Goal: Information Seeking & Learning: Understand process/instructions

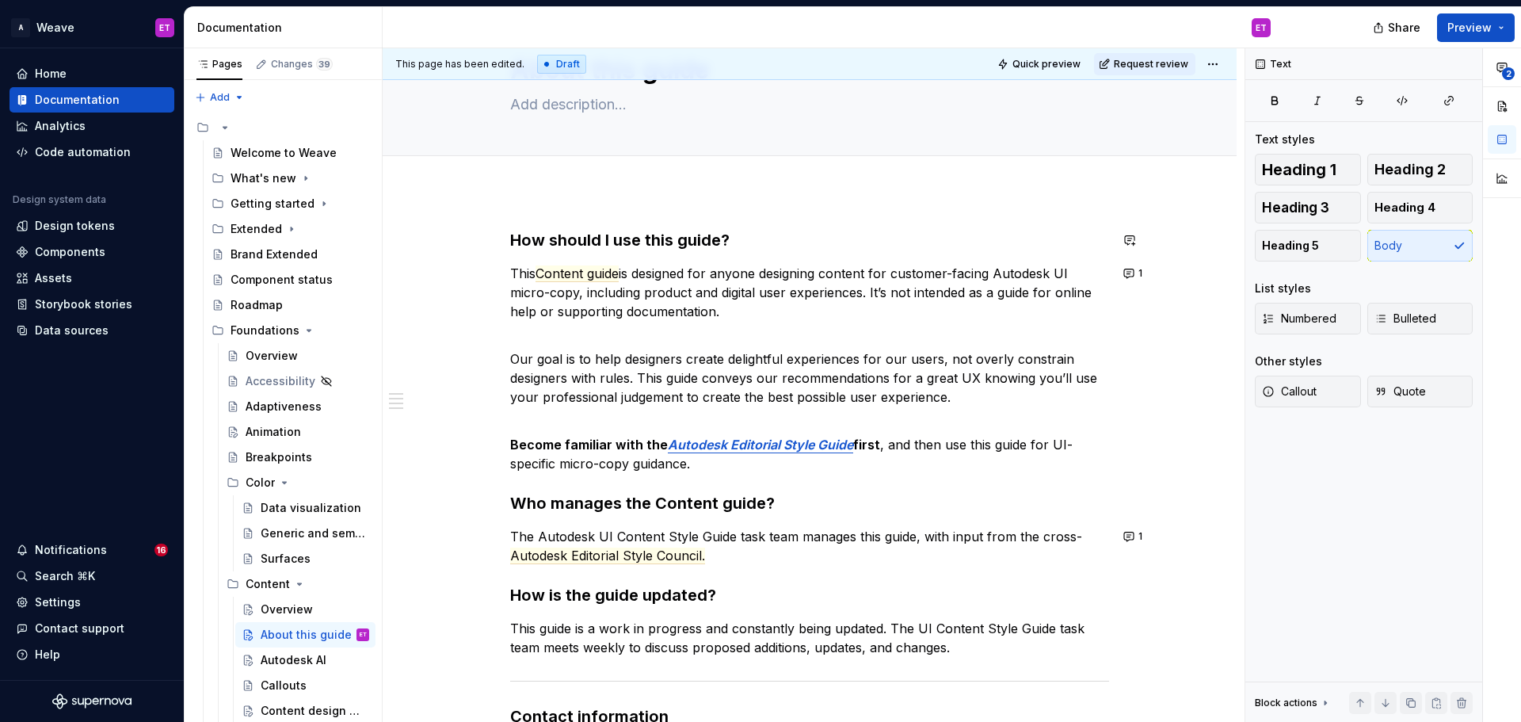
scroll to position [79, 0]
click at [1126, 277] on button "1" at bounding box center [1133, 274] width 31 height 22
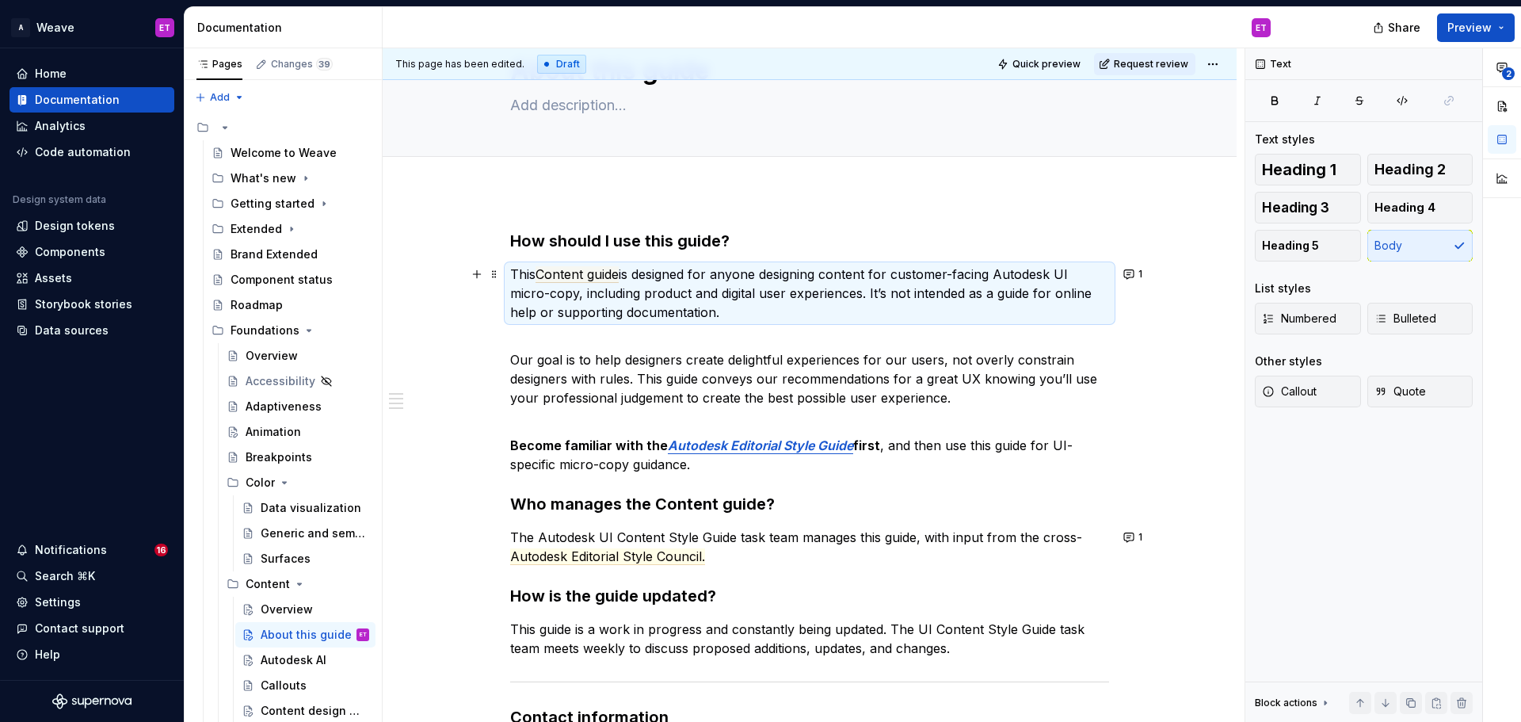
click at [1186, 334] on div "How should I use this guide? This Content guide is designed for anyone designin…" at bounding box center [810, 603] width 854 height 822
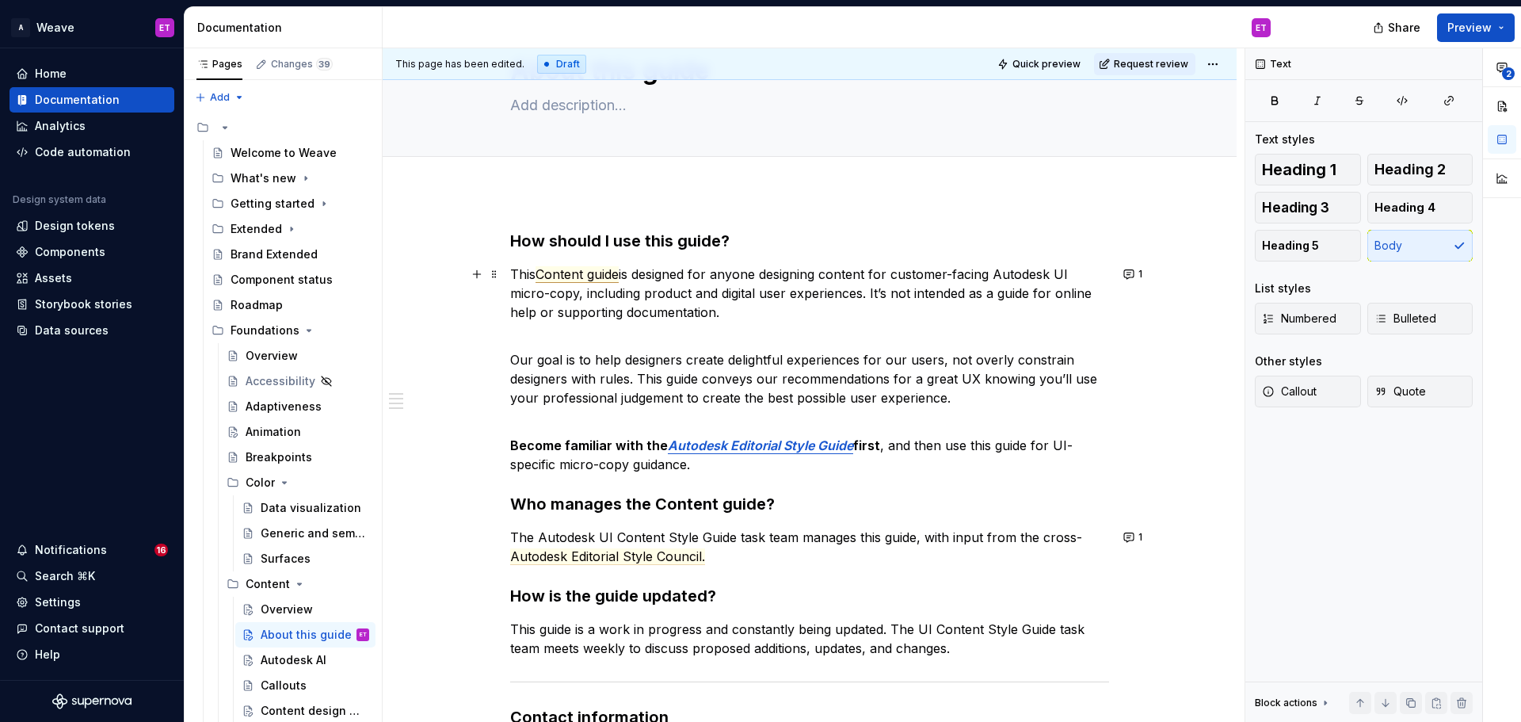
click at [612, 275] on span "Content guide" at bounding box center [576, 274] width 83 height 17
click at [604, 278] on span "Content setion" at bounding box center [578, 274] width 87 height 17
click at [676, 243] on h3 "How should I use this guide?" at bounding box center [809, 241] width 599 height 22
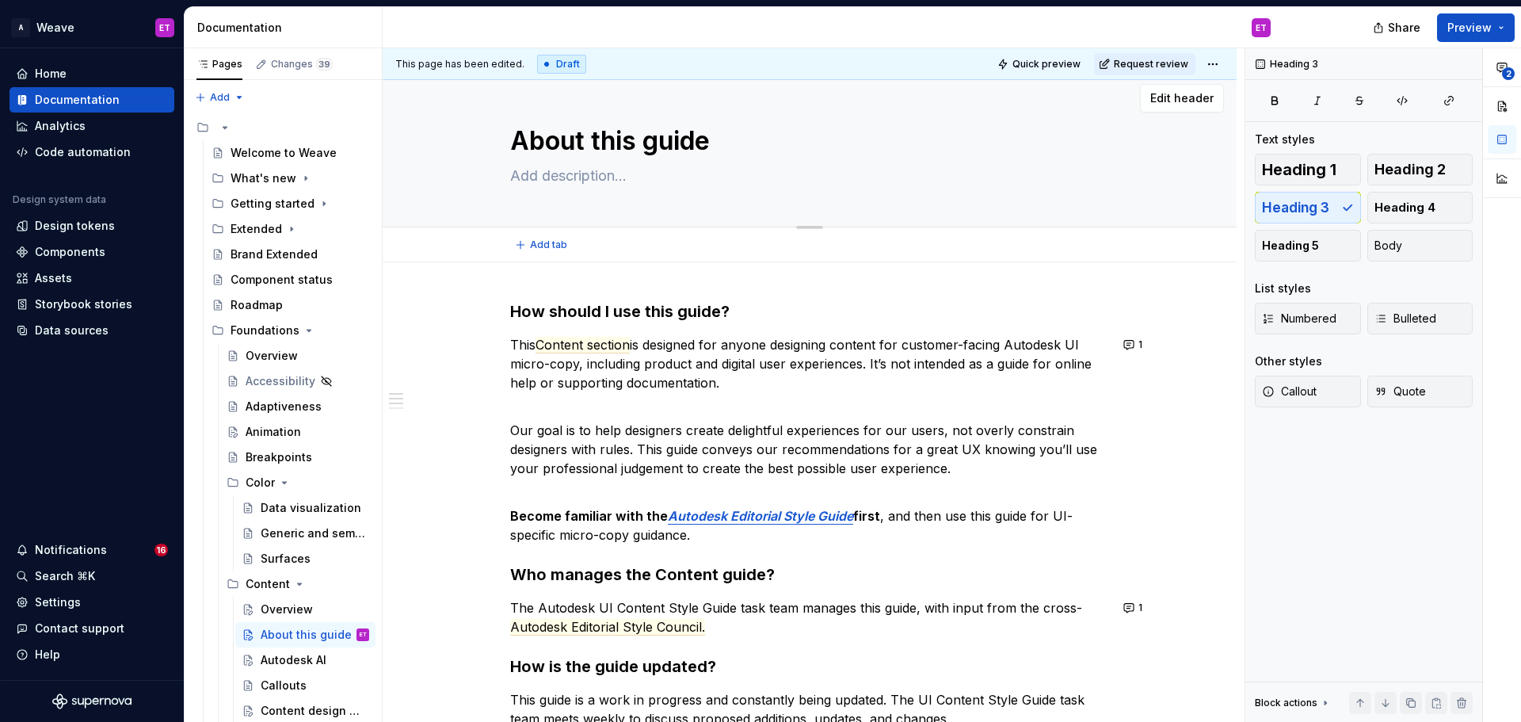
scroll to position [0, 0]
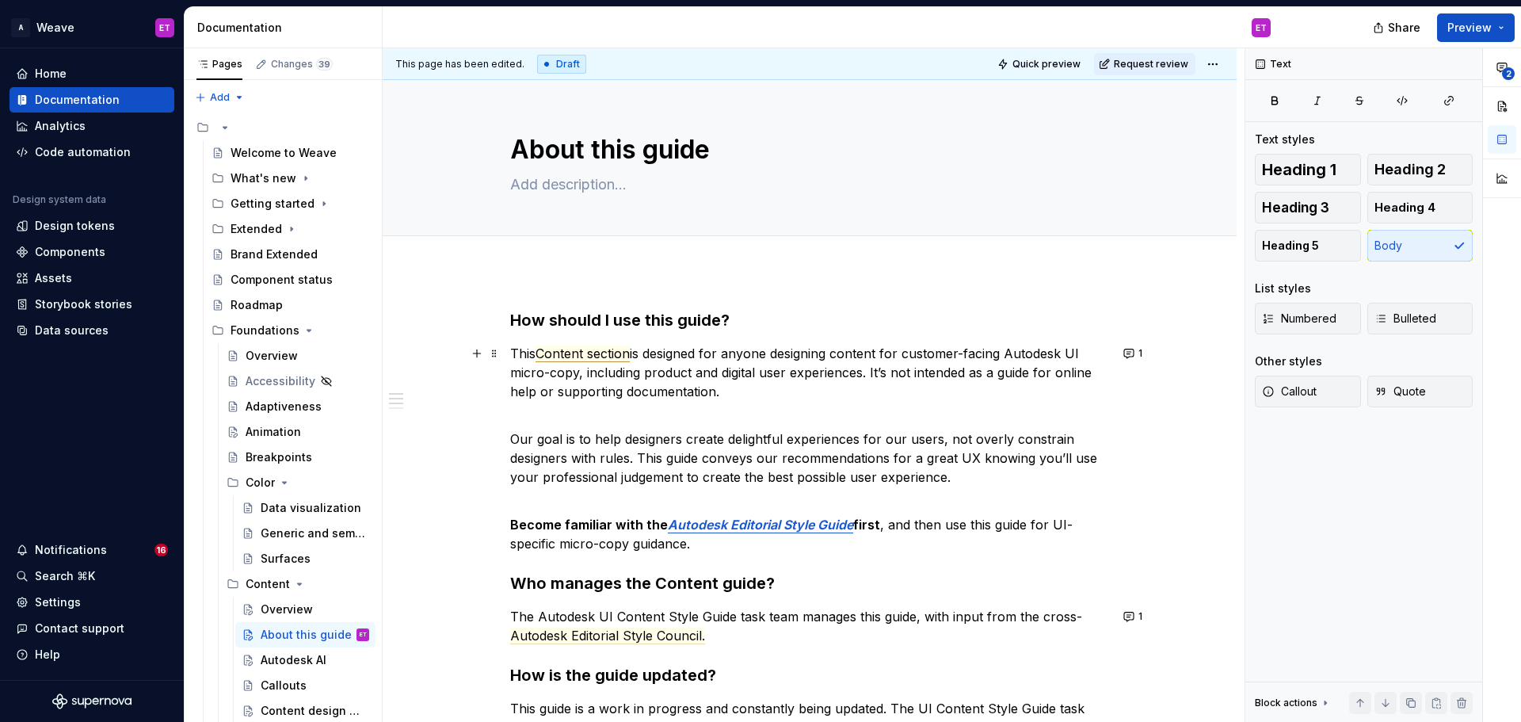
click at [629, 354] on span "Content section" at bounding box center [582, 353] width 94 height 17
click at [953, 423] on p "Our goal is to help designers create delightful experiences for our users, not …" at bounding box center [809, 448] width 599 height 76
click at [756, 360] on p "This Content guide is designed for anyone designing content for customer-facing…" at bounding box center [809, 372] width 599 height 57
click at [782, 389] on p "This Content guide is designed for anyone designing content for customer-facing…" at bounding box center [809, 372] width 599 height 57
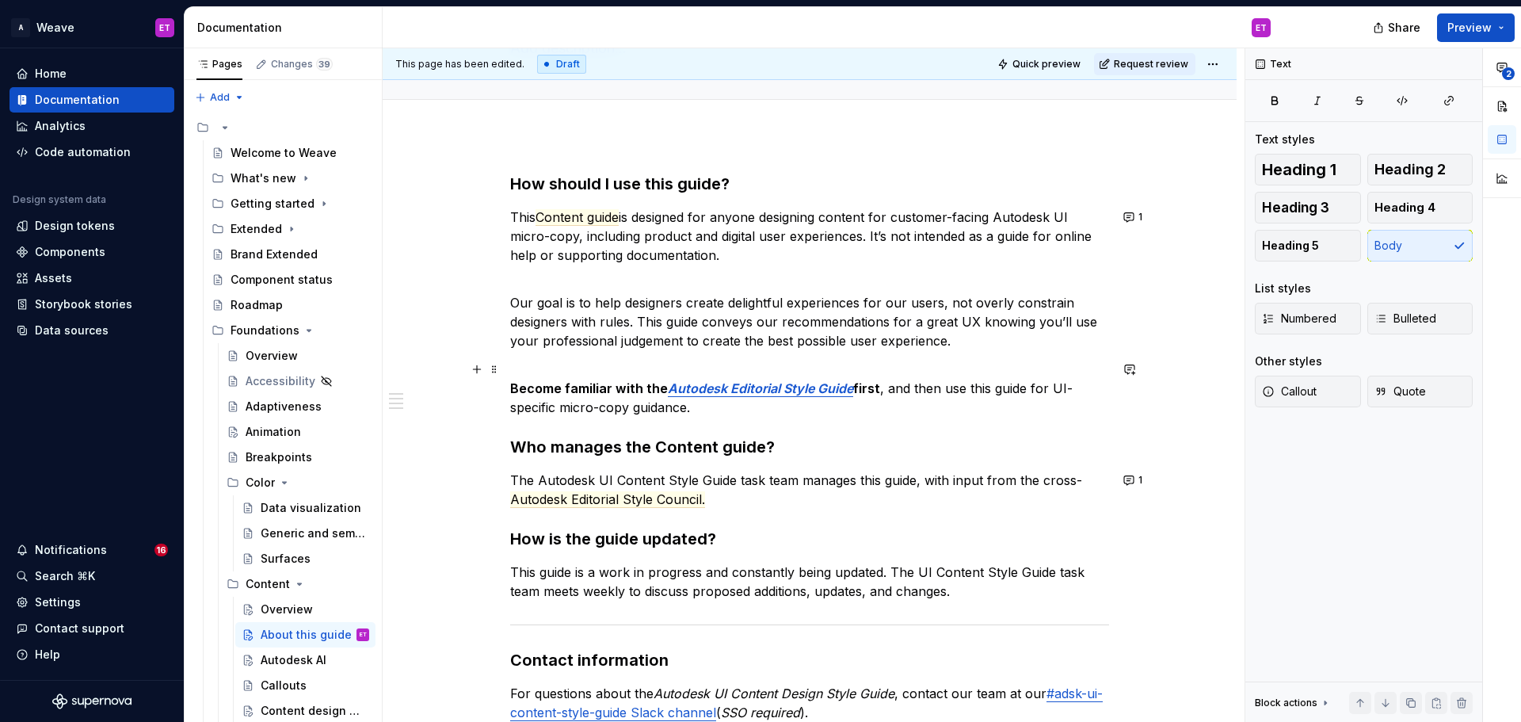
scroll to position [158, 0]
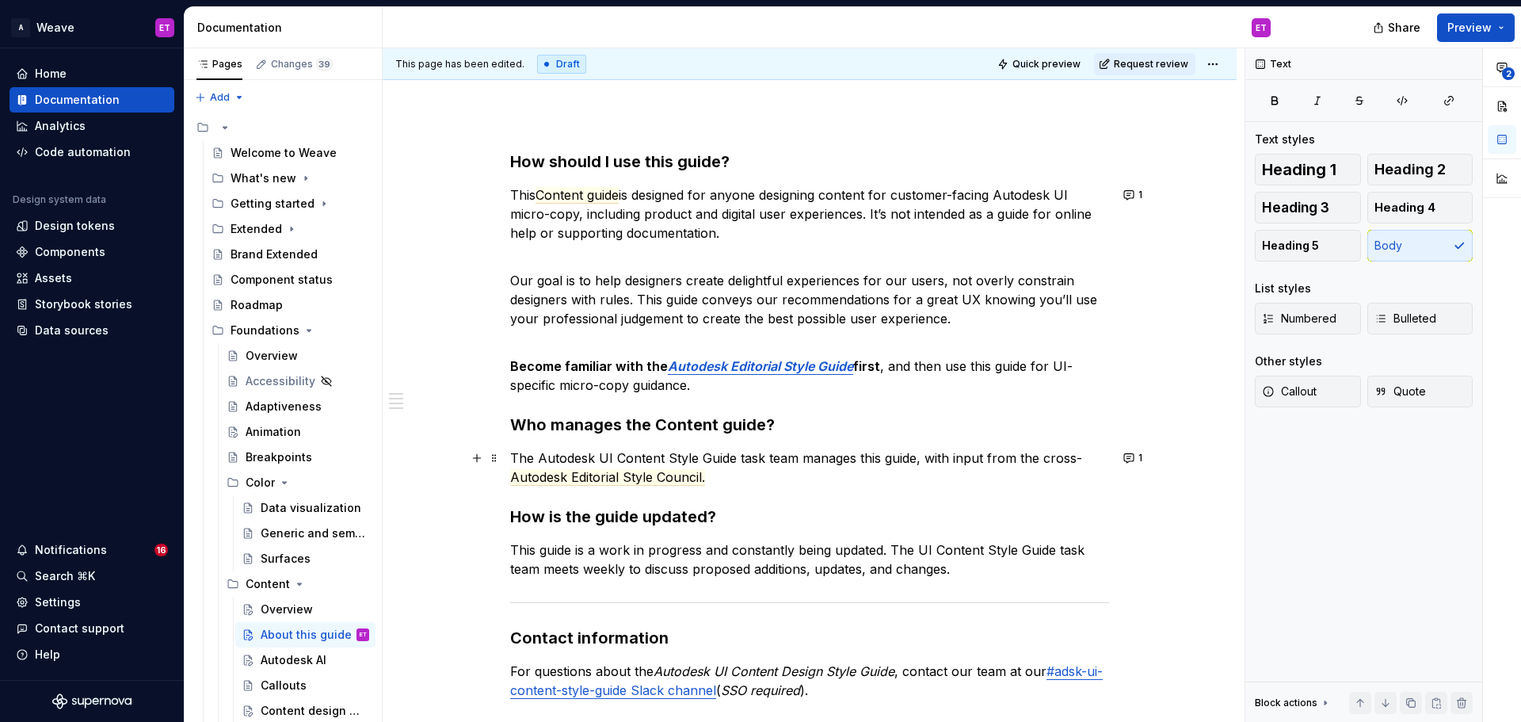
click at [889, 484] on p "The Autodesk UI Content Style Guide task team manages this guide, with input fr…" at bounding box center [809, 467] width 599 height 38
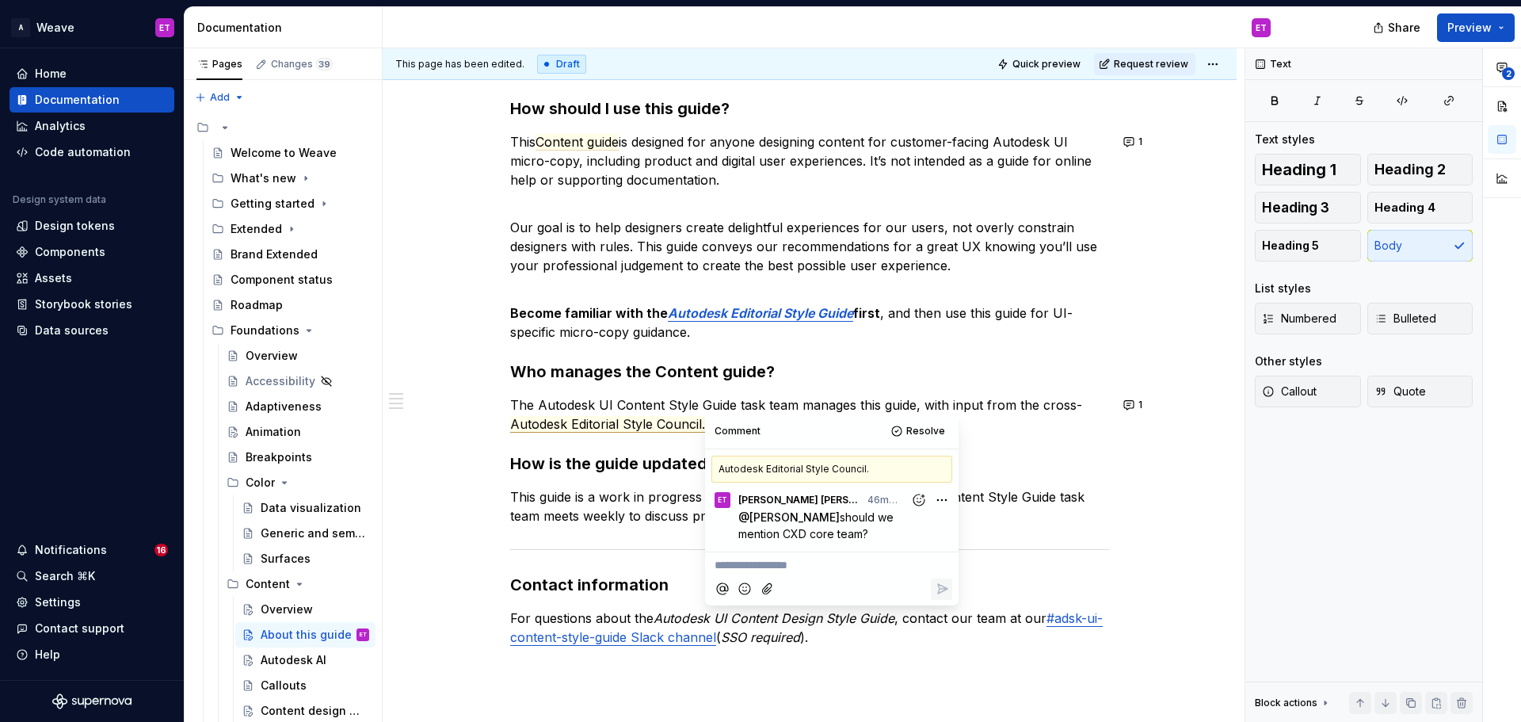
scroll to position [238, 0]
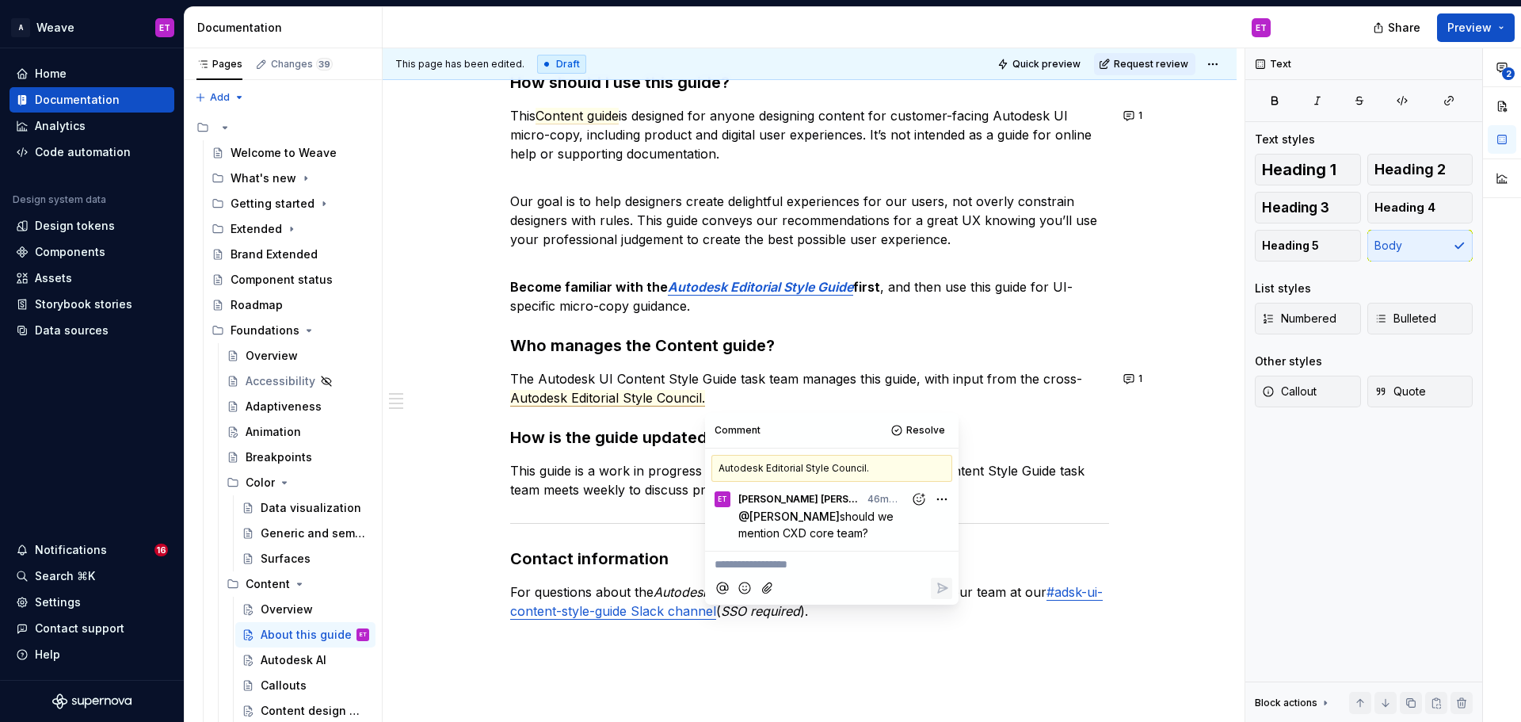
click at [589, 484] on p "This guide is a work in progress and constantly being updated. The UI Content S…" at bounding box center [809, 480] width 599 height 38
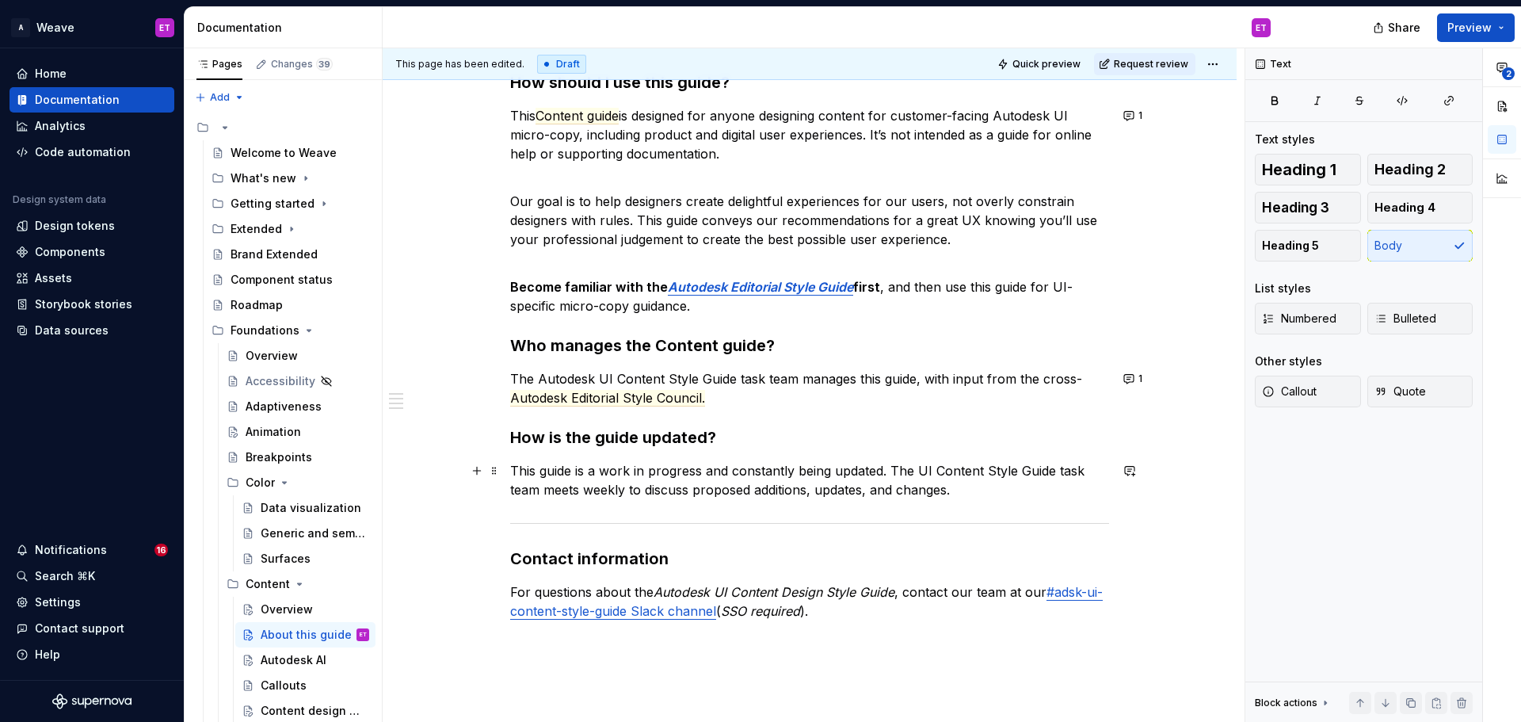
click at [1007, 494] on p "This guide is a work in progress and constantly being updated. The UI Content S…" at bounding box center [809, 480] width 599 height 38
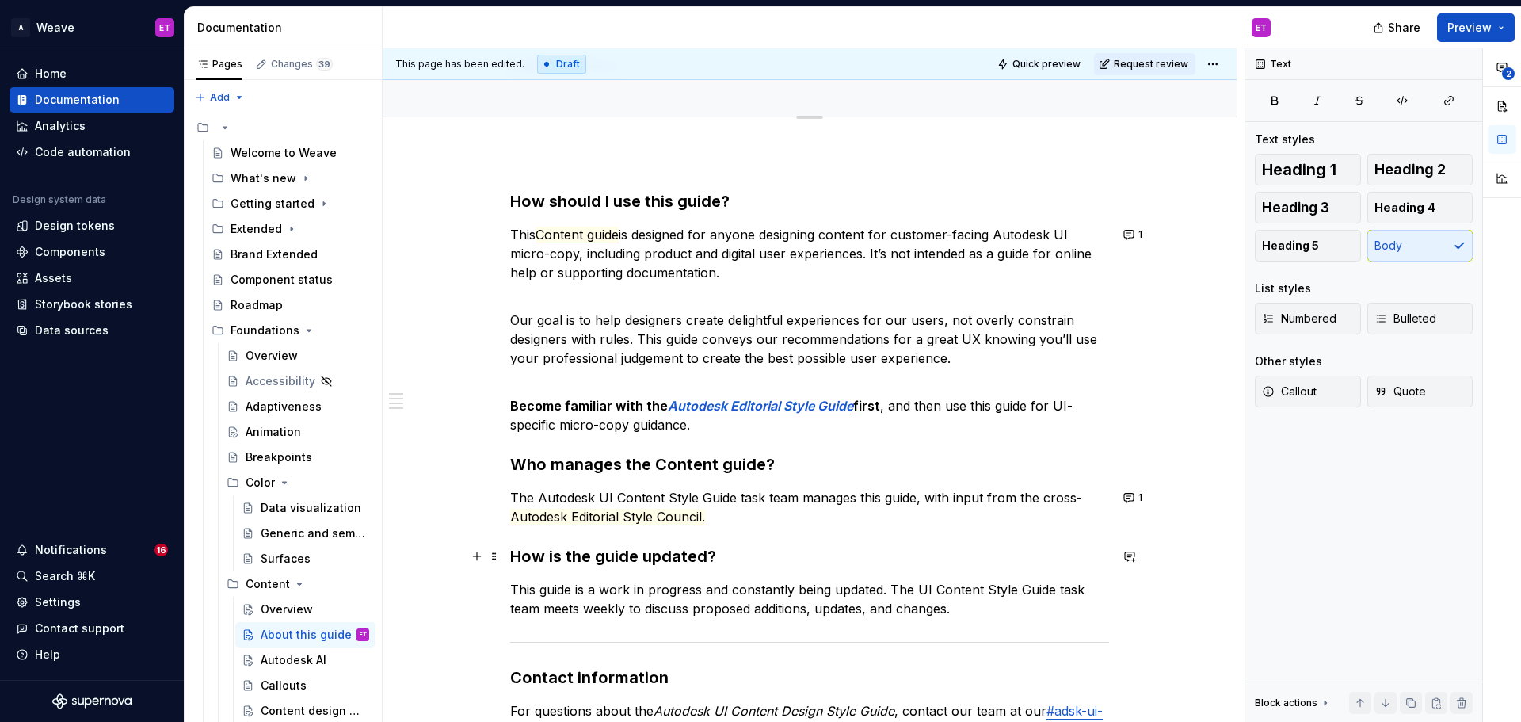
scroll to position [79, 0]
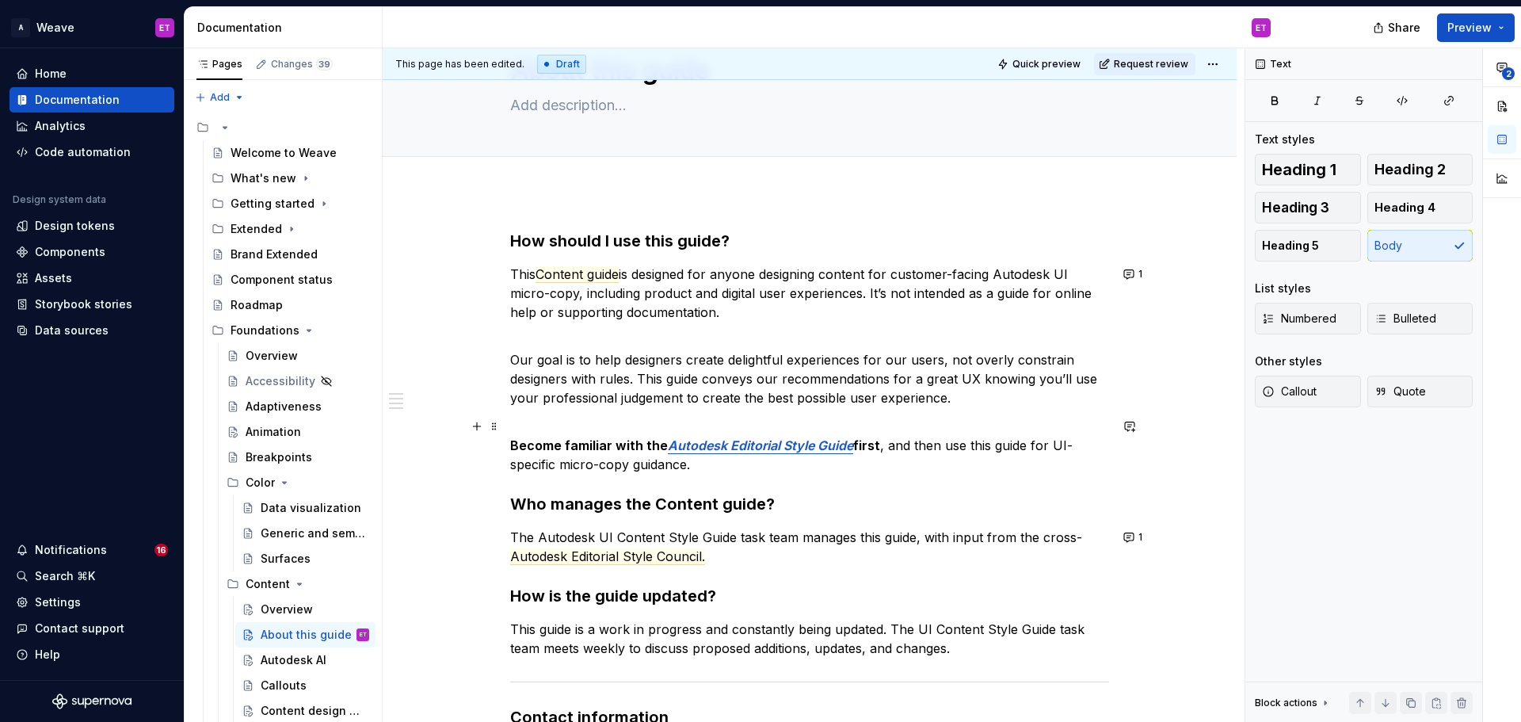
click at [697, 469] on p "Become familiar with the Autodesk Editorial Style Guide first , and then use th…" at bounding box center [809, 445] width 599 height 57
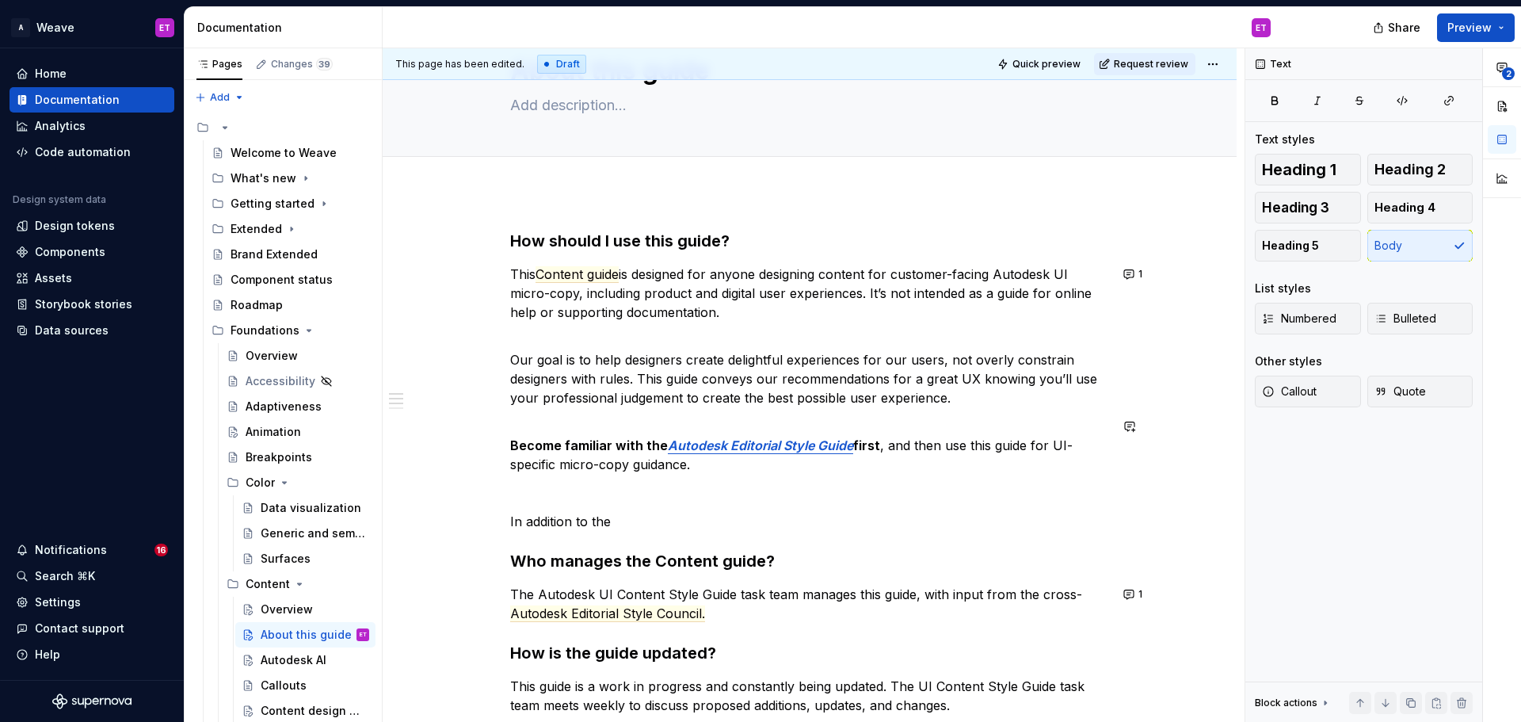
click at [697, 469] on p "Become familiar with the Autodesk Editorial Style Guide first , and then use th…" at bounding box center [809, 445] width 599 height 57
click at [673, 492] on p at bounding box center [809, 492] width 599 height 19
click at [683, 527] on p "In addition to the" at bounding box center [809, 521] width 599 height 19
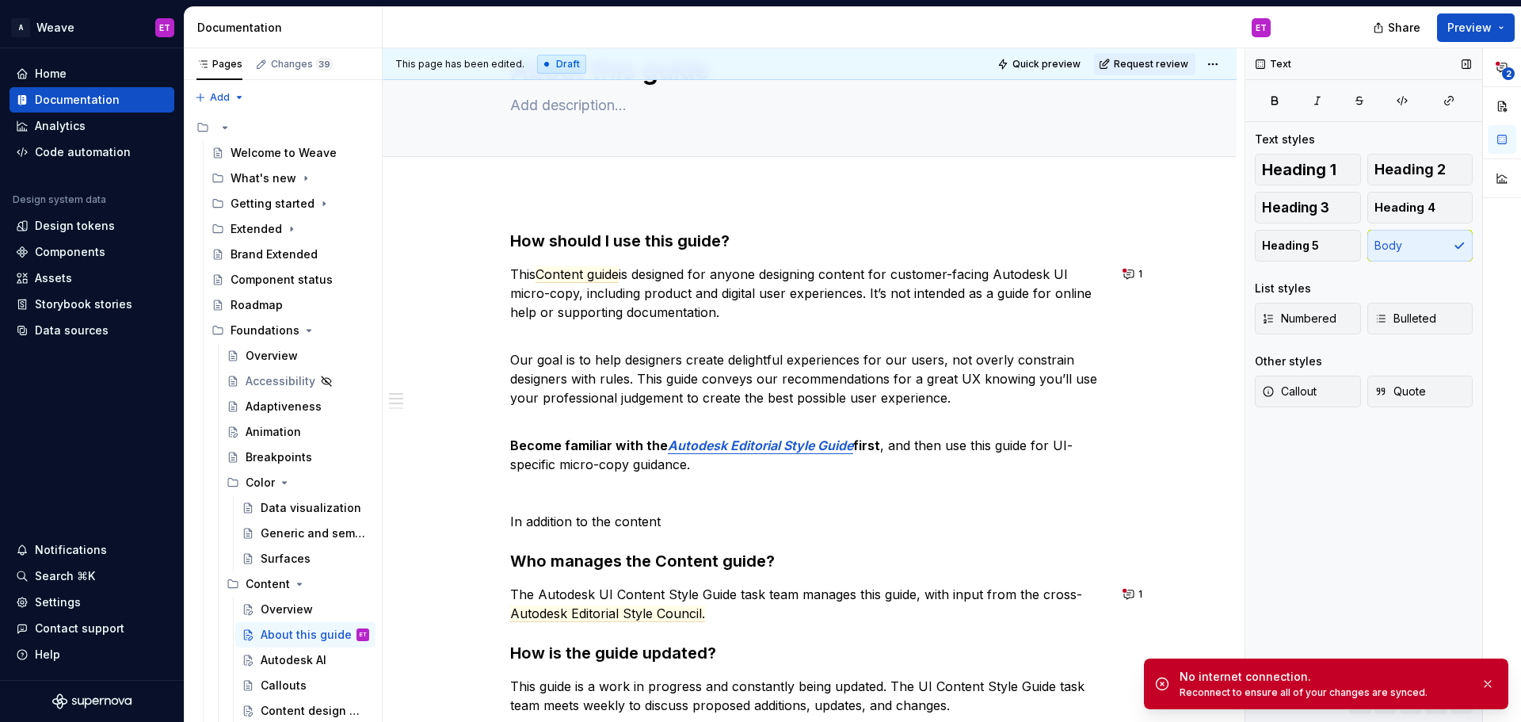
click at [1320, 455] on div "Text Text styles Heading 1 Heading 2 Heading 3 Heading 4 Heading 5 Body List st…" at bounding box center [1363, 385] width 237 height 674
click at [1484, 683] on button "button" at bounding box center [1487, 683] width 21 height 22
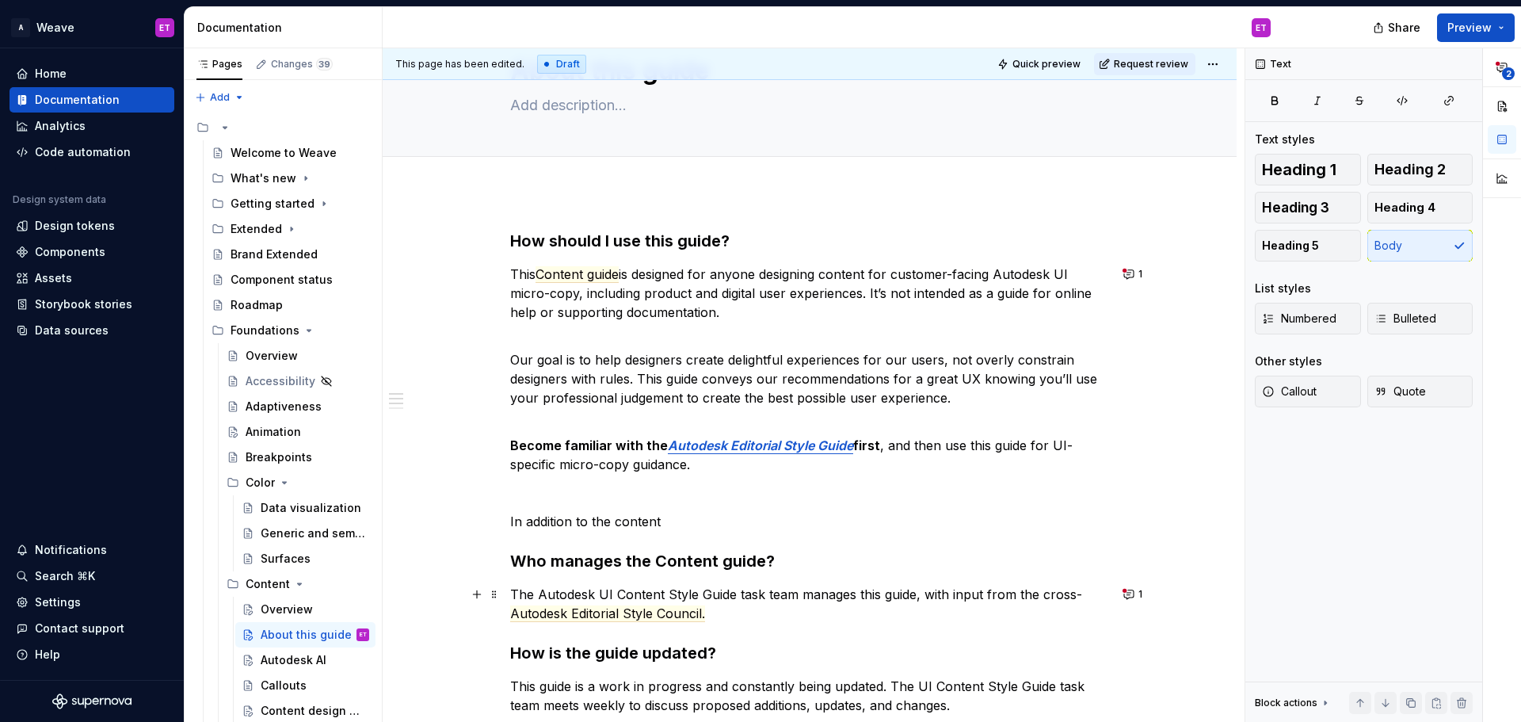
click at [861, 595] on p "The Autodesk UI Content Style Guide task team manages this guide, with input fr…" at bounding box center [809, 604] width 599 height 38
click at [859, 592] on p "The Autodesk UI Content Style Guide task team manages this guide, with input fr…" at bounding box center [809, 604] width 599 height 38
click at [720, 517] on p "In addition to the content" at bounding box center [809, 521] width 599 height 19
click at [611, 513] on p "In addition to the content" at bounding box center [809, 521] width 599 height 19
click at [837, 530] on p "In addition to the overall content guidance that applies across components" at bounding box center [809, 521] width 599 height 19
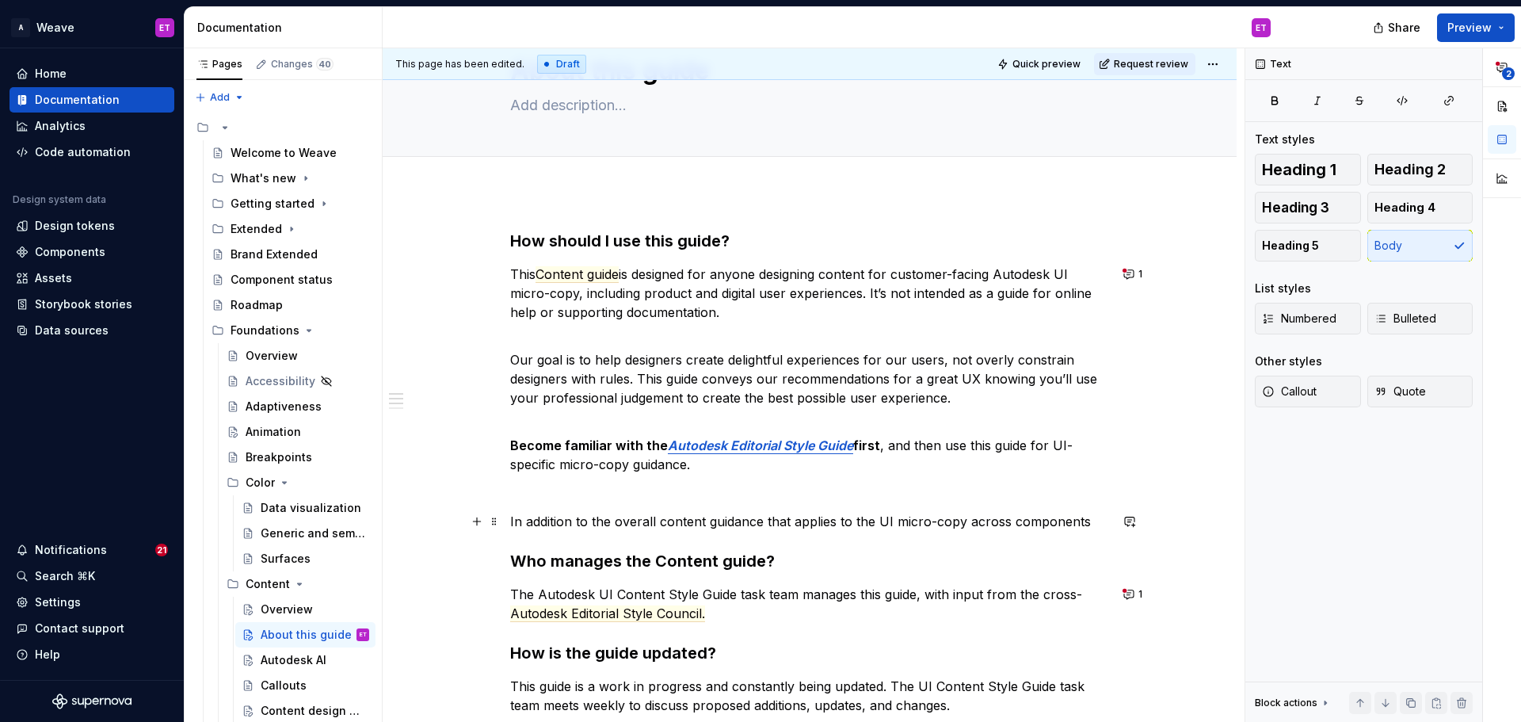
click at [1096, 518] on p "In addition to the overall content guidance that applies to the UI micro-copy a…" at bounding box center [809, 521] width 599 height 19
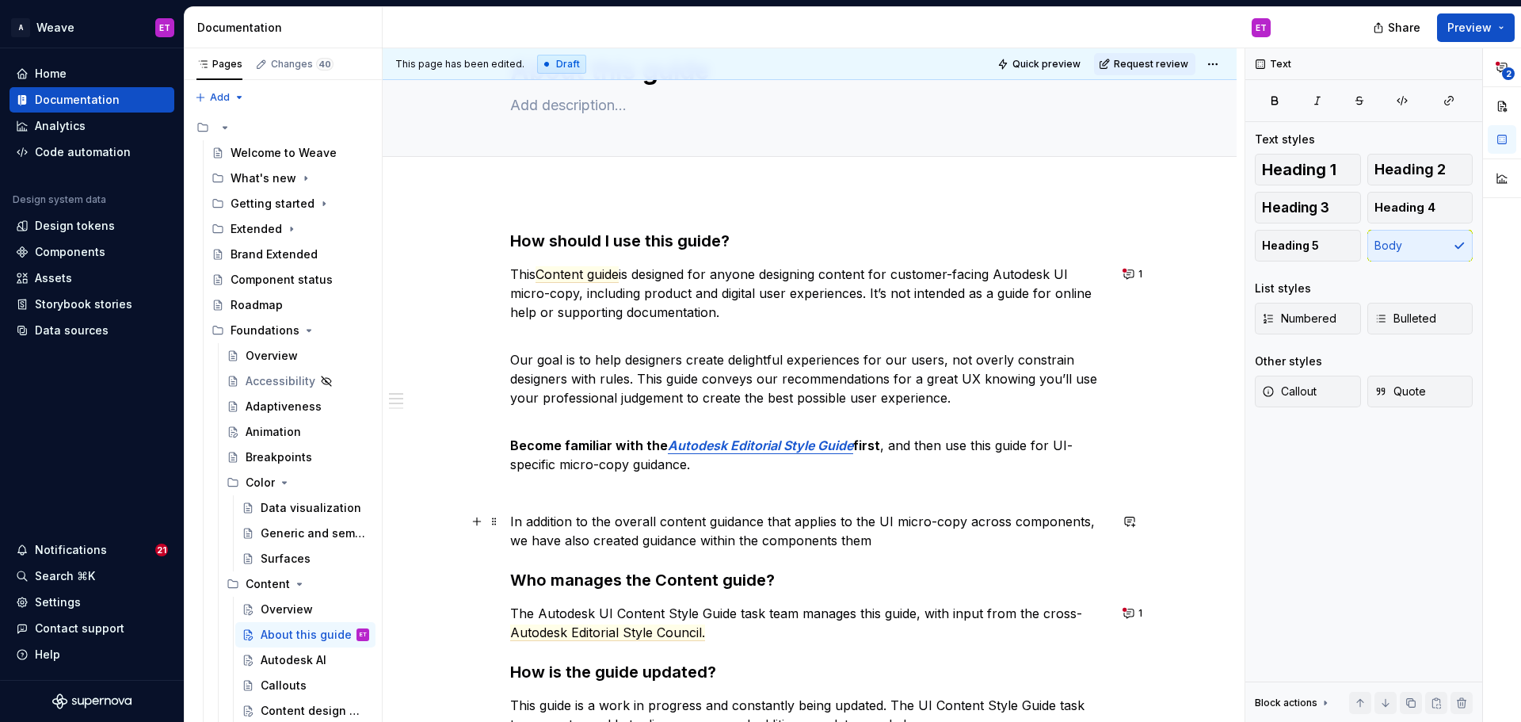
click at [740, 542] on p "In addition to the overall content guidance that applies to the UI micro-copy a…" at bounding box center [809, 531] width 599 height 38
click at [642, 541] on p "In addition to the overall content guidance that applies to the UI micro-copy a…" at bounding box center [809, 531] width 599 height 38
click at [930, 536] on p "In addition to the overall content guidance that applies to the UI micro-copy a…" at bounding box center [809, 531] width 599 height 38
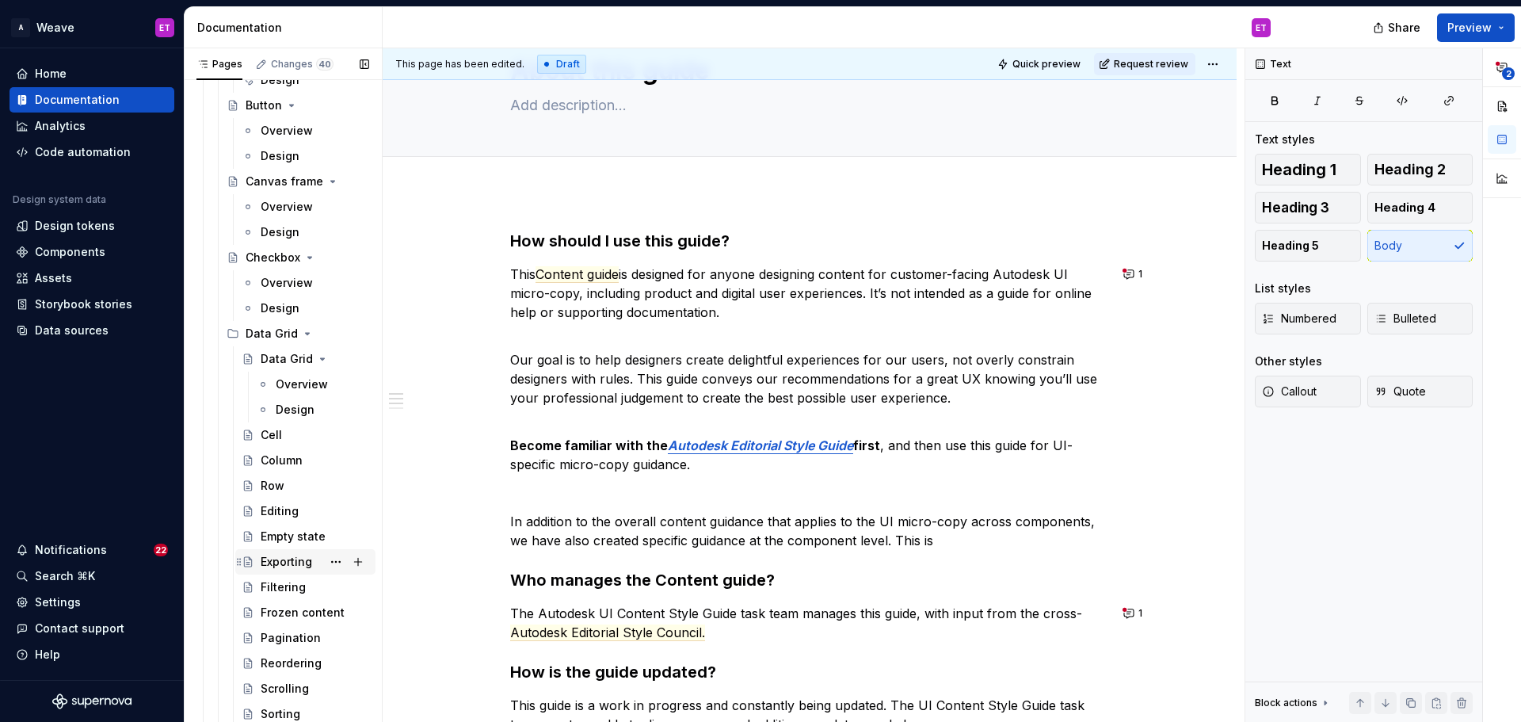
scroll to position [1822, 0]
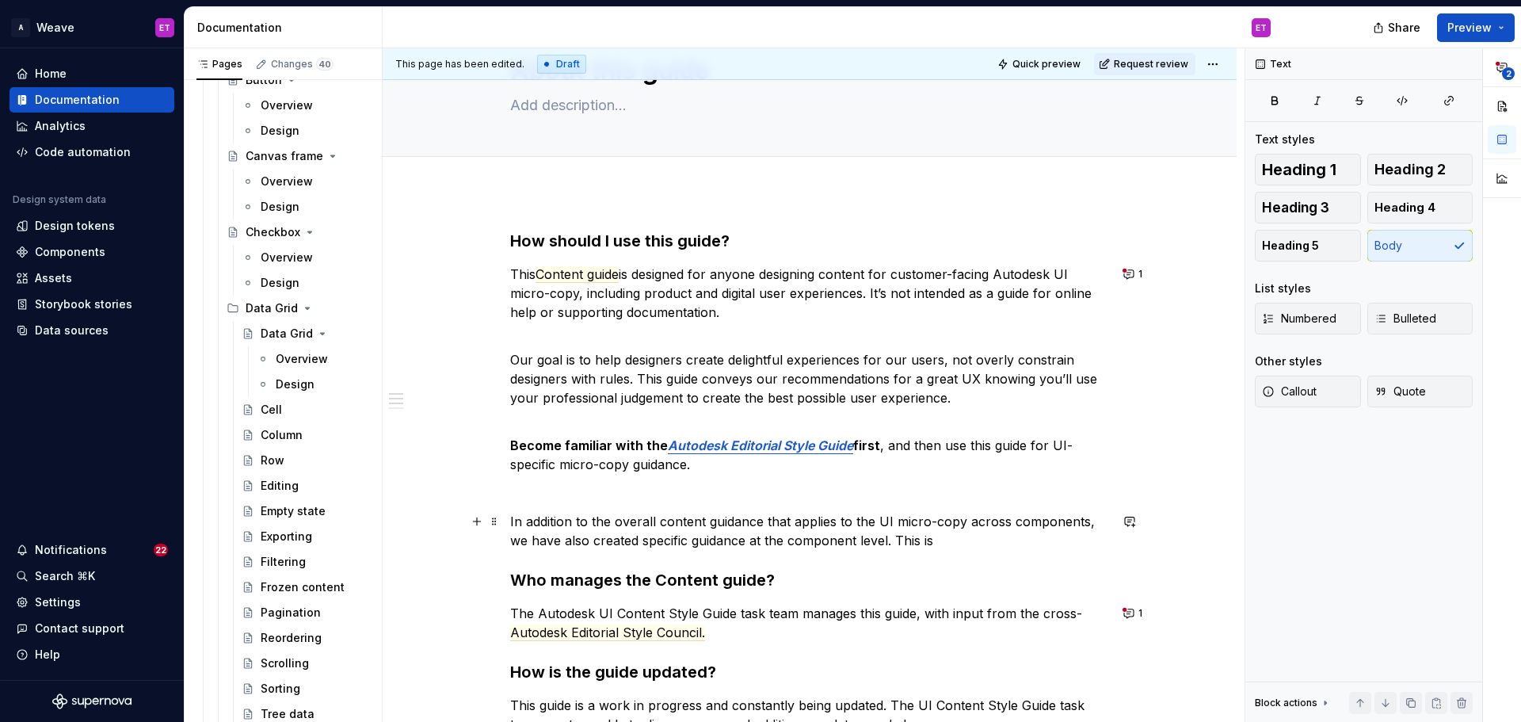
click at [1082, 520] on p "In addition to the overall content guidance that applies to the UI micro-copy a…" at bounding box center [809, 531] width 599 height 38
click at [766, 524] on p "In addition to the overall content guidance that applies to the UI micro-copy a…" at bounding box center [809, 531] width 599 height 38
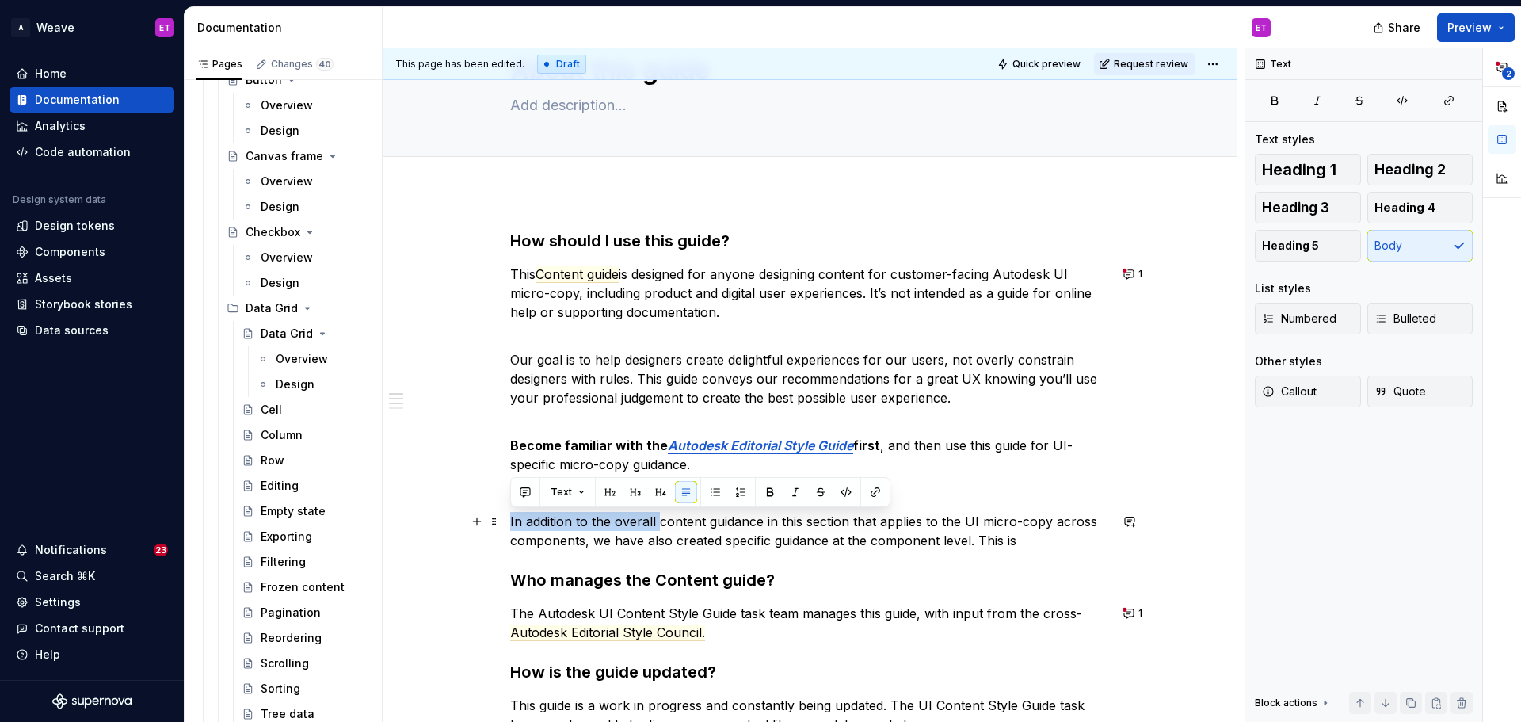
drag, startPoint x: 658, startPoint y: 524, endPoint x: 508, endPoint y: 524, distance: 149.7
click at [508, 524] on div "How should I use this guide? This Content guide is designed for anyone designin…" at bounding box center [810, 641] width 854 height 898
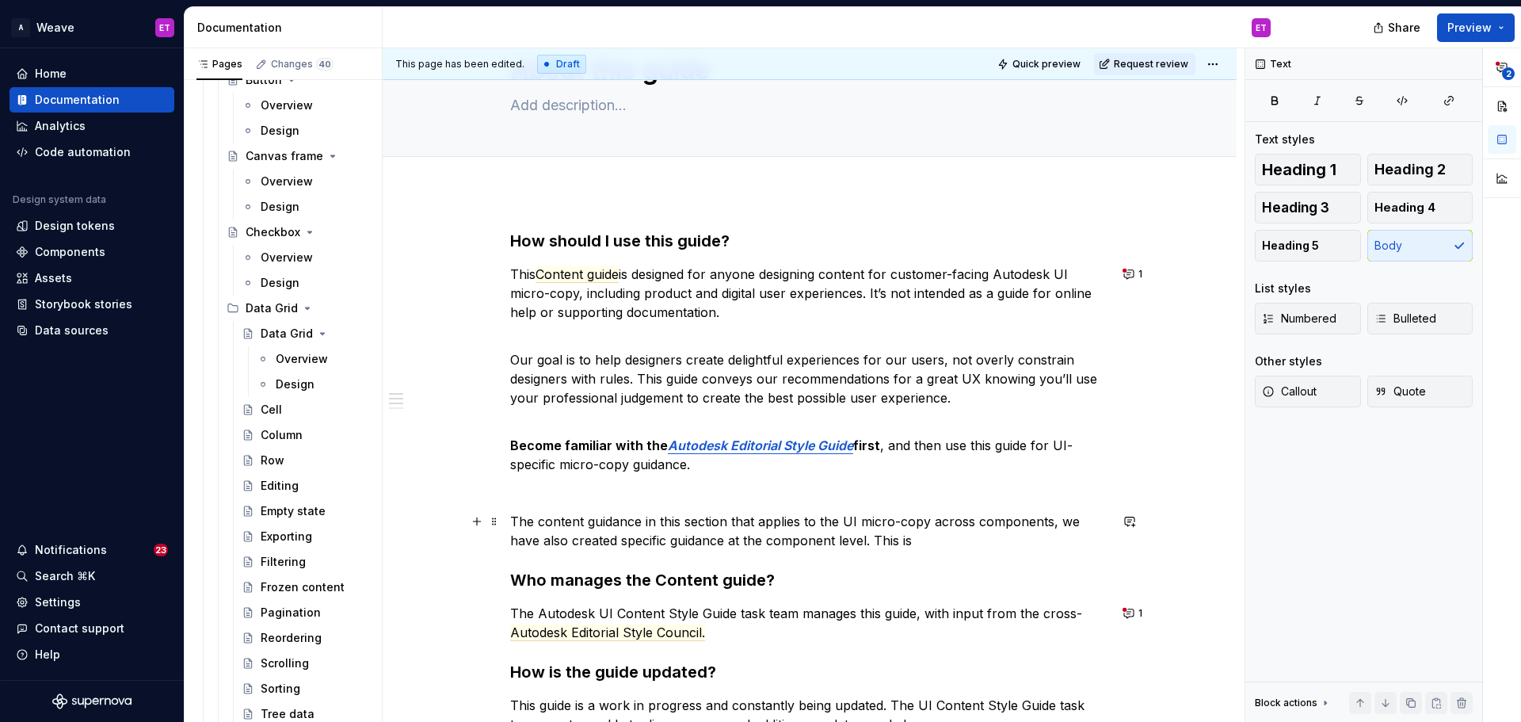
click at [756, 520] on p "The content guidance in this section that applies to the UI micro-copy across c…" at bounding box center [809, 531] width 599 height 38
click at [811, 516] on p "The content guidance in this section applies to the UI micro-copy across compon…" at bounding box center [809, 531] width 599 height 38
click at [728, 525] on p "The content guidance in this section applies to UI micro-copy across components…" at bounding box center [809, 531] width 599 height 38
drag, startPoint x: 1000, startPoint y: 520, endPoint x: 1008, endPoint y: 524, distance: 9.2
click at [1000, 519] on p "The content guidance in this section applies to UI micro-copy across components…" at bounding box center [809, 531] width 599 height 38
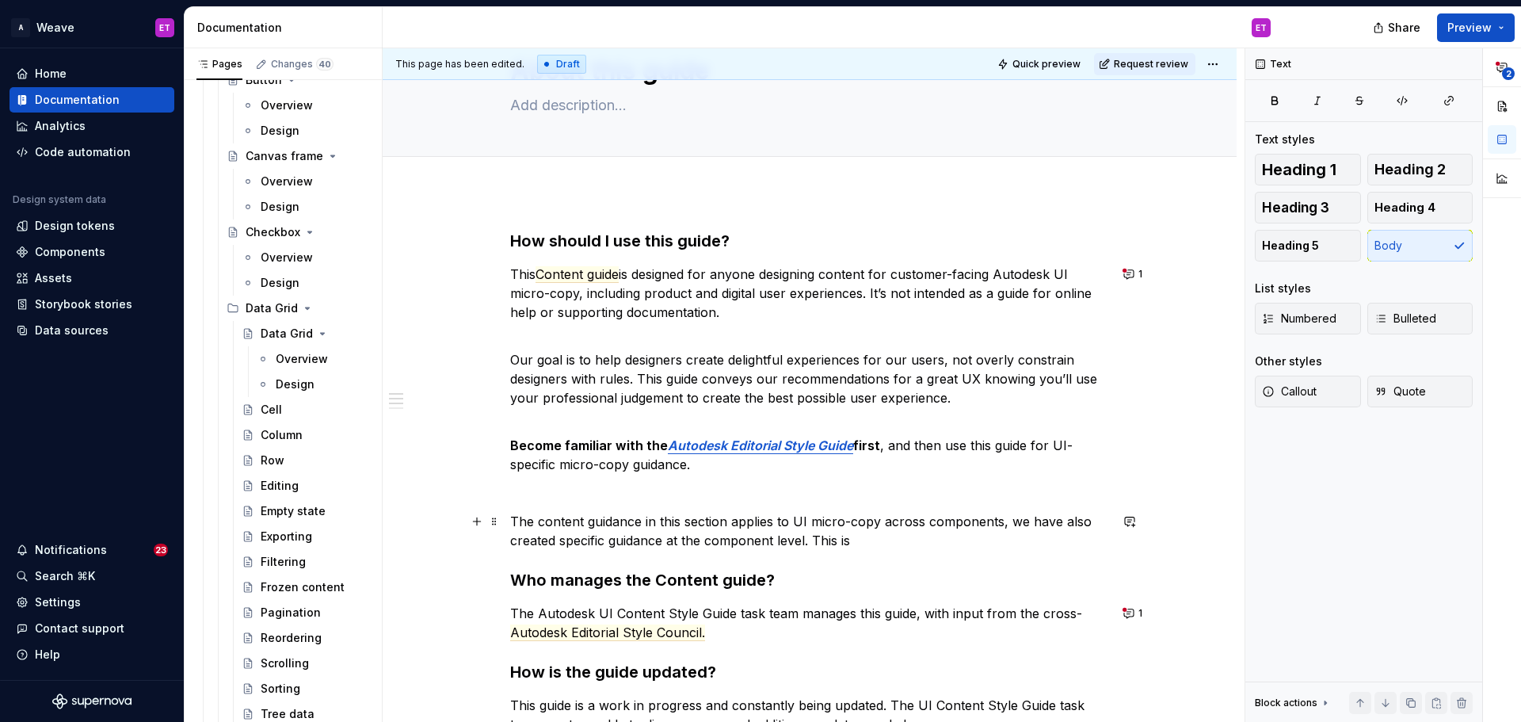
click at [1008, 524] on p "The content guidance in this section applies to UI micro-copy across components…" at bounding box center [809, 531] width 599 height 38
click at [920, 521] on p "The content guidance in this section applies to UI micro-copy across components…" at bounding box center [809, 531] width 599 height 38
click at [639, 522] on p "The content guidance in this section applies to UI micro-copy across multiple o…" at bounding box center [809, 531] width 599 height 38
click at [855, 525] on p "The content guidance contained in this section applies to UI micro-copy across …" at bounding box center [809, 531] width 599 height 38
click at [596, 538] on p "The content guidance contained in this section applies to UI micro-copy across …" at bounding box center [809, 531] width 599 height 38
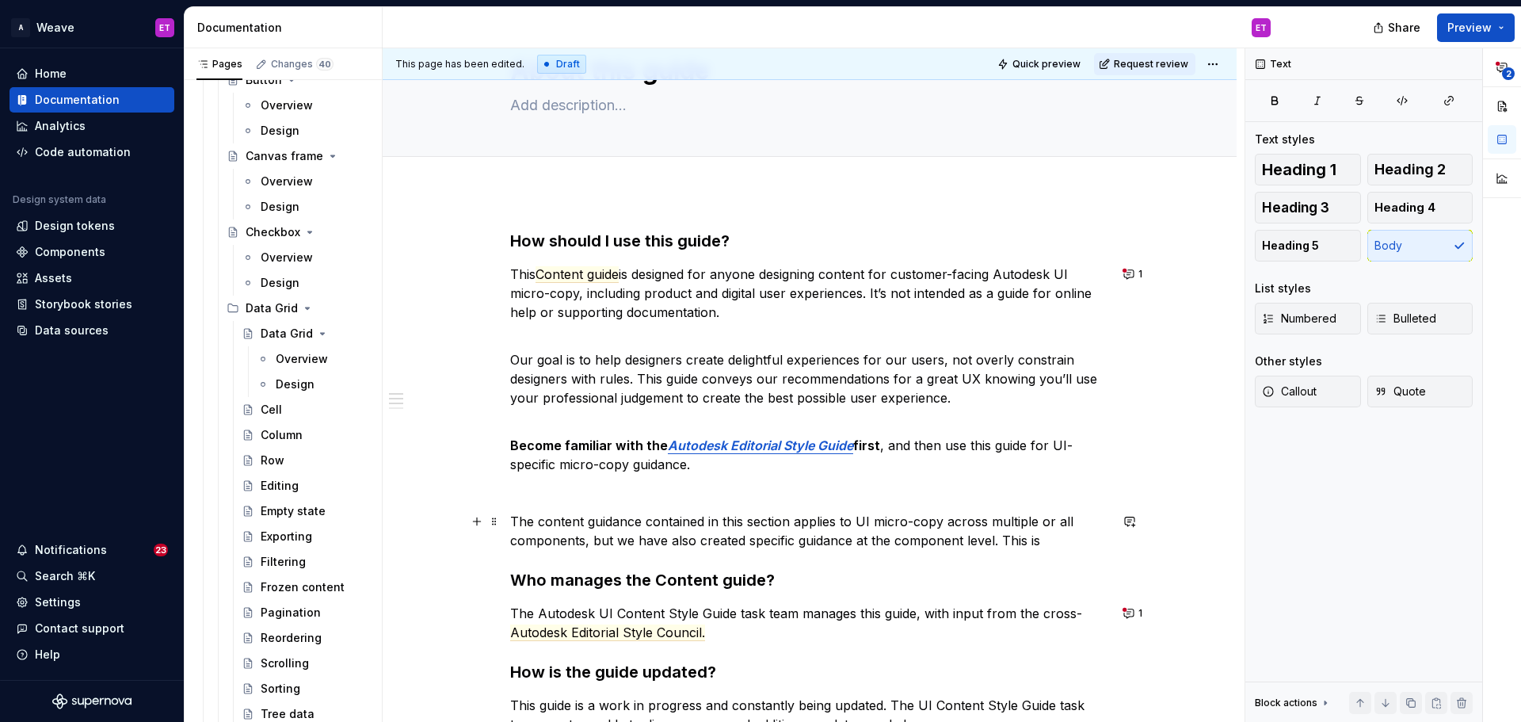
click at [871, 536] on p "The content guidance contained in this section applies to UI micro-copy across …" at bounding box center [809, 531] width 599 height 38
click at [1064, 540] on p "The content guidance contained in this section applies to UI micro-copy across …" at bounding box center [809, 531] width 599 height 38
click at [542, 526] on p "The content guidance contained in this section applies to UI micro-copy across …" at bounding box center [809, 531] width 599 height 38
click at [840, 513] on p "The content guidance contained in this section applies to UI micro-copy across …" at bounding box center [809, 531] width 599 height 38
click at [975, 383] on p "Our goal is to help designers create delightful experiences for our users, not …" at bounding box center [809, 369] width 599 height 76
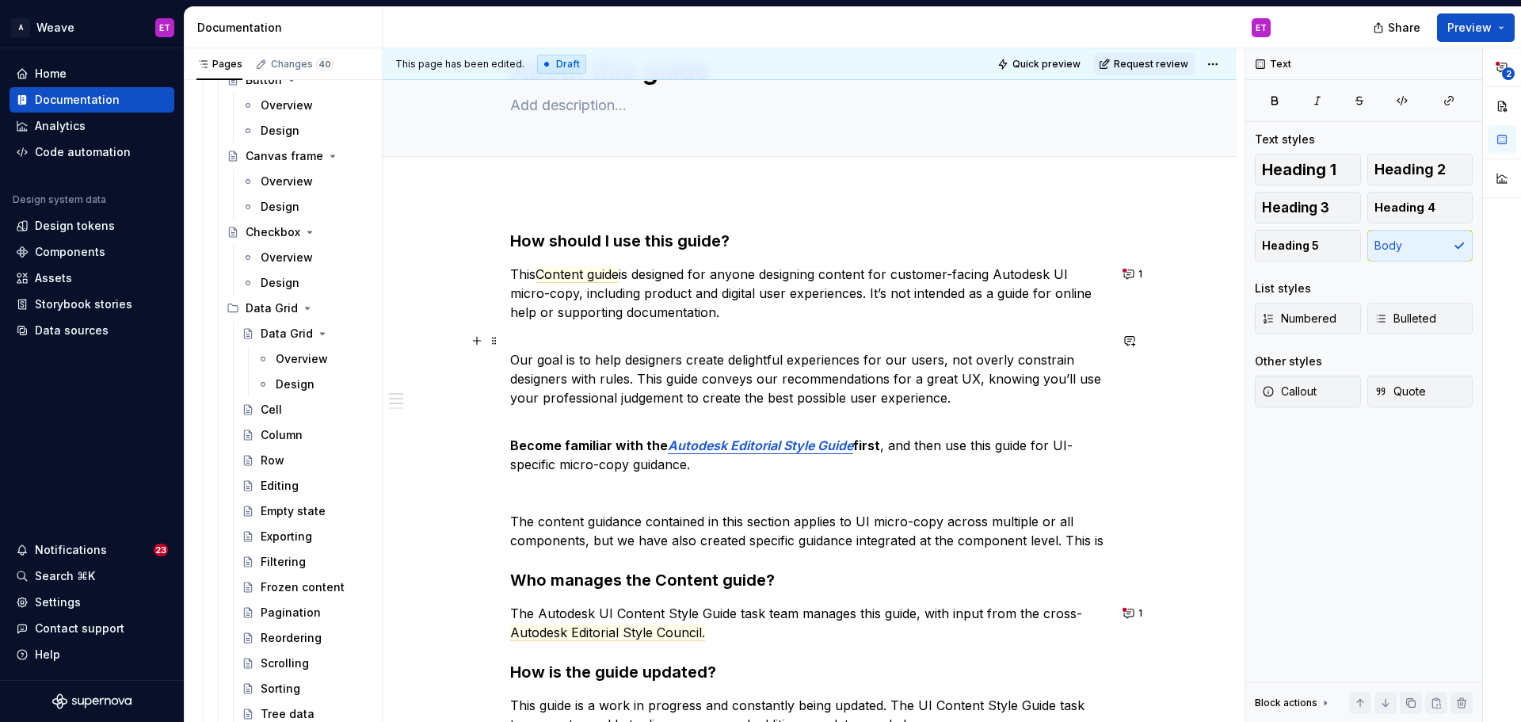
click at [996, 387] on p "Our goal is to help designers create delightful experiences for our users, not …" at bounding box center [809, 369] width 599 height 76
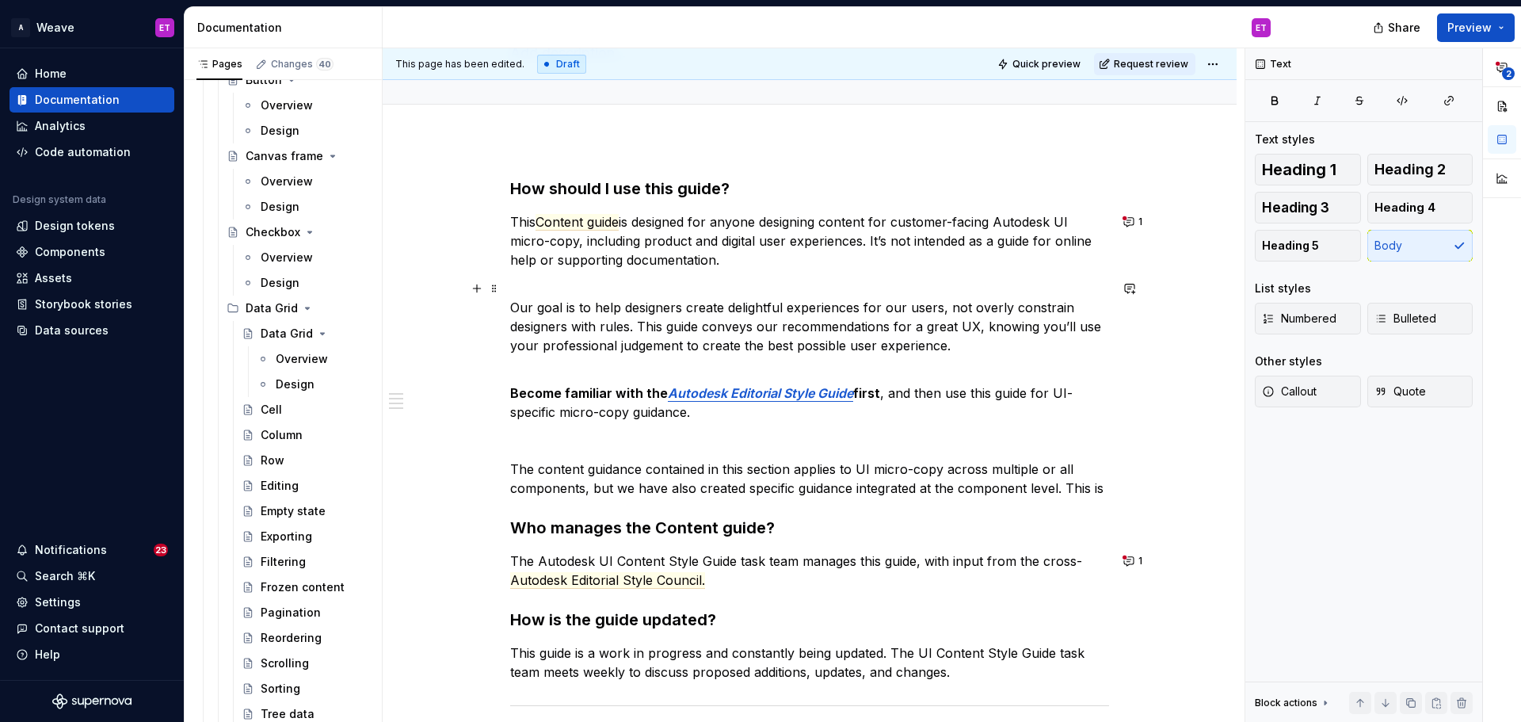
scroll to position [158, 0]
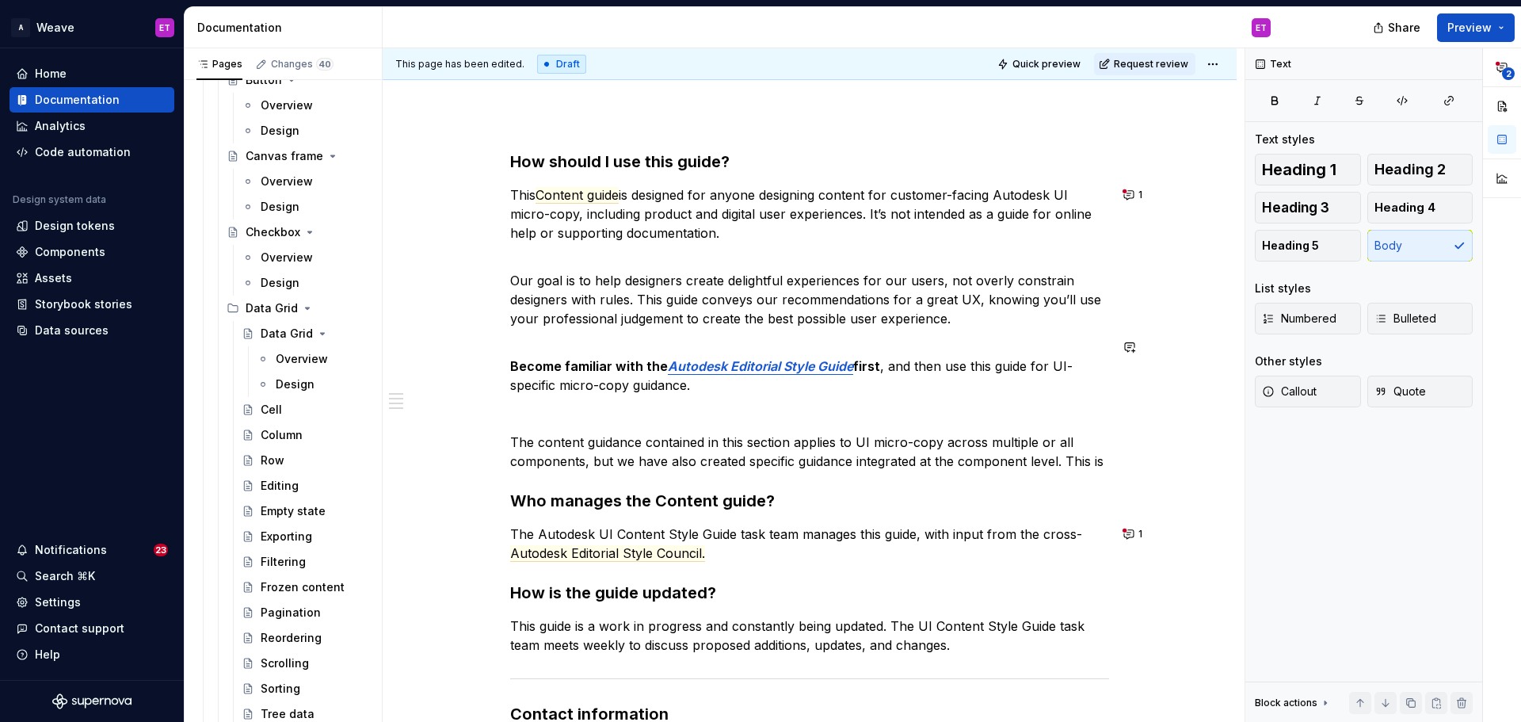
click at [904, 401] on div "How should I use this guide? This Content guide is designed for anyone designin…" at bounding box center [809, 462] width 599 height 625
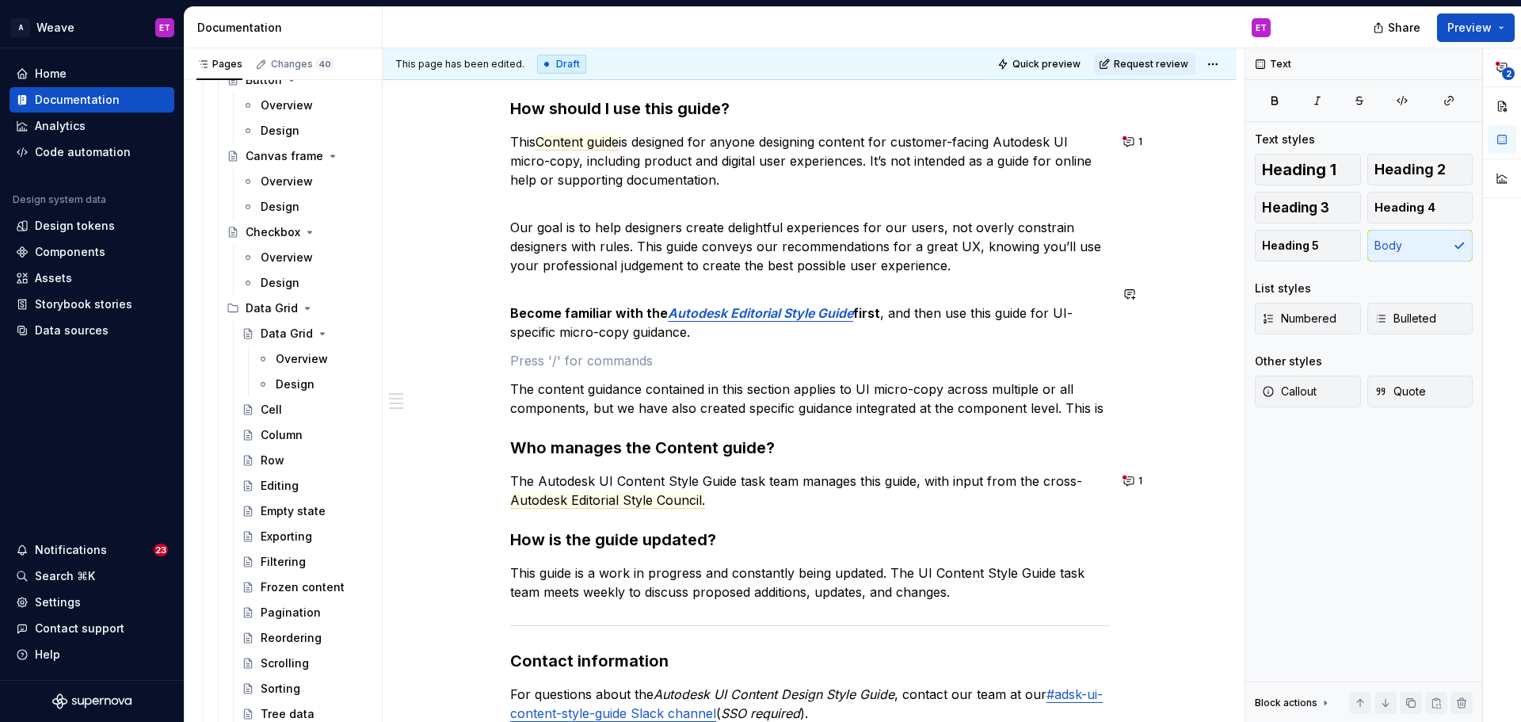
scroll to position [238, 0]
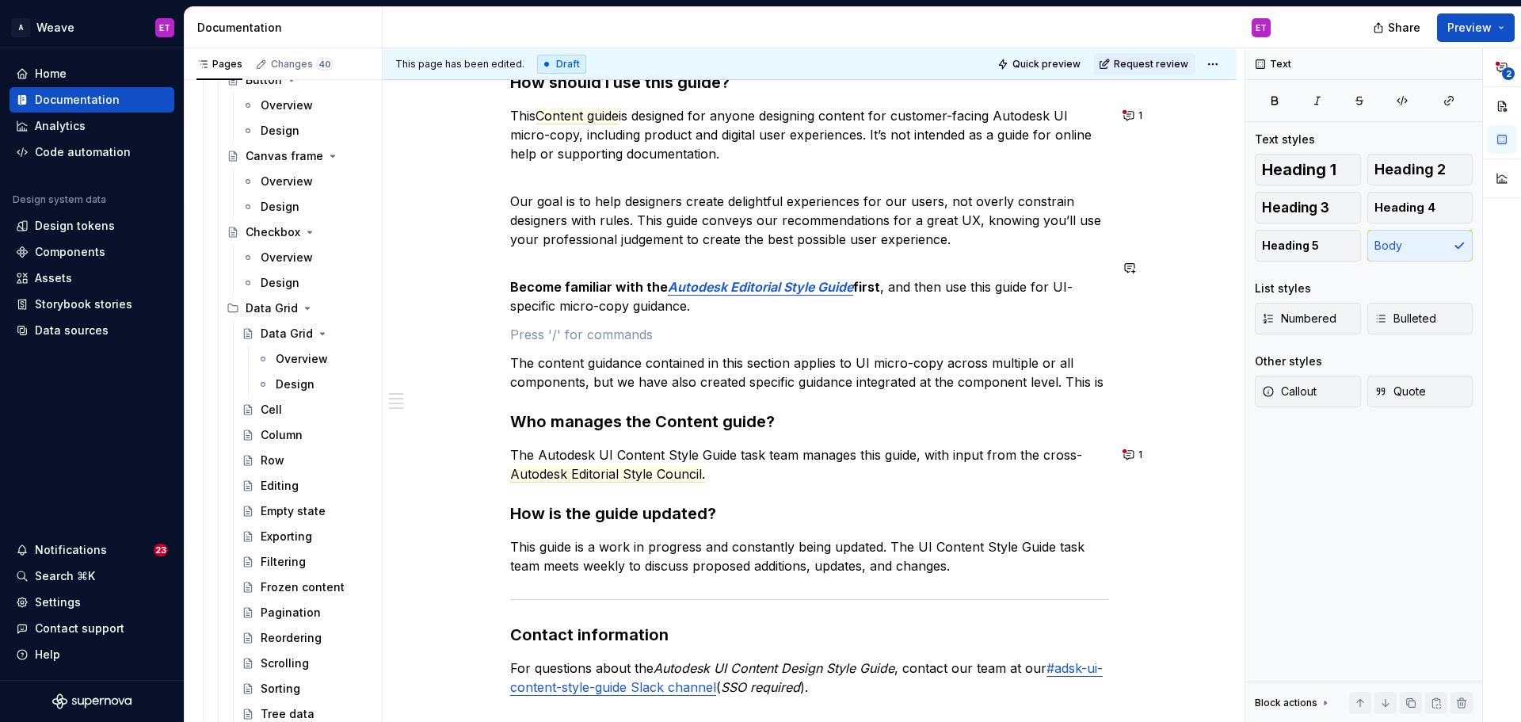
click at [902, 392] on div "How should I use this guide? This Content guide is designed for anyone designin…" at bounding box center [809, 383] width 599 height 625
click at [883, 360] on p "The content guidance contained in this section applies to UI micro-copy across …" at bounding box center [809, 372] width 599 height 38
click at [946, 360] on p "The content guidance contained in this section applies to UI micro-copy across …" at bounding box center [809, 372] width 599 height 38
click at [769, 364] on p "The content guidance contained in this section applies to UI micro-copy across …" at bounding box center [809, 372] width 599 height 38
click at [580, 311] on p "Become familiar with the Autodesk Editorial Style Guide first , and then use th…" at bounding box center [809, 286] width 599 height 57
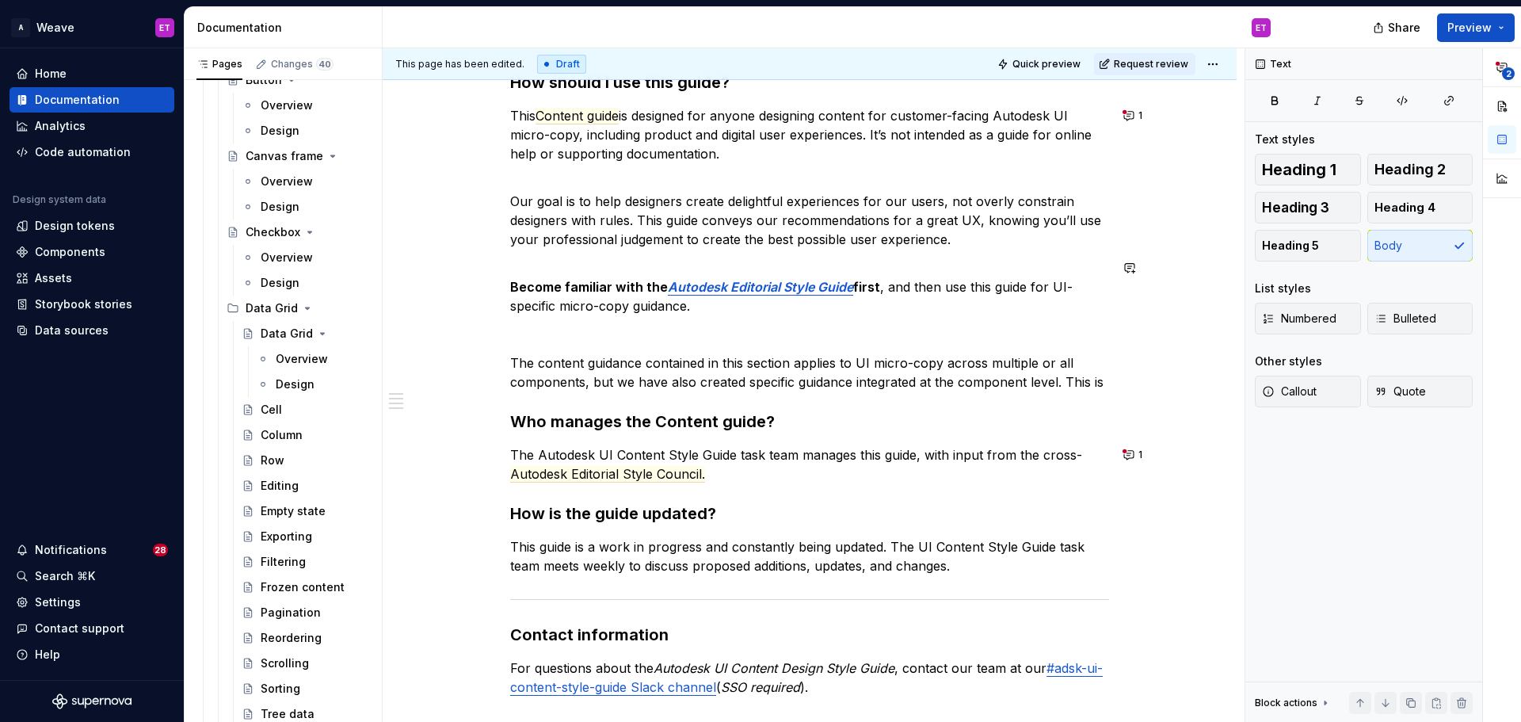
click at [581, 326] on p at bounding box center [809, 334] width 599 height 19
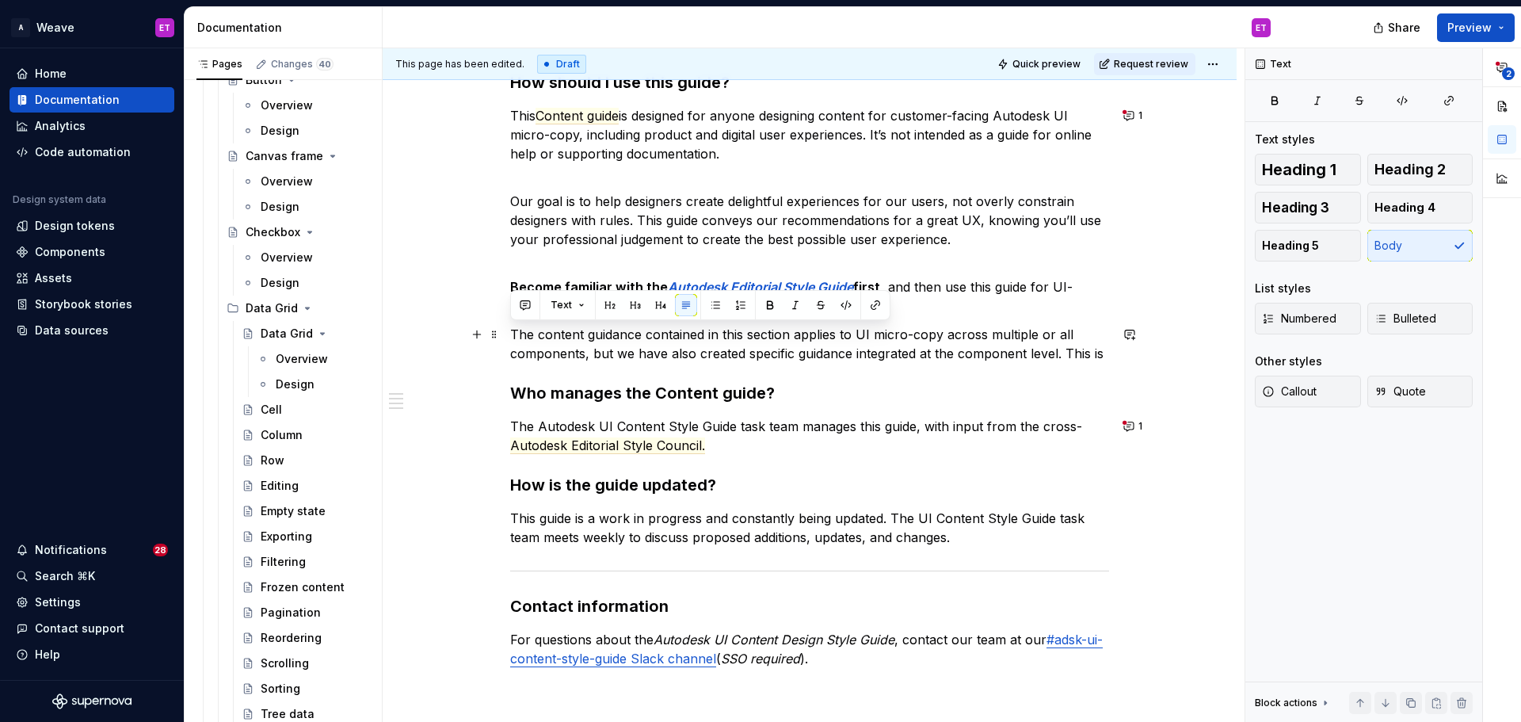
drag, startPoint x: 1105, startPoint y: 356, endPoint x: 459, endPoint y: 340, distance: 645.7
click at [459, 340] on div "How should I use this guide? This Content guide is designed for anyone designin…" at bounding box center [810, 468] width 854 height 870
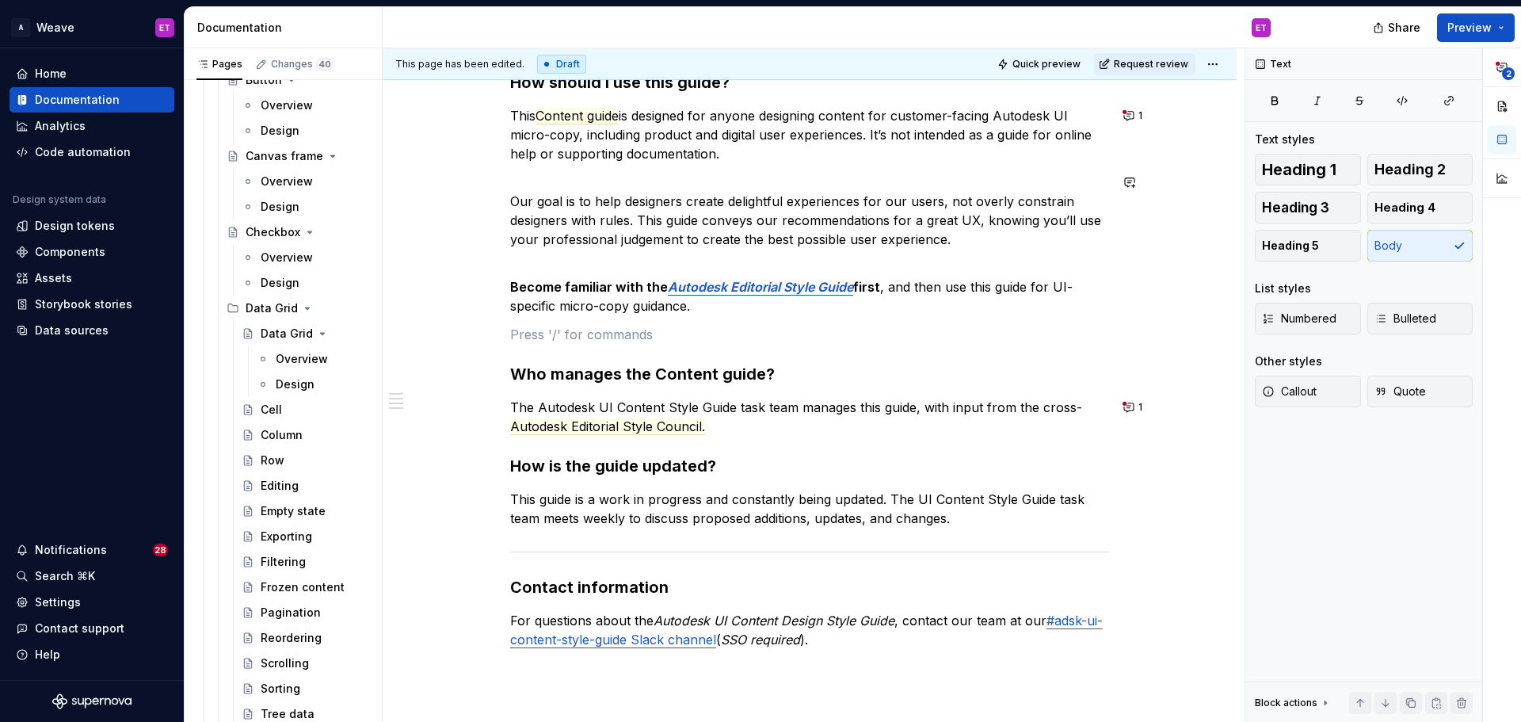
click at [1097, 249] on div "How should I use this guide? This Content guide is designed for anyone designin…" at bounding box center [809, 359] width 599 height 577
click at [1061, 234] on p "Our goal is to help designers create delightful experiences for our users, not …" at bounding box center [809, 211] width 599 height 76
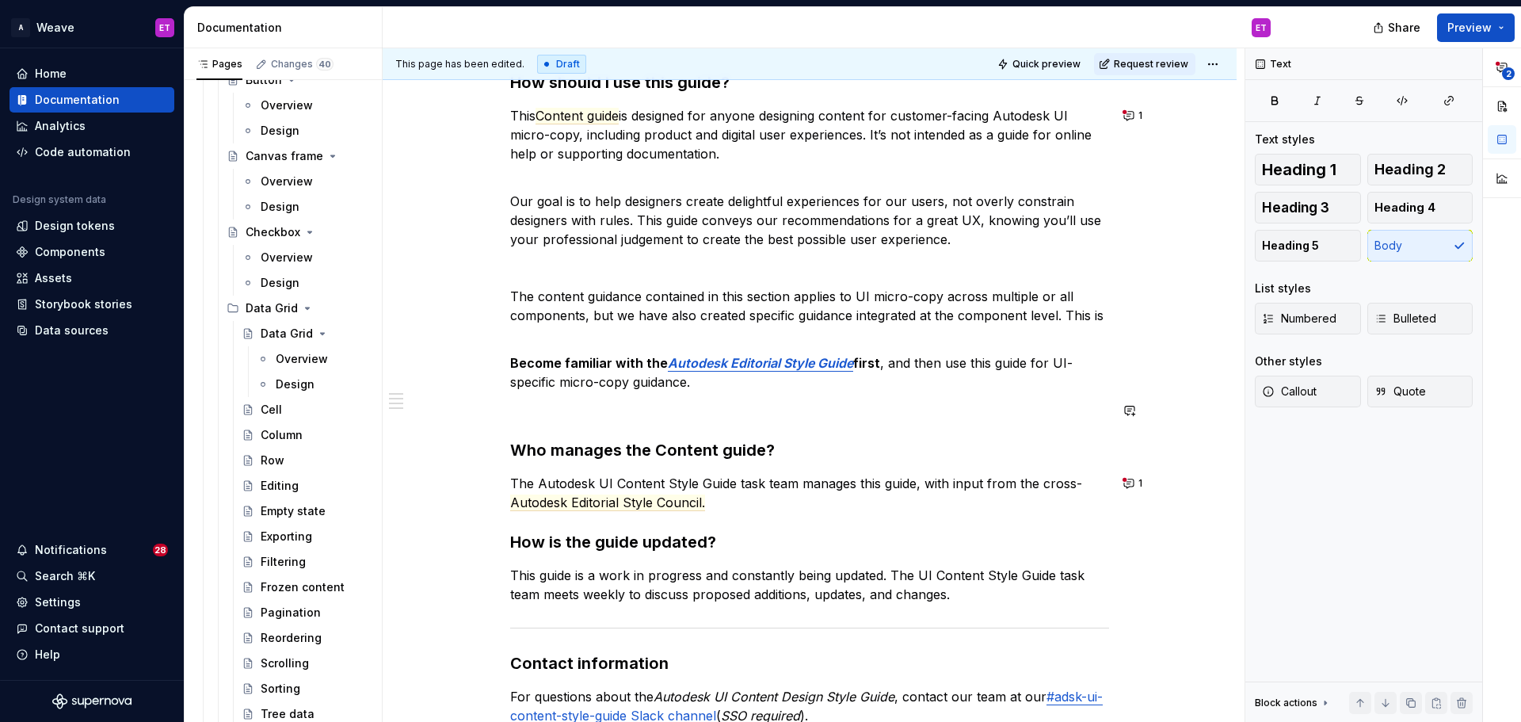
click at [635, 428] on div "How should I use this guide? This Content guide is designed for anyone designin…" at bounding box center [809, 397] width 599 height 653
click at [646, 415] on p at bounding box center [809, 410] width 599 height 19
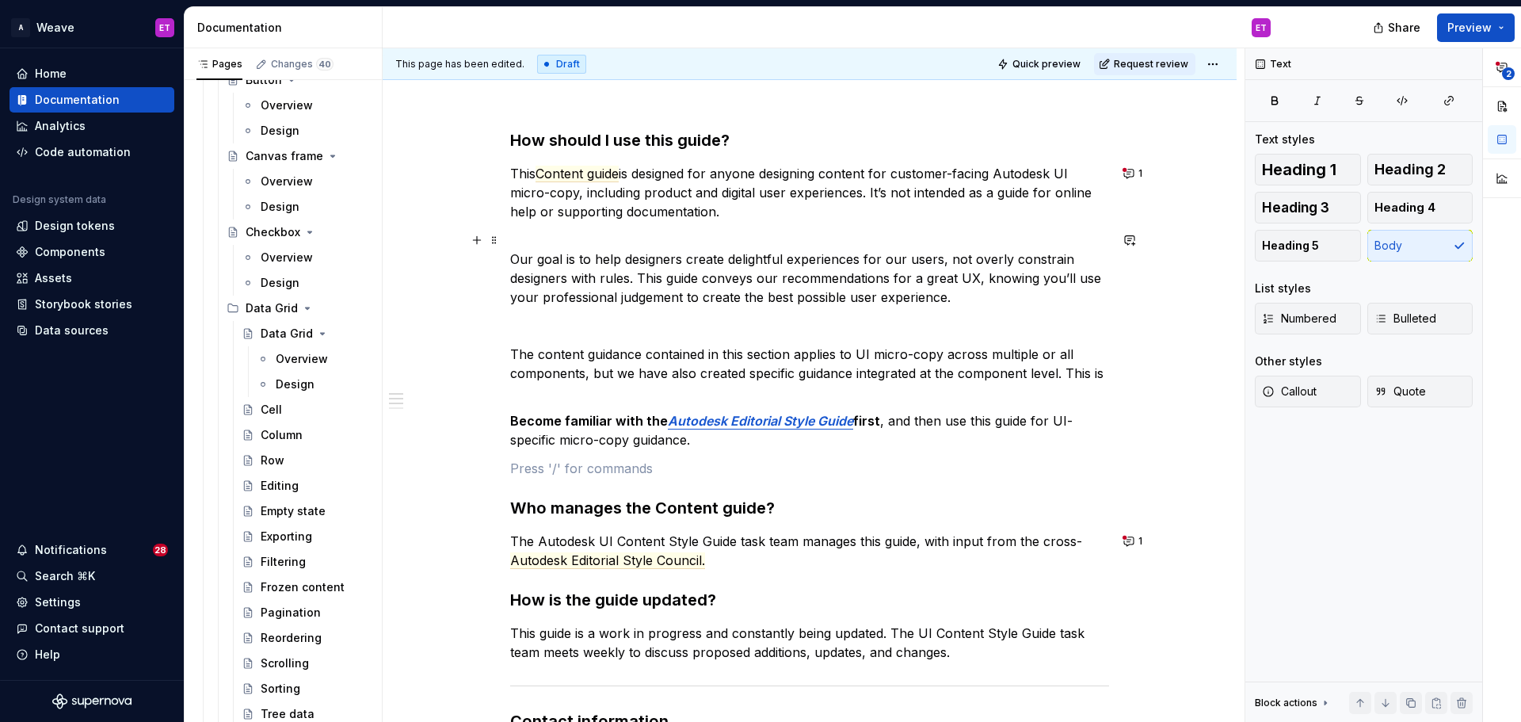
scroll to position [158, 0]
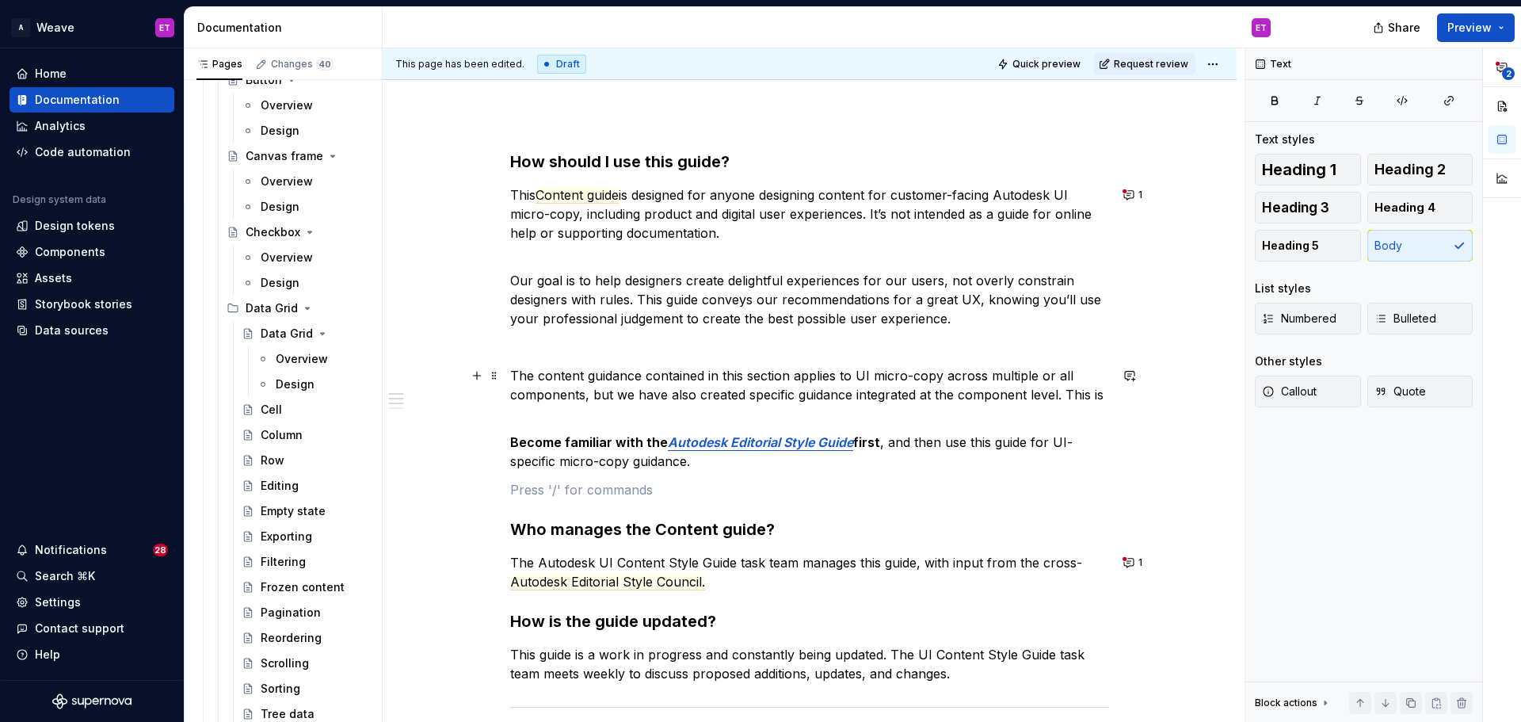
click at [624, 400] on p "The content guidance contained in this section applies to UI micro-copy across …" at bounding box center [809, 385] width 599 height 38
click at [630, 345] on p at bounding box center [809, 346] width 599 height 19
click at [1029, 358] on div "How should I use this guide? This Content guide is designed for anyone designin…" at bounding box center [809, 476] width 599 height 653
click at [977, 364] on div "How should I use this guide? This Content guide is designed for anyone designin…" at bounding box center [809, 476] width 599 height 653
click at [792, 377] on p "The content guidance contained in this section applies to UI micro-copy across …" at bounding box center [809, 385] width 599 height 38
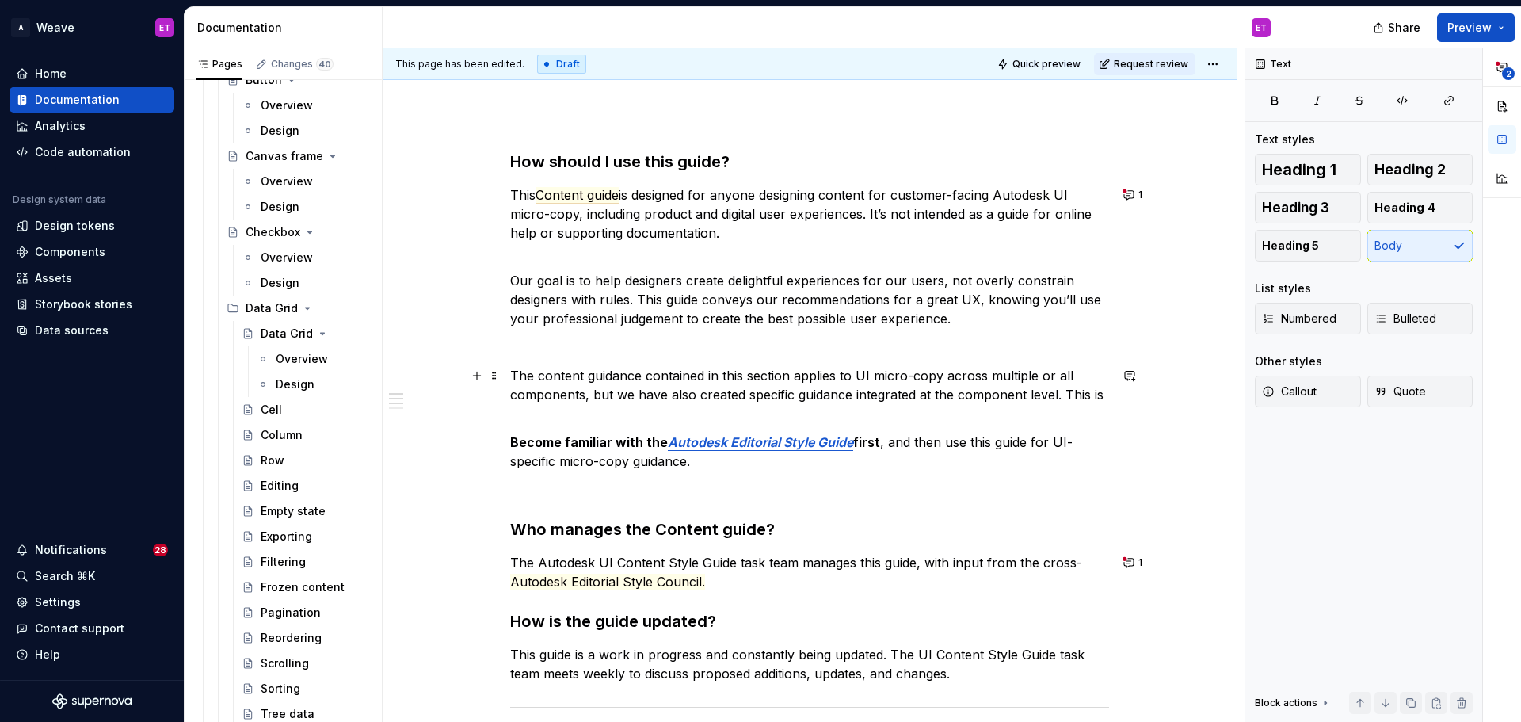
click at [684, 390] on p "The content guidance contained in this section applies to UI micro-copy across …" at bounding box center [809, 385] width 599 height 38
click at [586, 375] on p "The content guidance contained in this section applies to UI micro-copy across …" at bounding box center [809, 385] width 599 height 38
click at [719, 262] on p "Our goal is to help designers create delightful experiences for our users, not …" at bounding box center [809, 290] width 599 height 76
click at [708, 374] on p "The guidelines contained in this section applies to UI micro-copy across multip…" at bounding box center [809, 385] width 599 height 38
click at [680, 371] on p "The guidelines contained in this section applies to UI micro-copy across multip…" at bounding box center [809, 385] width 599 height 38
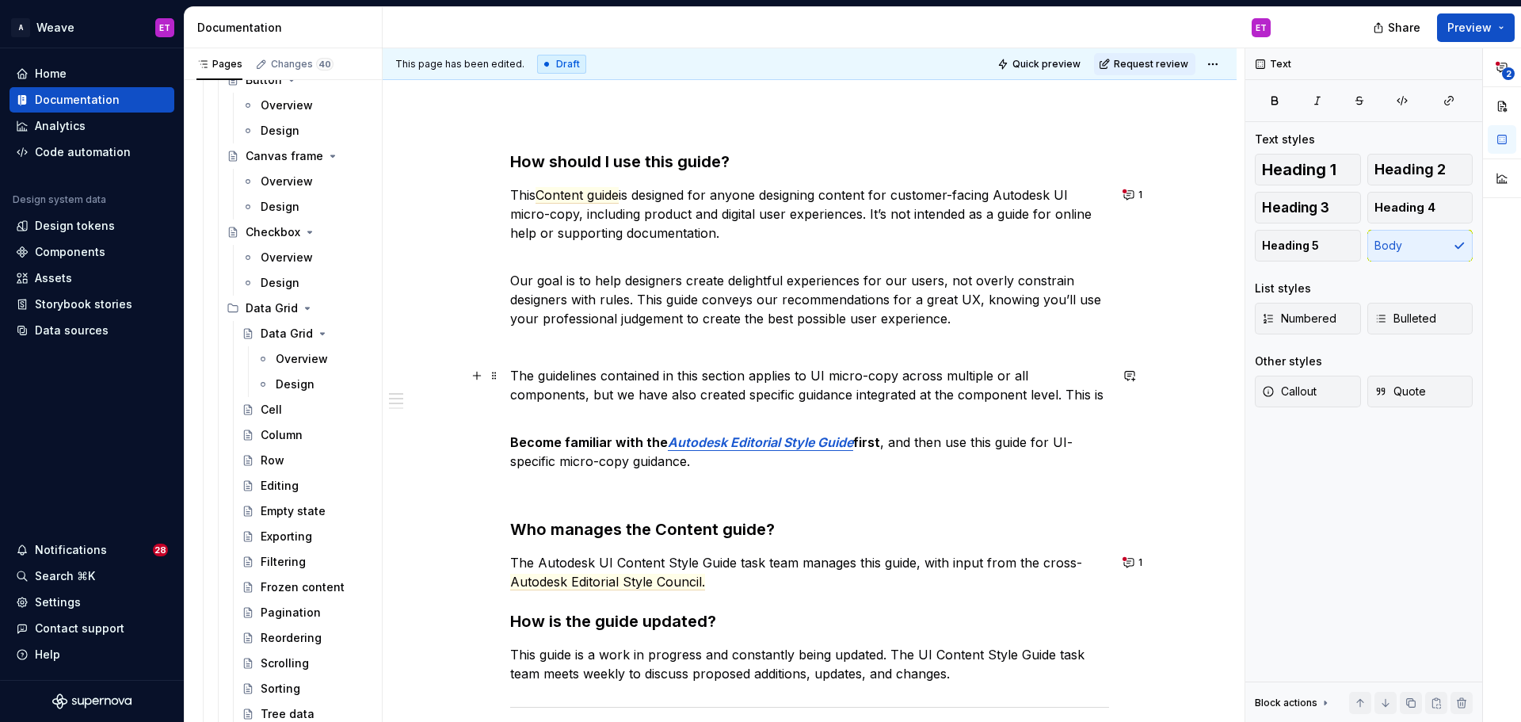
click at [715, 376] on p "The guidelines contained in this section applies to UI micro-copy across multip…" at bounding box center [809, 385] width 599 height 38
click at [781, 375] on p "The guidelines contained in this section applies to UI micro-copy across multip…" at bounding box center [809, 385] width 599 height 38
click at [619, 375] on p "The guidelines contained in this section applies to UI micro-copy across multip…" at bounding box center [809, 385] width 599 height 38
click at [791, 373] on p "The guidelines contained in this section applies to UI micro-copy across multip…" at bounding box center [809, 385] width 599 height 38
click at [726, 367] on p "The guidelines contained in this section applies to UI micro-copy across multip…" at bounding box center [809, 385] width 599 height 38
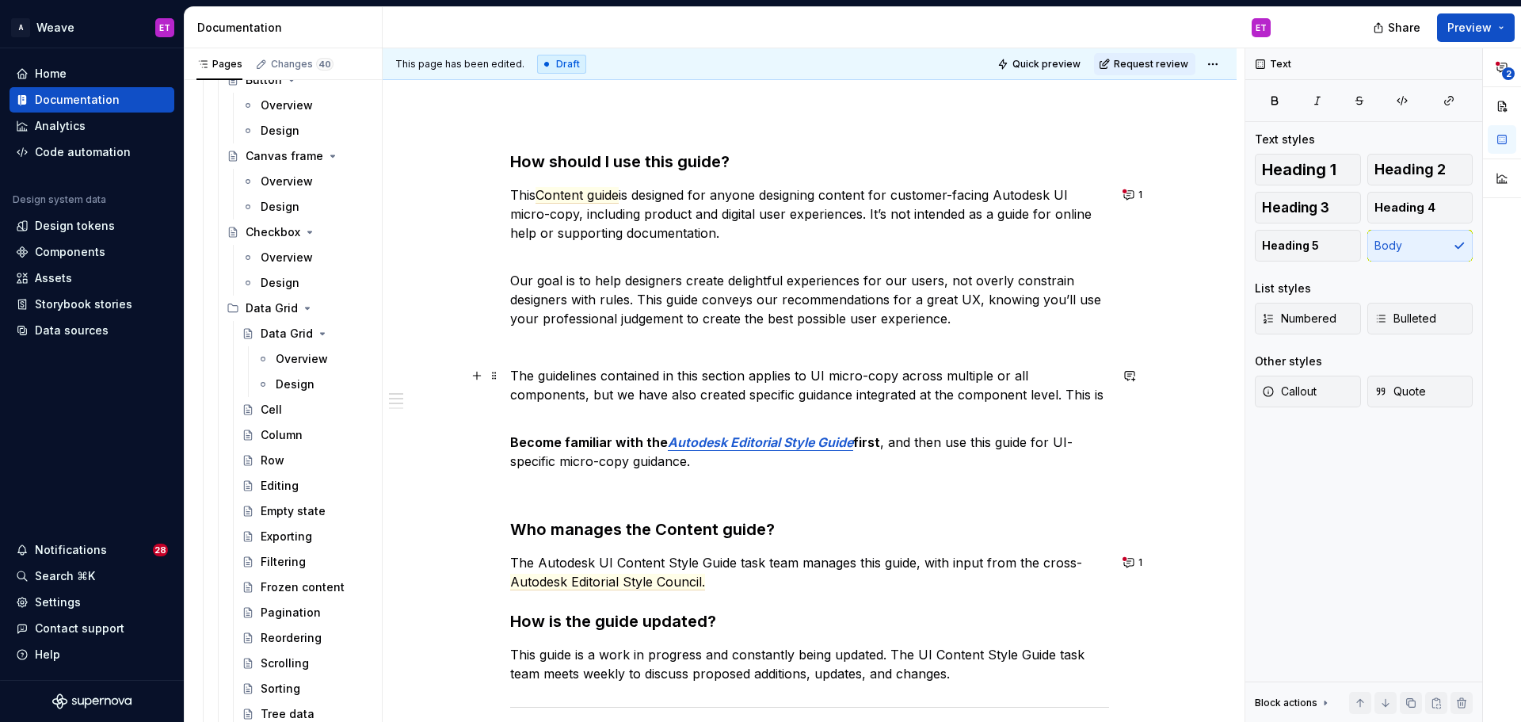
click at [756, 378] on p "The guidelines contained in this section applies to UI micro-copy across multip…" at bounding box center [809, 385] width 599 height 38
click at [761, 375] on p "The guidelines contained in this section applies to UI micro-copy across multip…" at bounding box center [809, 385] width 599 height 38
click at [748, 373] on p "The guidelines contained in this section applies to UI micro-copy across multip…" at bounding box center [809, 385] width 599 height 38
click at [836, 379] on p "The guidelines contained in this sectioncan be applies to UI micro-copy across …" at bounding box center [809, 385] width 599 height 38
click at [1052, 372] on p "The guidelines contained in this sectioncan be applied to UI micro-copy across …" at bounding box center [809, 385] width 599 height 38
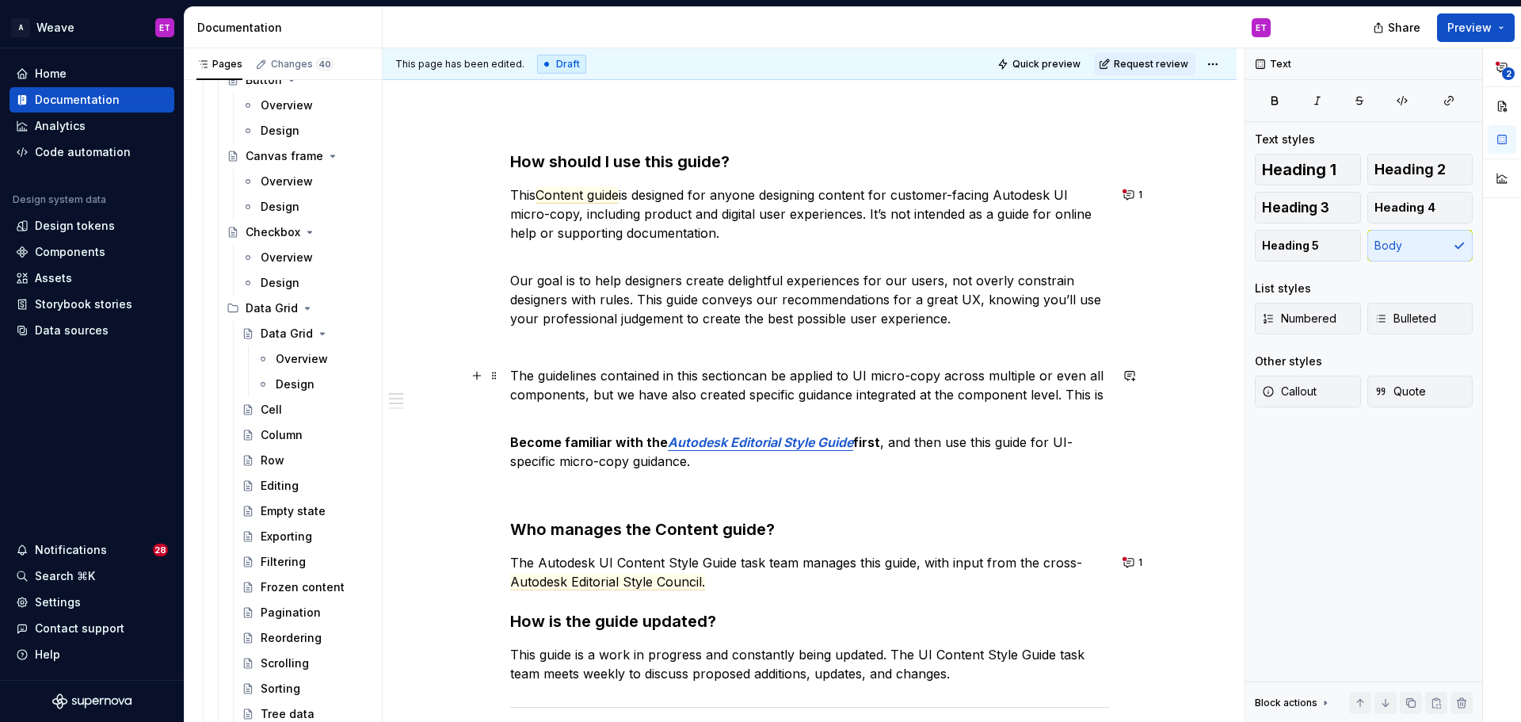
click at [692, 386] on p "The guidelines contained in this sectioncan be applied to UI micro-copy across …" at bounding box center [809, 385] width 599 height 38
click at [651, 394] on p "The guidelines contained in this sectioncan be applied to UI micro-copy across …" at bounding box center [809, 385] width 599 height 38
click at [743, 401] on p "The guidelines contained in this sectioncan be applied to UI micro-copy across …" at bounding box center [809, 385] width 599 height 38
click at [841, 402] on p "The guidelines contained in this sectioncan be applied to UI micro-copy across …" at bounding box center [809, 385] width 599 height 38
click at [866, 395] on p "The guidelines contained in this sectioncan be applied to UI micro-copy across …" at bounding box center [809, 385] width 599 height 38
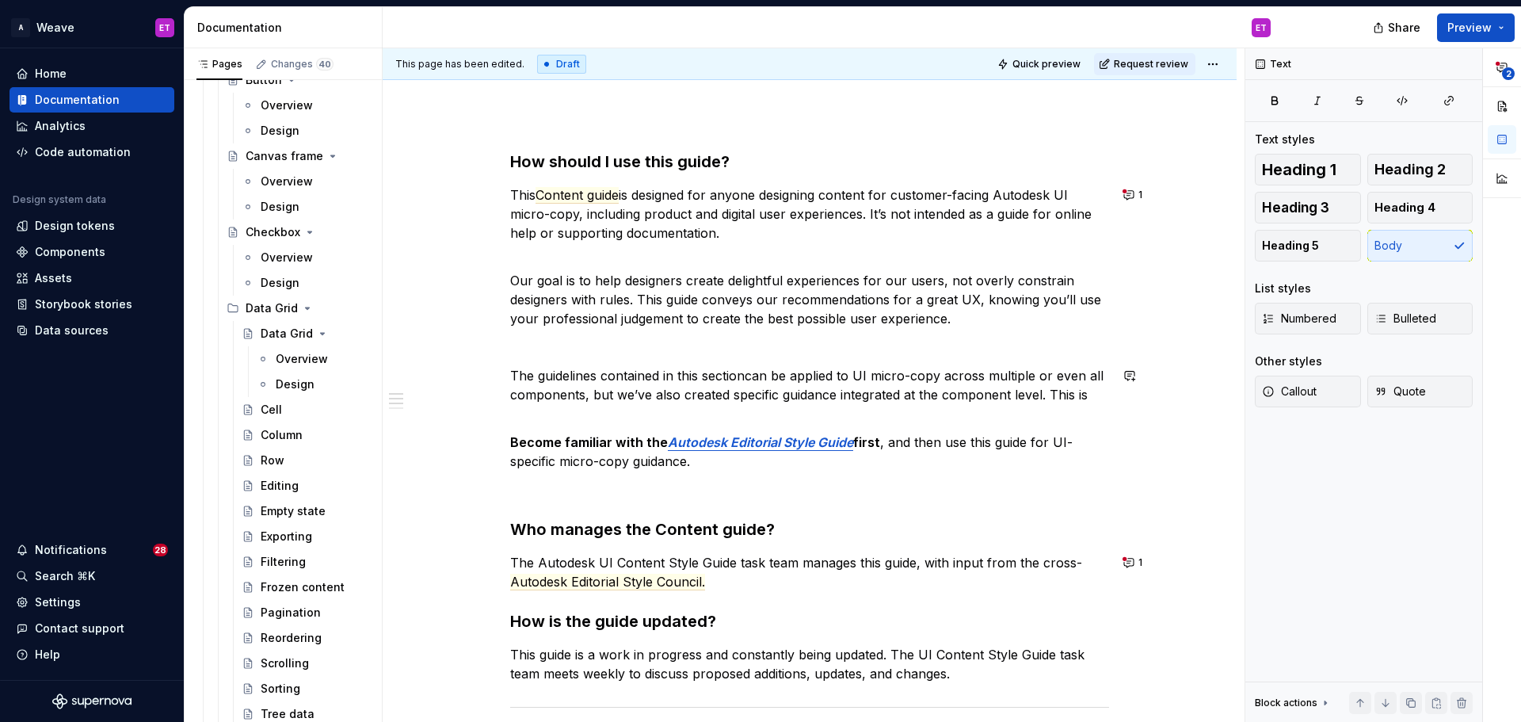
click at [927, 412] on div "How should I use this guide? This Content guide is designed for anyone designin…" at bounding box center [809, 476] width 599 height 653
click at [898, 394] on p "The guidelines contained in this sectioncan be applied to UI micro-copy across …" at bounding box center [809, 385] width 599 height 38
click at [1026, 405] on div "How should I use this guide? This Content guide is designed for anyone designin…" at bounding box center [809, 476] width 599 height 653
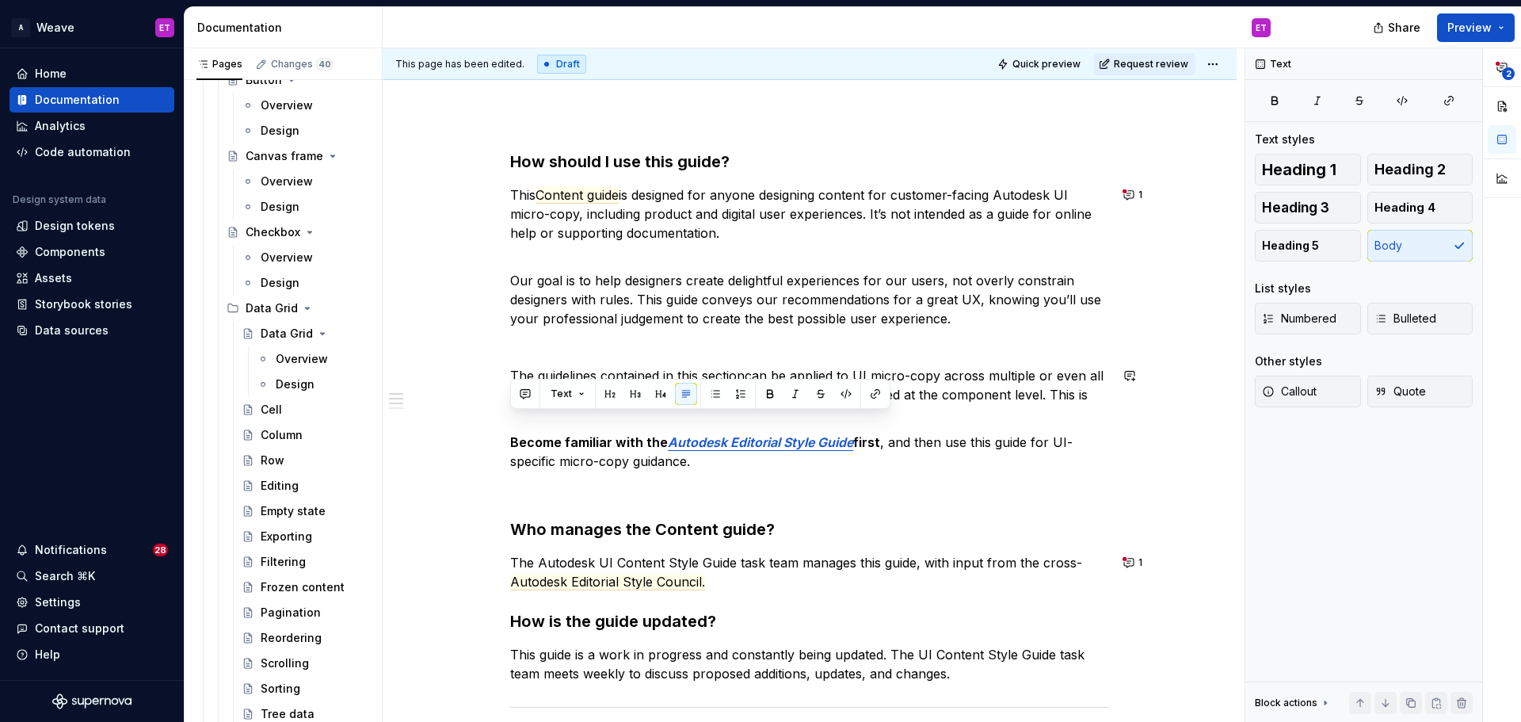
click at [1050, 398] on p "The guidelines contained in this sectioncan be applied to UI micro-copy across …" at bounding box center [809, 385] width 599 height 38
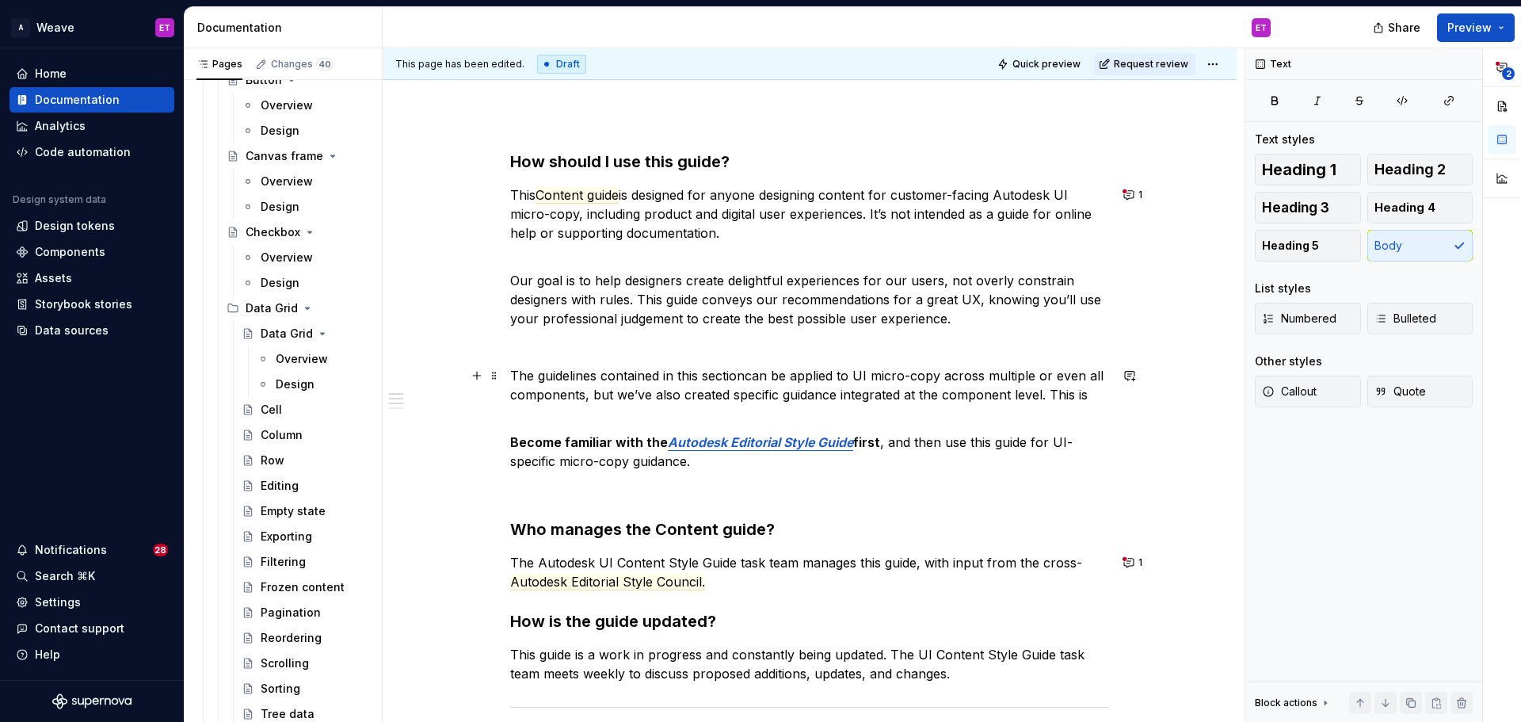
click at [1141, 392] on div "How should I use this guide? This Content guide is designed for anyone designin…" at bounding box center [810, 575] width 854 height 927
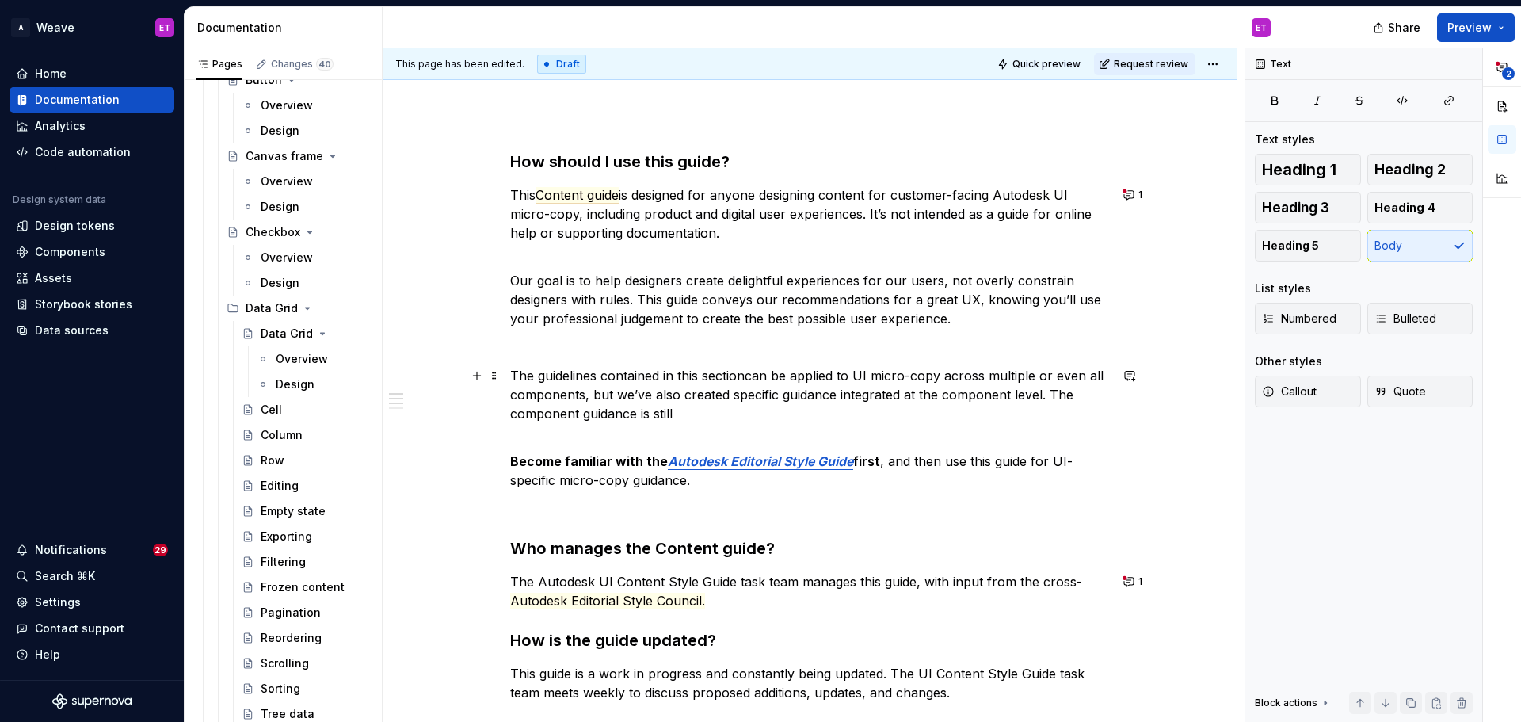
click at [748, 373] on p "The guidelines contained in this sectioncan be applied to UI micro-copy across …" at bounding box center [809, 394] width 599 height 57
click at [590, 394] on p "The guidelines contained in this section can be applied to UI micro-copy across…" at bounding box center [809, 394] width 599 height 57
click at [712, 425] on div "How should I use this guide? This Content guide is designed for anyone designin…" at bounding box center [809, 486] width 599 height 672
click at [958, 398] on p "The guidelines contained in this section can be applied to UI micro-copy across…" at bounding box center [809, 394] width 599 height 57
click at [946, 393] on p "The guidelines contained in this section can be applied to UI micro-copy across…" at bounding box center [809, 394] width 599 height 57
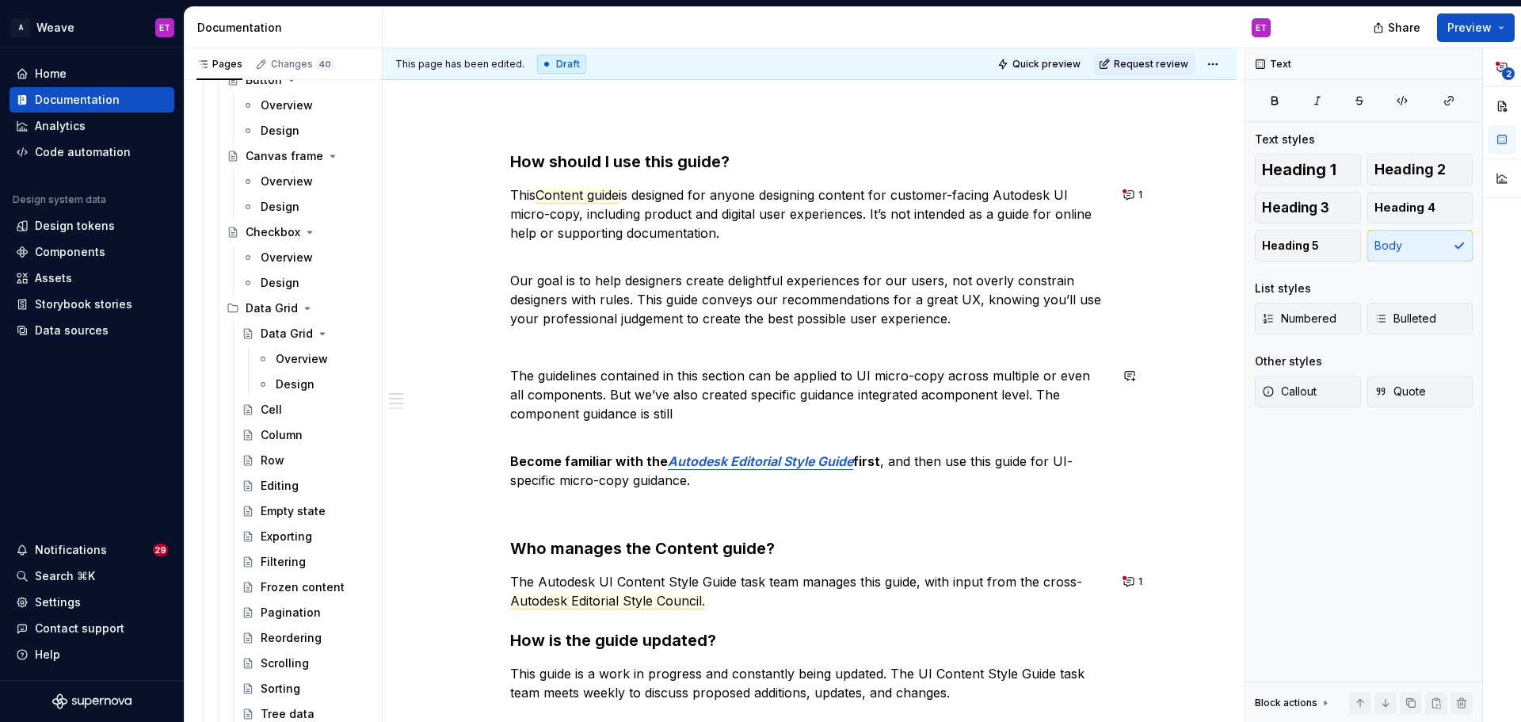
type textarea "*"
click at [1020, 336] on div "How should I use this guide? This Content guide is designed for anyone designin…" at bounding box center [809, 486] width 599 height 672
click at [985, 370] on p "The guidelines contained in this section can be applied to UI micro-copy across…" at bounding box center [809, 394] width 599 height 57
click at [944, 400] on p "The guidelines contained in this section can be applied to UI micro-copy across…" at bounding box center [809, 394] width 599 height 57
click at [764, 405] on p "The guidelines contained in this section can be applied to UI micro-copy across…" at bounding box center [809, 394] width 599 height 57
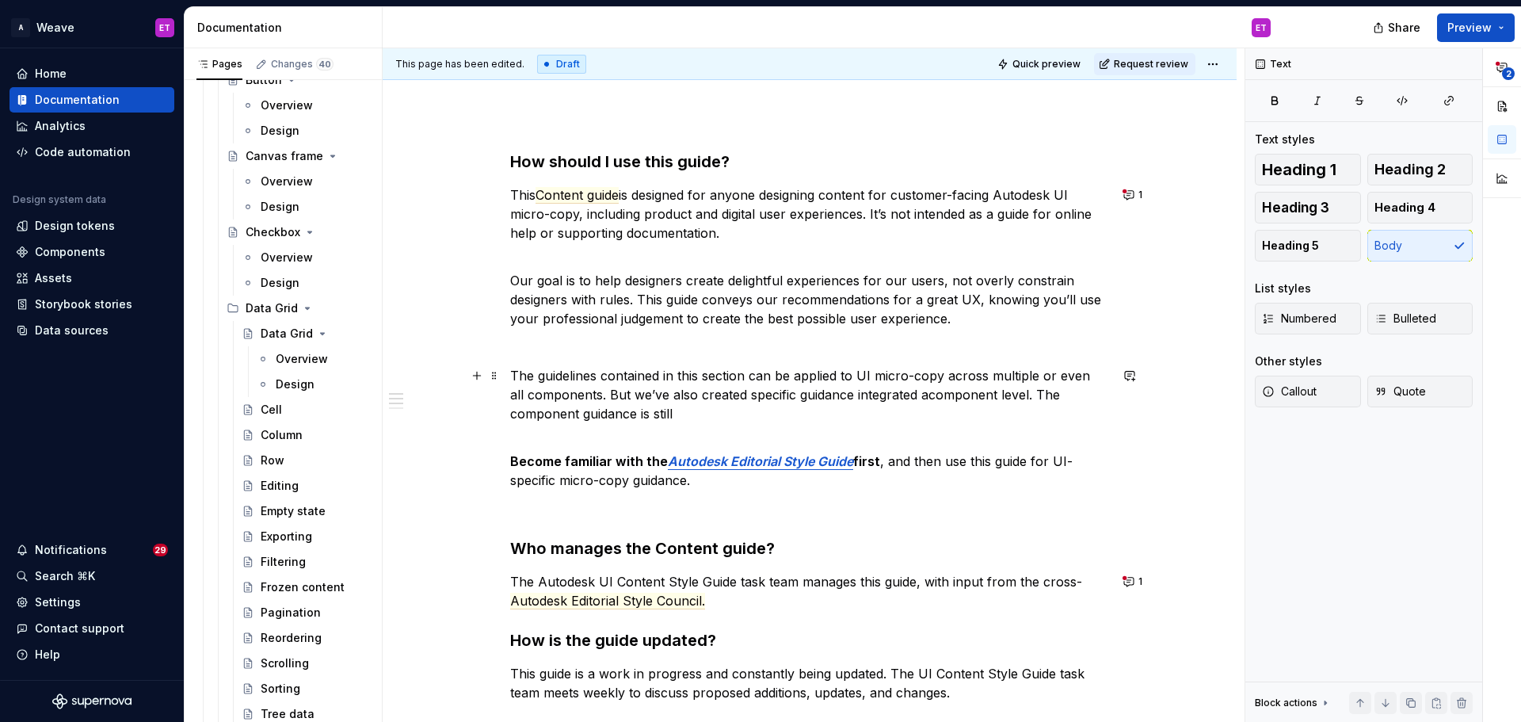
click at [824, 395] on p "The guidelines contained in this section can be applied to UI micro-copy across…" at bounding box center [809, 394] width 599 height 57
click at [924, 388] on p "The guidelines contained in this section can be applied to UI micro-copy across…" at bounding box center [809, 394] width 599 height 57
click at [905, 401] on p "The guidelines contained in this section can be applied to UI micro-copy across…" at bounding box center [809, 394] width 599 height 57
click at [912, 399] on p "The guidelines contained in this section can be applied to UI micro-copy across…" at bounding box center [809, 394] width 599 height 57
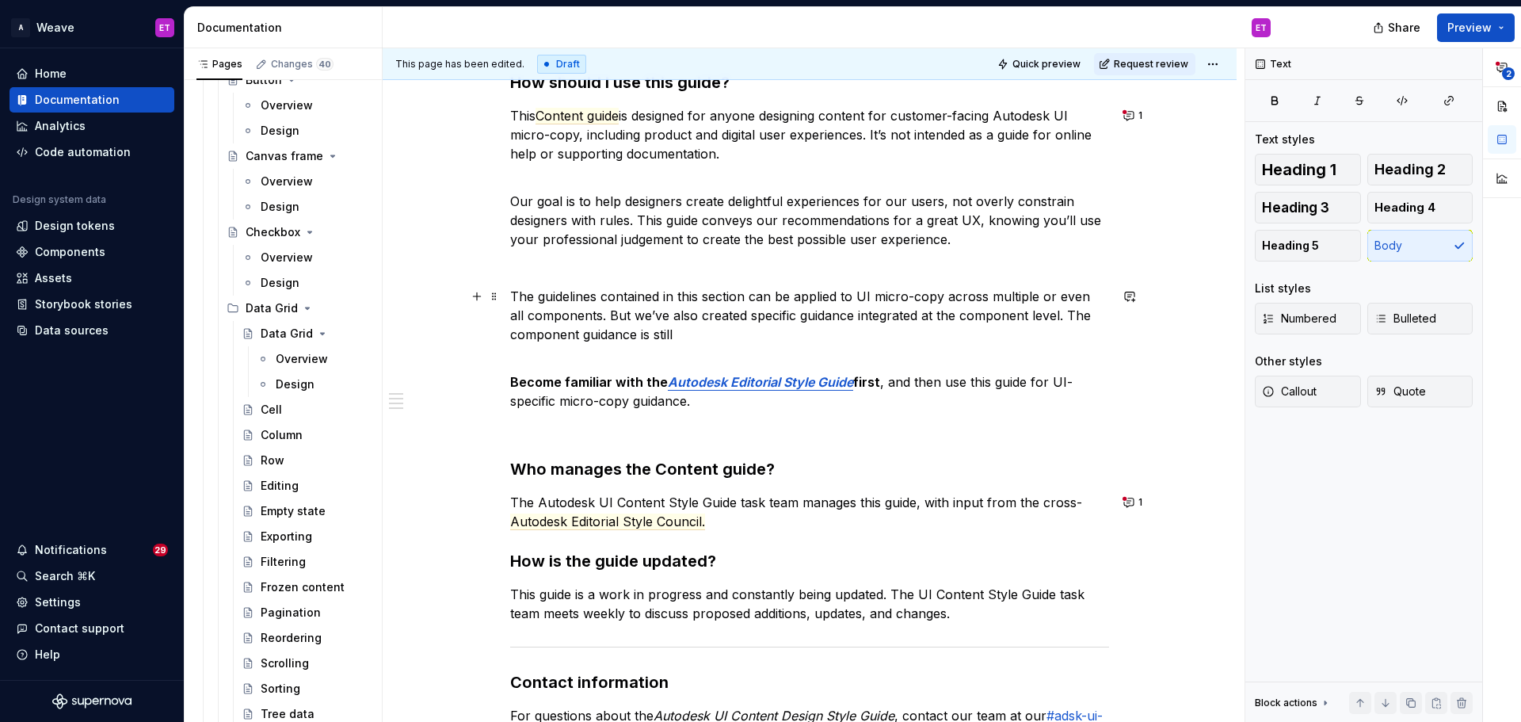
click at [687, 339] on p "The guidelines contained in this section can be applied to UI micro-copy across…" at bounding box center [809, 315] width 599 height 57
click at [1039, 316] on p "The guidelines contained in this section can be applied to UI micro-copy across…" at bounding box center [809, 315] width 599 height 57
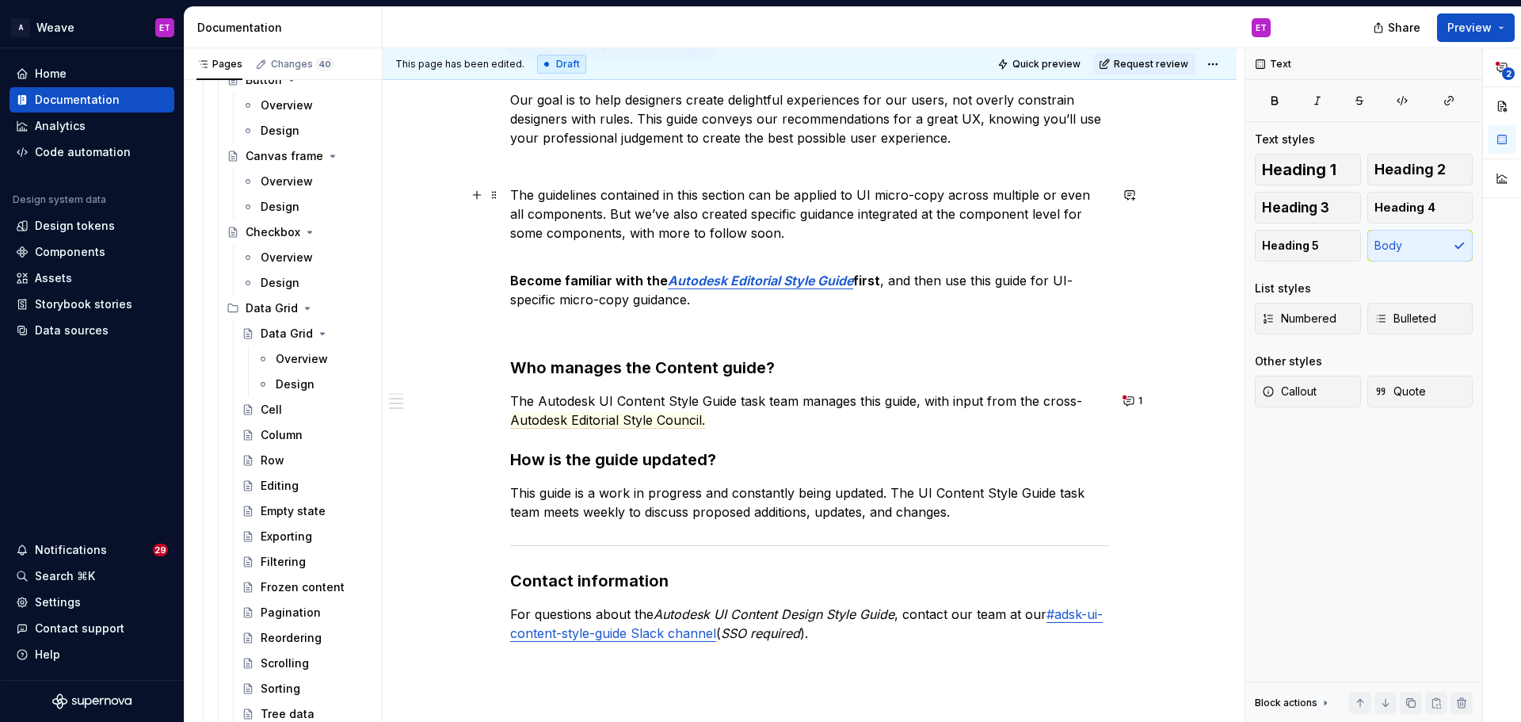
scroll to position [317, 0]
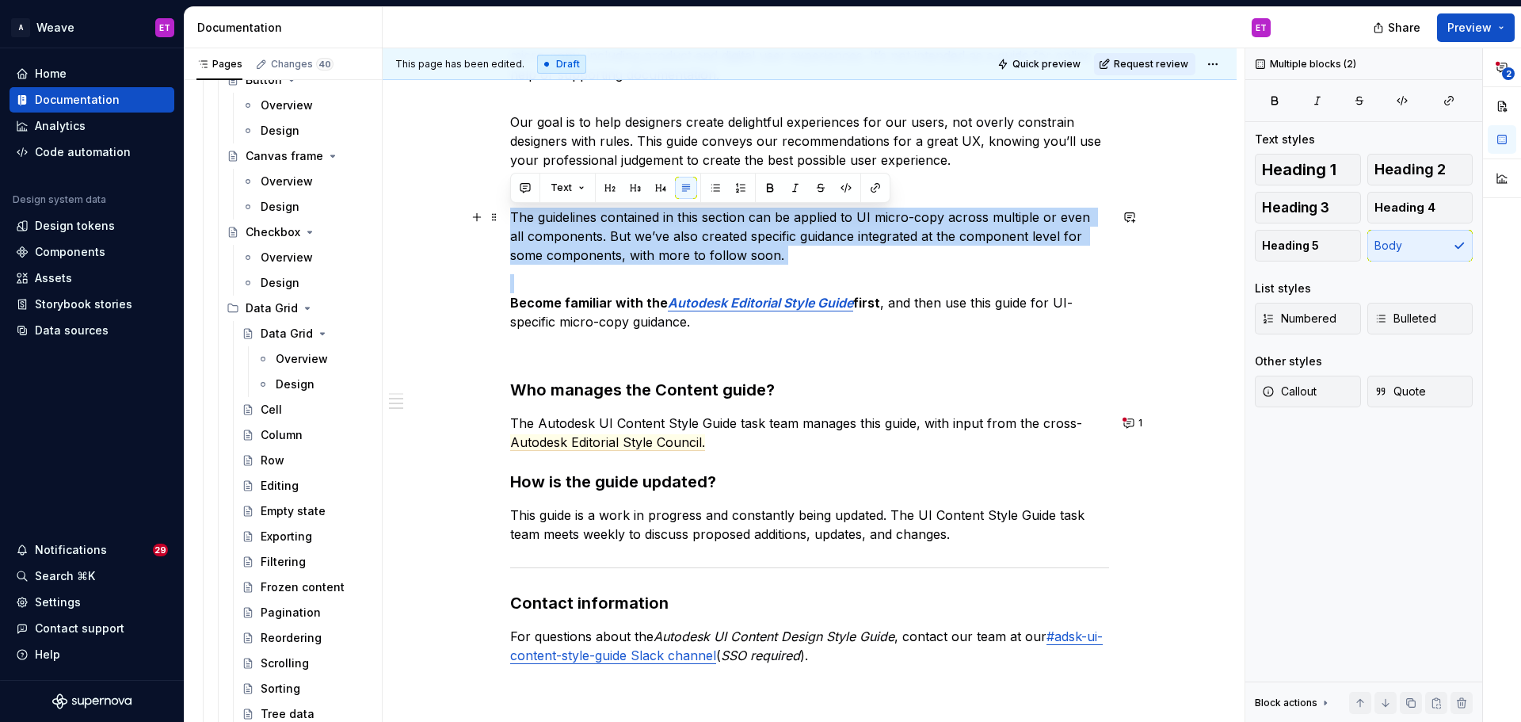
drag, startPoint x: 743, startPoint y: 266, endPoint x: 508, endPoint y: 217, distance: 240.3
click at [508, 217] on div "How should I use this guide? This Content guide is designed for anyone designin…" at bounding box center [810, 427] width 854 height 946
click at [1127, 219] on button "button" at bounding box center [1129, 217] width 22 height 22
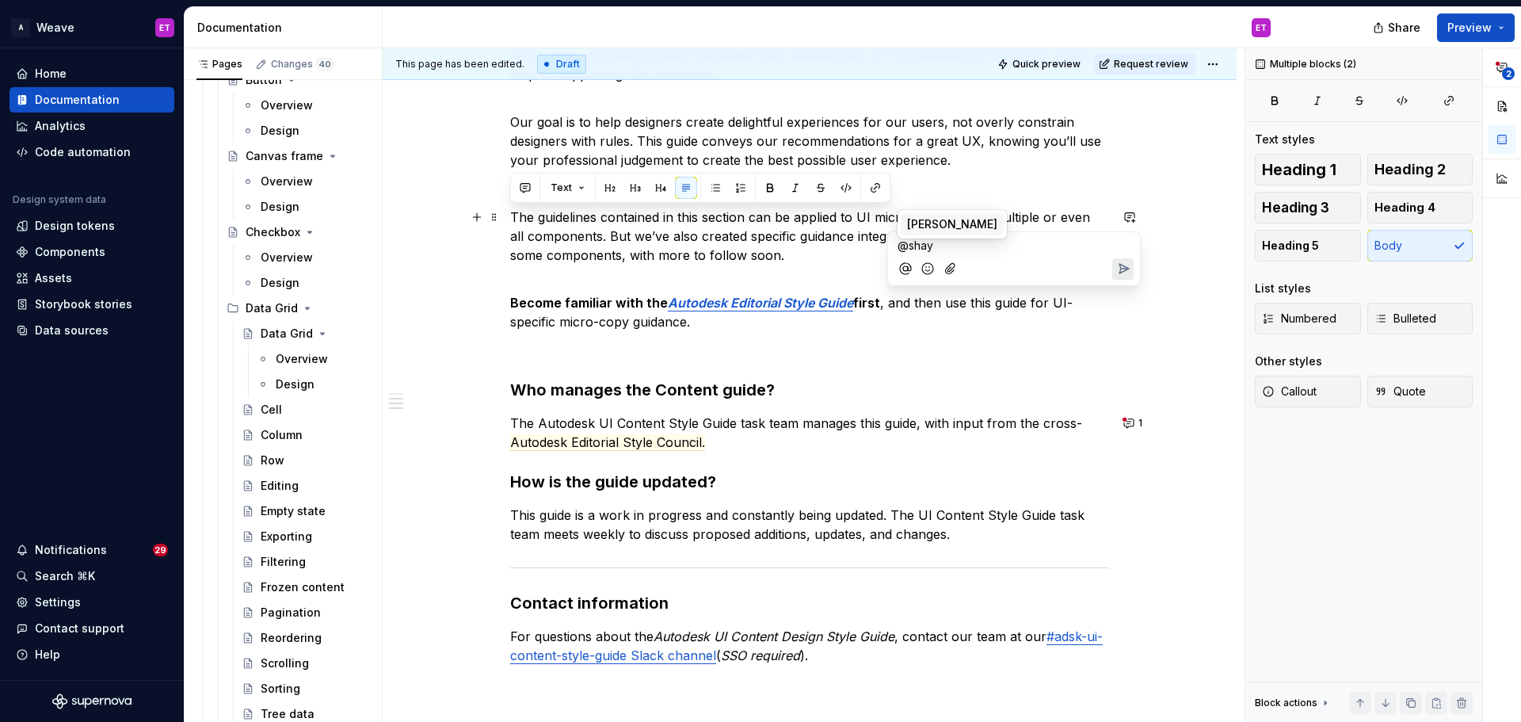
click at [910, 225] on span "[PERSON_NAME]" at bounding box center [952, 224] width 90 height 16
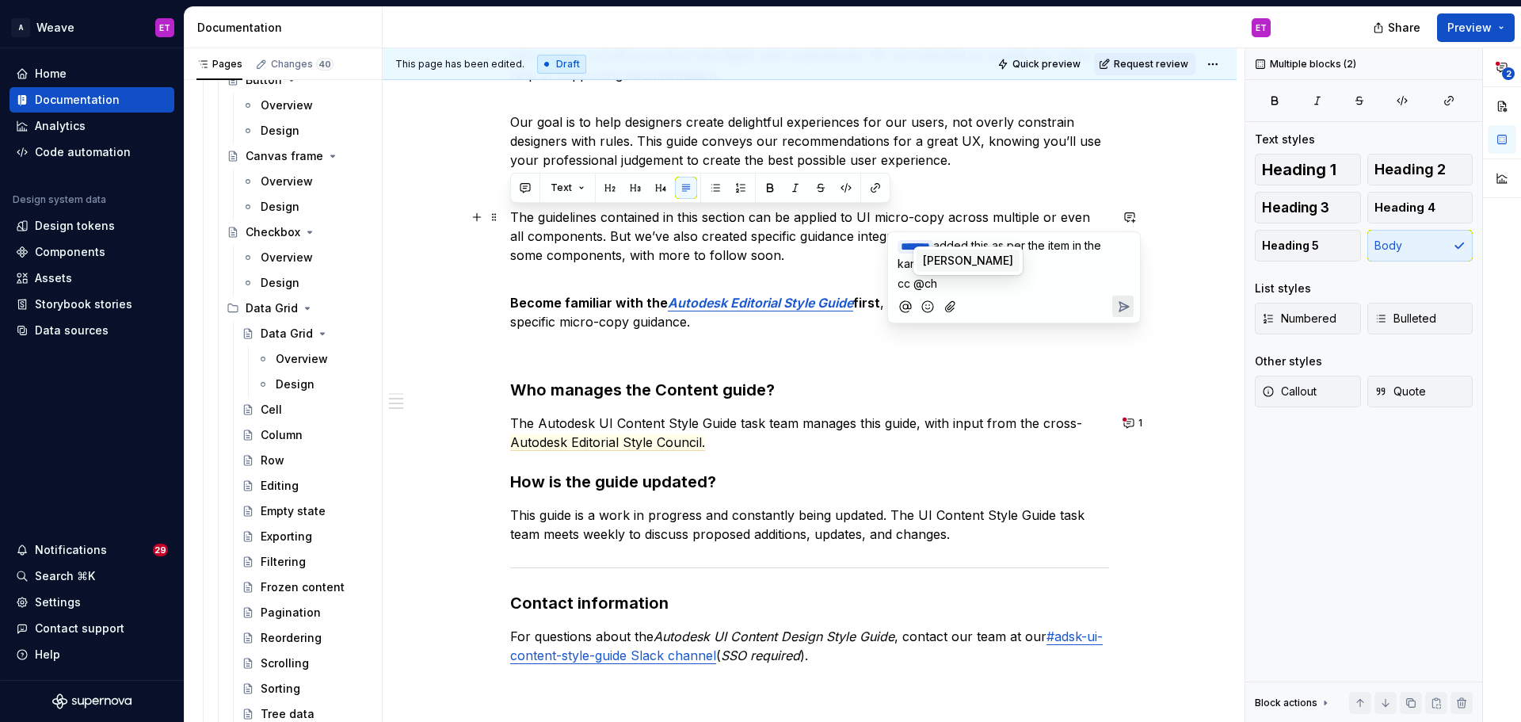
click at [1010, 286] on p "cc @ch" at bounding box center [1013, 283] width 233 height 17
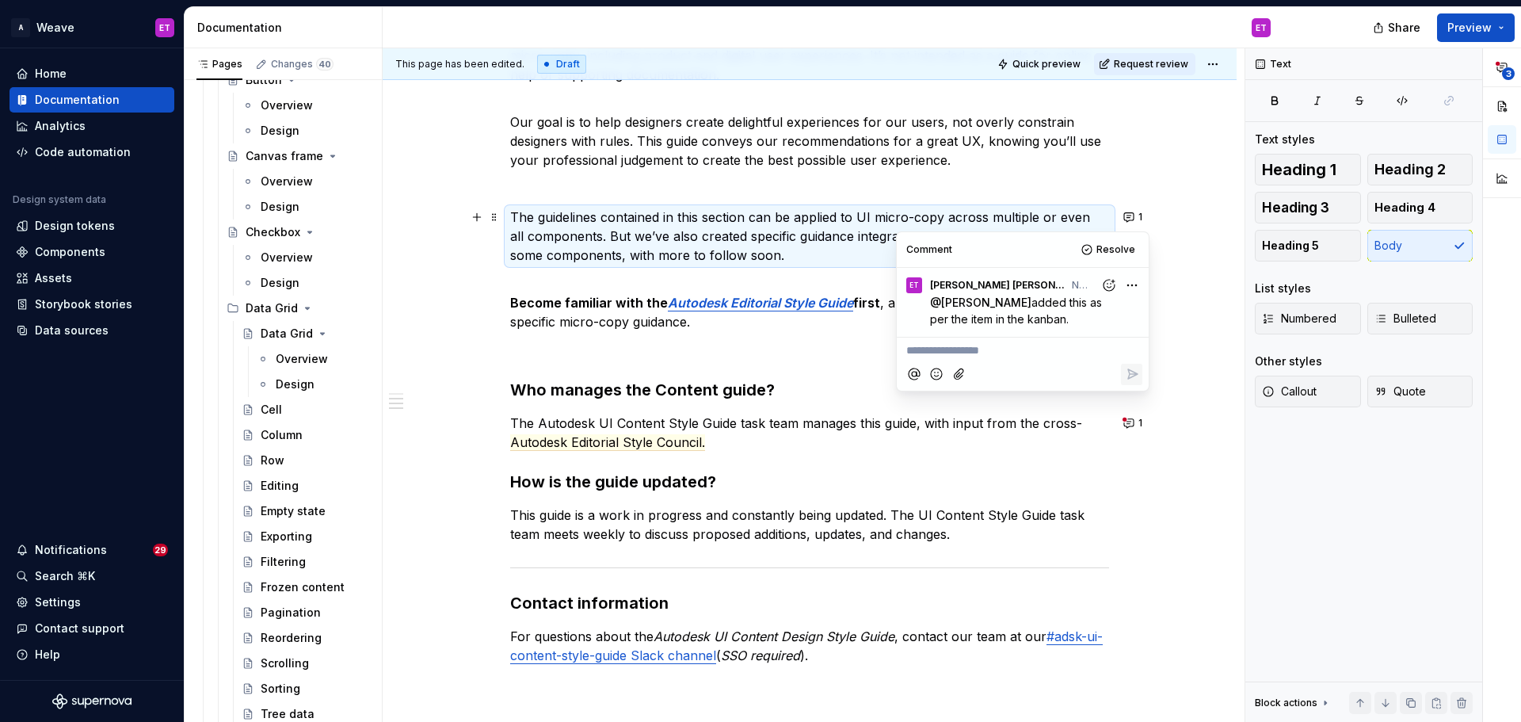
type textarea "*"
click at [1022, 356] on p "**********" at bounding box center [1022, 350] width 233 height 17
click at [1200, 439] on div "How should I use this guide? This Content guide is designed for anyone designin…" at bounding box center [810, 427] width 854 height 946
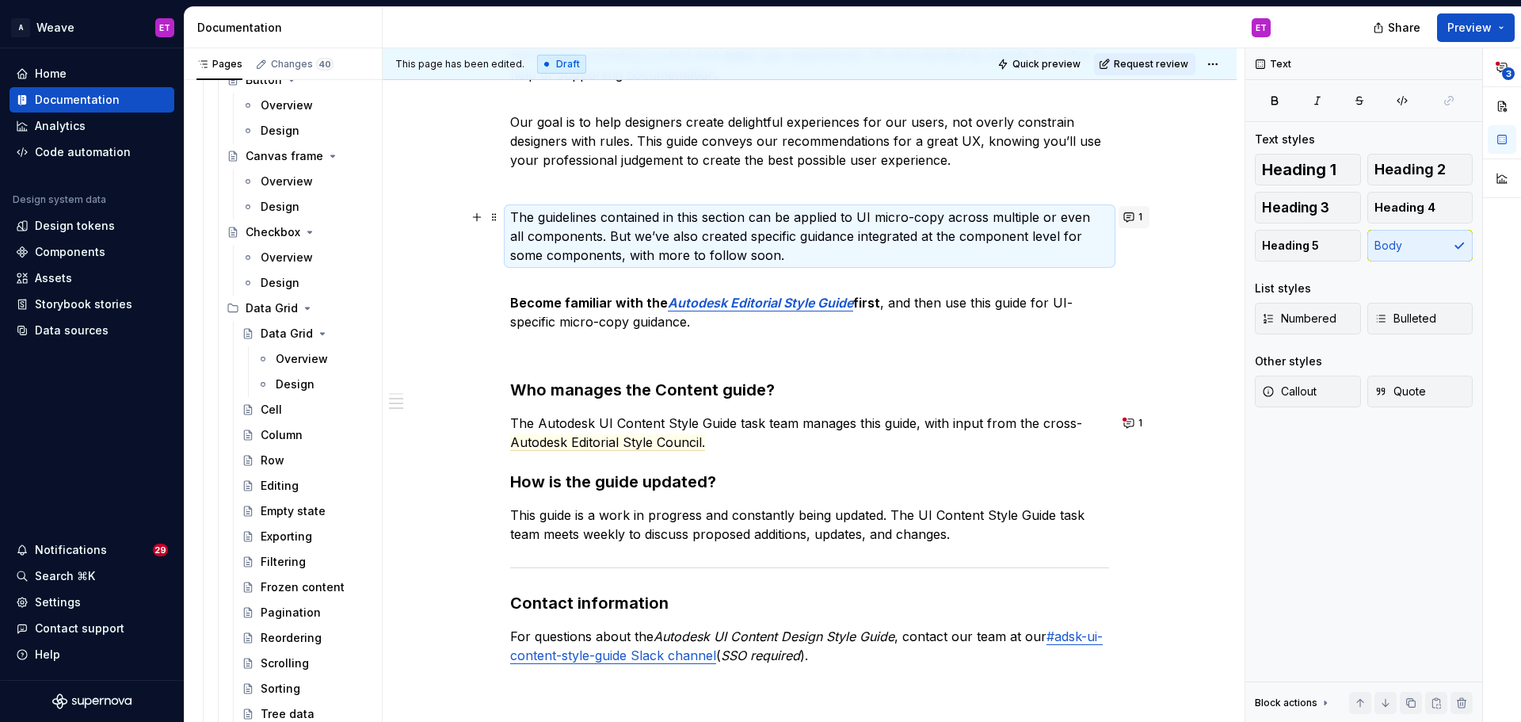
click at [1133, 219] on button "1" at bounding box center [1133, 217] width 31 height 22
click at [1126, 421] on button "1" at bounding box center [1133, 423] width 31 height 22
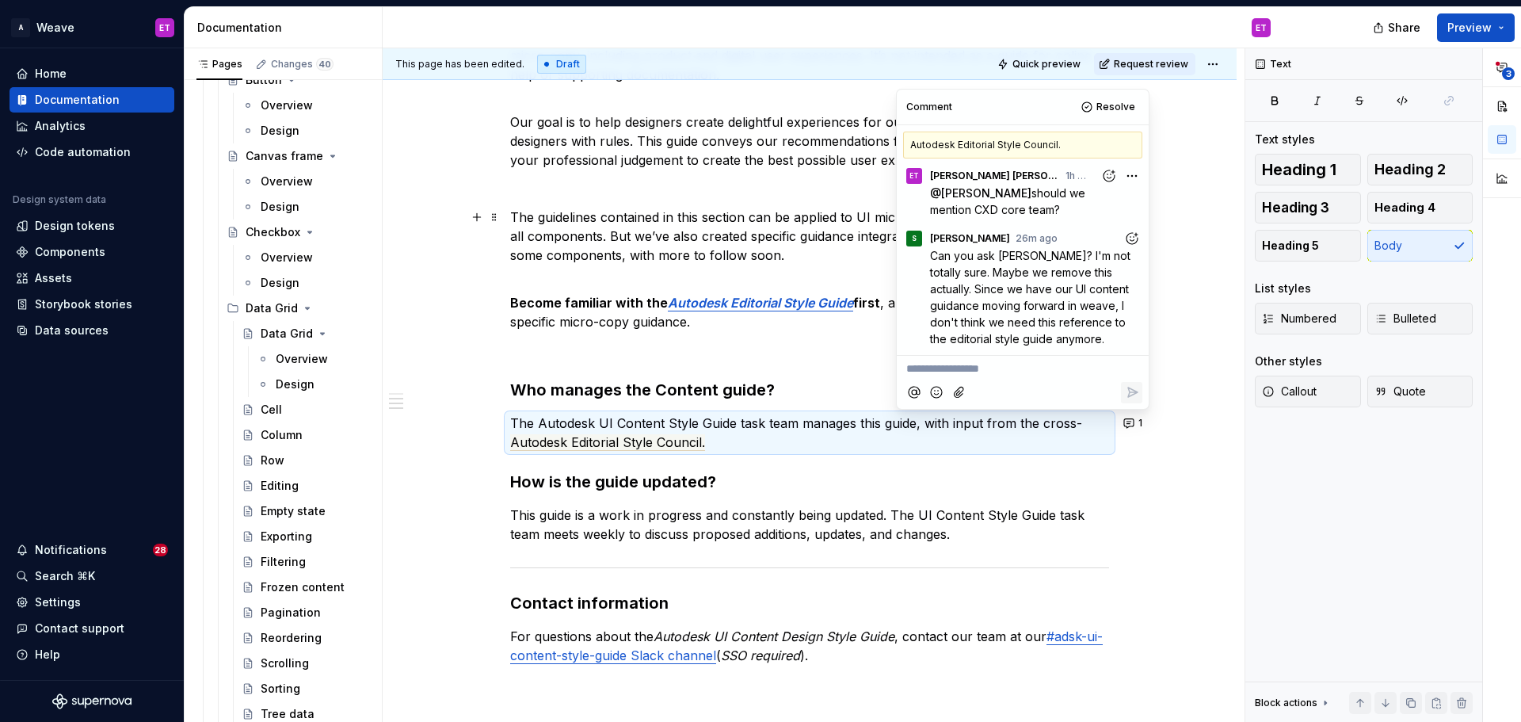
click at [1034, 373] on p "**********" at bounding box center [1022, 368] width 233 height 17
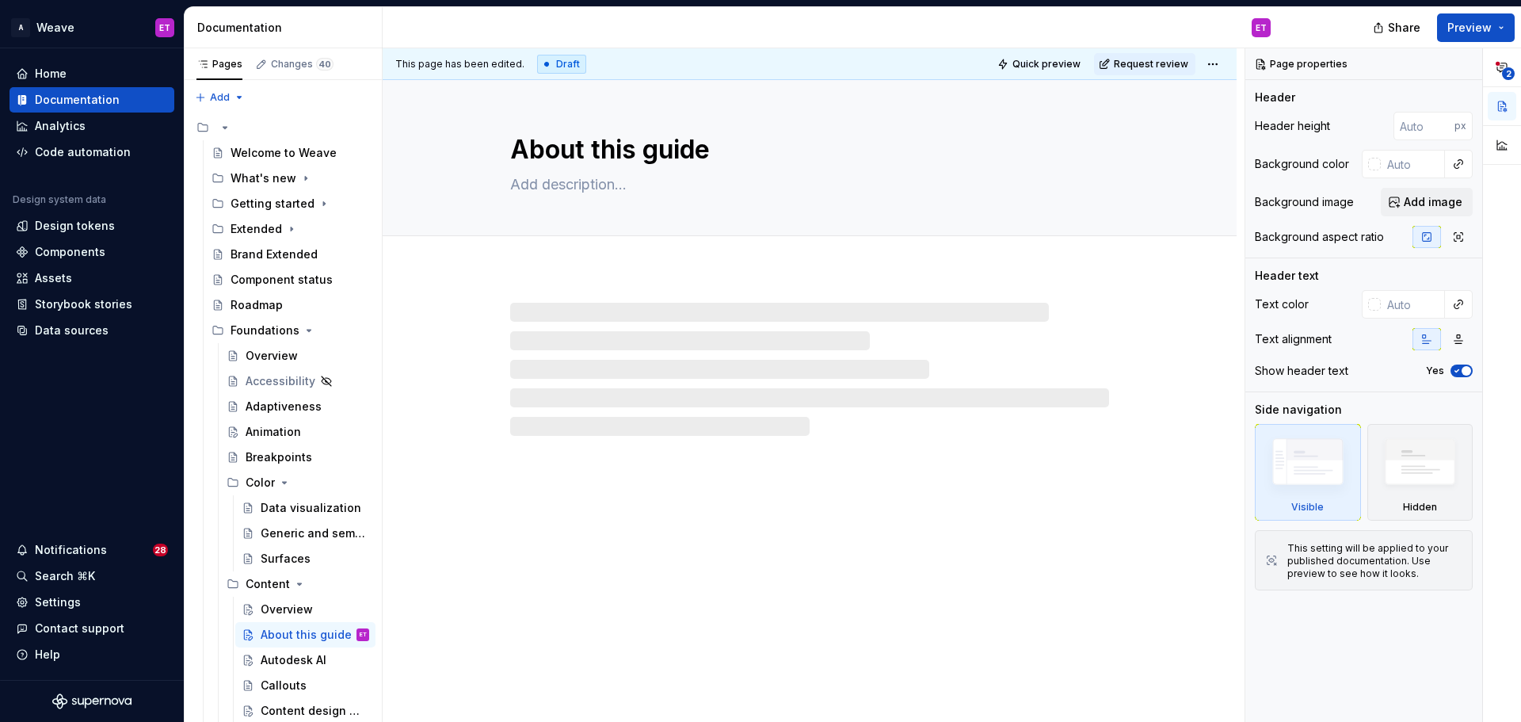
type textarea "*"
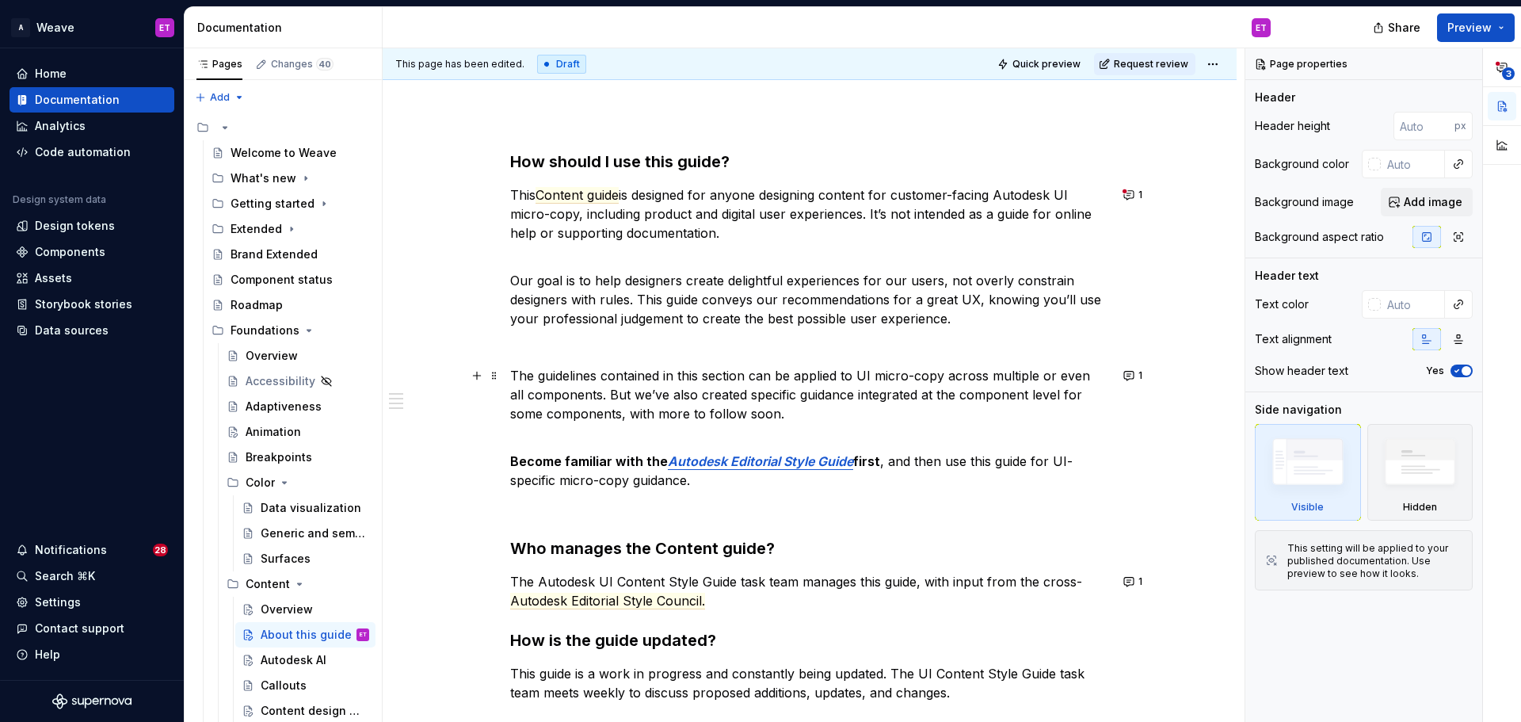
scroll to position [396, 0]
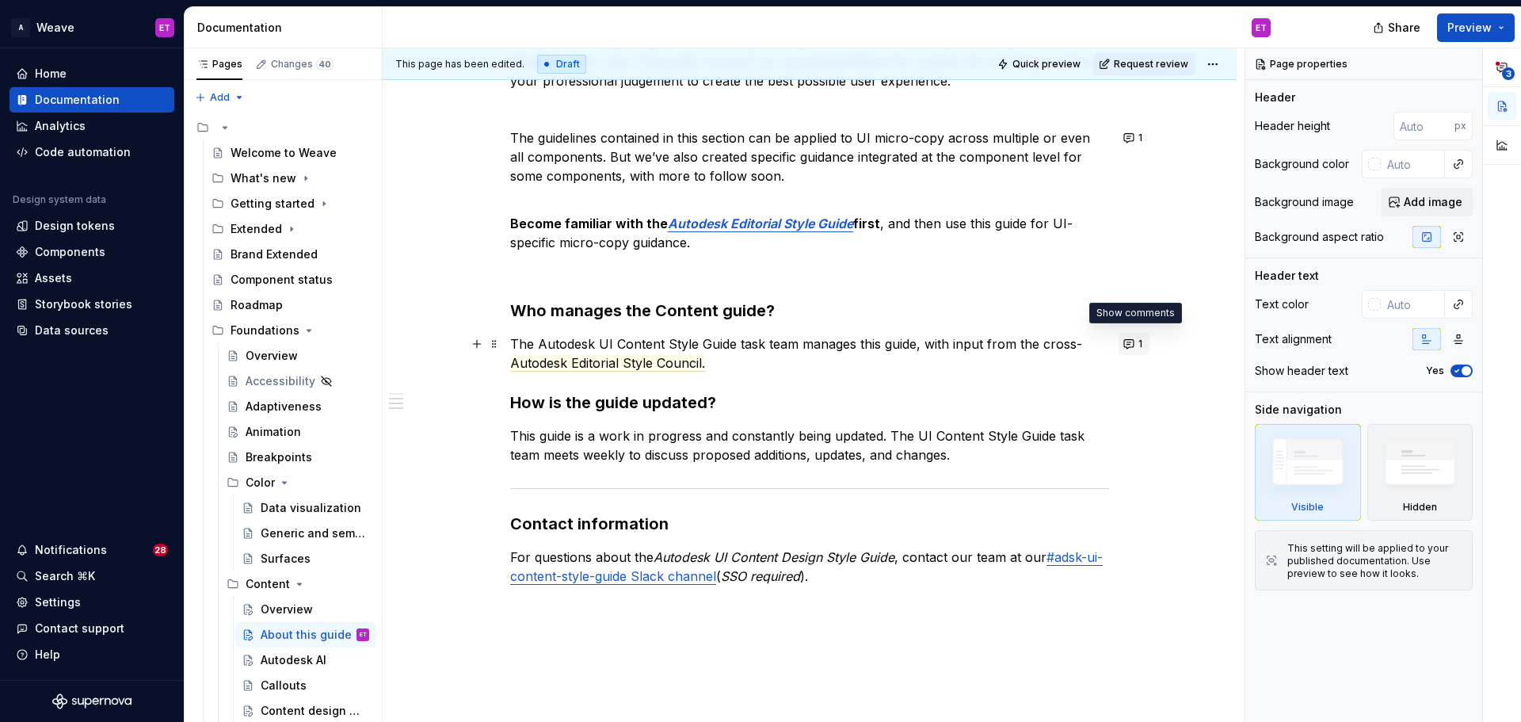
click at [1133, 344] on button "1" at bounding box center [1133, 344] width 31 height 22
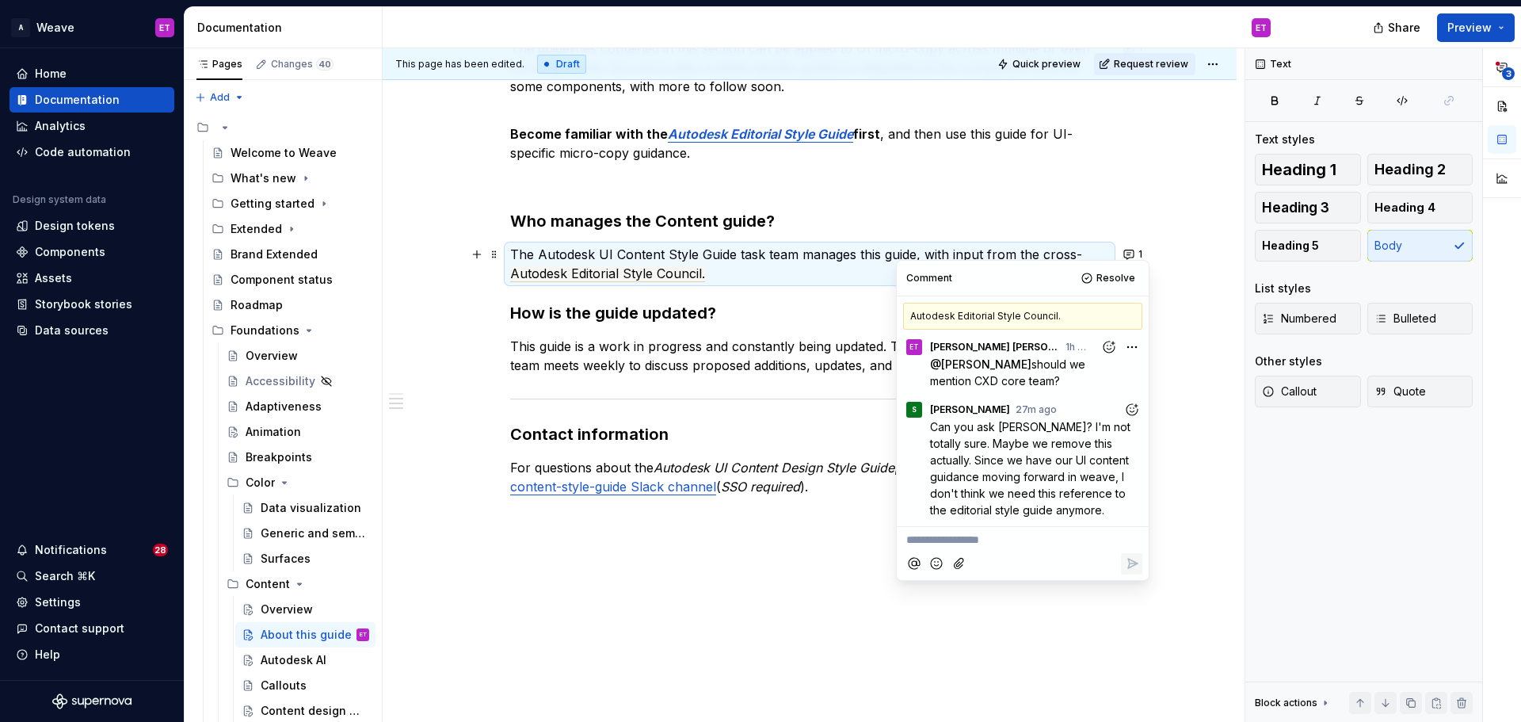
scroll to position [494, 0]
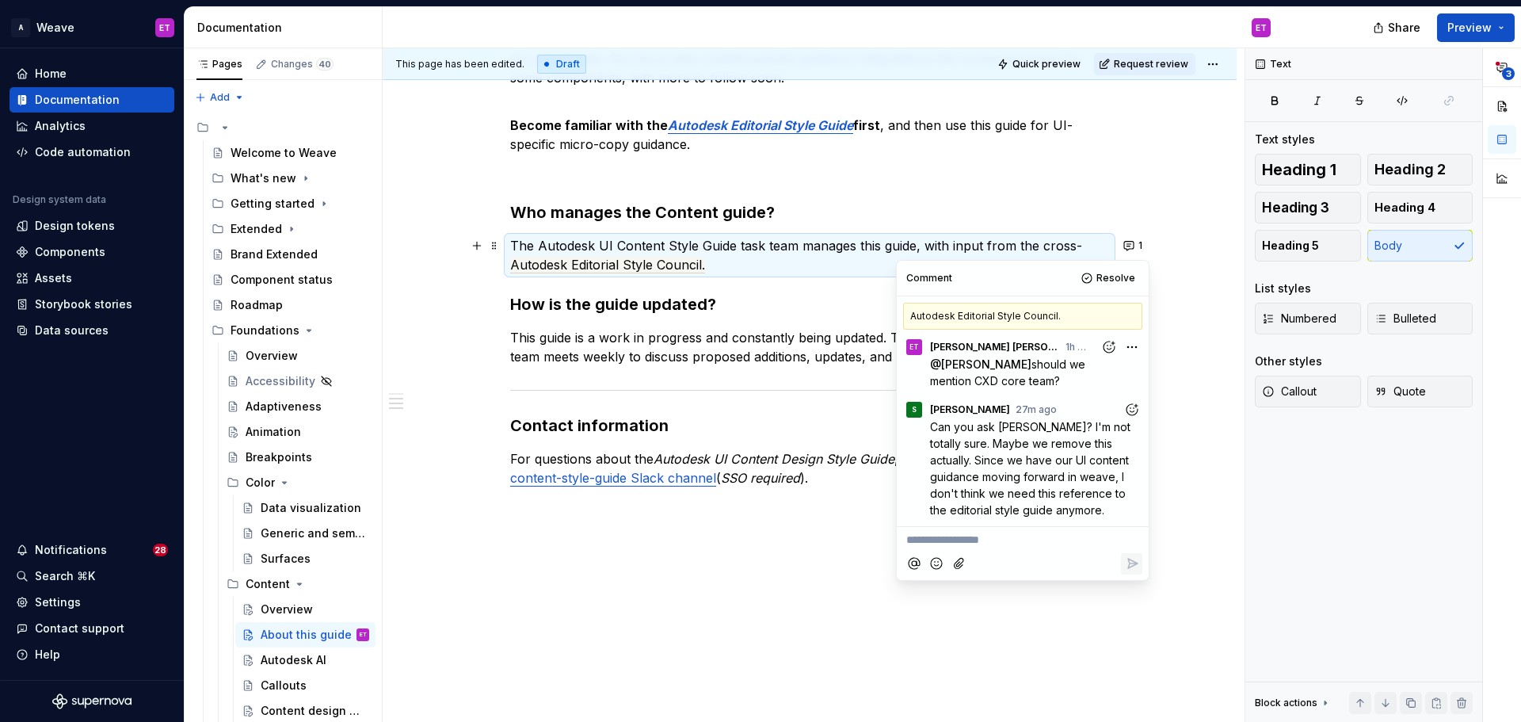
click at [977, 535] on p "**********" at bounding box center [1022, 539] width 233 height 17
click at [767, 392] on div at bounding box center [809, 390] width 599 height 10
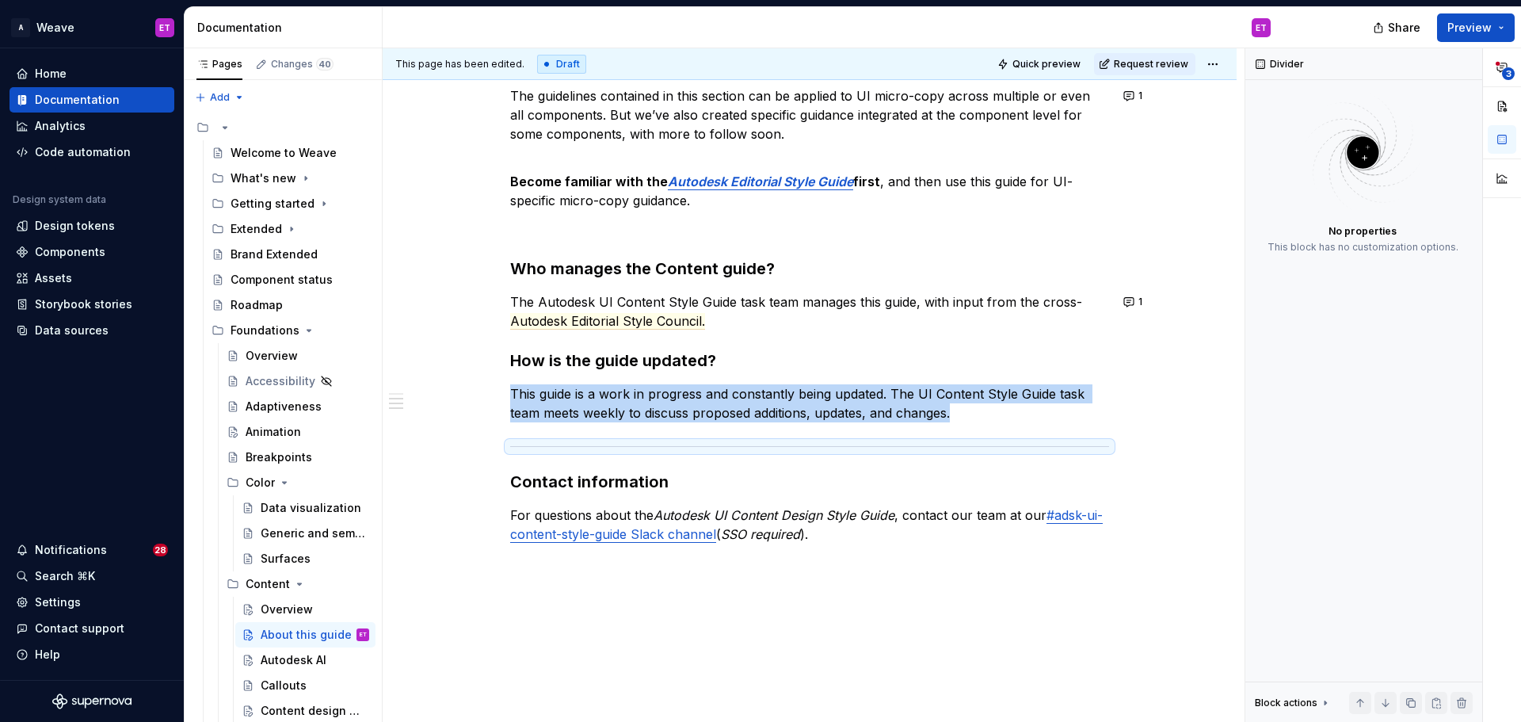
scroll to position [415, 0]
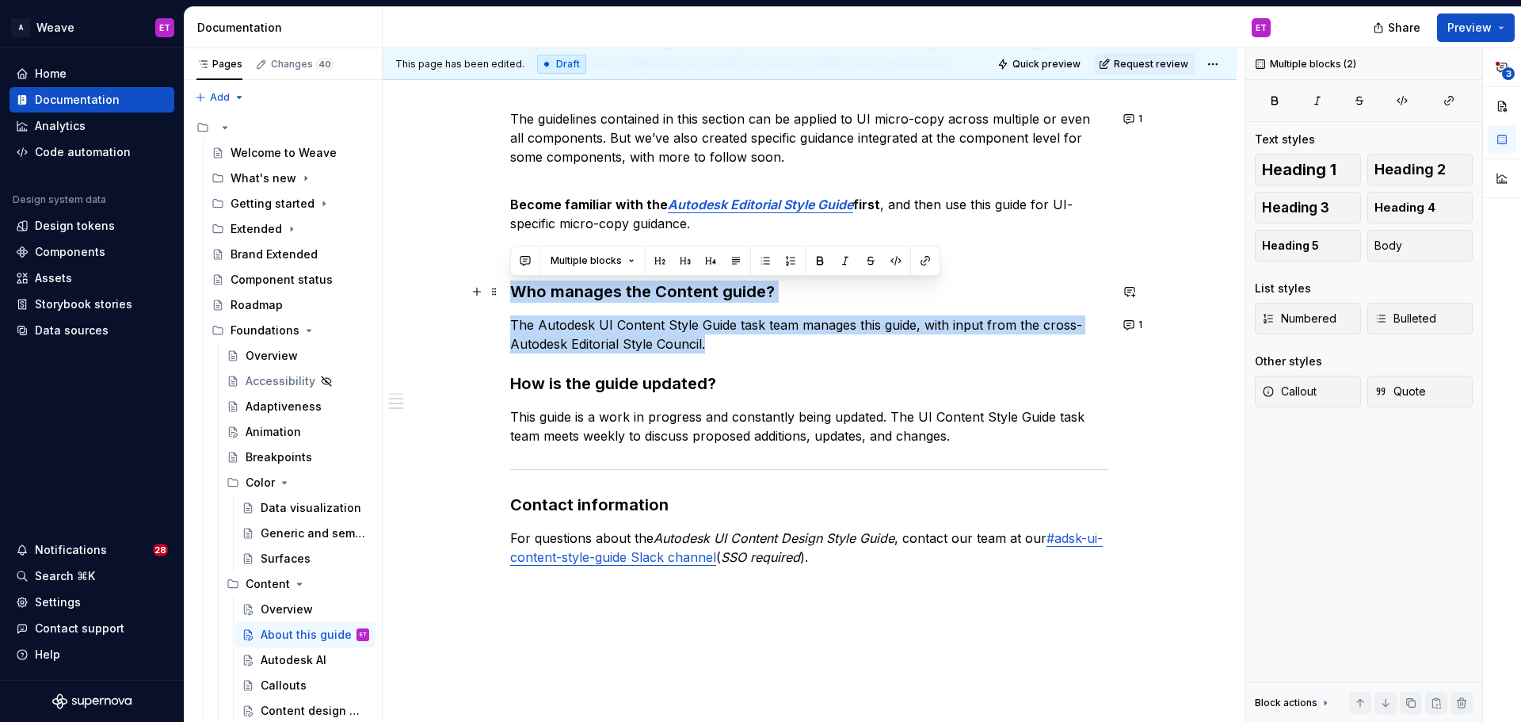
drag, startPoint x: 763, startPoint y: 344, endPoint x: 506, endPoint y: 289, distance: 262.4
click at [506, 289] on div "How should I use this guide? This Content guide is designed for anyone designin…" at bounding box center [810, 329] width 854 height 946
copy div "Who manages the Content guide? The Autodesk UI Content Style Guide task team ma…"
click at [1129, 322] on button "1" at bounding box center [1133, 325] width 31 height 22
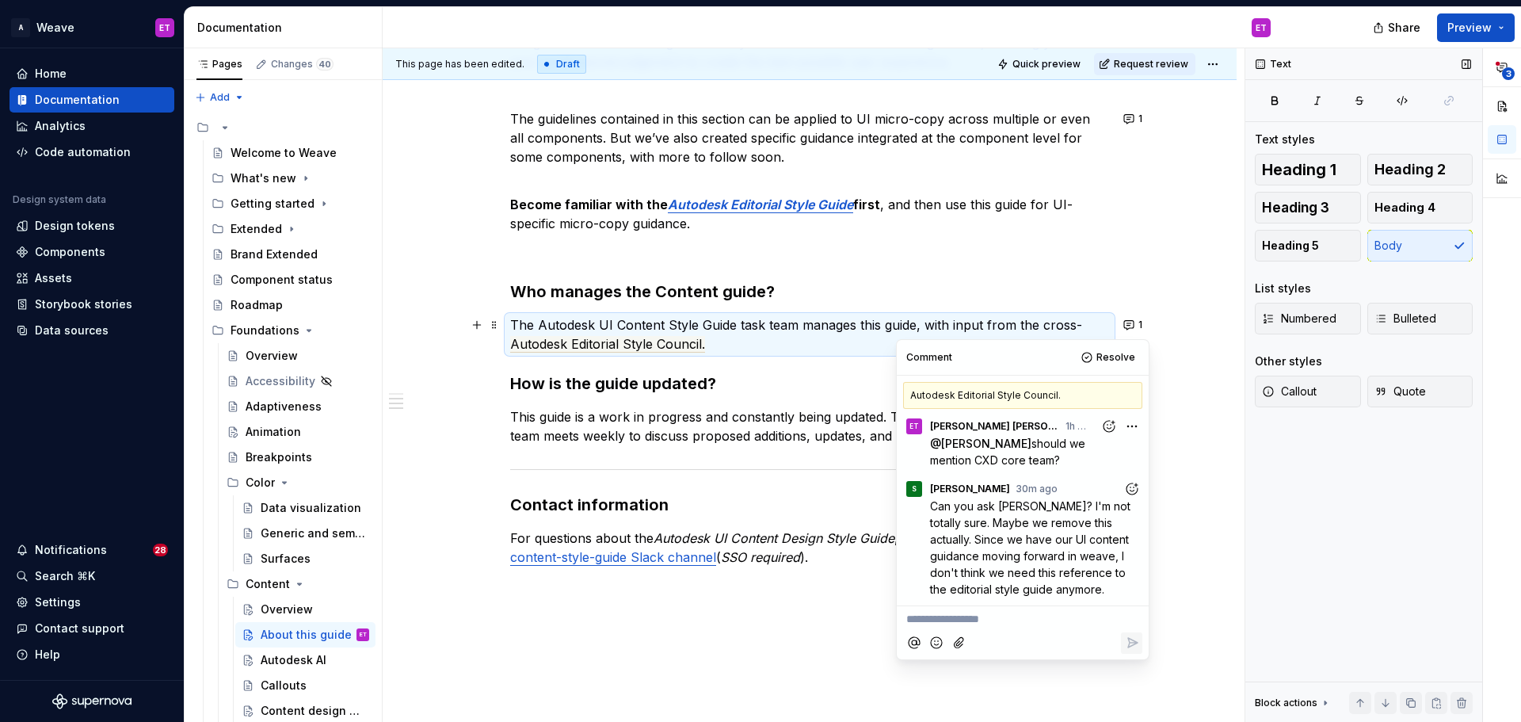
type textarea "*"
click at [737, 371] on div "How should I use this guide? This Content guide is designed for anyone designin…" at bounding box center [809, 230] width 599 height 672
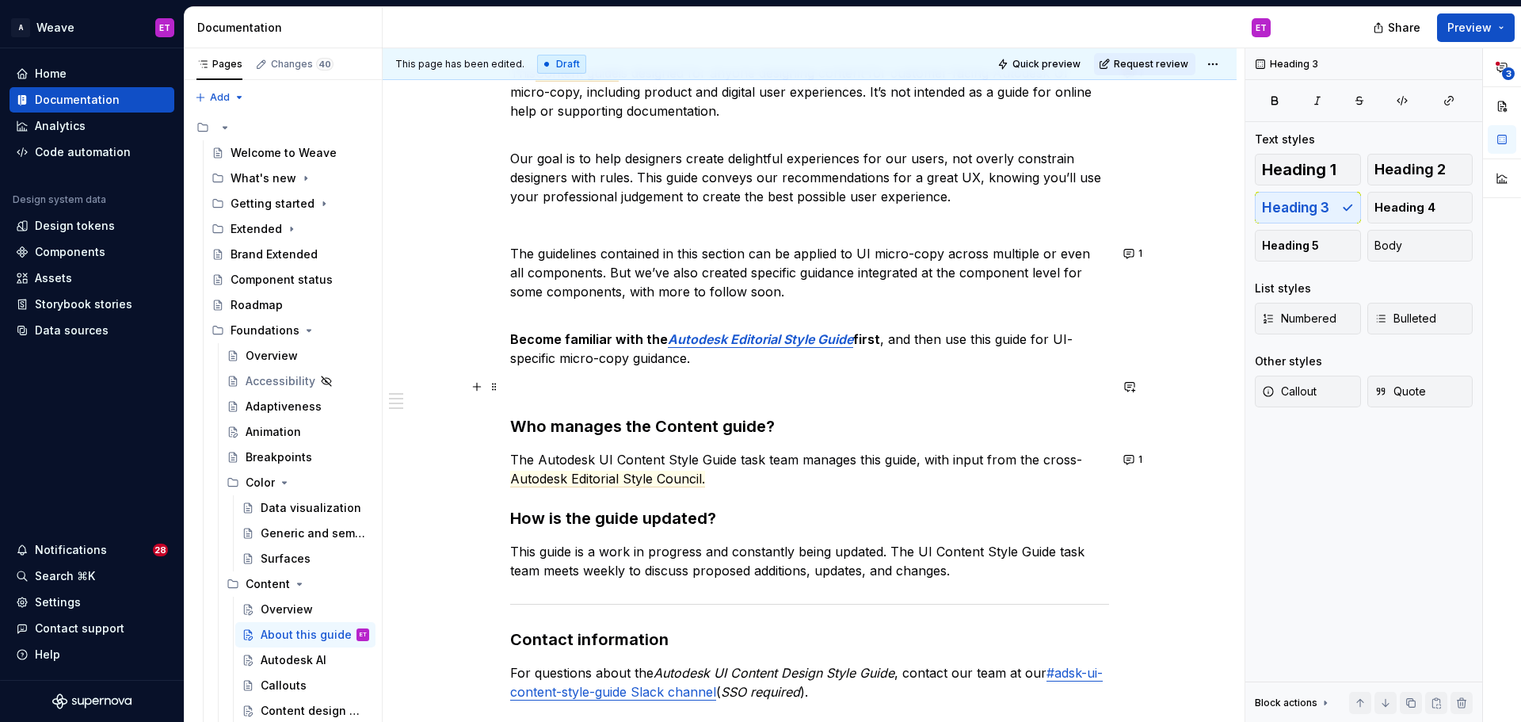
scroll to position [98, 0]
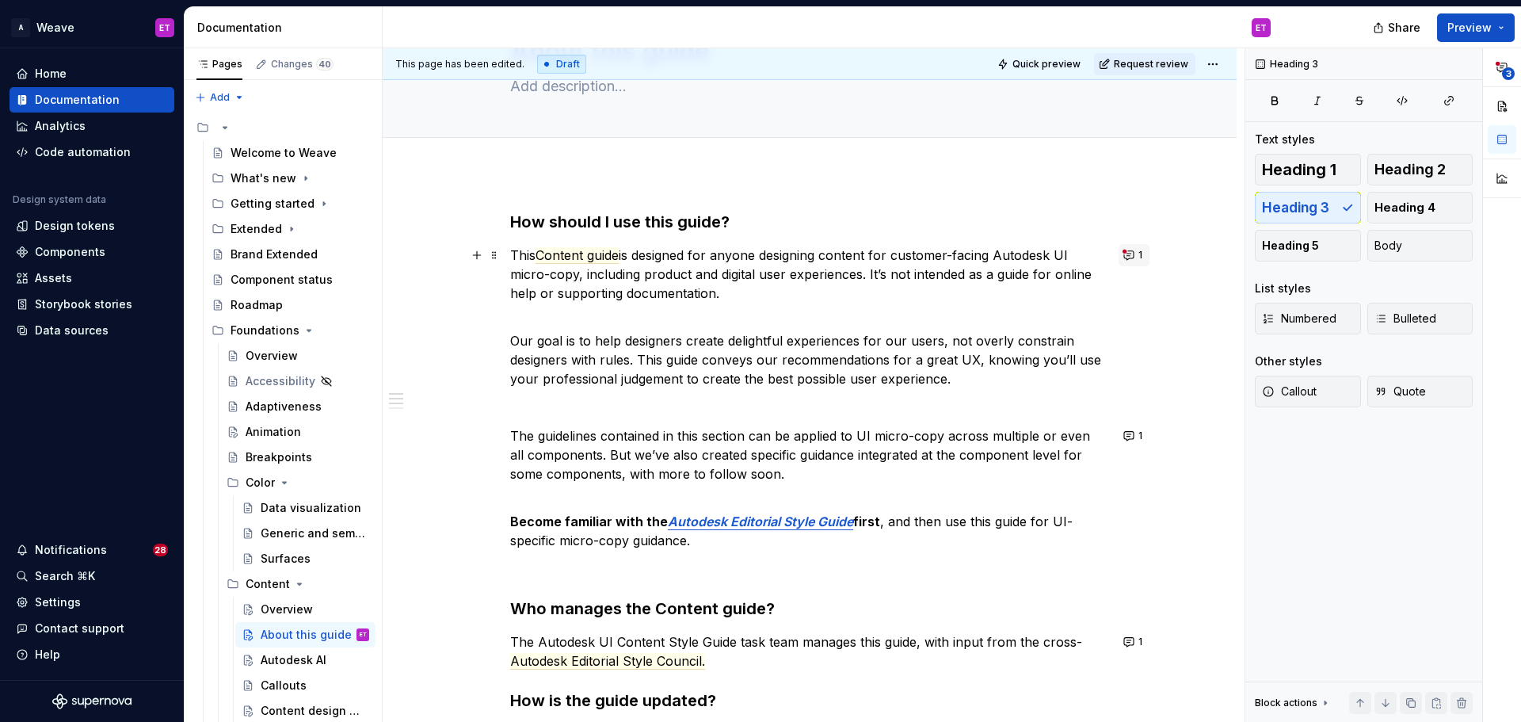
click at [1133, 256] on button "1" at bounding box center [1133, 255] width 31 height 22
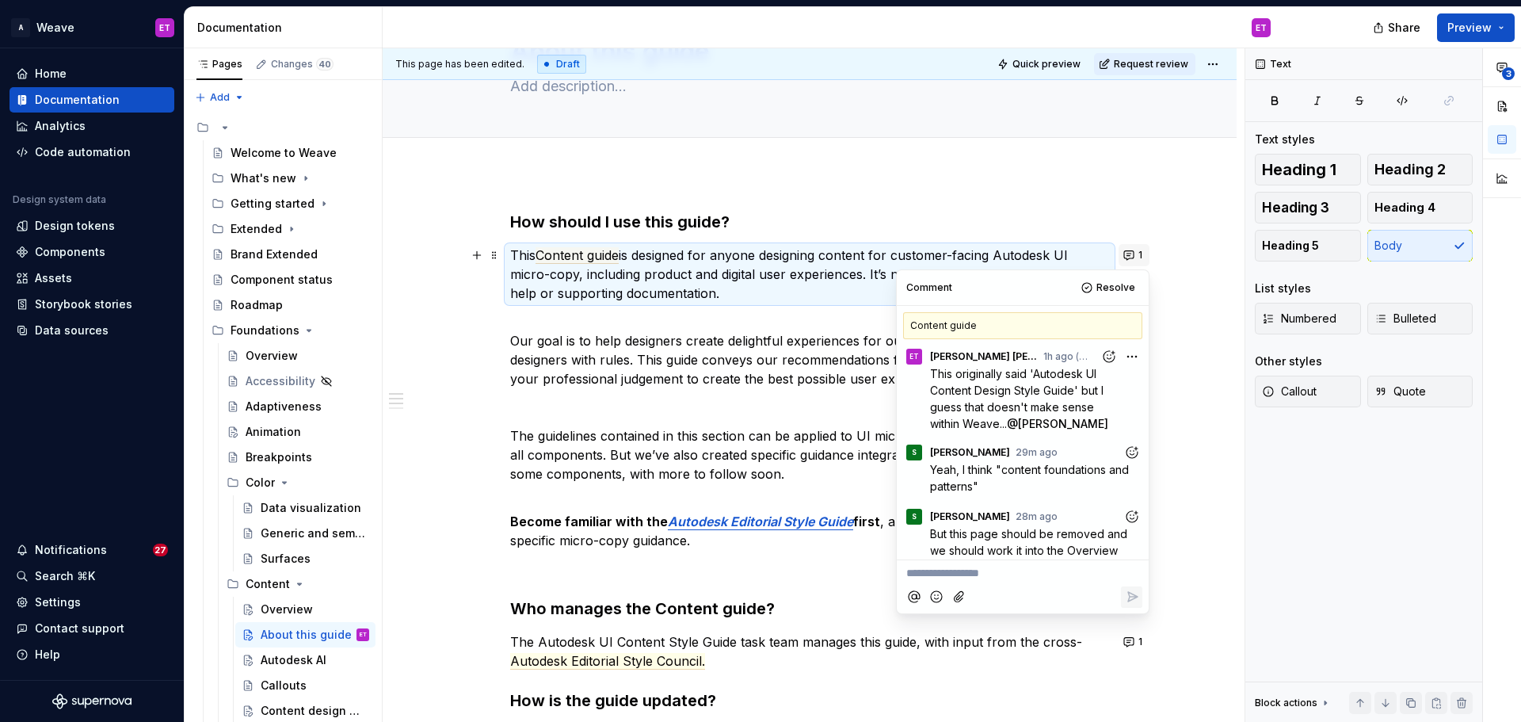
scroll to position [7, 0]
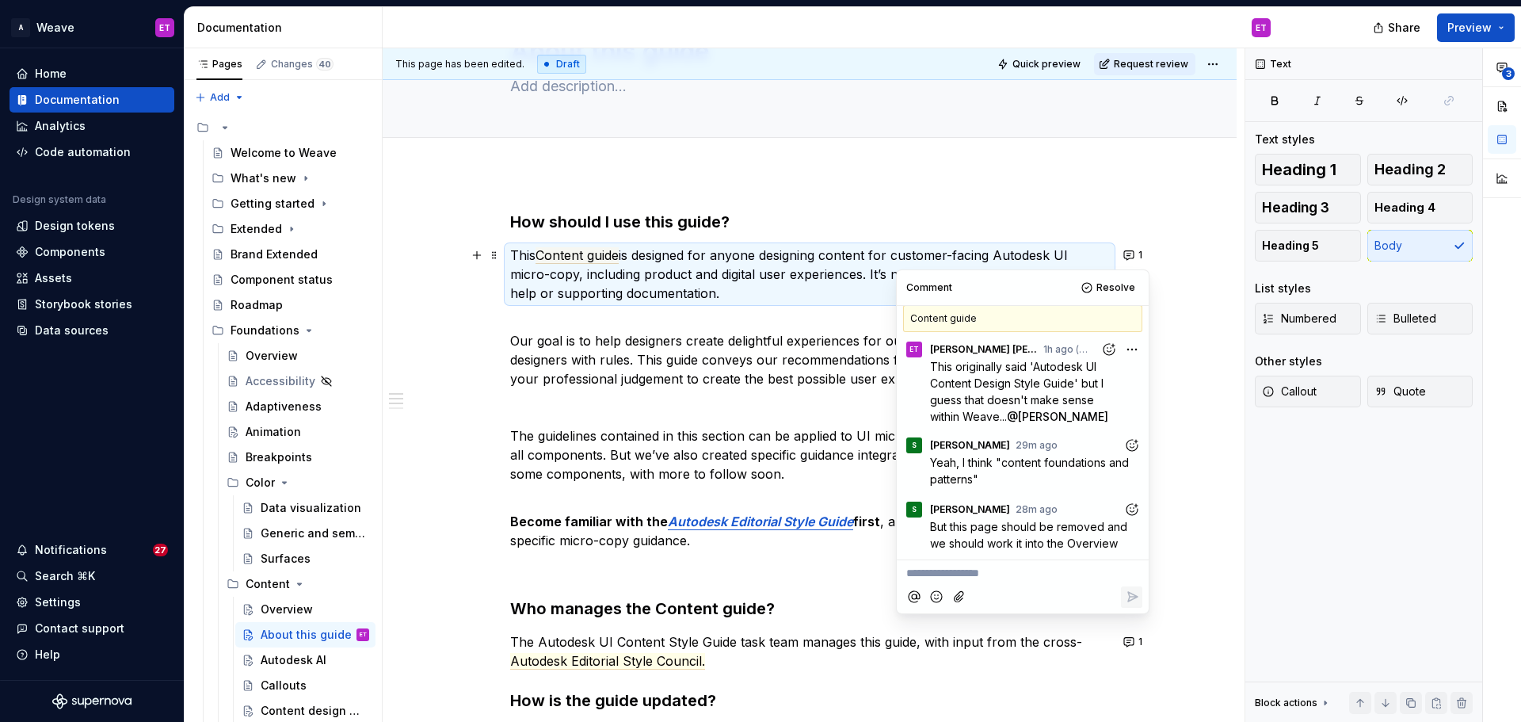
click at [1134, 505] on icon "Add reaction" at bounding box center [1135, 505] width 3 height 3
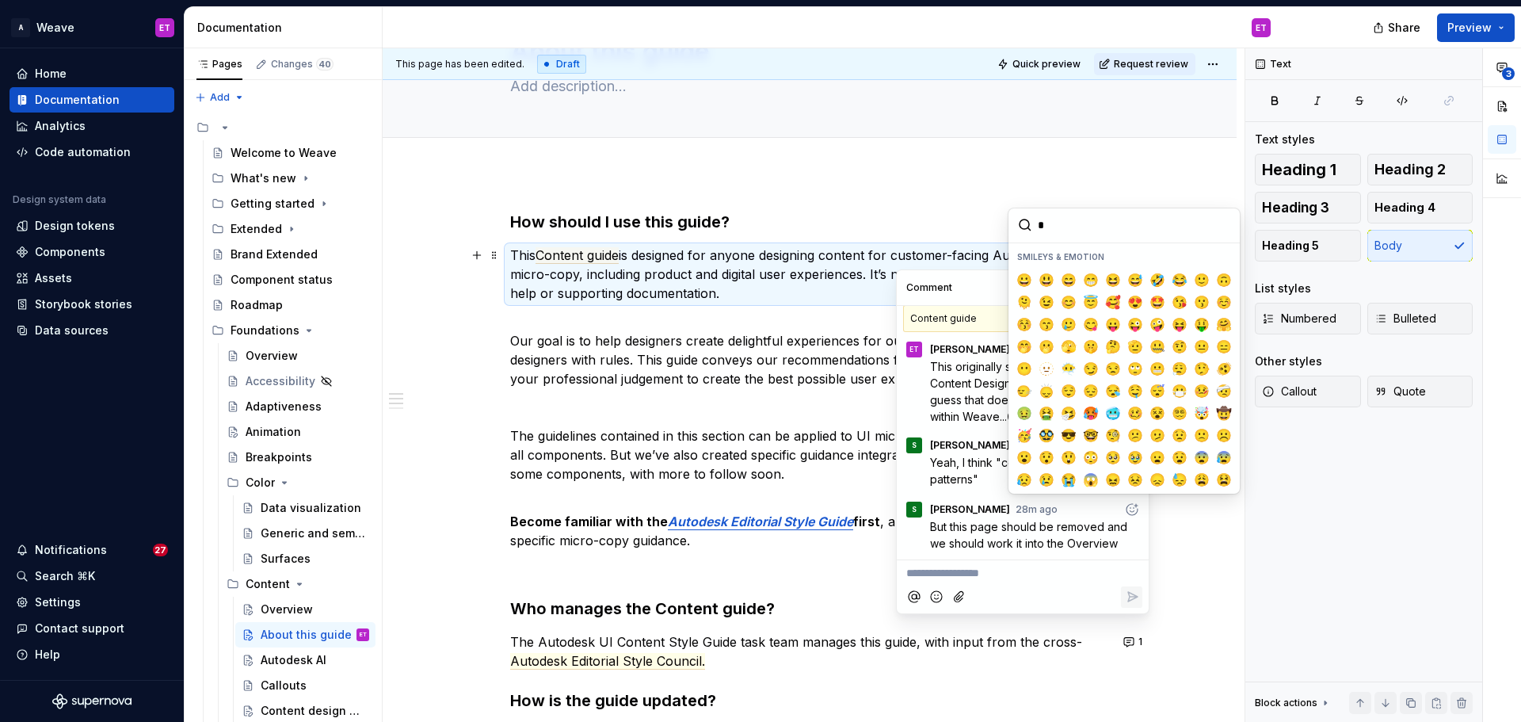
type input "**"
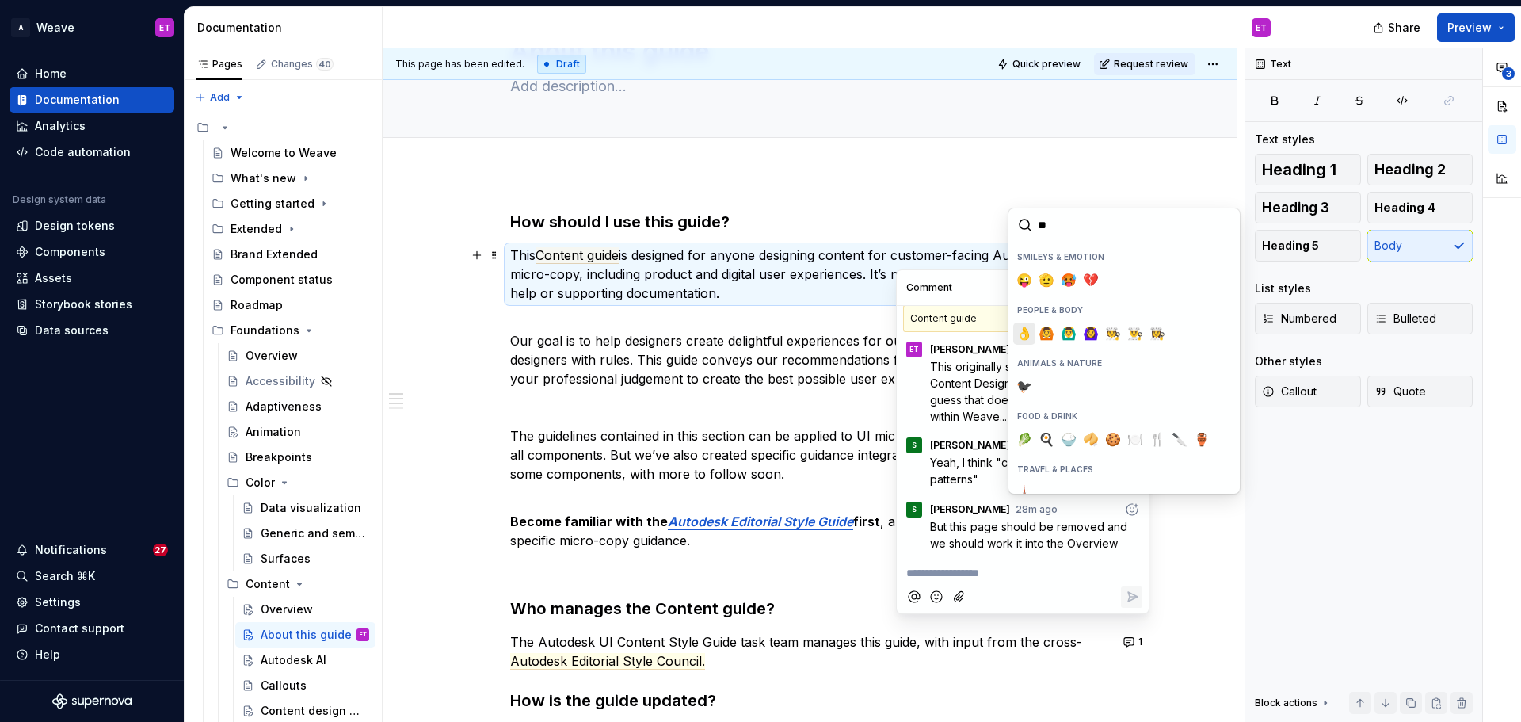
click at [1034, 337] on button "👌" at bounding box center [1024, 333] width 22 height 22
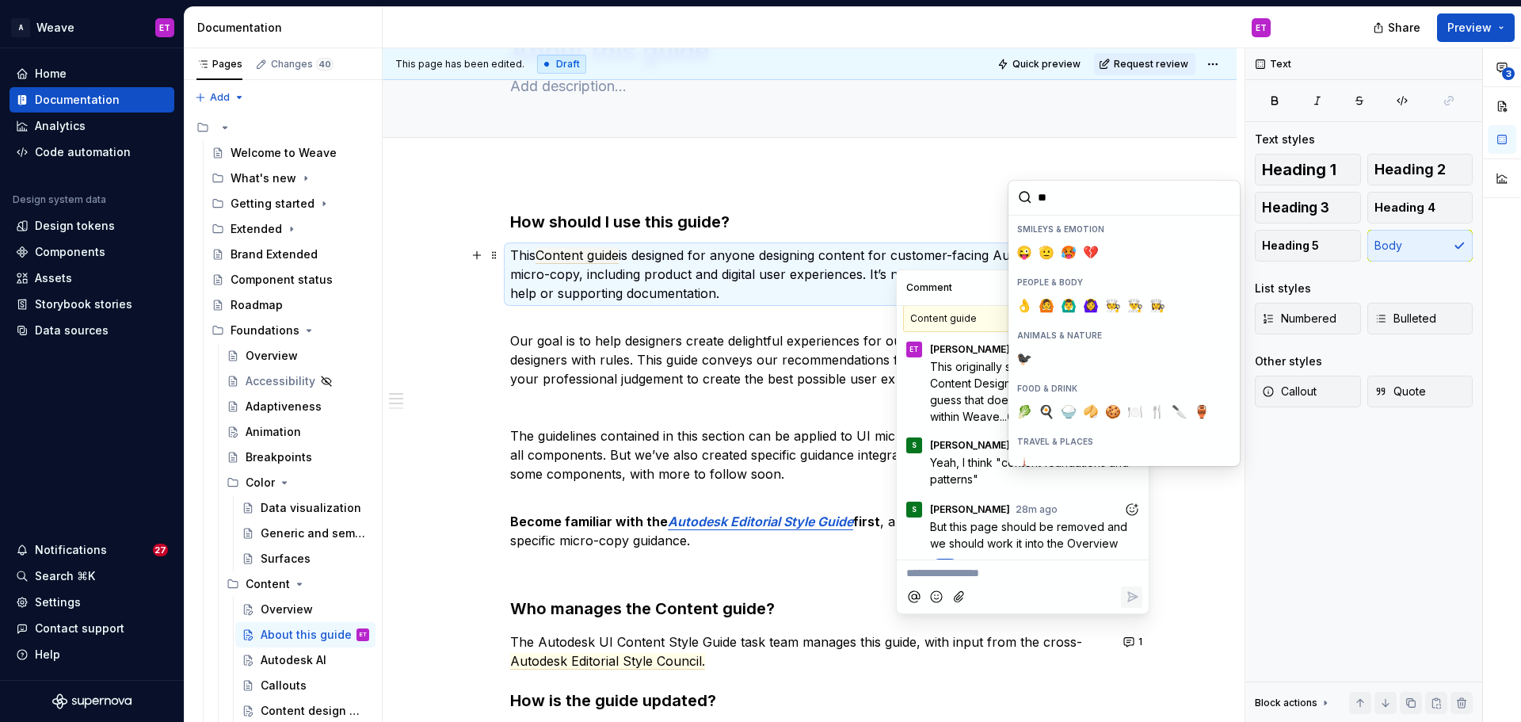
scroll to position [35, 0]
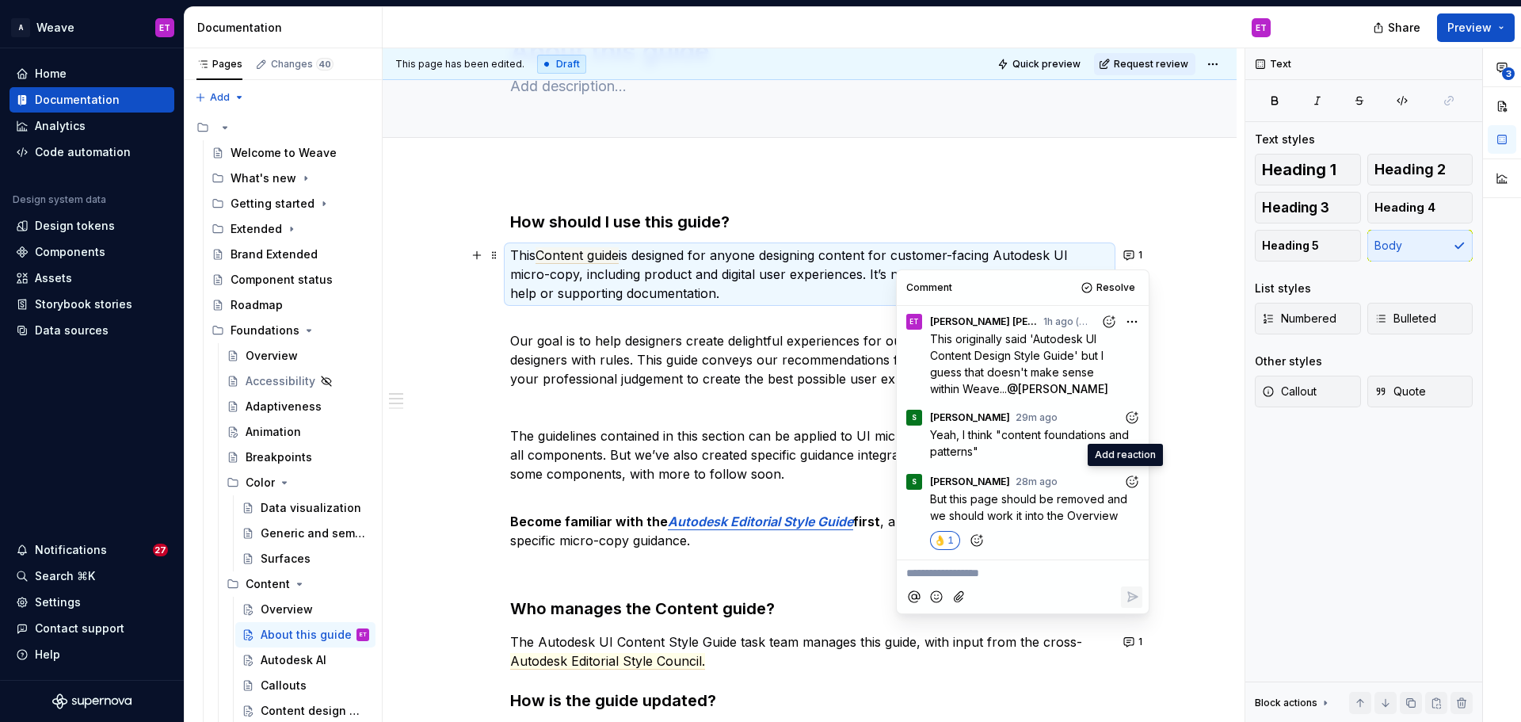
click at [782, 308] on div "How should I use this guide? This Content guide is designed for anyone designin…" at bounding box center [809, 547] width 599 height 672
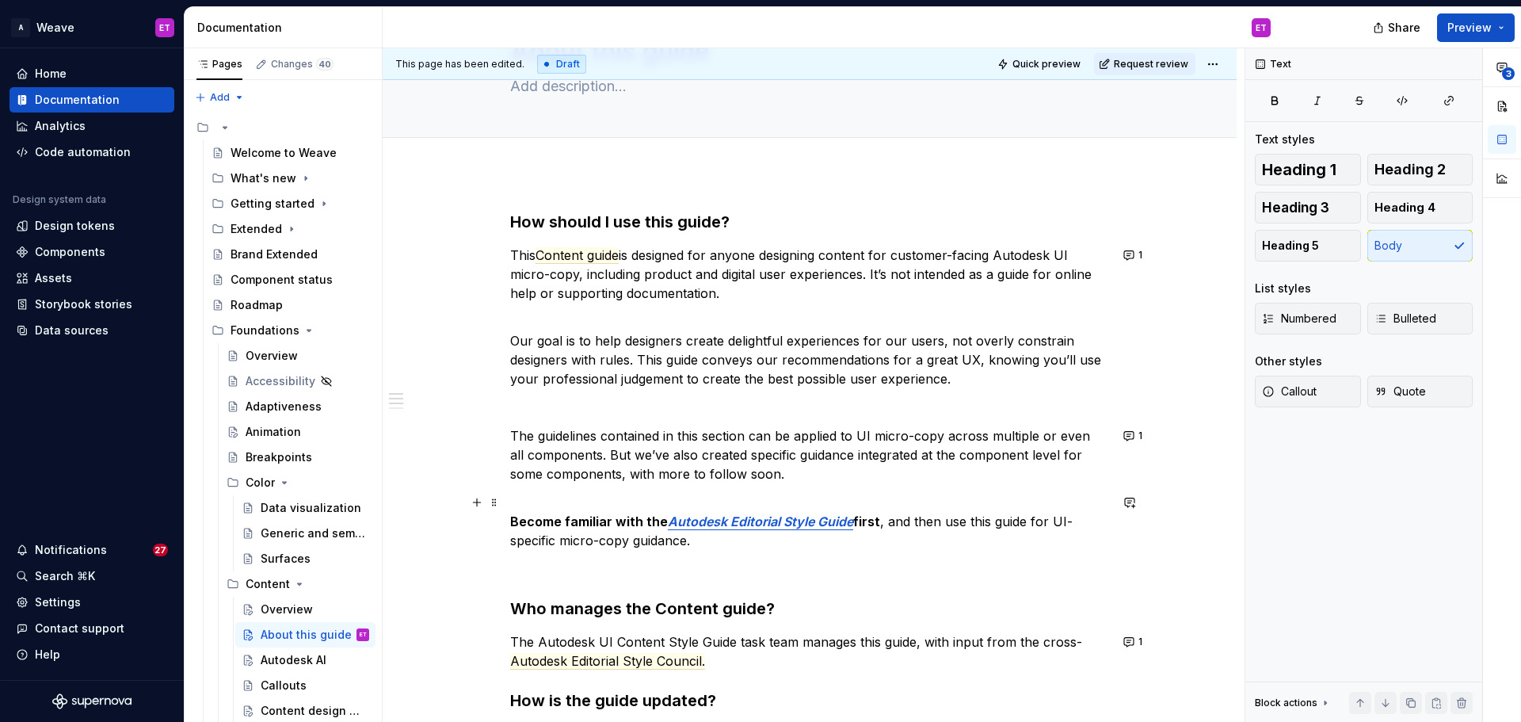
click at [878, 542] on p "Become familiar with the Autodesk Editorial Style Guide first , and then use th…" at bounding box center [809, 521] width 599 height 57
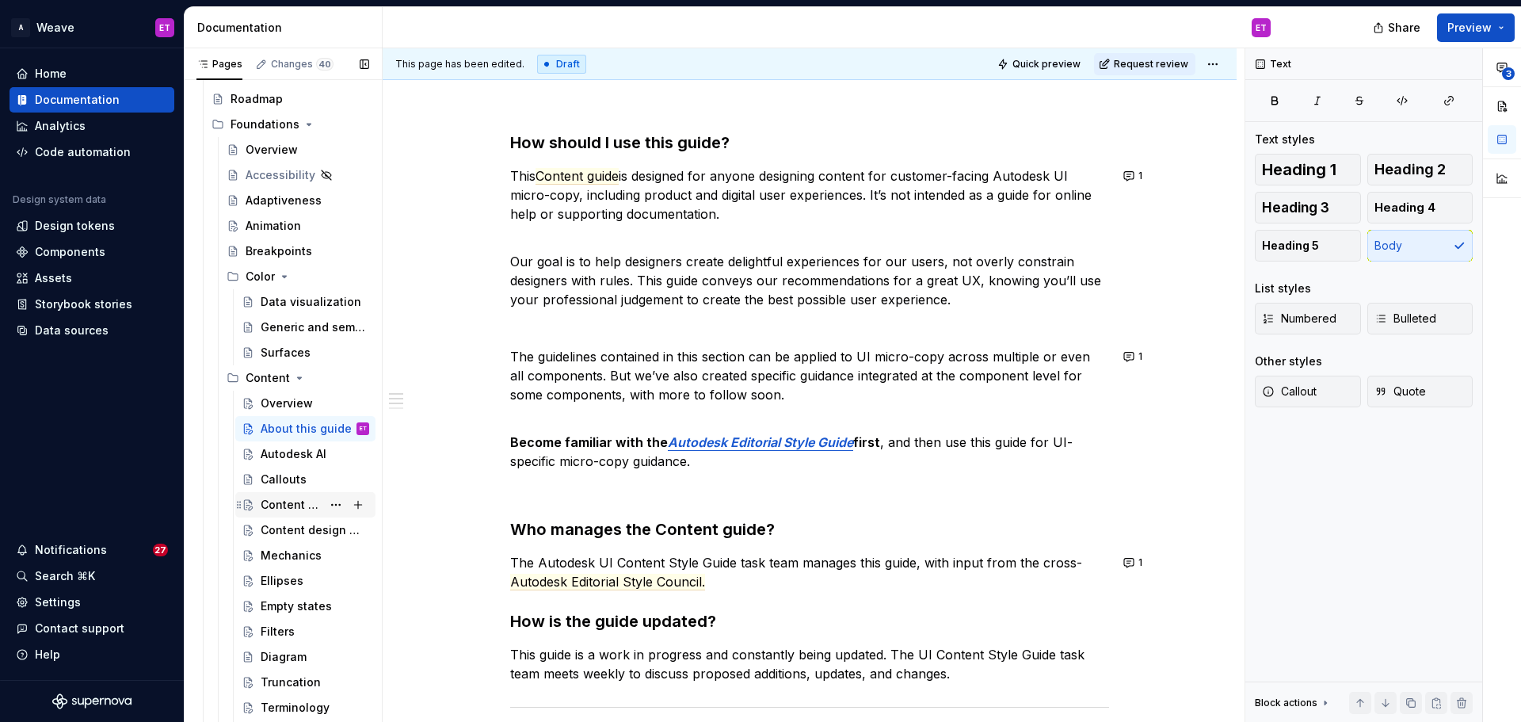
scroll to position [238, 0]
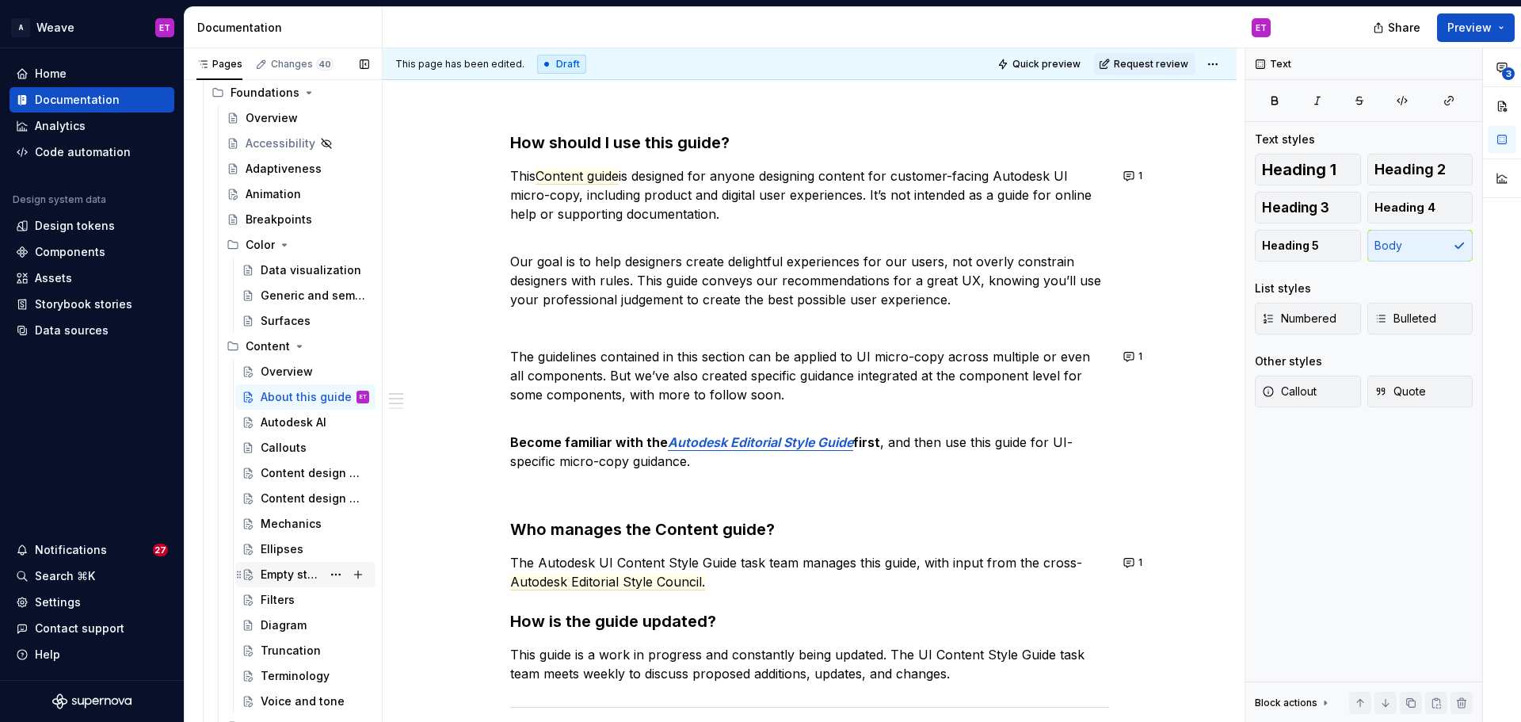
click at [316, 569] on div "Empty states" at bounding box center [315, 574] width 109 height 22
click at [291, 571] on div "Empty states" at bounding box center [291, 574] width 61 height 16
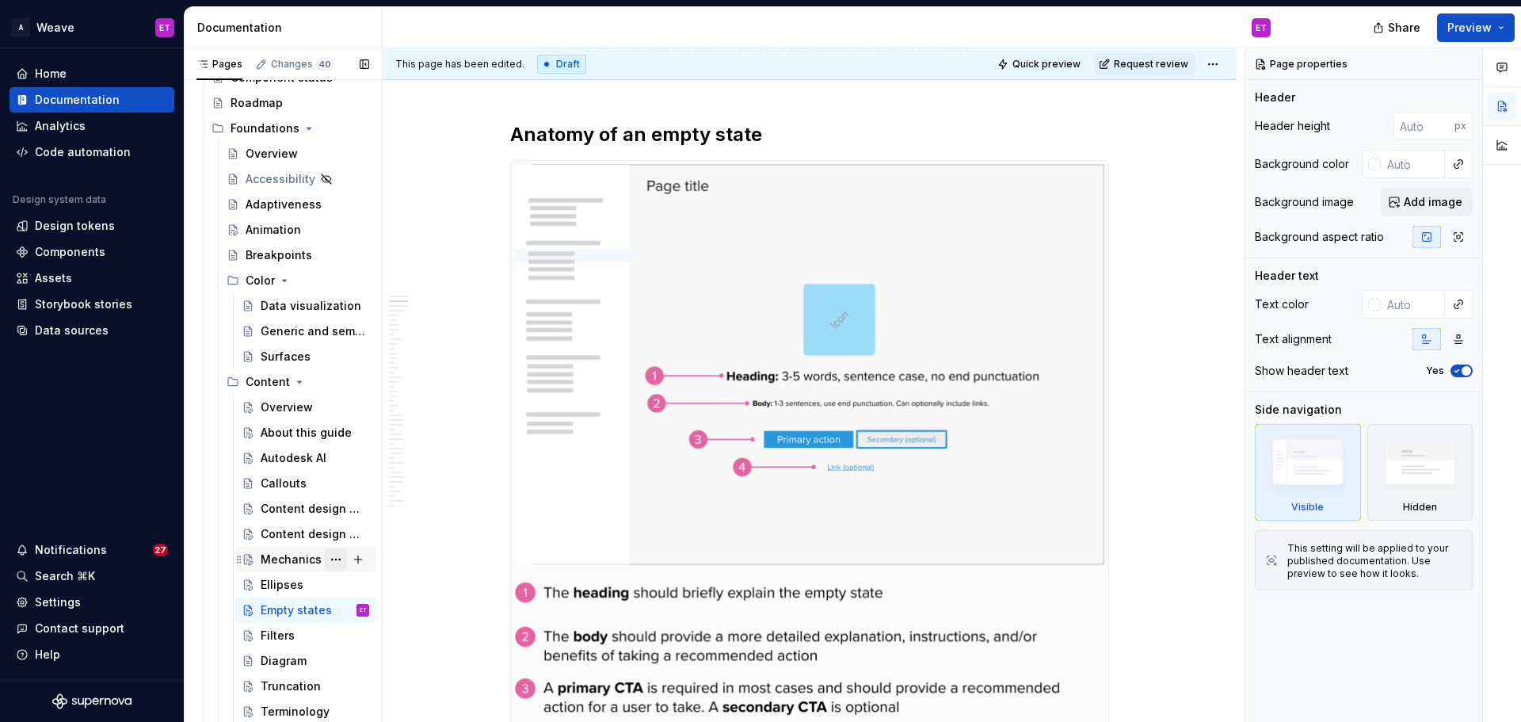
scroll to position [238, 0]
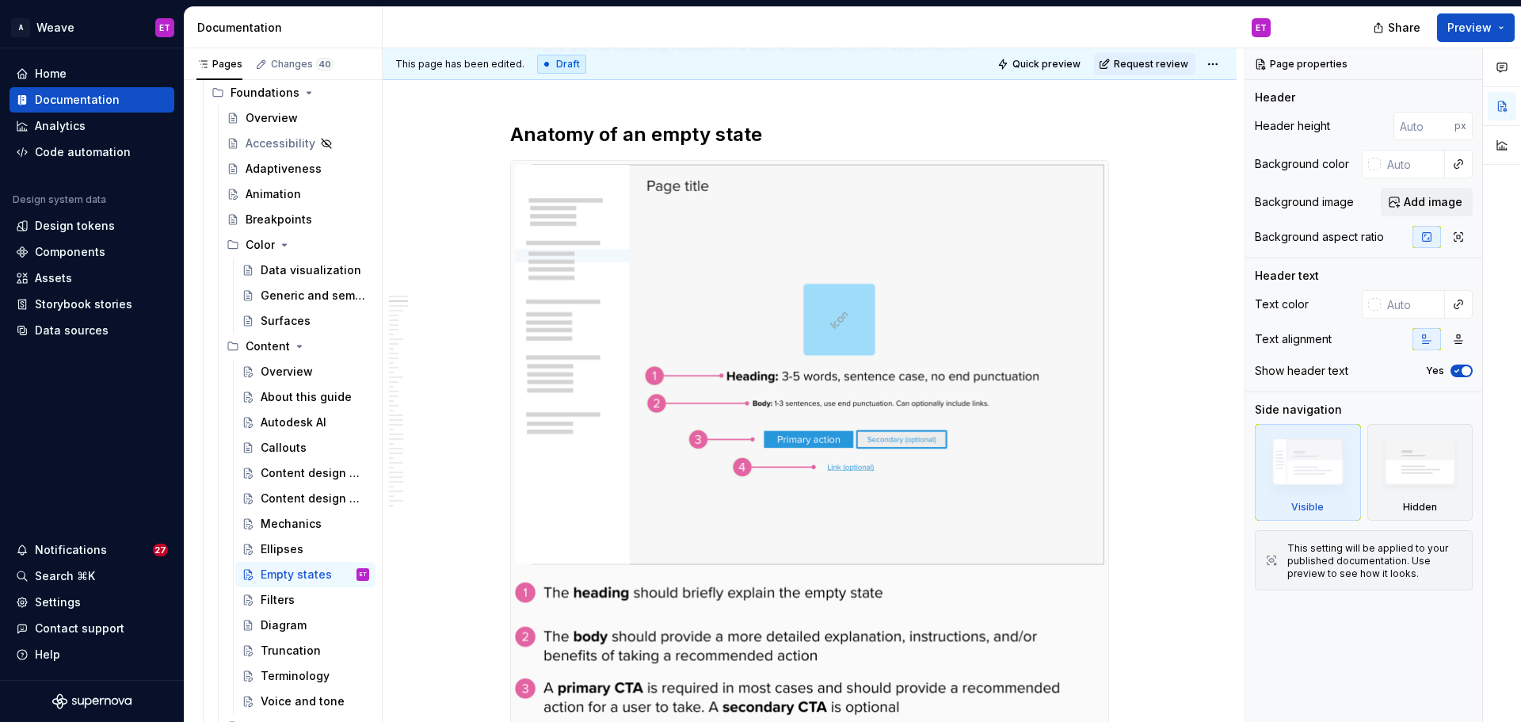
click at [274, 390] on div "About this guide" at bounding box center [306, 397] width 91 height 16
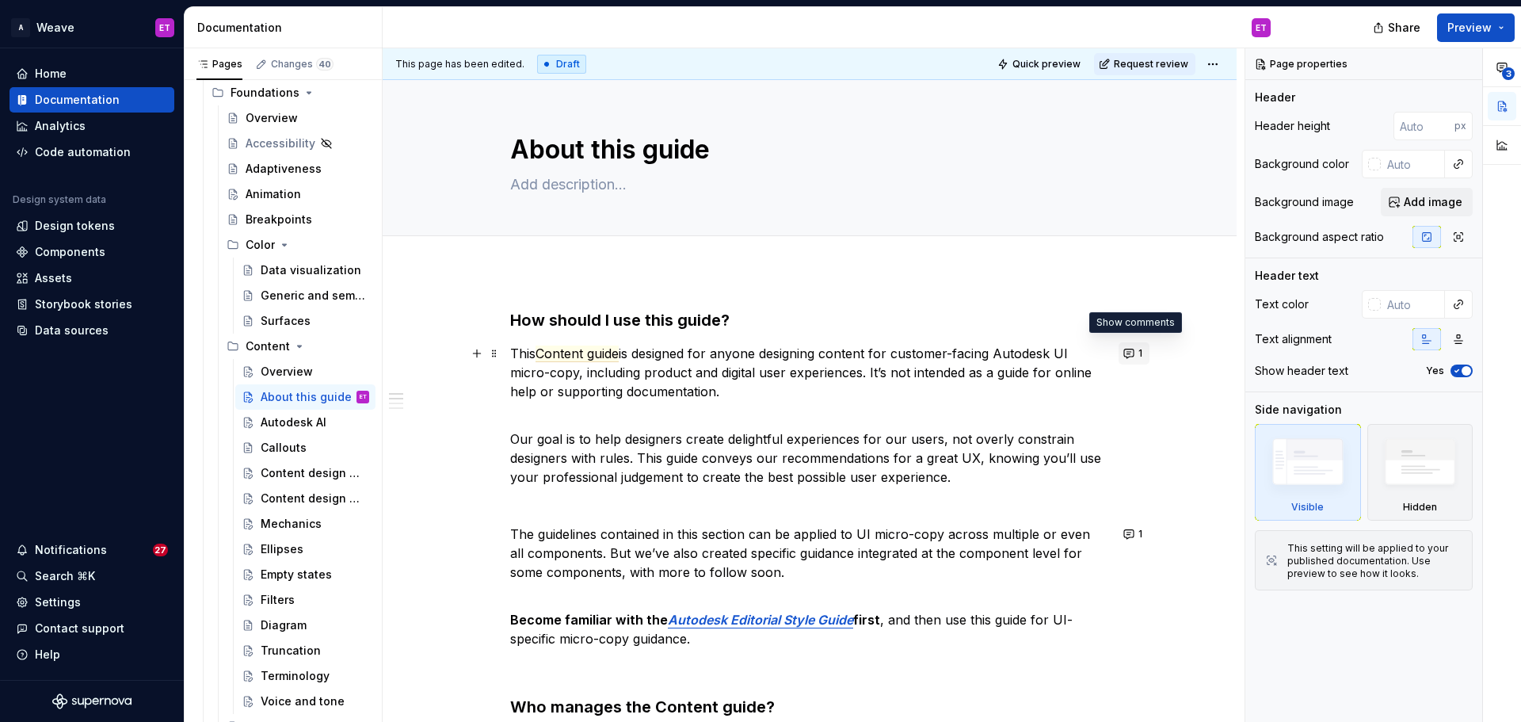
click at [1128, 356] on button "1" at bounding box center [1133, 353] width 31 height 22
type textarea "*"
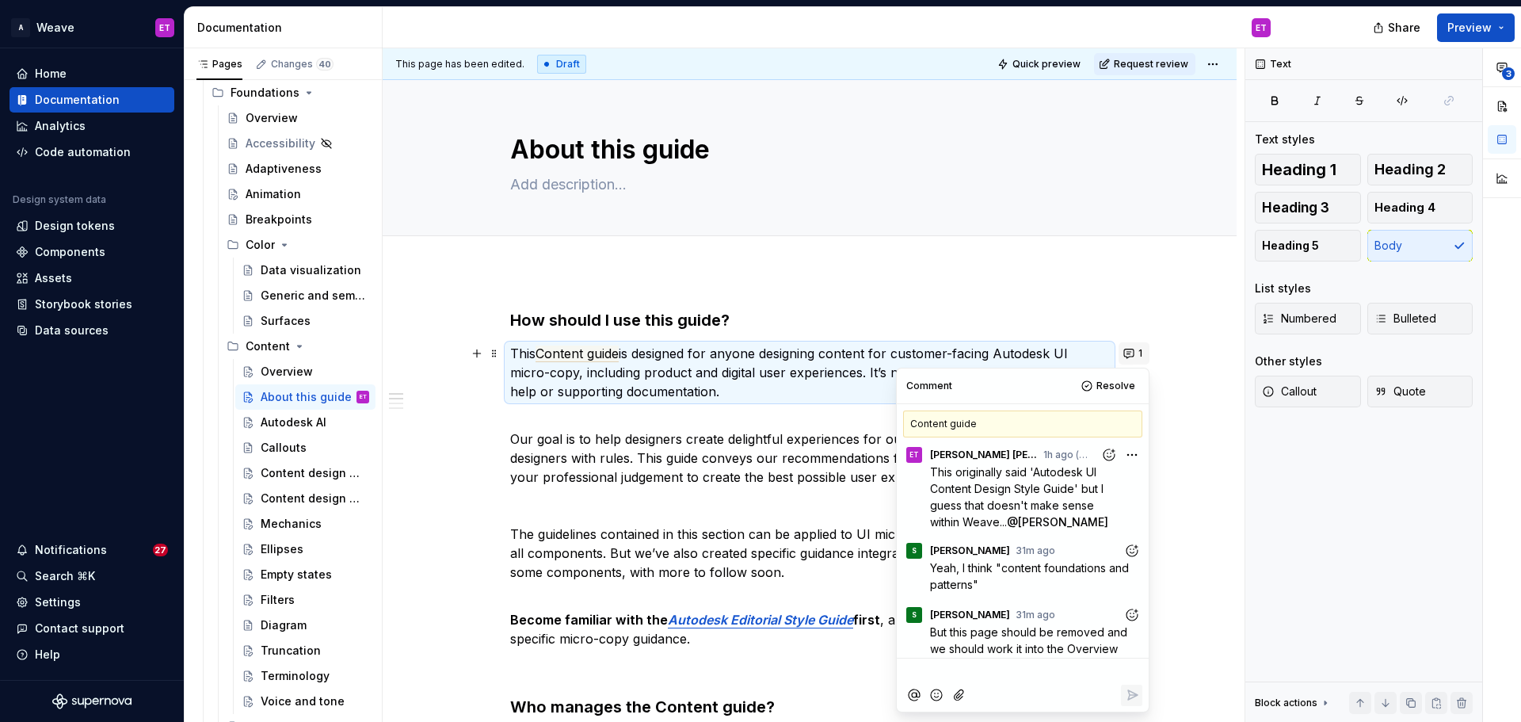
scroll to position [35, 0]
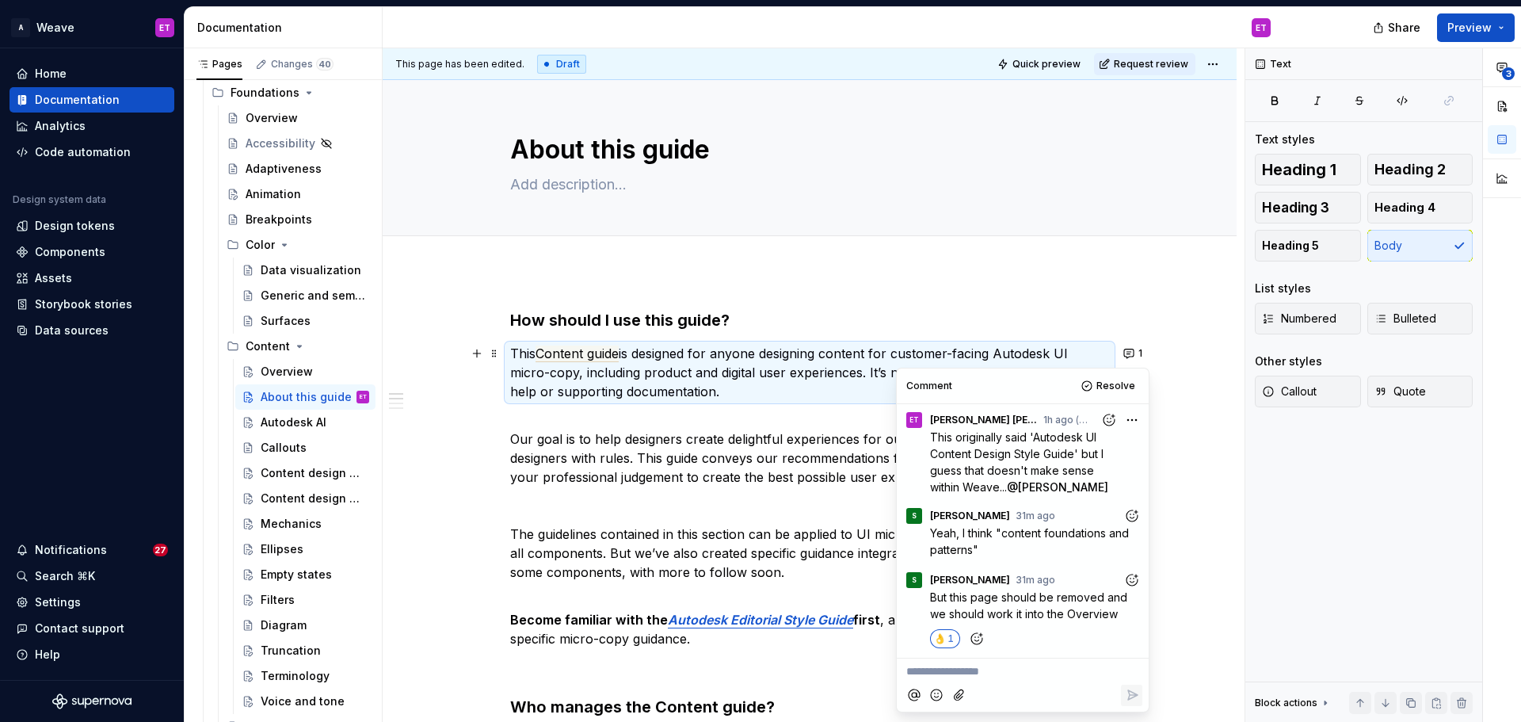
click at [1014, 675] on p "**********" at bounding box center [1022, 671] width 233 height 17
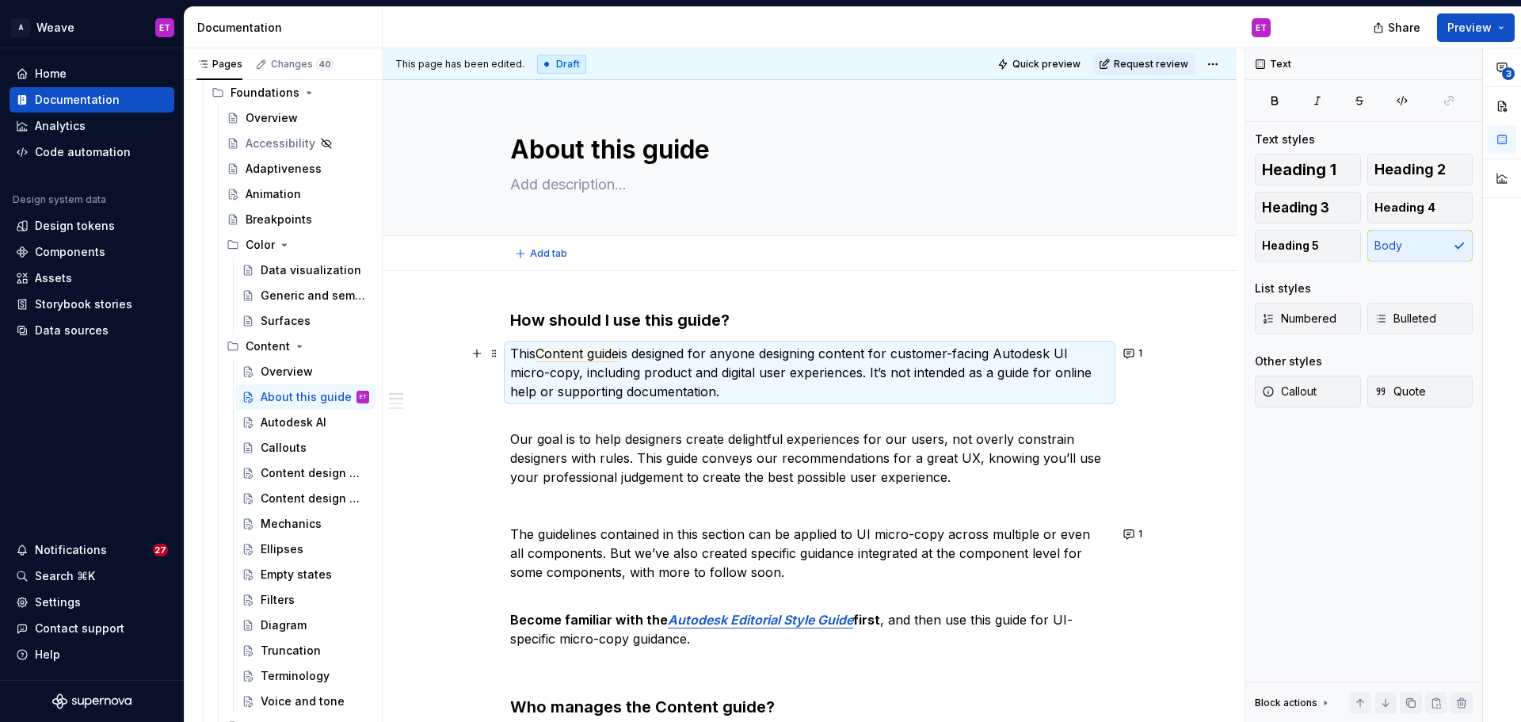
click at [1027, 263] on div "Add tab" at bounding box center [809, 253] width 599 height 22
click at [704, 451] on p "Our goal is to help designers create delightful experiences for our users, not …" at bounding box center [809, 448] width 599 height 76
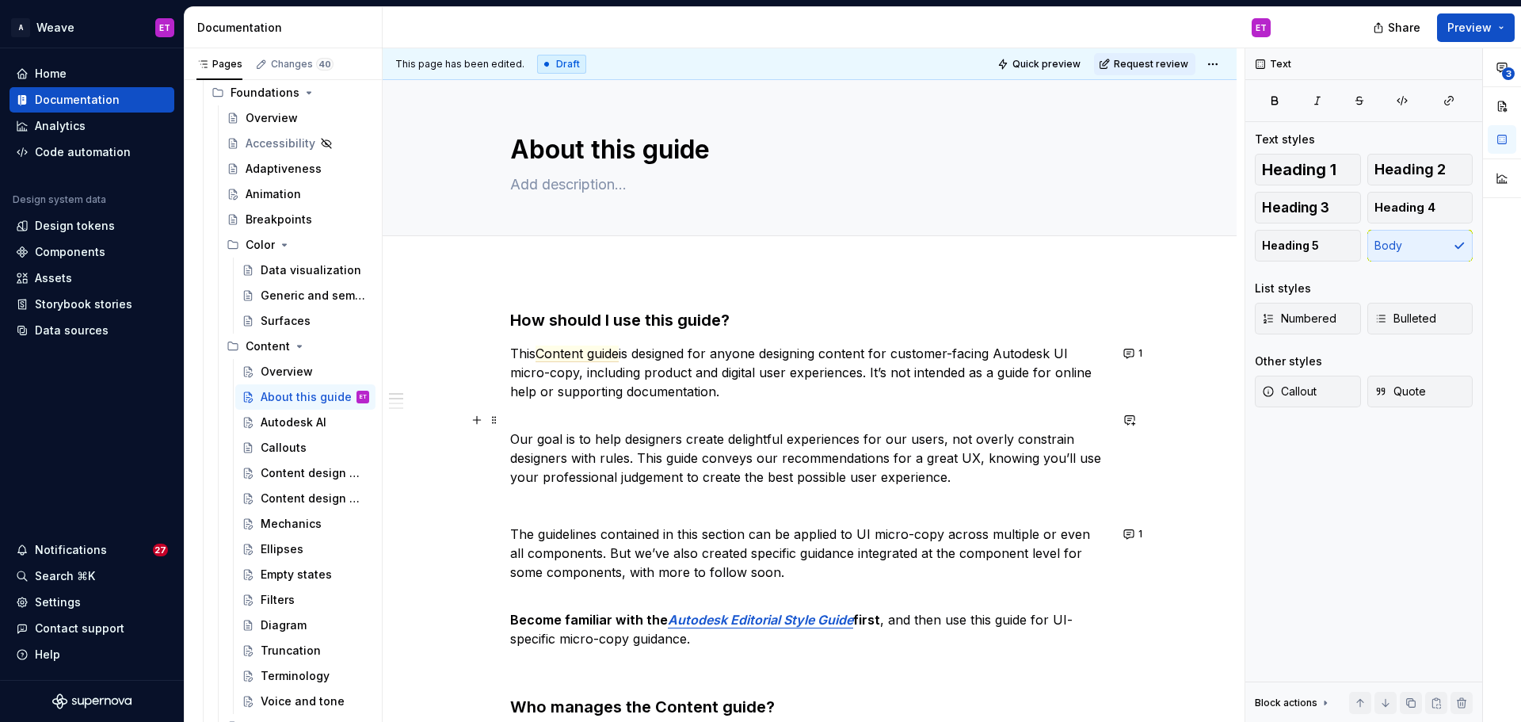
scroll to position [79, 0]
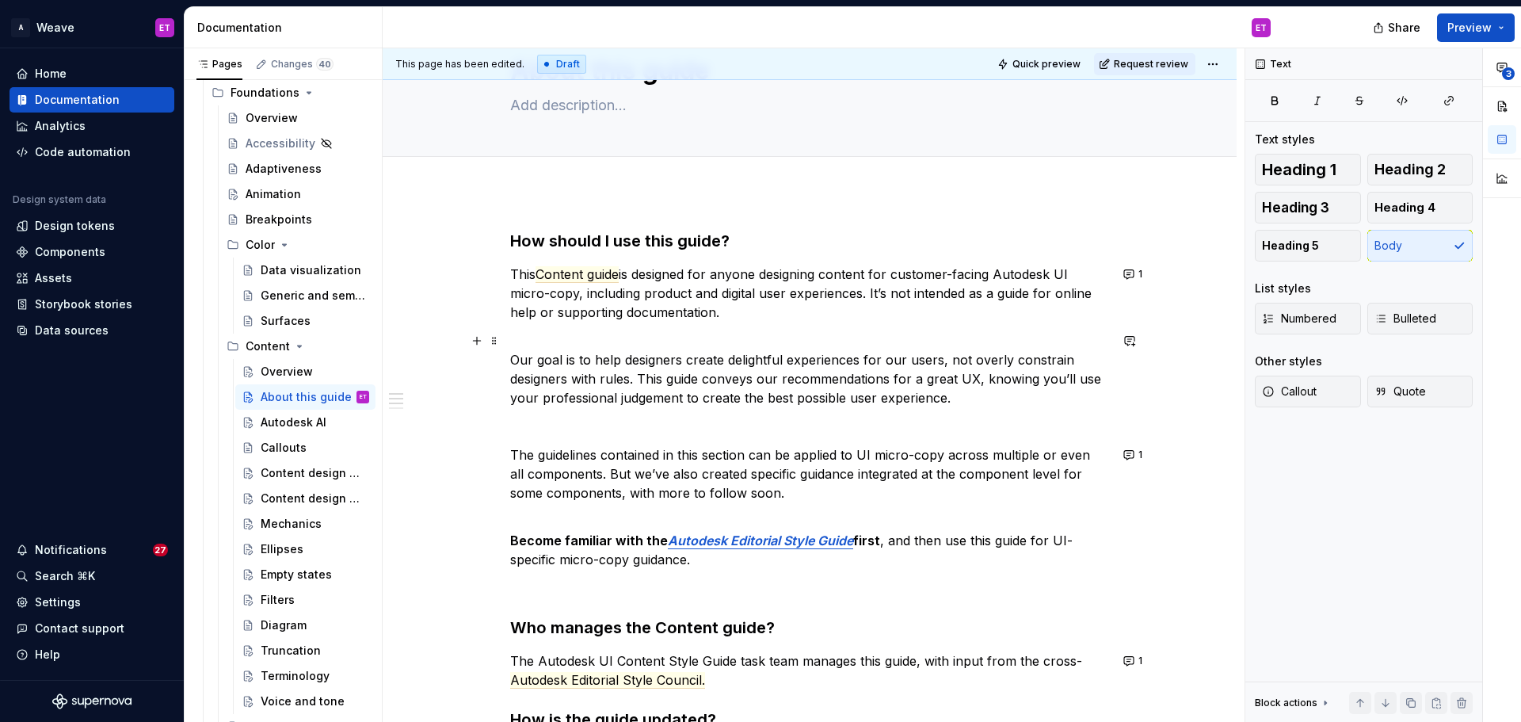
click at [704, 451] on p "The guidelines contained in this section can be applied to UI micro-copy across…" at bounding box center [809, 473] width 599 height 57
click at [710, 467] on p "The guidelines contained in this section can be applied to UI micro-copy across…" at bounding box center [809, 473] width 599 height 57
click at [741, 490] on p "The guidelines contained in this section can be applied to UI micro-copy across…" at bounding box center [809, 473] width 599 height 57
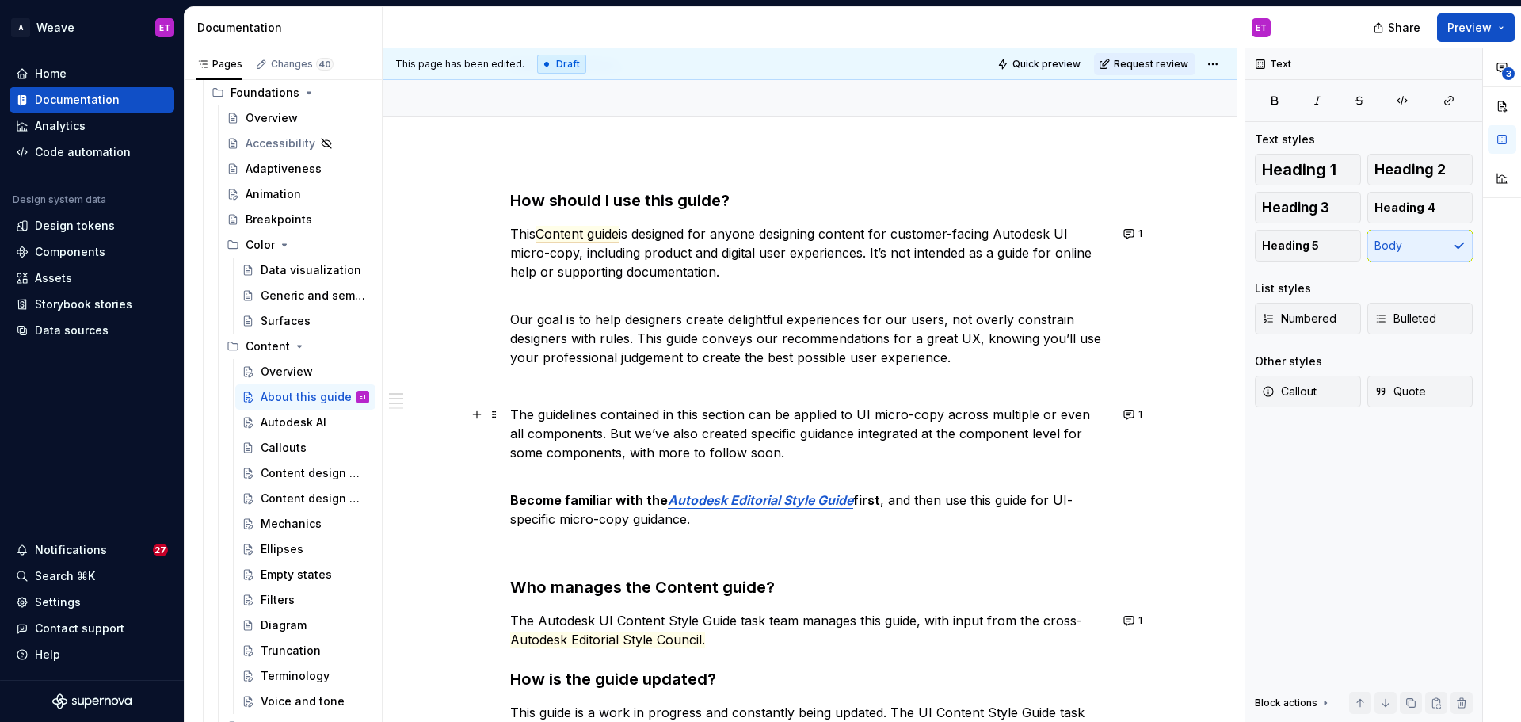
scroll to position [158, 0]
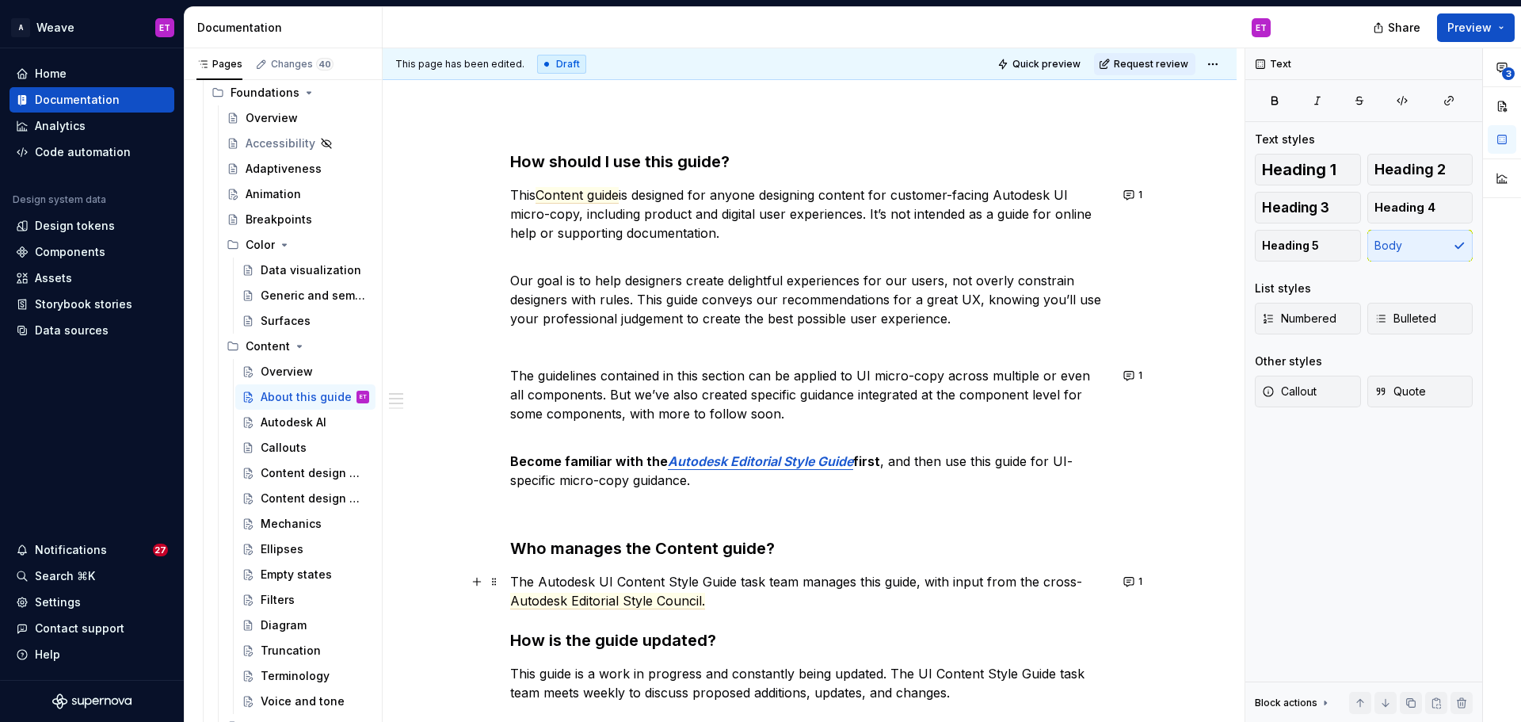
click at [720, 581] on p "The Autodesk UI Content Style Guide task team manages this guide, with input fr…" at bounding box center [809, 591] width 599 height 38
click at [734, 614] on div "How should I use this guide? This Content guide is designed for anyone designin…" at bounding box center [809, 486] width 599 height 672
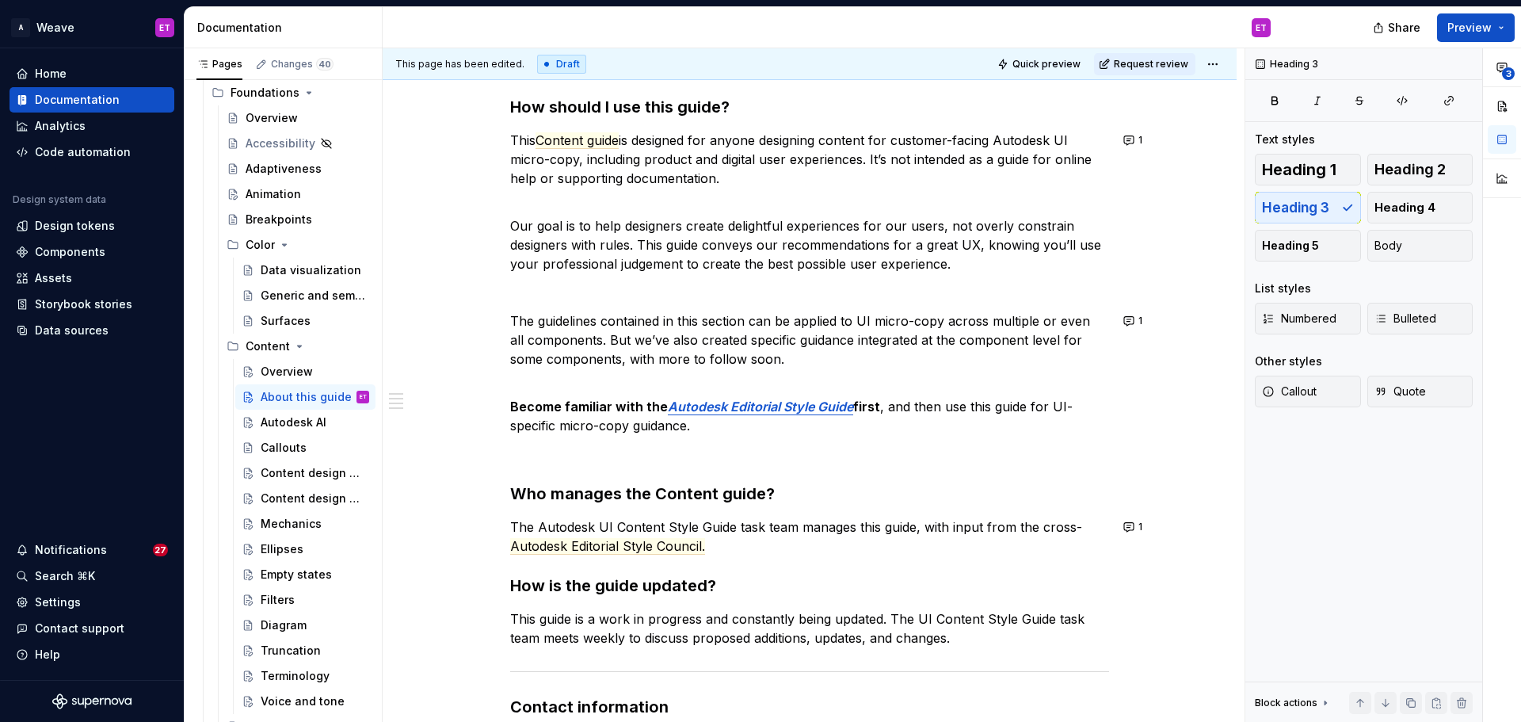
scroll to position [238, 0]
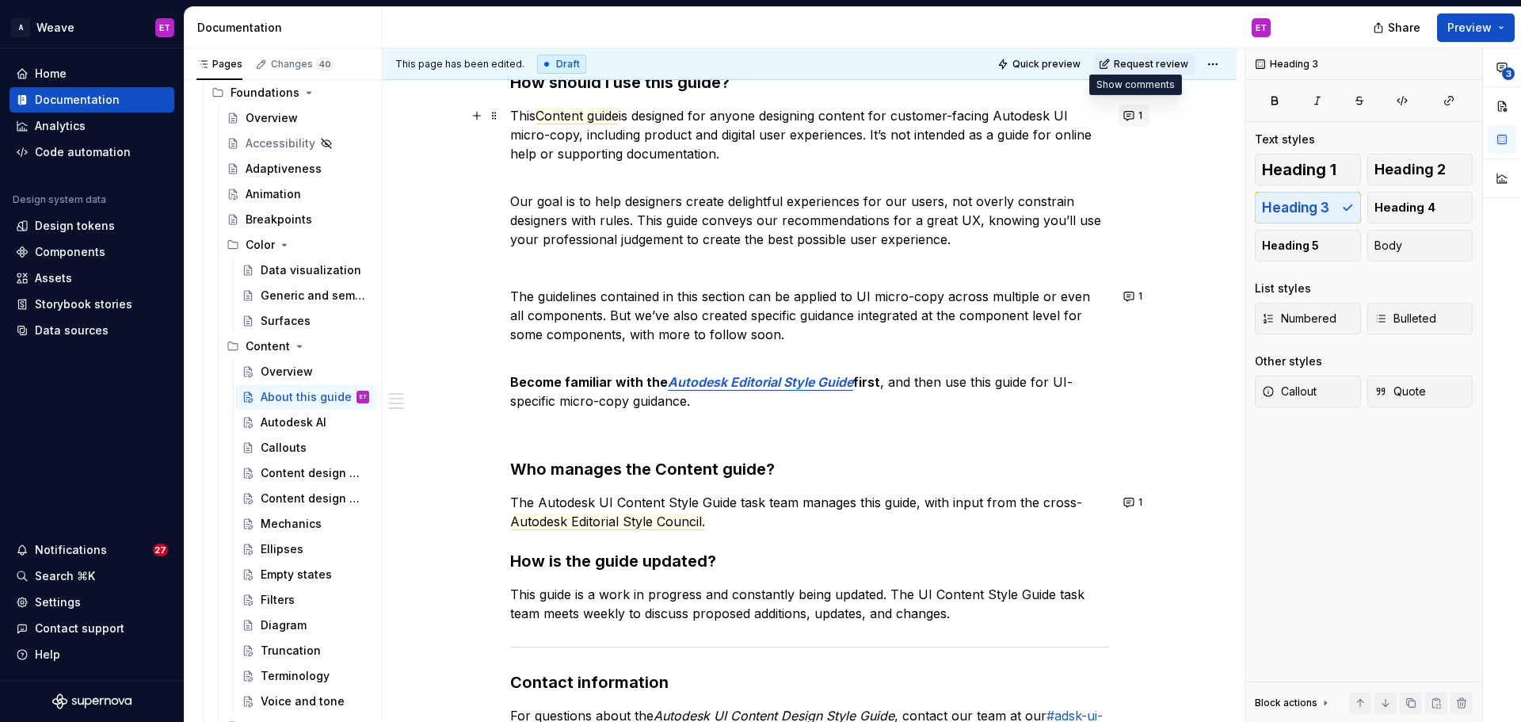
click at [1125, 116] on button "1" at bounding box center [1133, 116] width 31 height 22
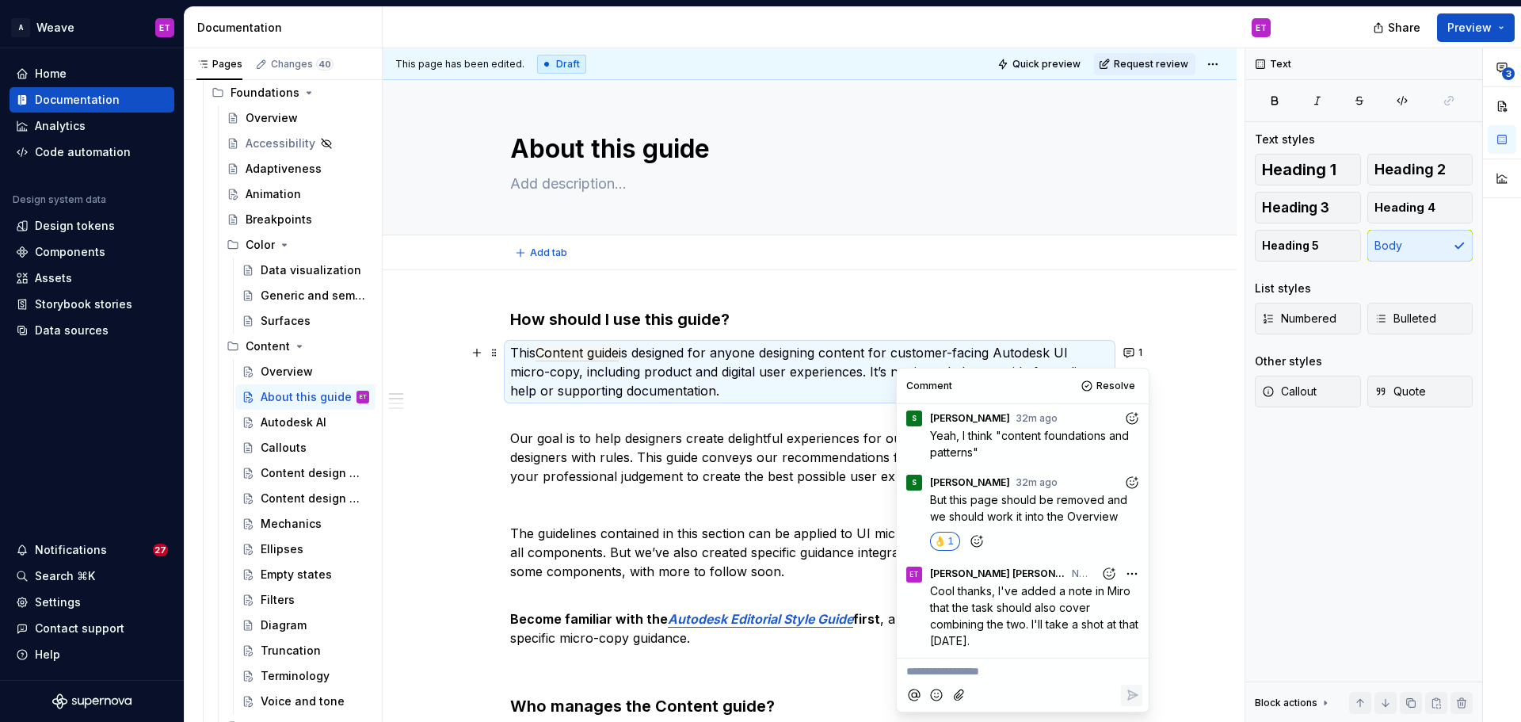
scroll to position [0, 0]
type textarea "*"
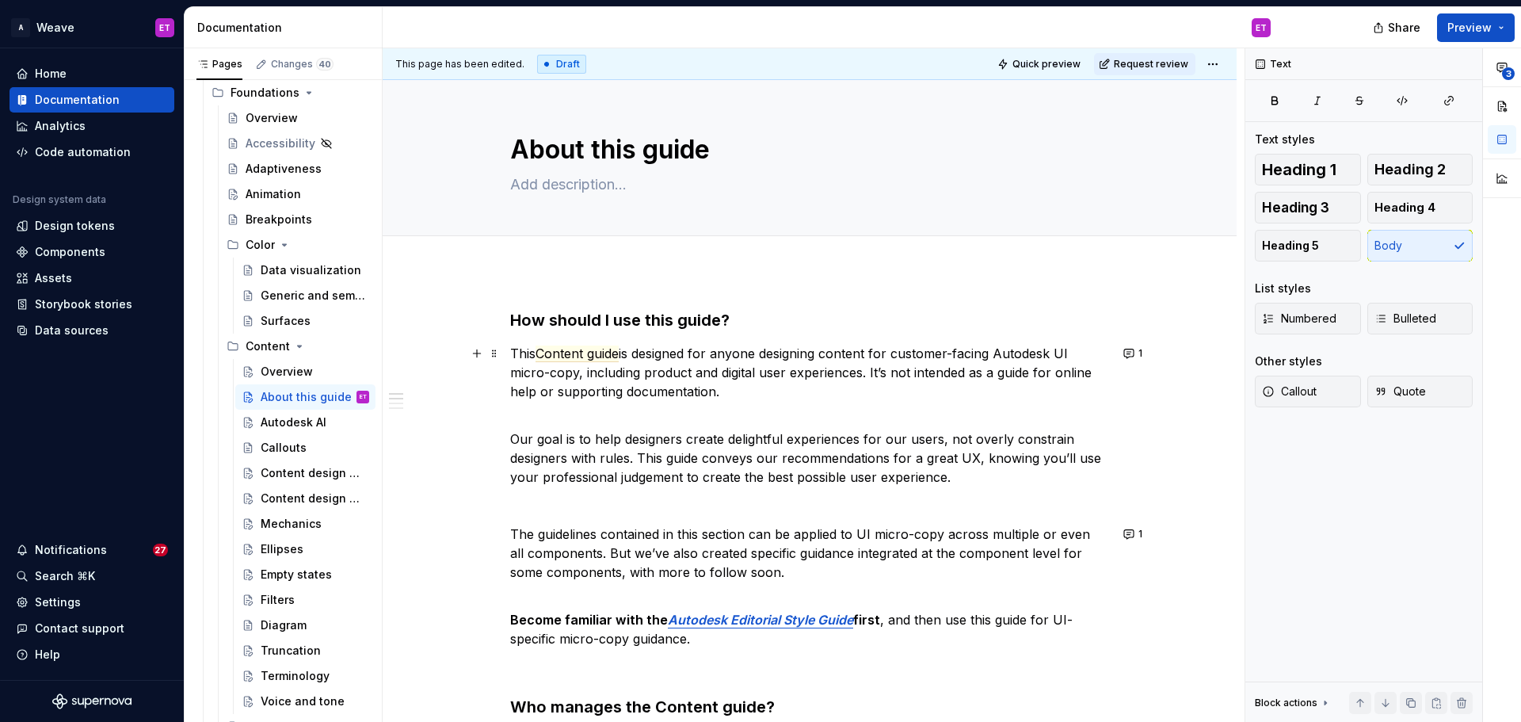
click at [536, 356] on p "This Content guide is designed for anyone designing content for customer-facing…" at bounding box center [809, 372] width 599 height 57
click at [1125, 351] on button "1" at bounding box center [1133, 353] width 31 height 22
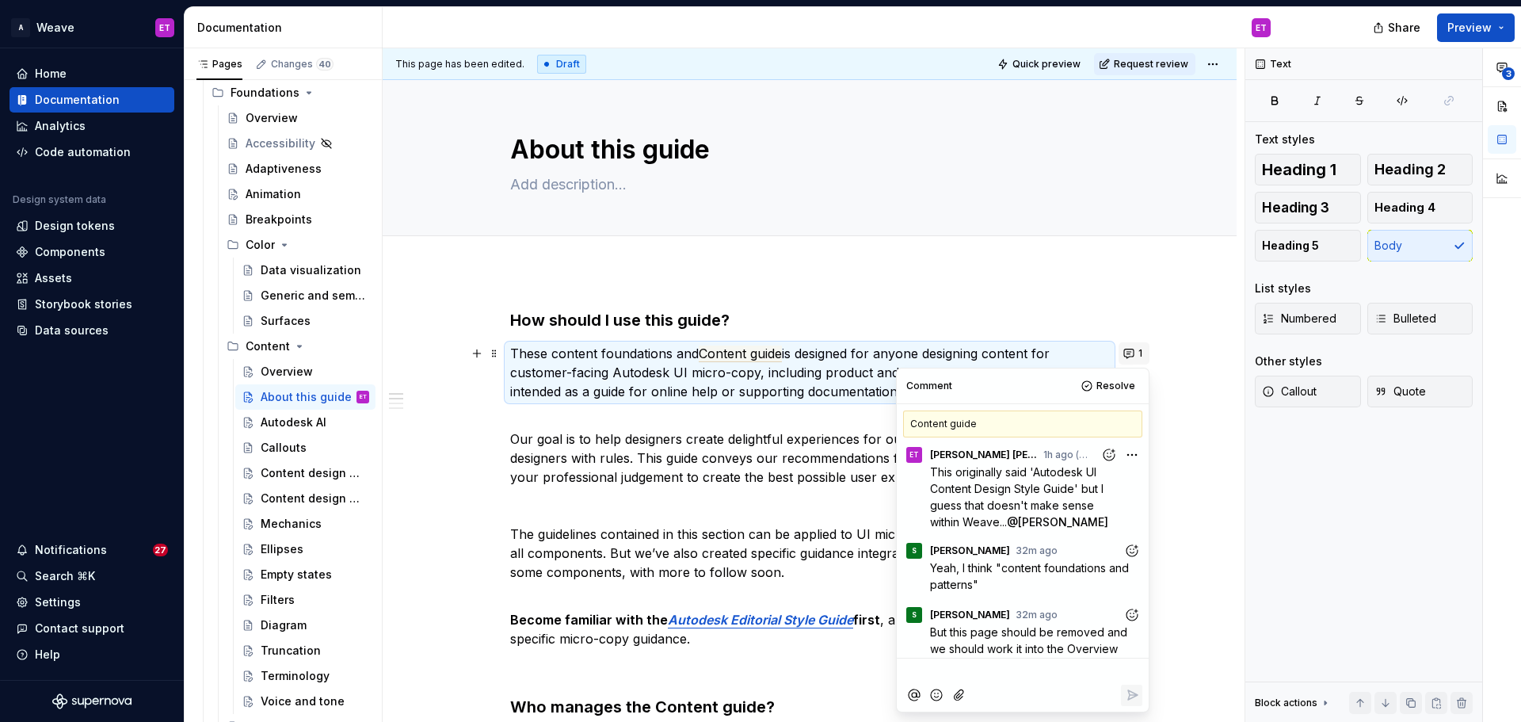
scroll to position [132, 0]
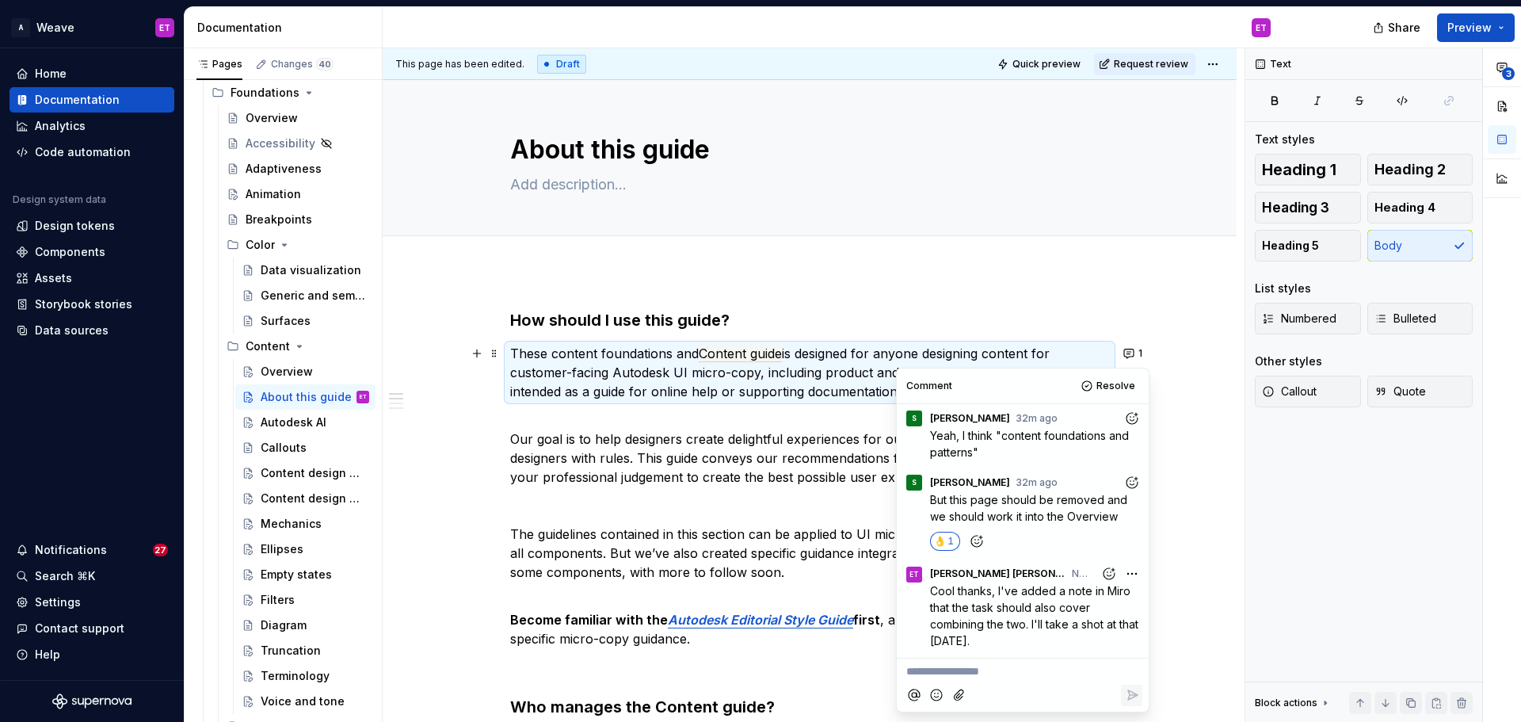
click at [698, 349] on p "These content foundations and Content guide is designed for anyone designing co…" at bounding box center [809, 372] width 599 height 57
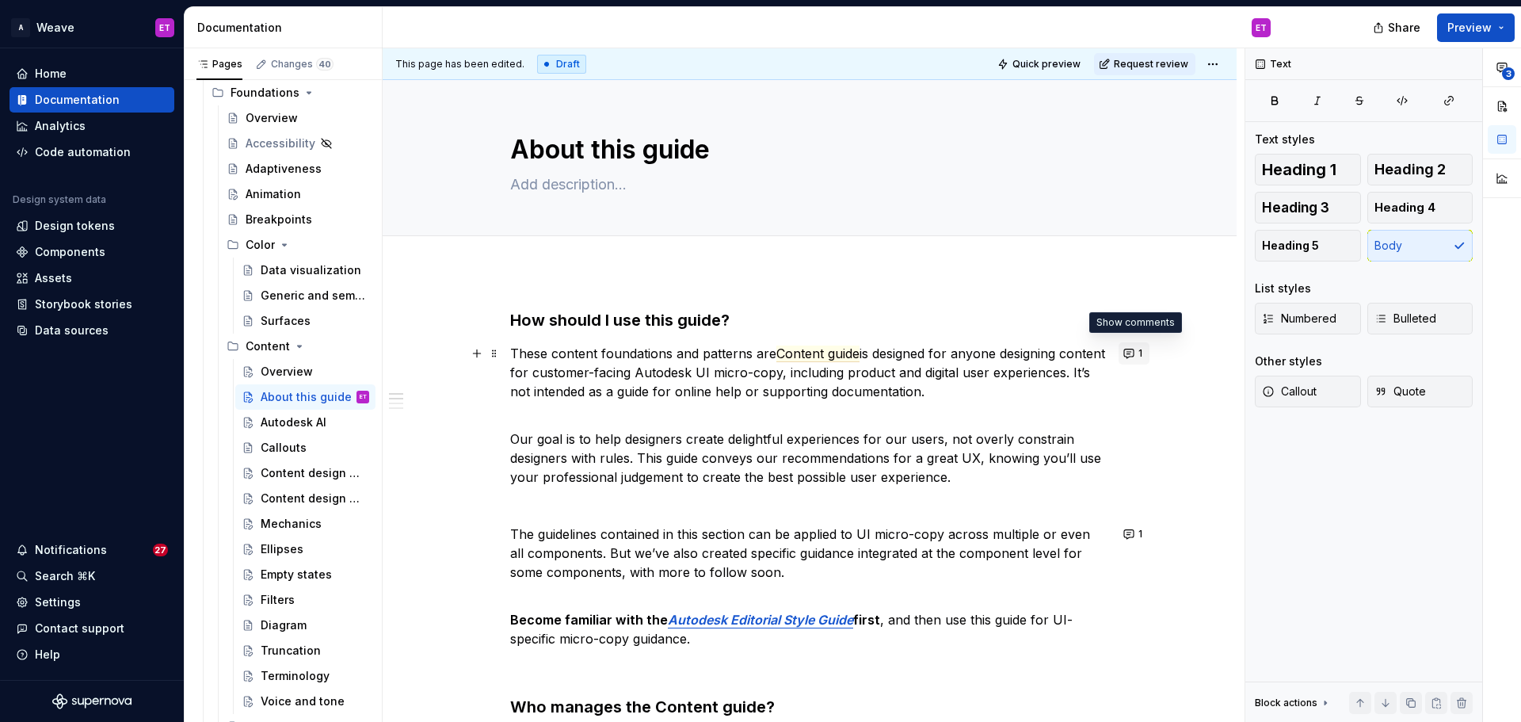
click at [1131, 354] on button "1" at bounding box center [1133, 353] width 31 height 22
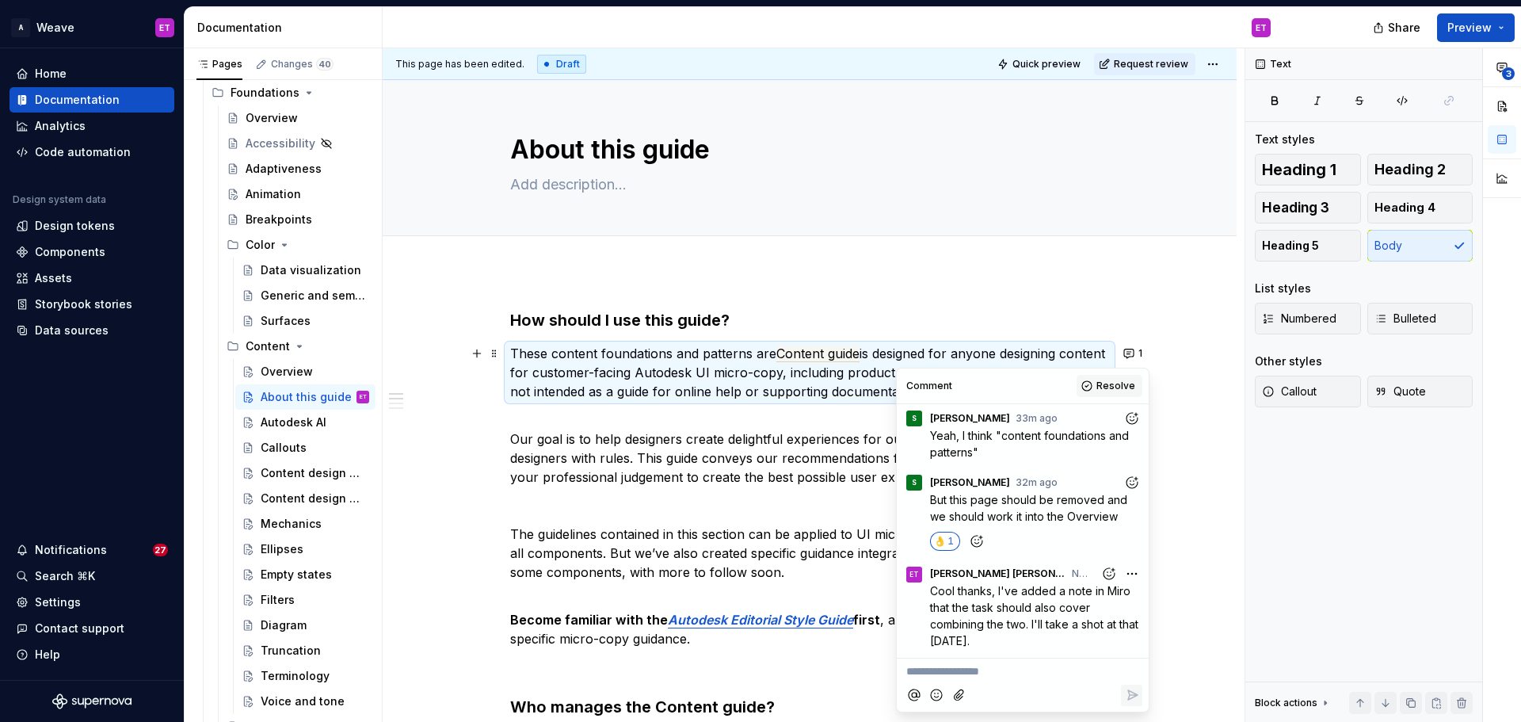
click at [1119, 388] on span "Resolve" at bounding box center [1115, 385] width 39 height 13
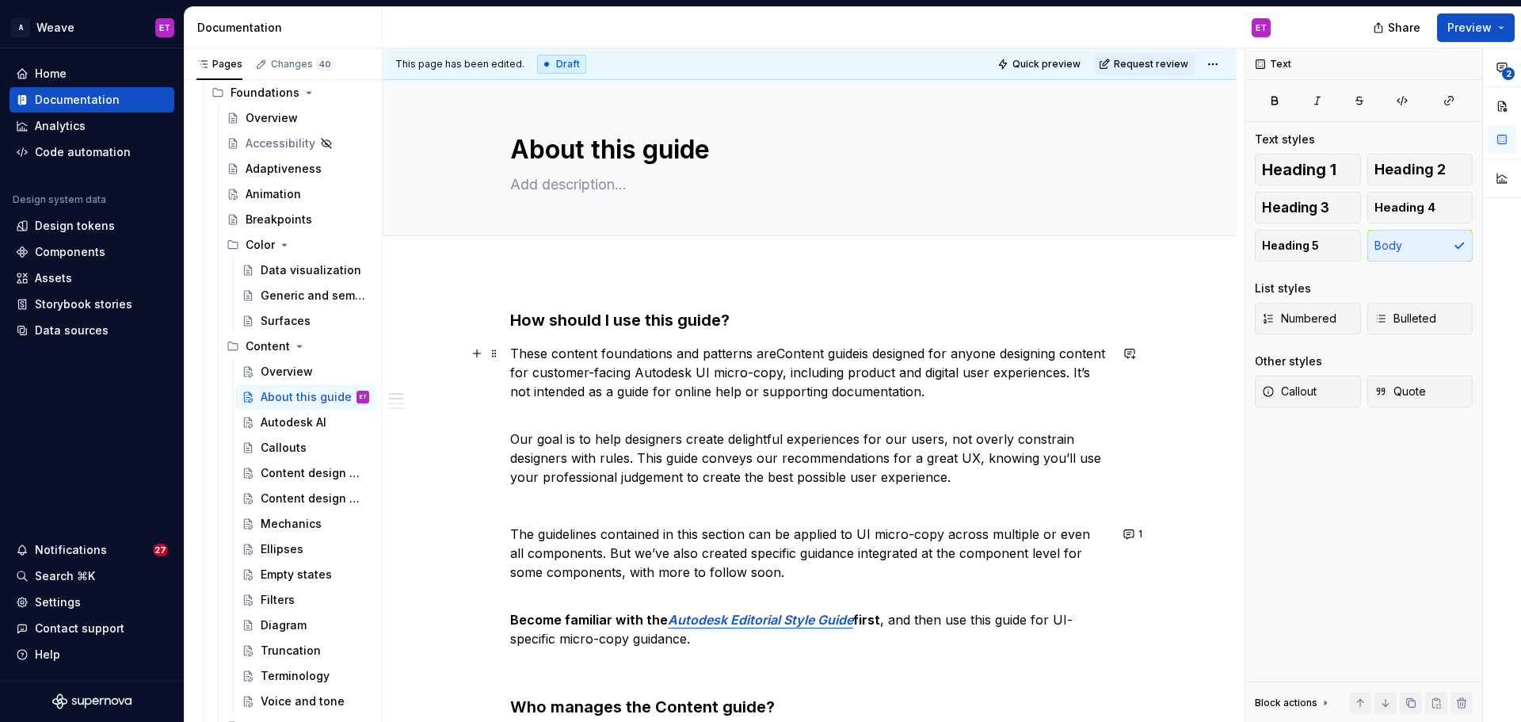
click at [844, 344] on p "These content foundations and patterns are Content guide is designed for anyone…" at bounding box center [809, 372] width 599 height 57
click at [884, 346] on p "These content foundations and patterns are Content guide is designed for anyone…" at bounding box center [809, 372] width 599 height 57
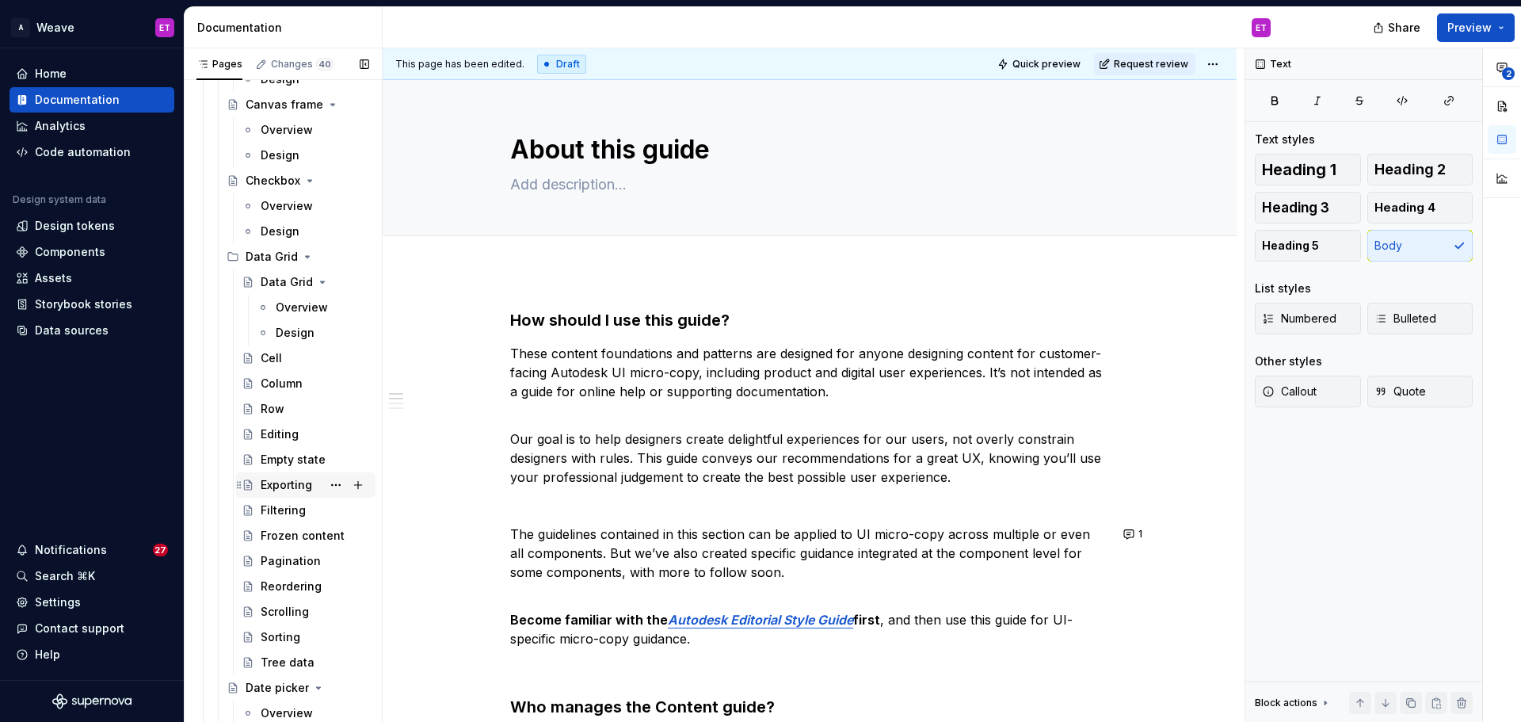
scroll to position [1901, 0]
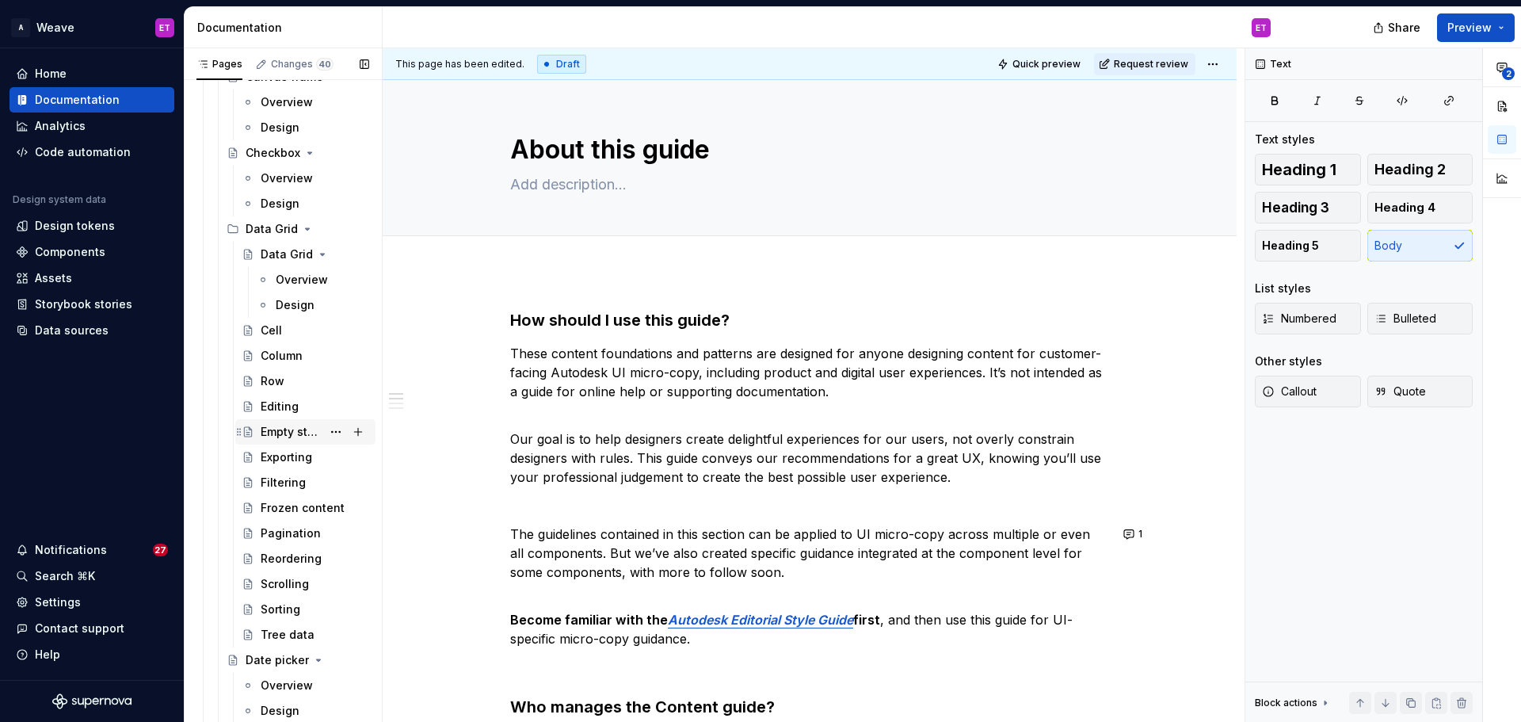
click at [276, 436] on div "Empty state" at bounding box center [291, 432] width 61 height 16
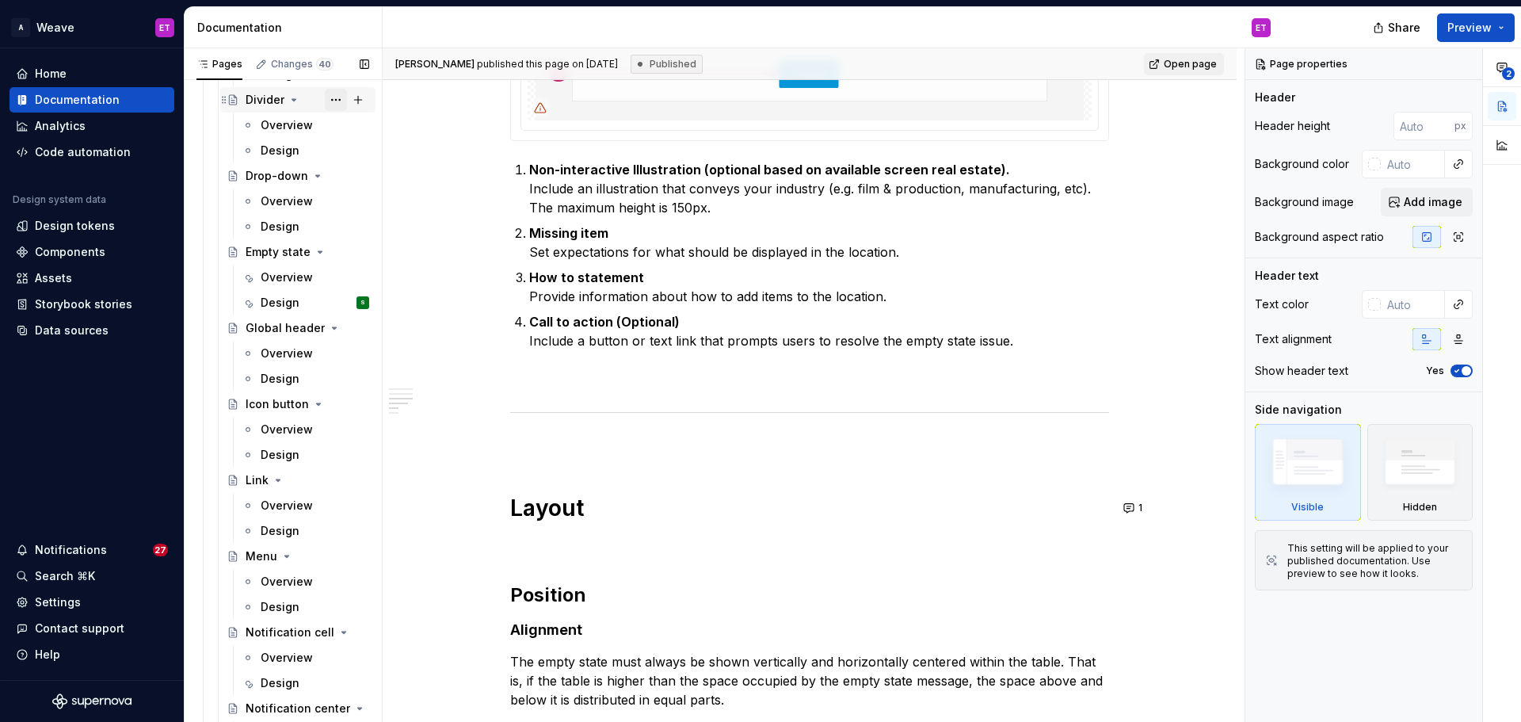
scroll to position [2614, 0]
click at [289, 299] on div "Design" at bounding box center [280, 302] width 39 height 16
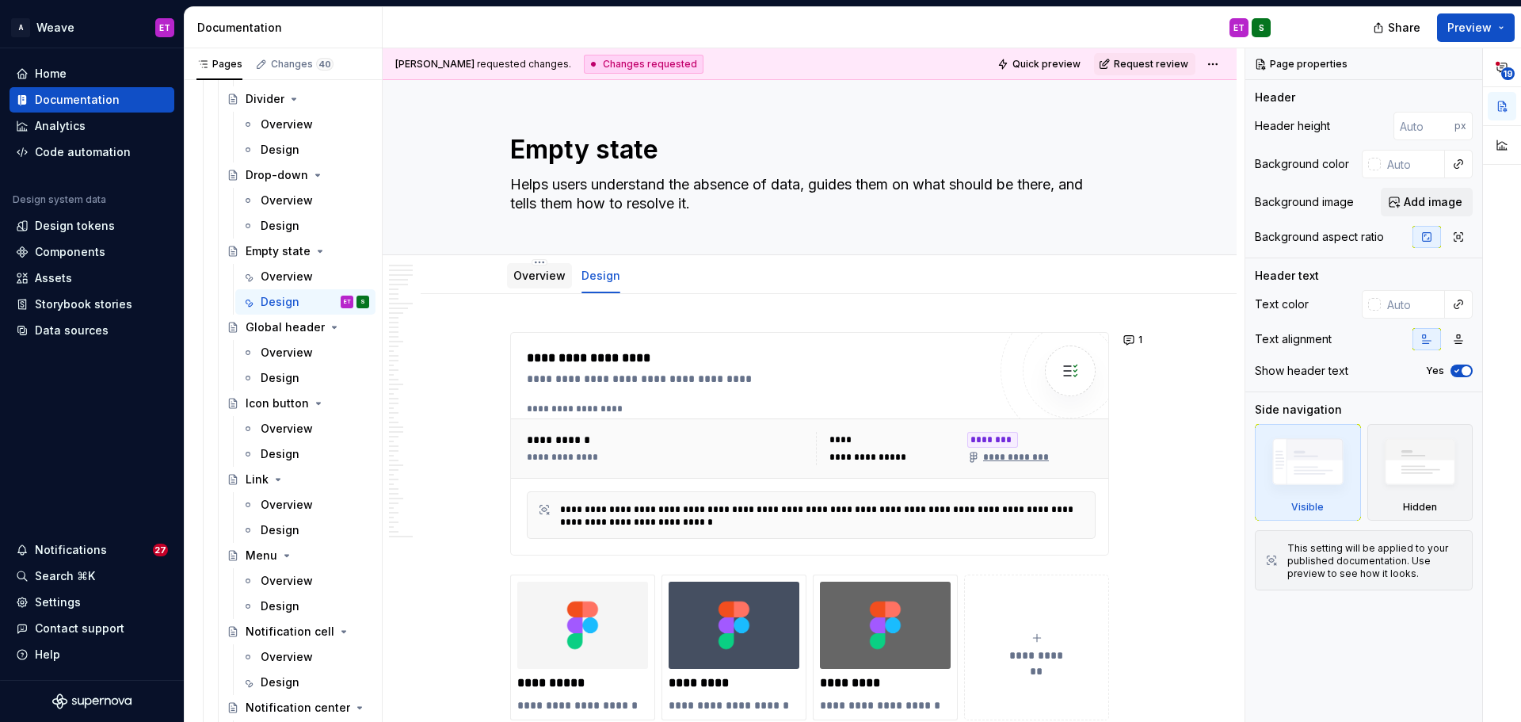
click at [542, 287] on div "Overview" at bounding box center [539, 275] width 65 height 25
click at [546, 266] on div "Overview" at bounding box center [539, 275] width 52 height 19
click at [526, 285] on div "Overview" at bounding box center [539, 275] width 65 height 25
click at [544, 284] on div "Overview" at bounding box center [539, 275] width 52 height 19
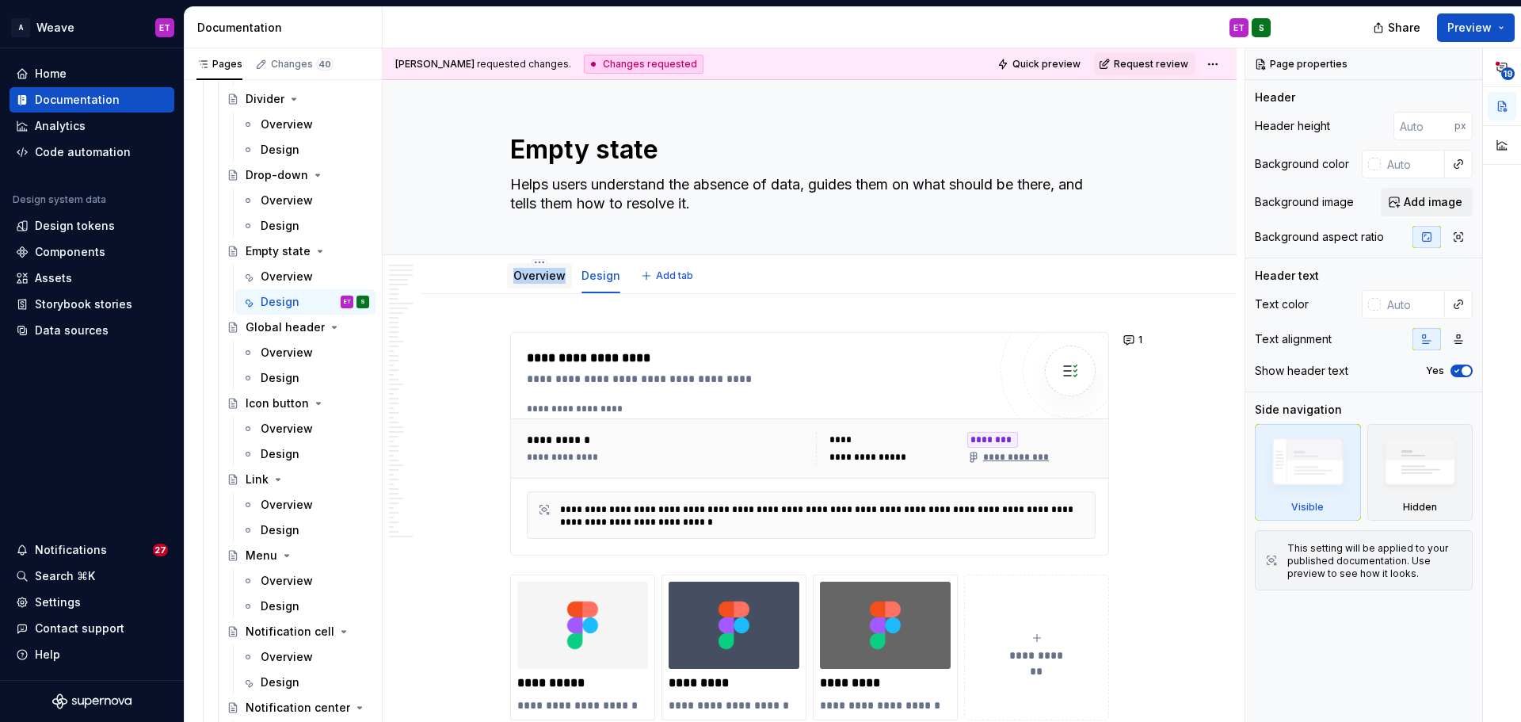
click at [544, 284] on div "Overview" at bounding box center [539, 275] width 52 height 19
click at [276, 271] on div "Overview" at bounding box center [287, 277] width 52 height 16
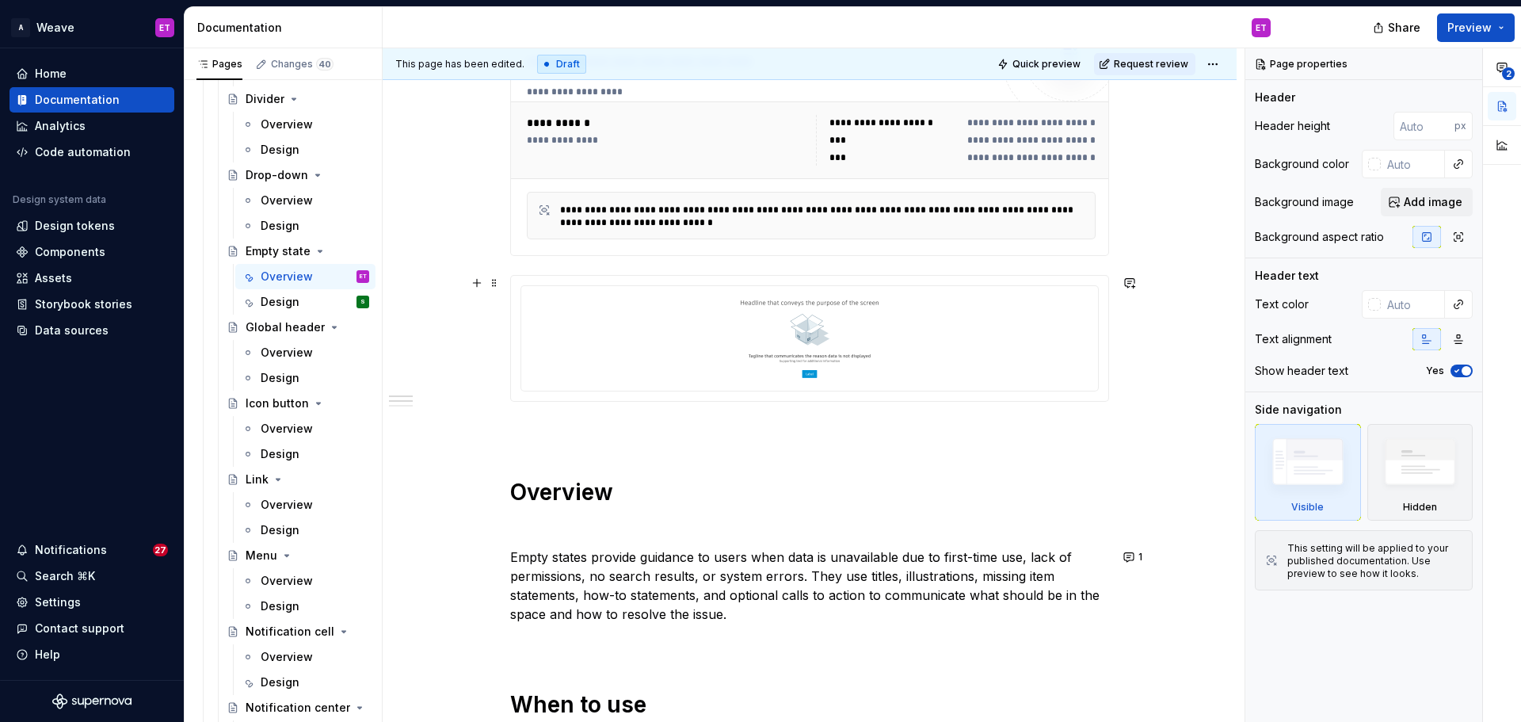
scroll to position [475, 0]
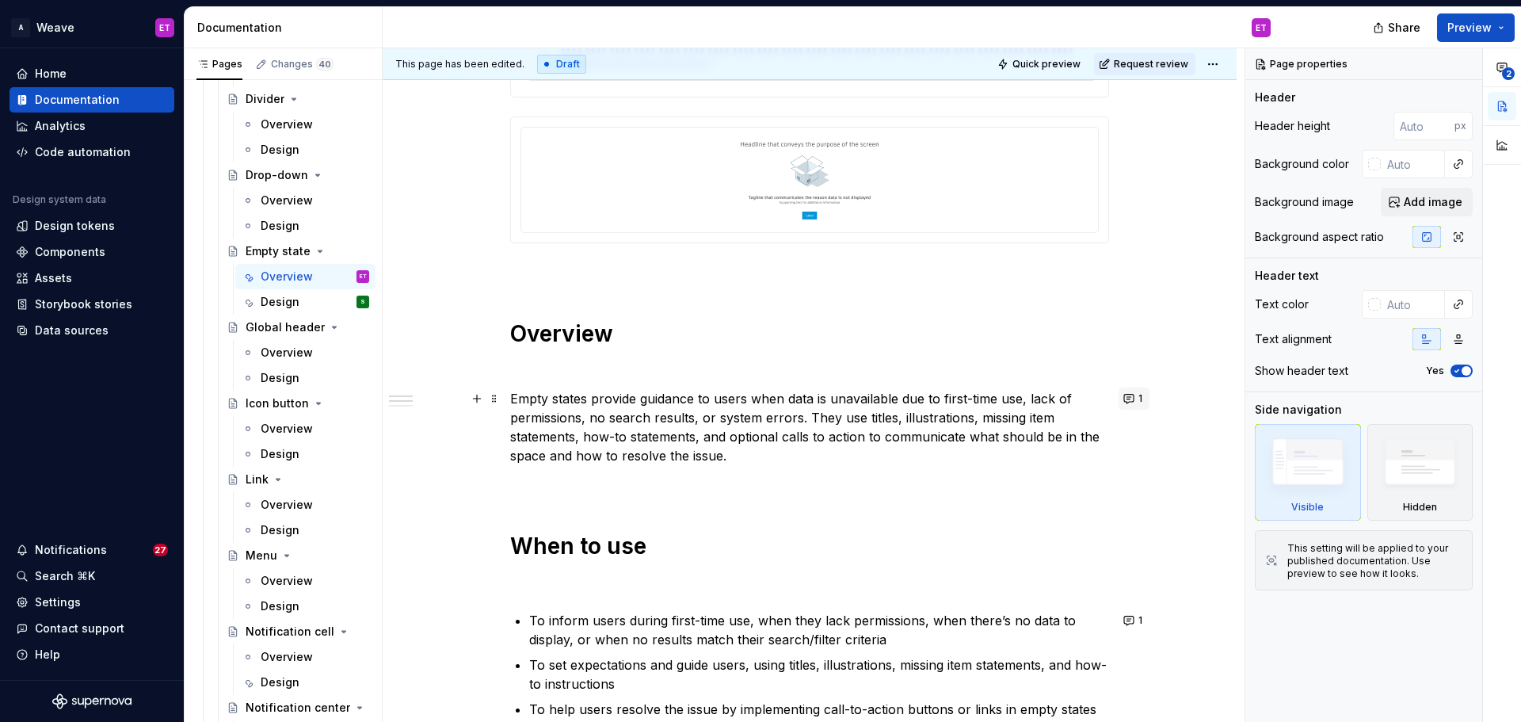
click at [1126, 392] on button "1" at bounding box center [1133, 398] width 31 height 22
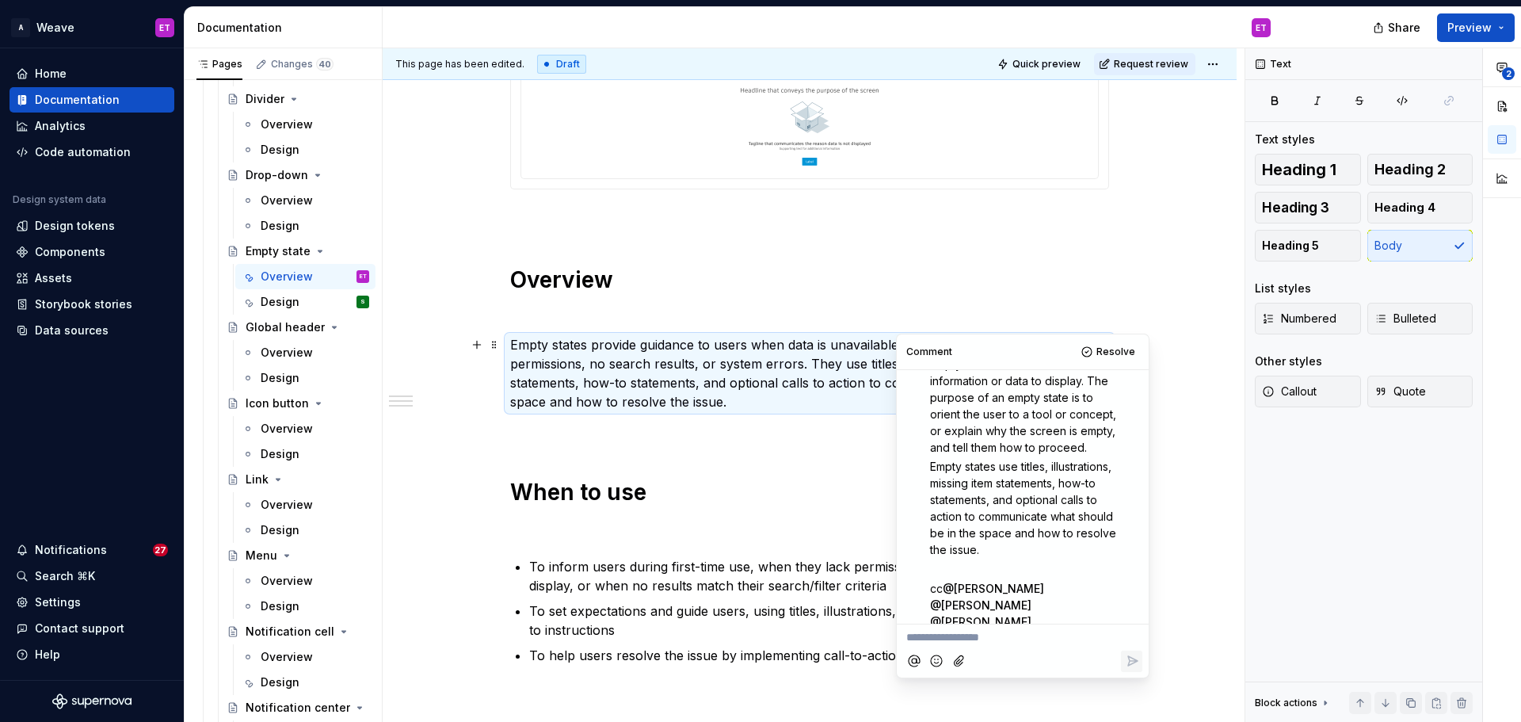
scroll to position [554, 0]
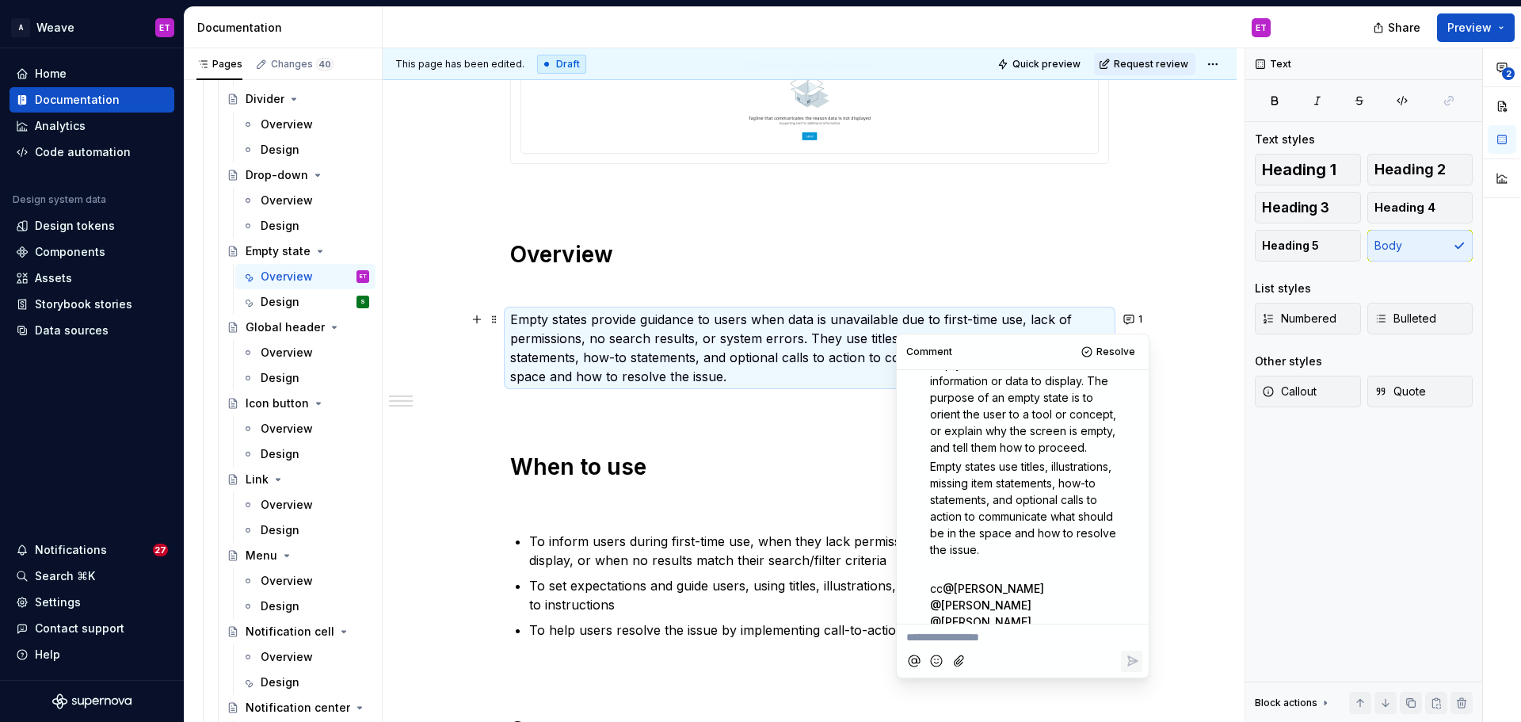
click at [747, 699] on div "**********" at bounding box center [809, 451] width 599 height 1348
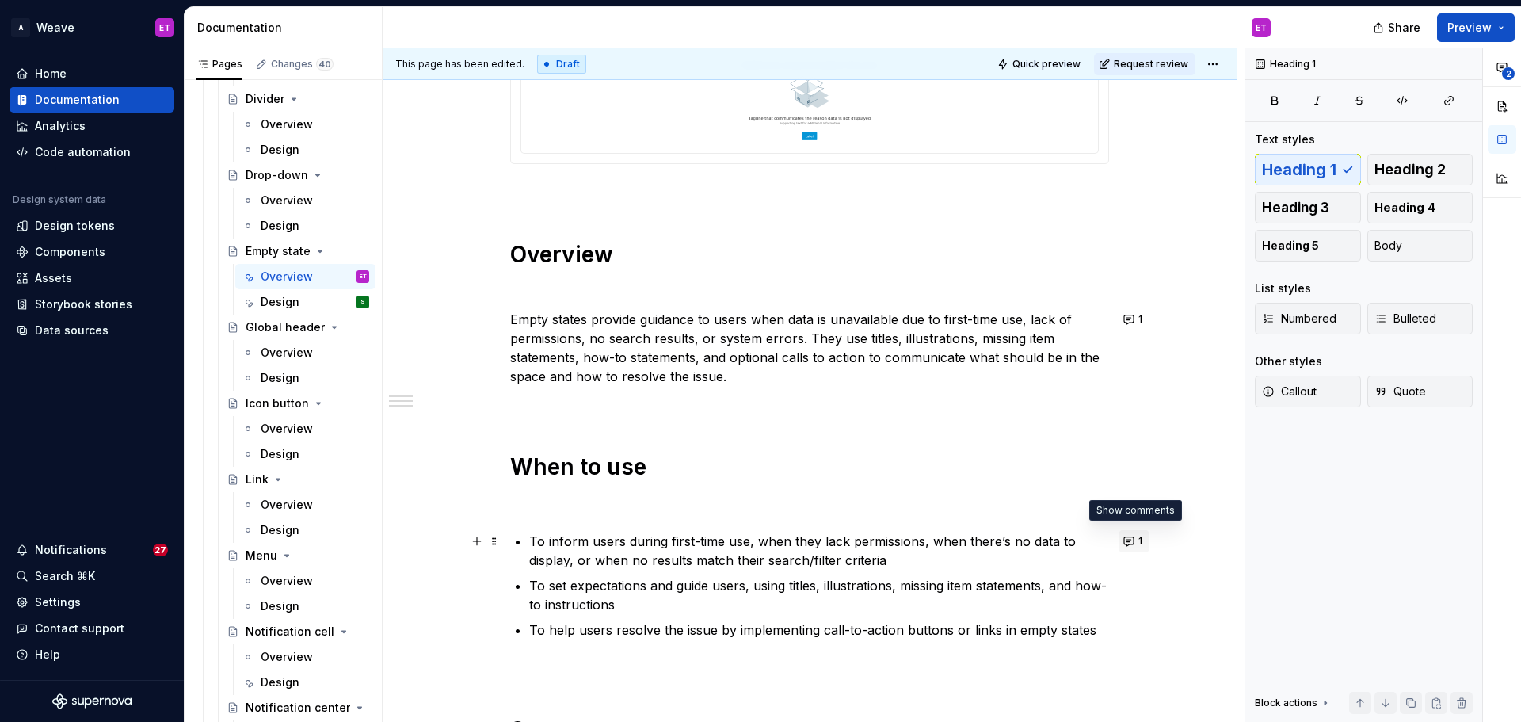
click at [1123, 538] on button "1" at bounding box center [1133, 541] width 31 height 22
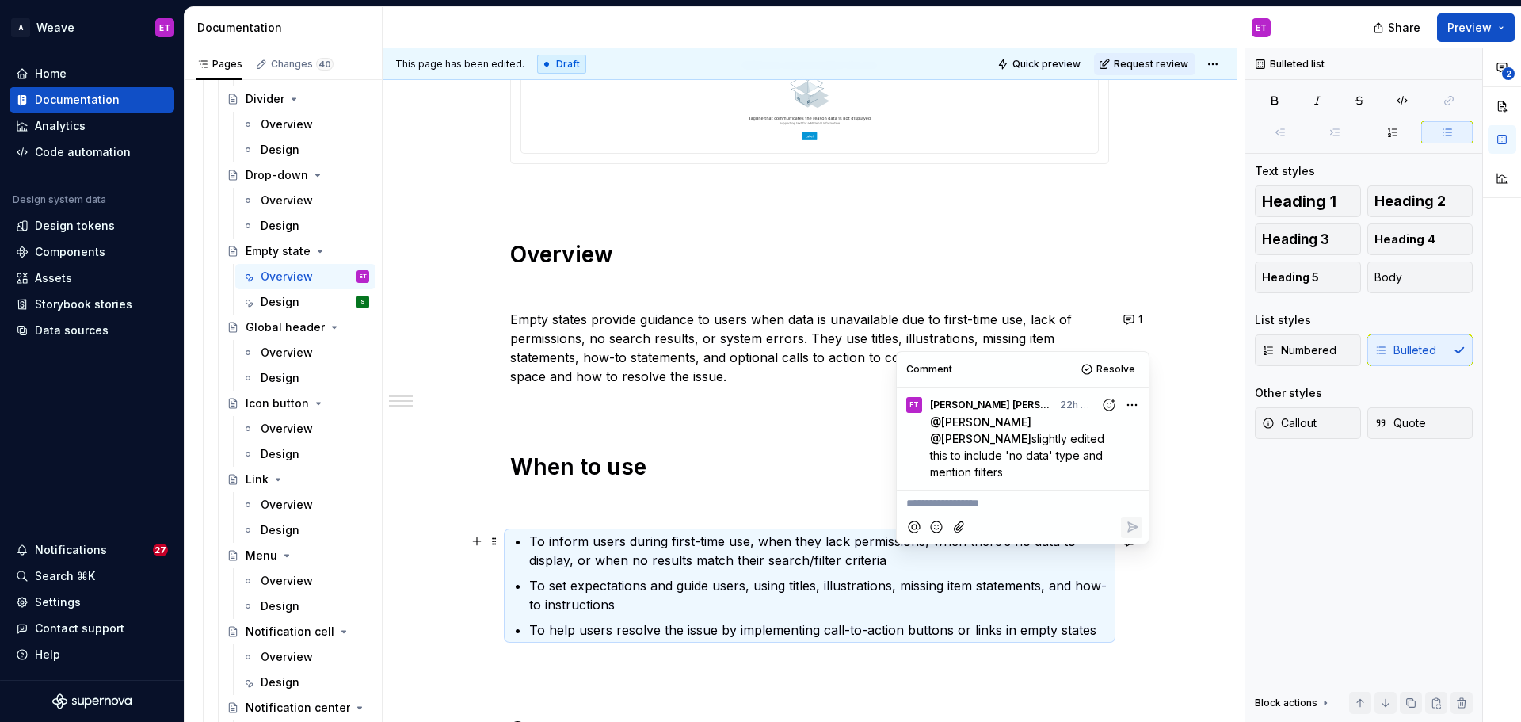
click at [812, 498] on p at bounding box center [809, 502] width 599 height 19
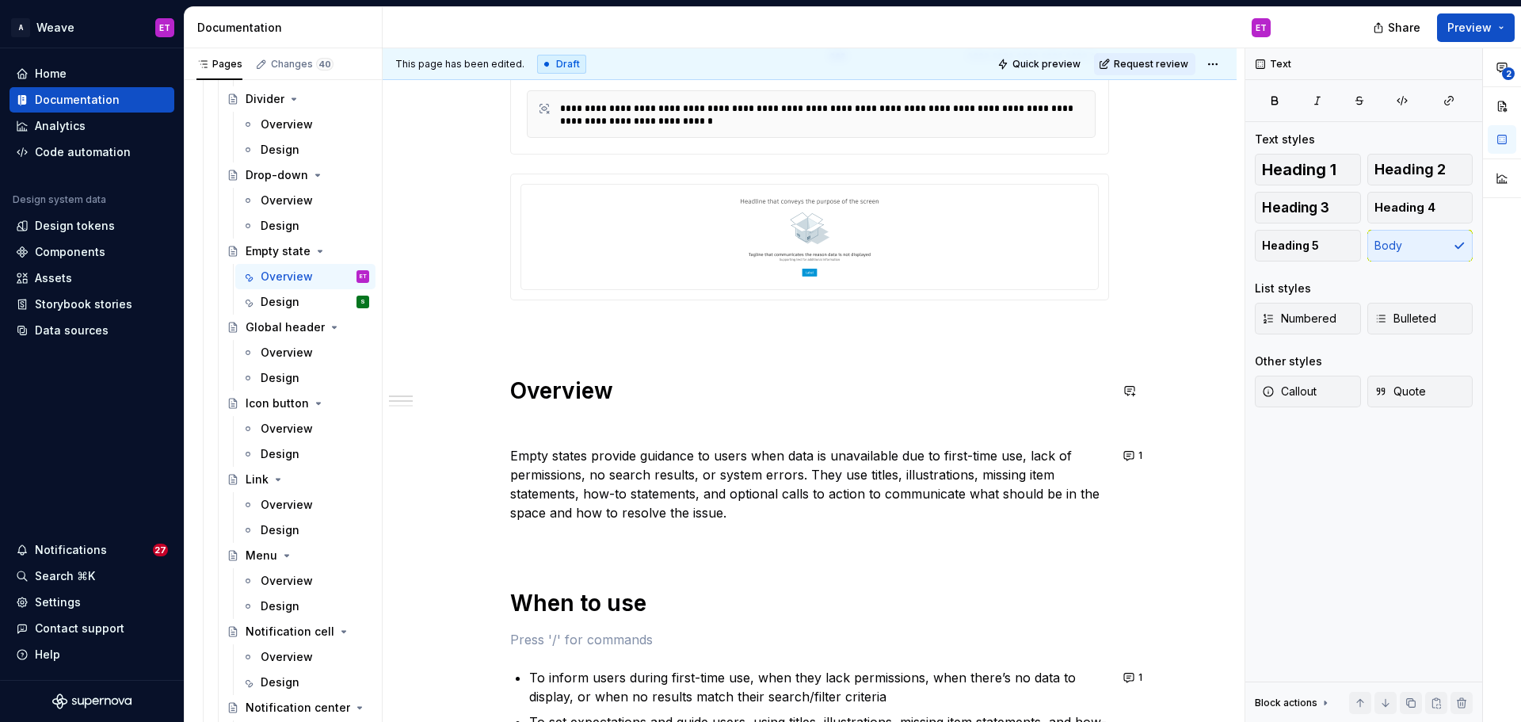
scroll to position [396, 0]
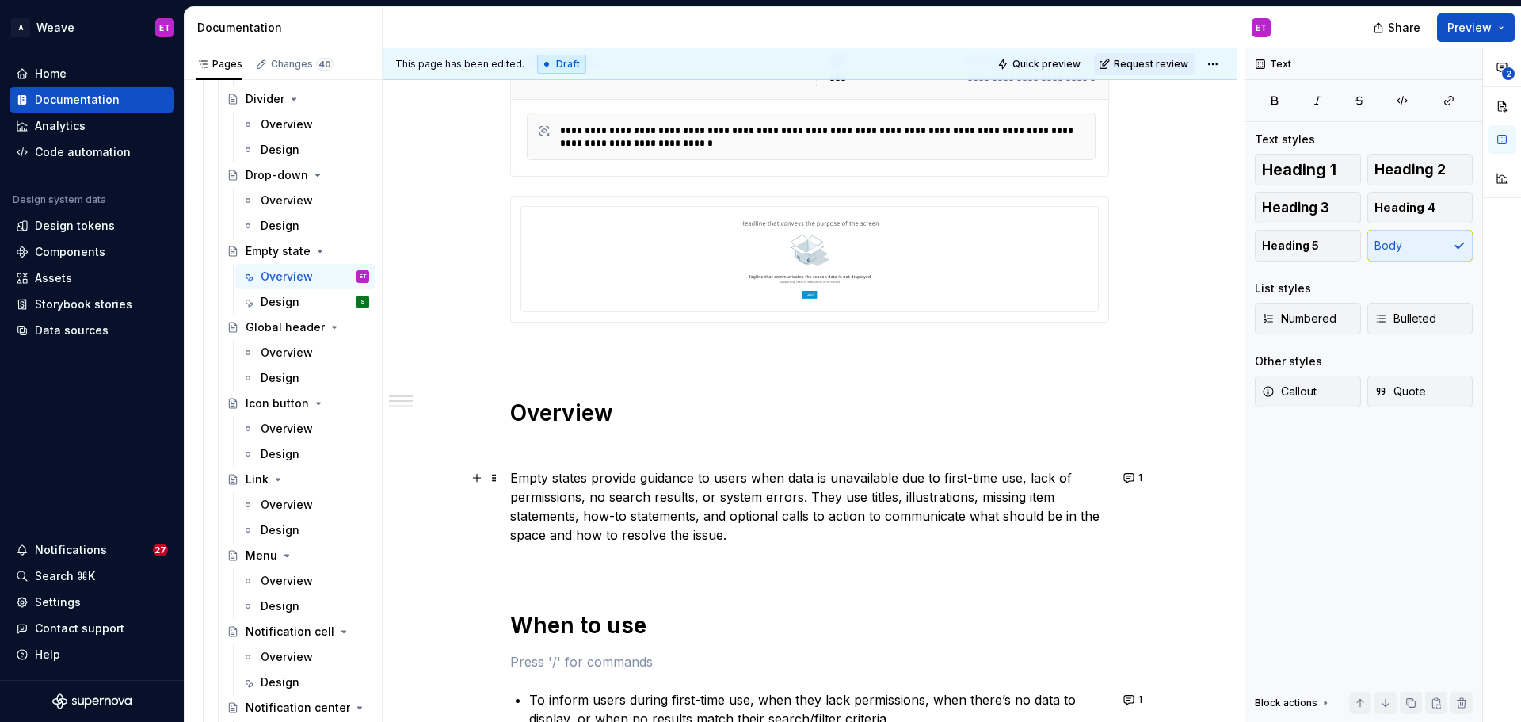
type textarea "*"
click at [793, 499] on p "Empty states provide guidance to users when data is unavailable due to first-ti…" at bounding box center [809, 506] width 599 height 76
drag, startPoint x: 796, startPoint y: 497, endPoint x: 713, endPoint y: 497, distance: 83.2
click at [713, 497] on p "Empty states provide guidance to users when data is unavailable due to first-ti…" at bounding box center [809, 506] width 599 height 76
click at [1007, 526] on p "Empty states provide guidance to users when data is unavailable due to first-ti…" at bounding box center [809, 506] width 599 height 76
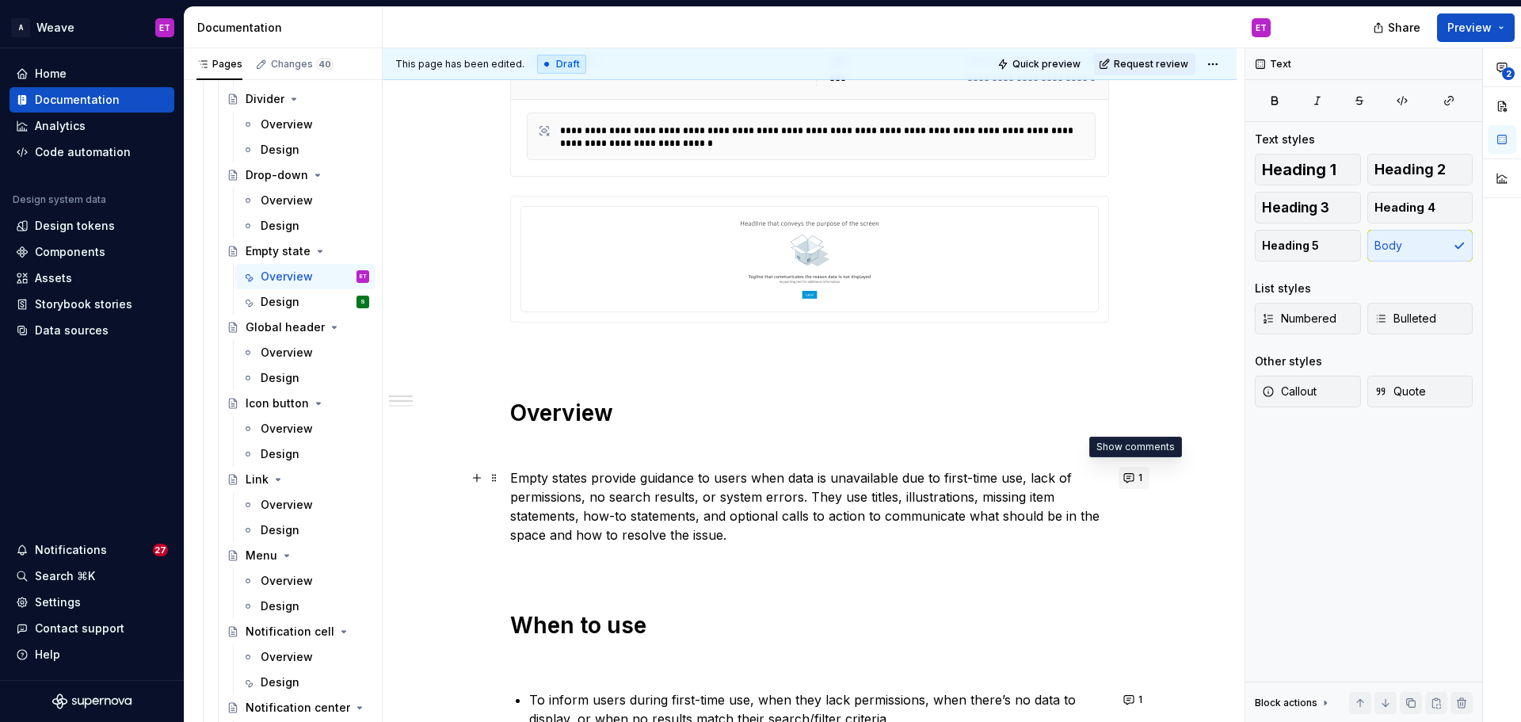
click at [1127, 479] on button "1" at bounding box center [1133, 478] width 31 height 22
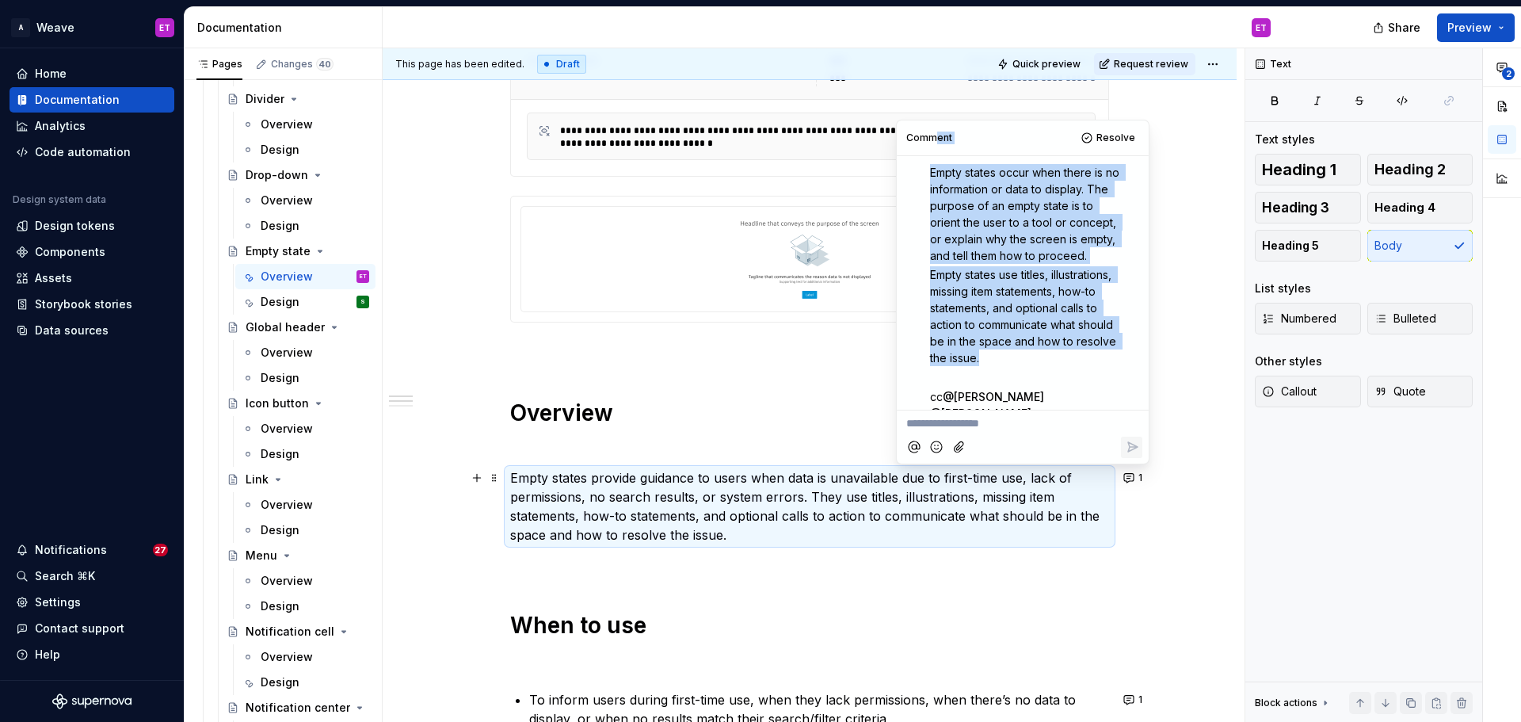
scroll to position [0, 0]
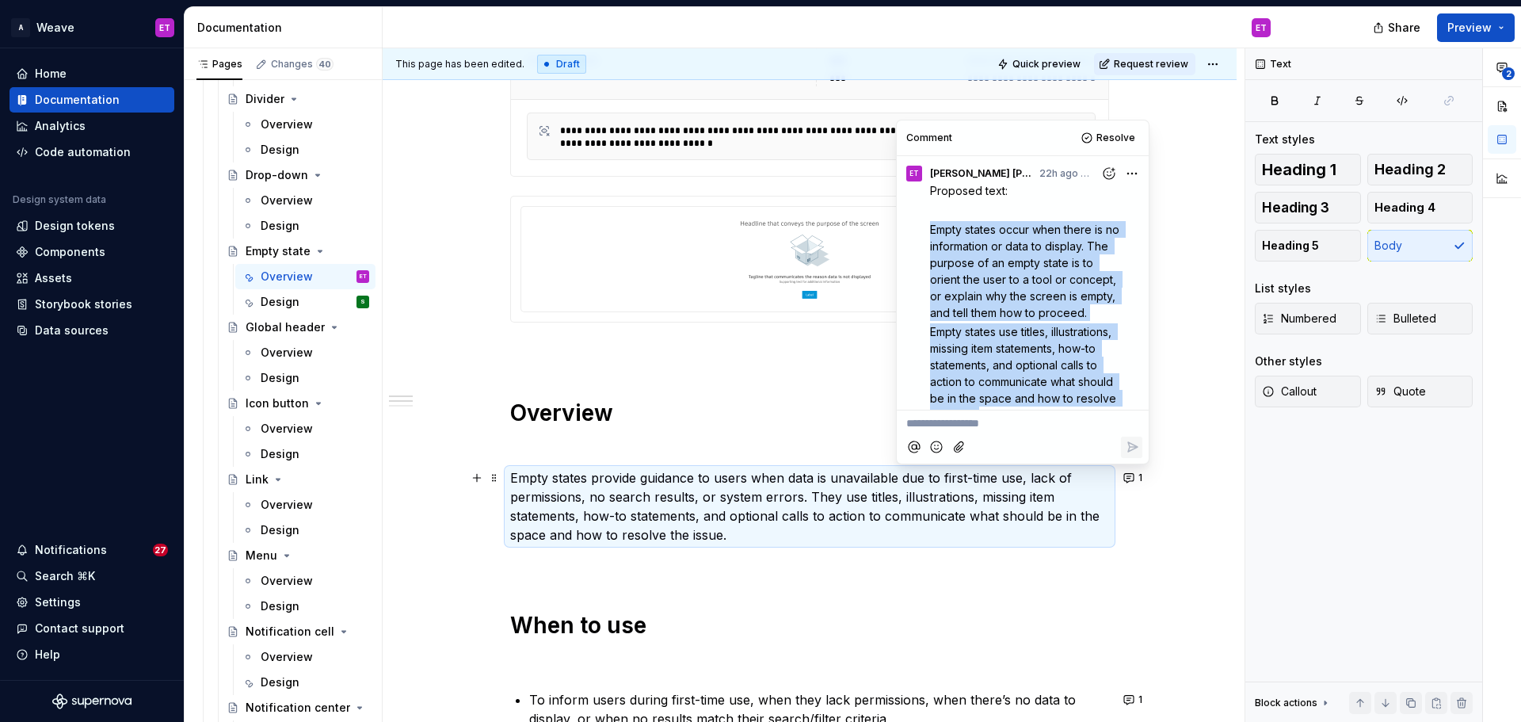
drag, startPoint x: 968, startPoint y: 335, endPoint x: 929, endPoint y: 230, distance: 111.5
click at [929, 230] on div "Proposed text: Empty states occur when there is no information or data to displ…" at bounding box center [1022, 339] width 239 height 314
copy div "Empty states occur when there is no information or data to display. The purpose…"
click at [697, 511] on p "Empty states provide guidance to users when data is unavailable due to first-ti…" at bounding box center [809, 506] width 599 height 76
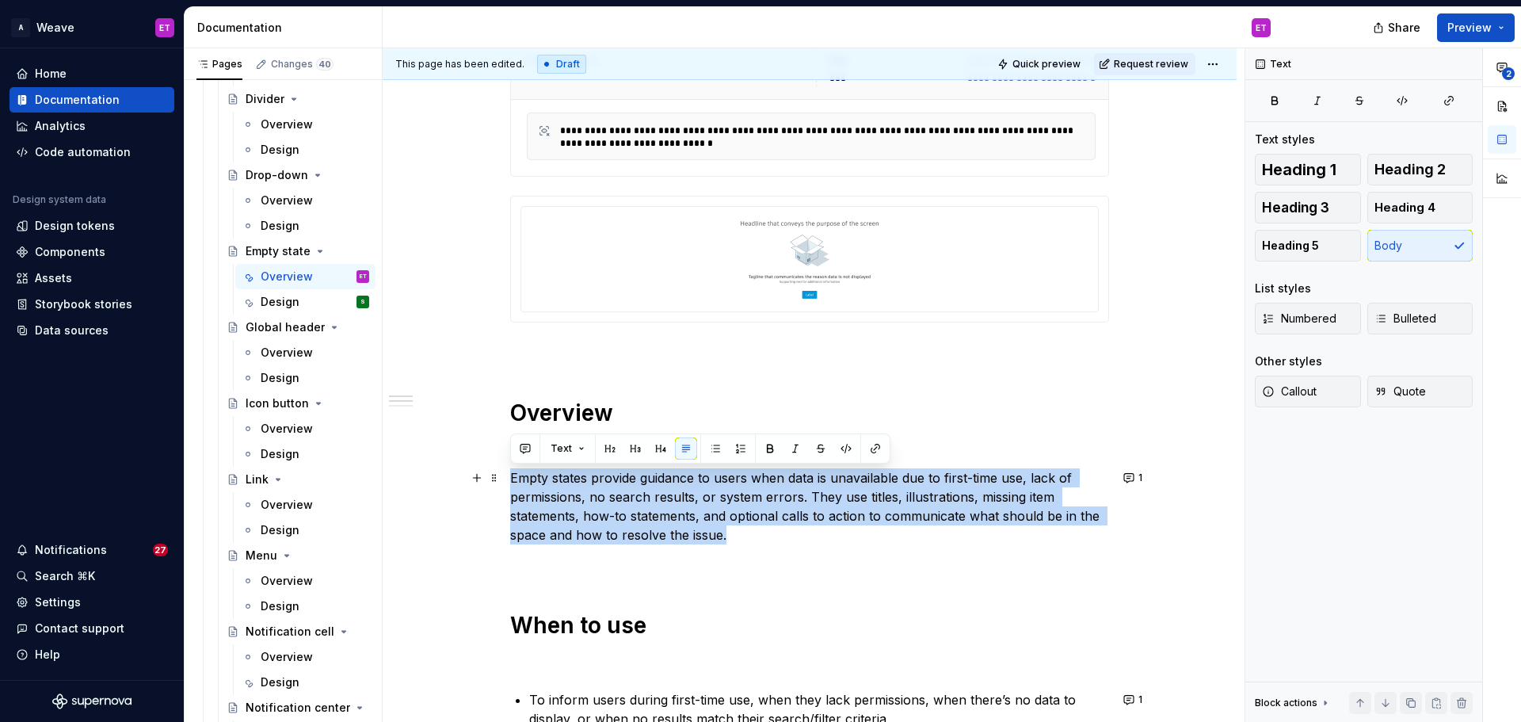
drag, startPoint x: 734, startPoint y: 537, endPoint x: 504, endPoint y: 472, distance: 239.5
click at [504, 472] on div "**********" at bounding box center [810, 708] width 854 height 1621
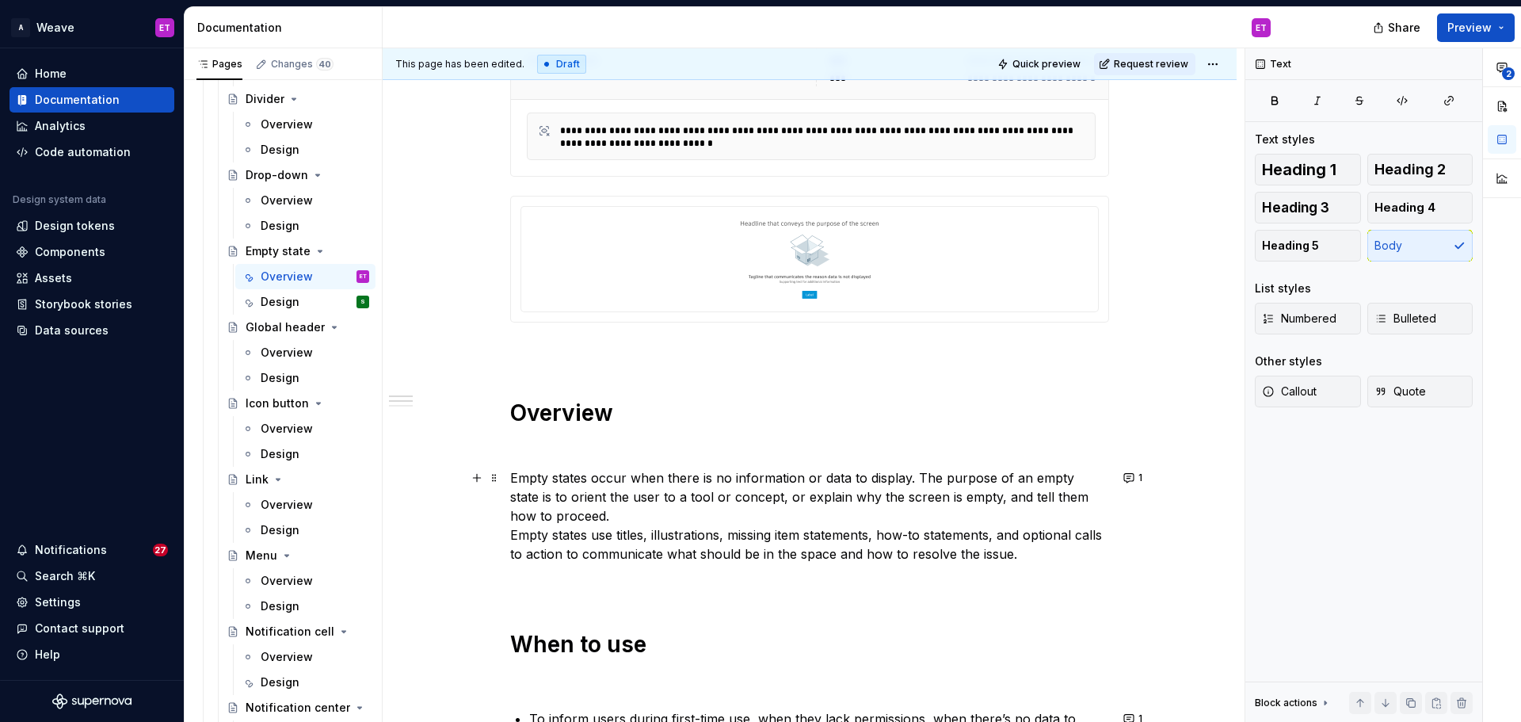
click at [670, 508] on p "Empty states occur when there is no information or data to display. The purpose…" at bounding box center [809, 515] width 599 height 95
click at [975, 585] on p at bounding box center [809, 582] width 599 height 19
click at [764, 507] on p "Empty states occur when there is no information or data to display. The purpose…" at bounding box center [809, 515] width 599 height 95
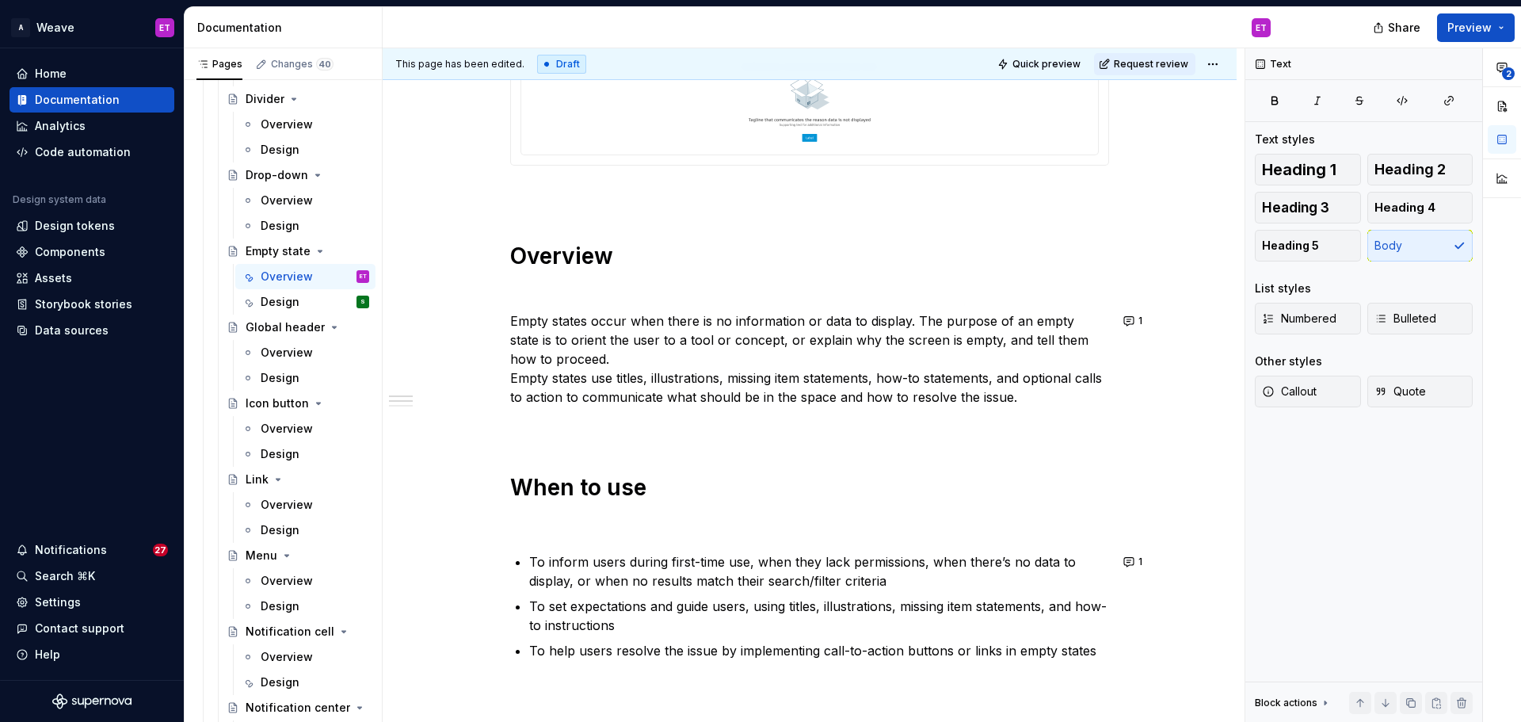
scroll to position [554, 0]
click at [661, 445] on div "**********" at bounding box center [809, 460] width 599 height 1367
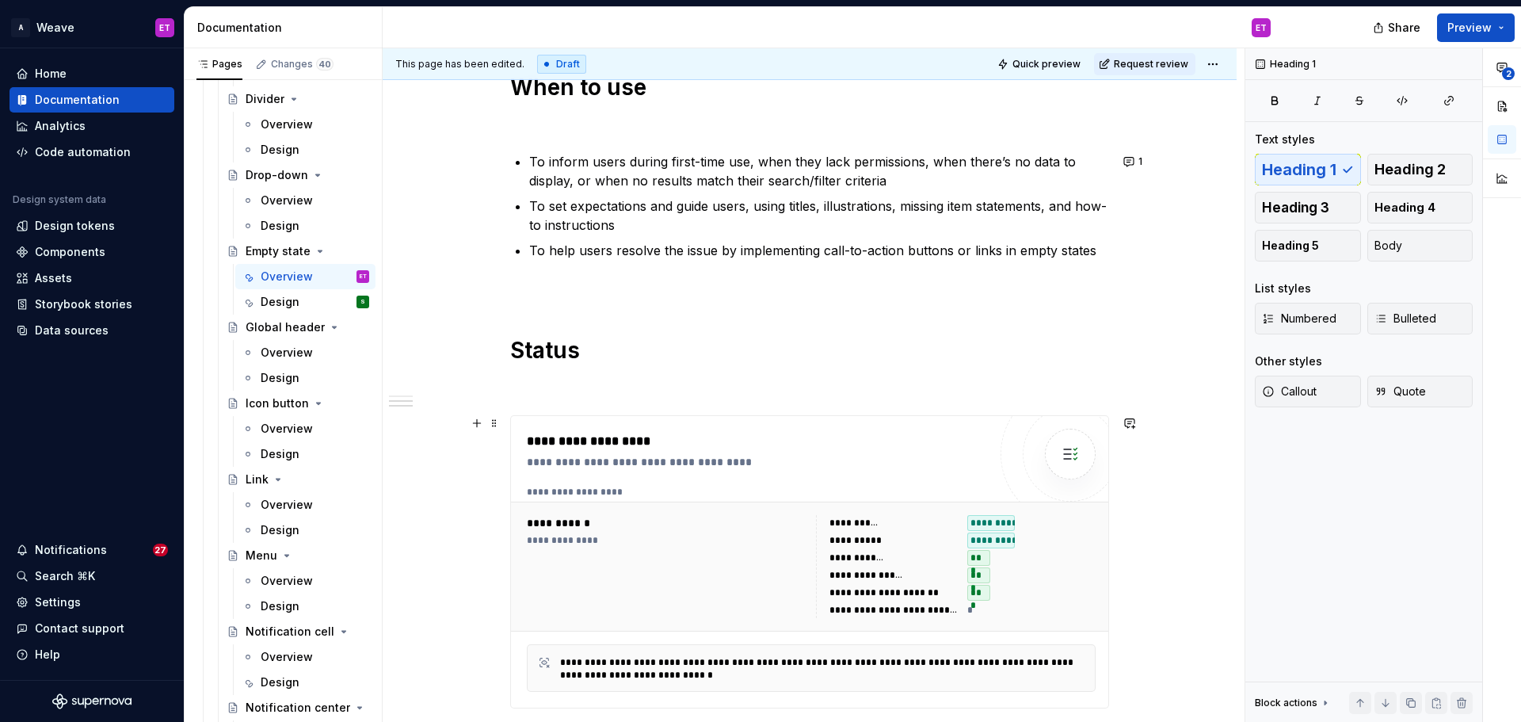
scroll to position [713, 0]
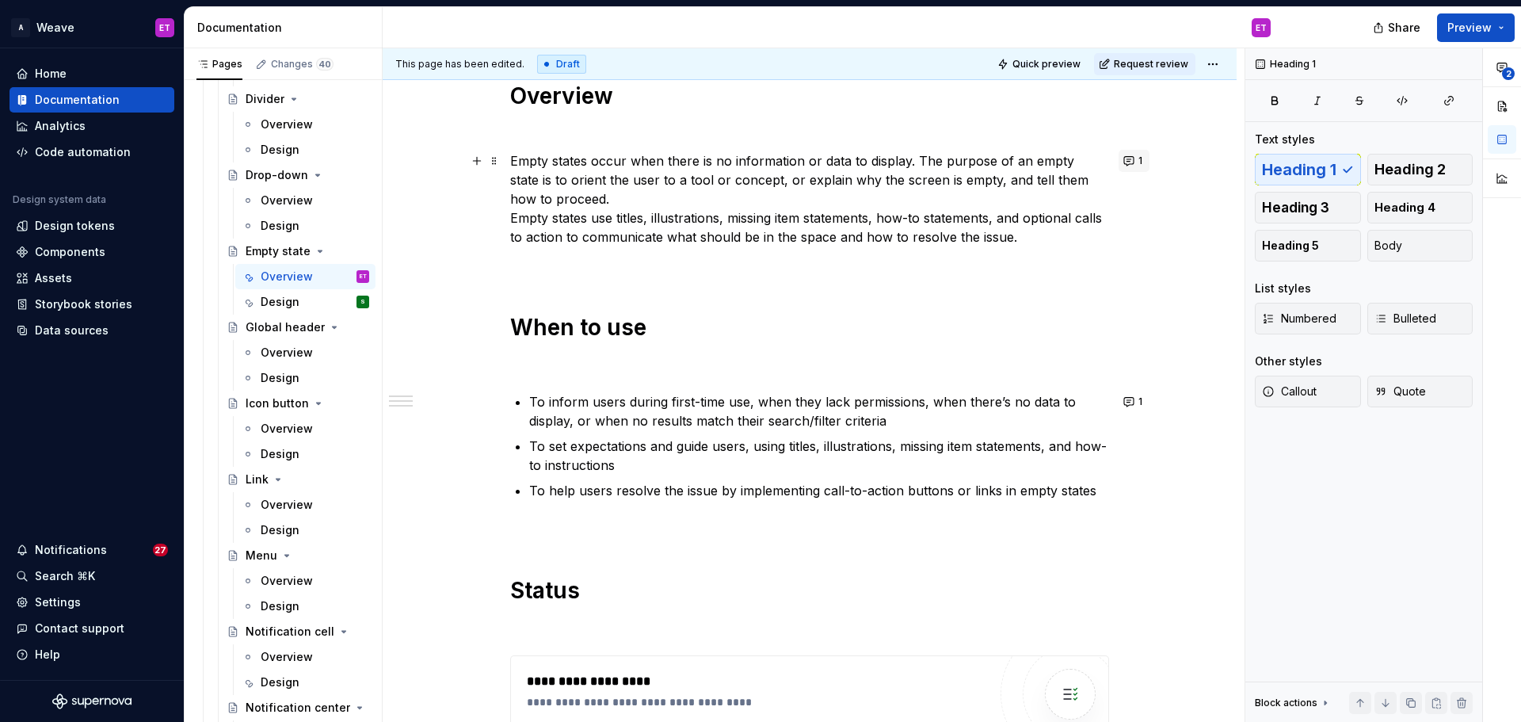
click at [1130, 166] on button "1" at bounding box center [1133, 161] width 31 height 22
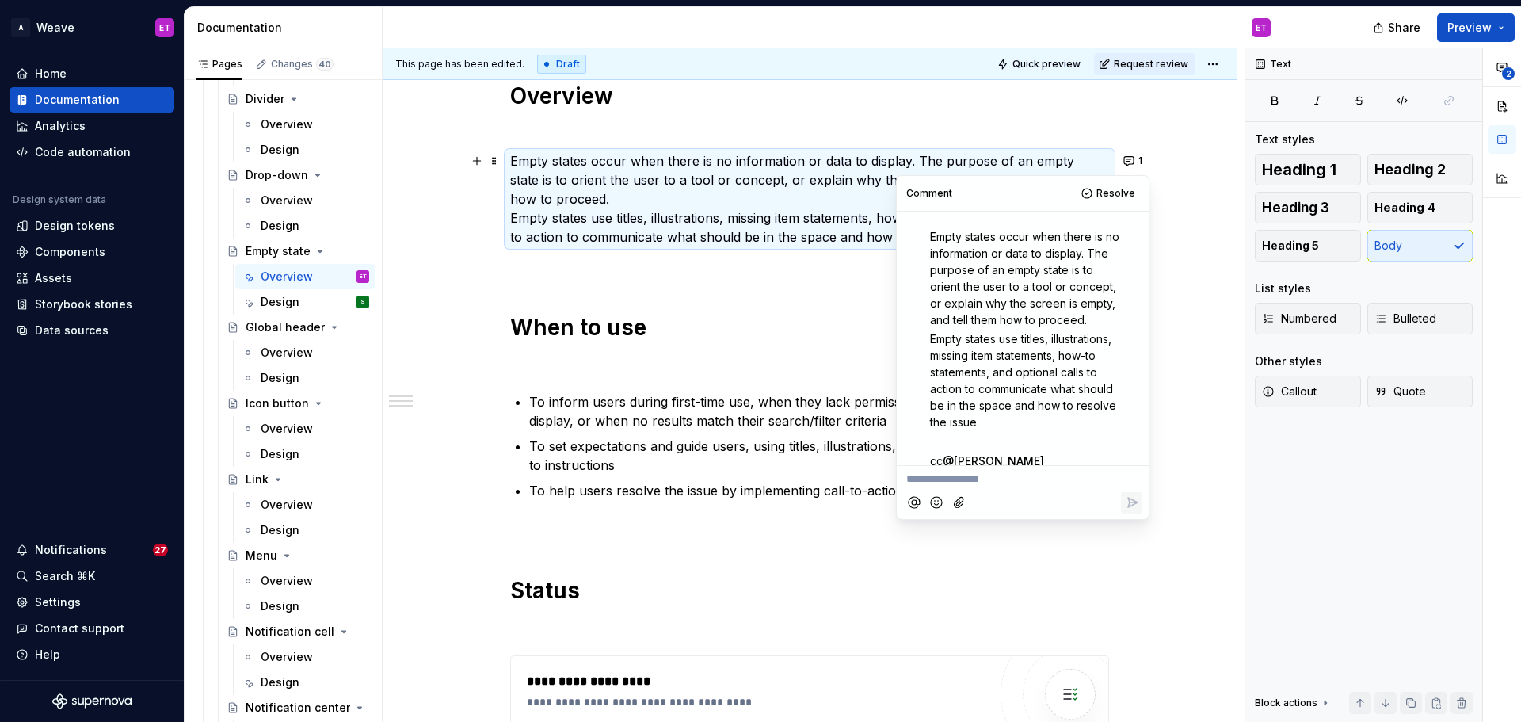
scroll to position [0, 0]
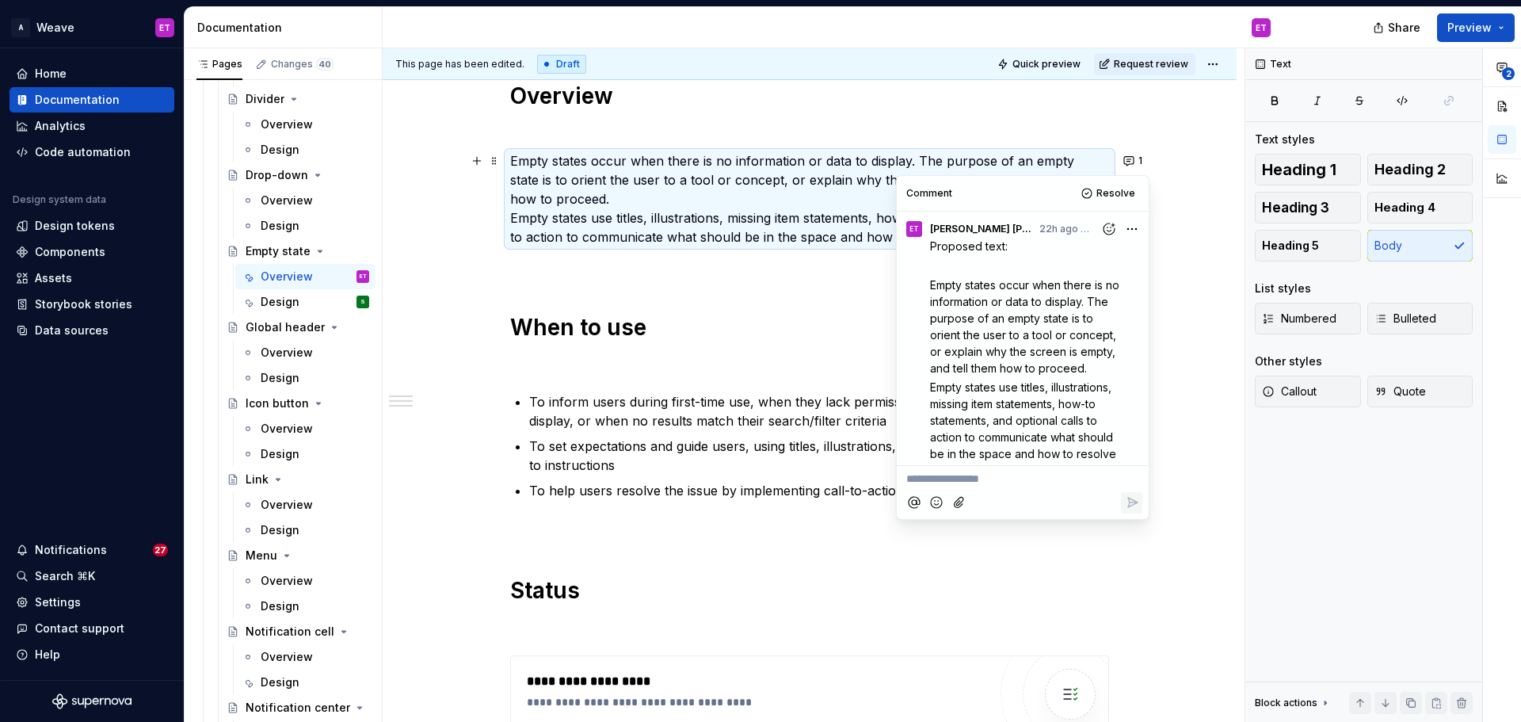
click at [1119, 227] on html "A Weave ET Home Documentation Analytics Code automation Design system data Desi…" at bounding box center [760, 361] width 1521 height 722
click at [1090, 255] on span "Edit comment" at bounding box center [1073, 258] width 74 height 16
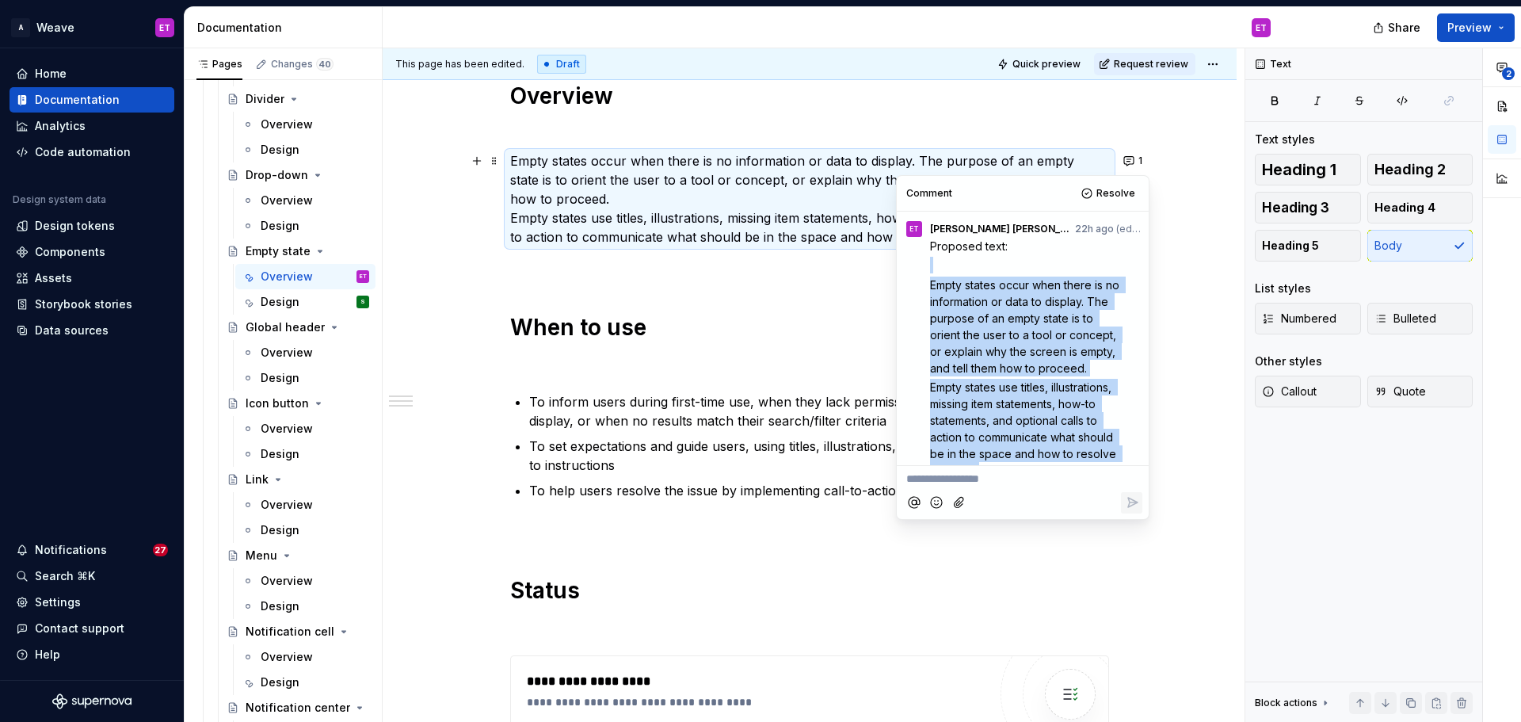
drag, startPoint x: 983, startPoint y: 364, endPoint x: 1004, endPoint y: 264, distance: 102.7
click at [1004, 264] on div "**********" at bounding box center [1036, 379] width 212 height 282
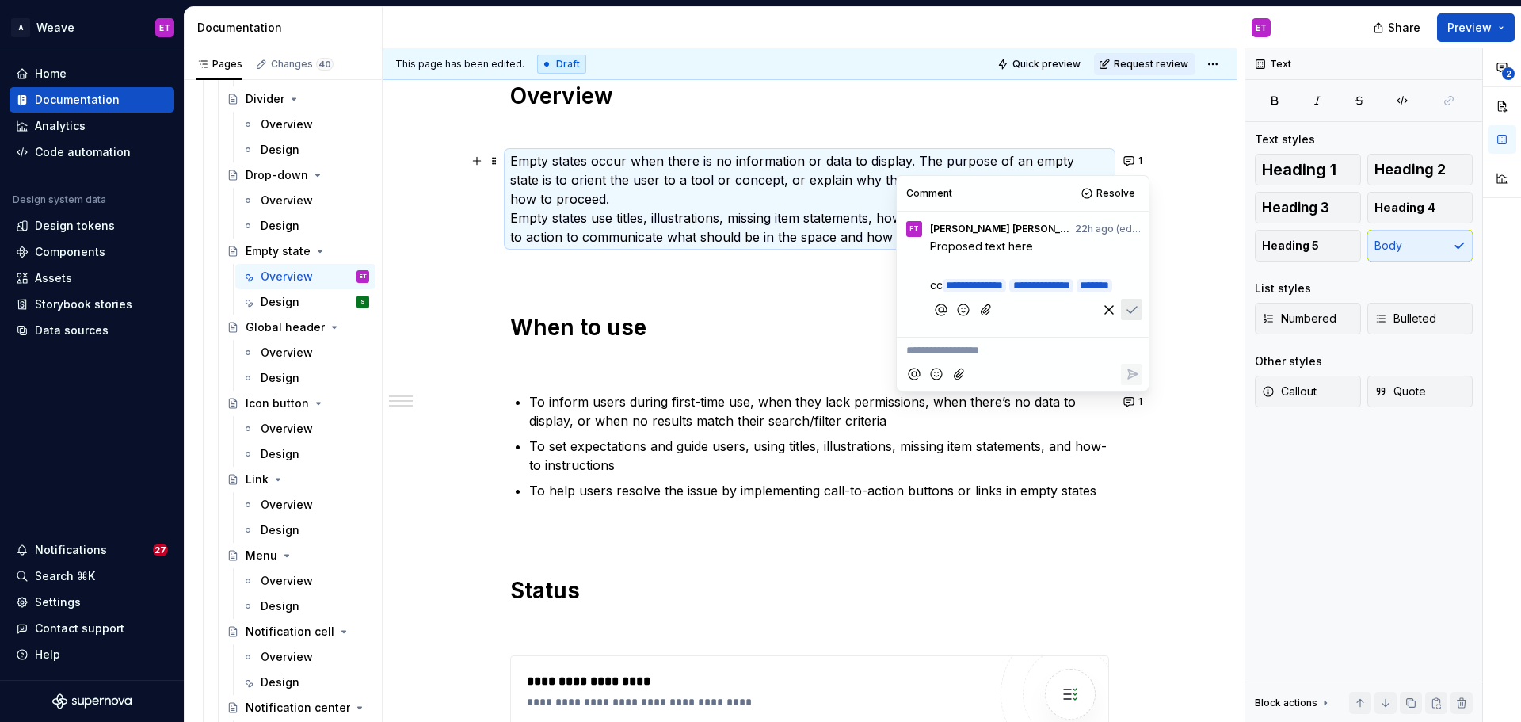
click at [981, 238] on p "Proposed text here" at bounding box center [1026, 246] width 193 height 17
click at [1141, 320] on button "Save" at bounding box center [1131, 309] width 21 height 21
click at [1167, 465] on div "**********" at bounding box center [810, 401] width 854 height 1640
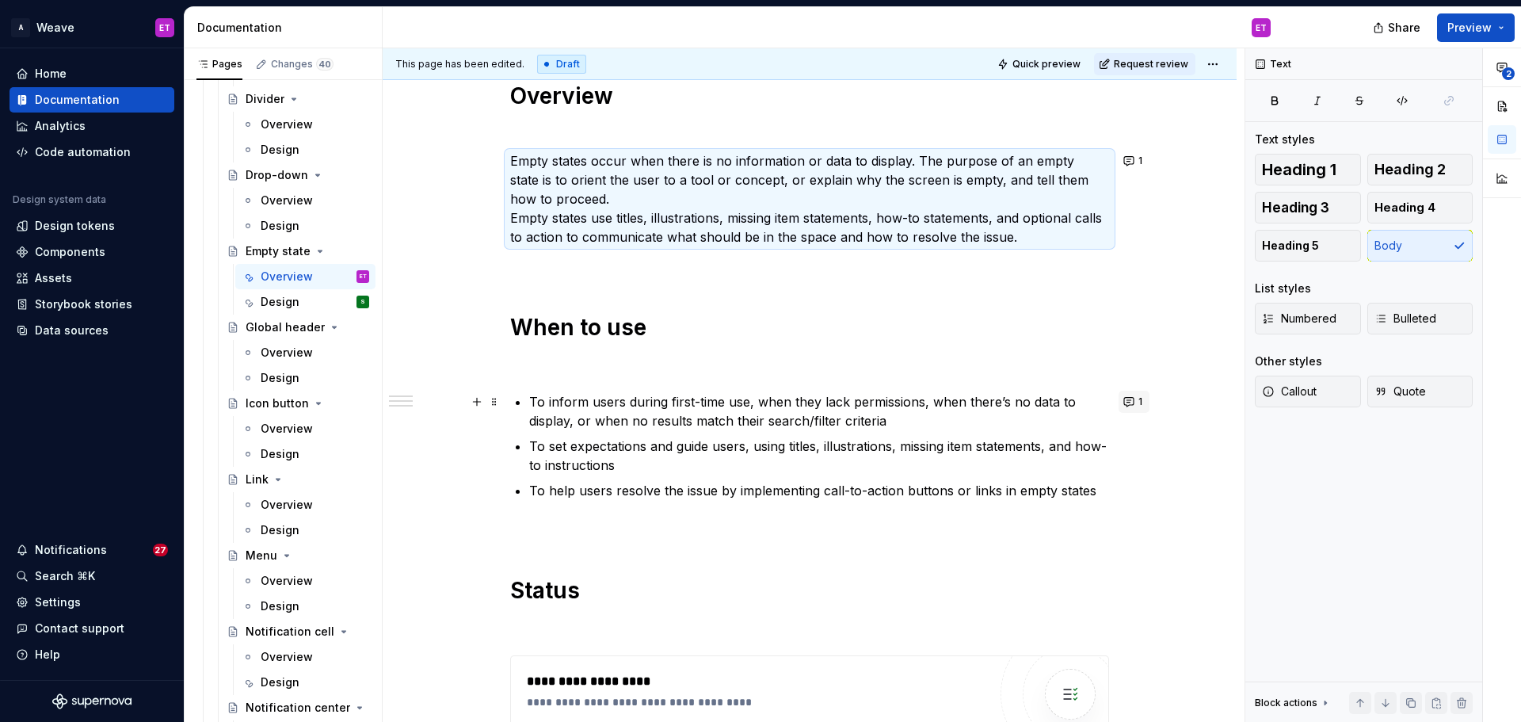
click at [1129, 396] on button "1" at bounding box center [1133, 401] width 31 height 22
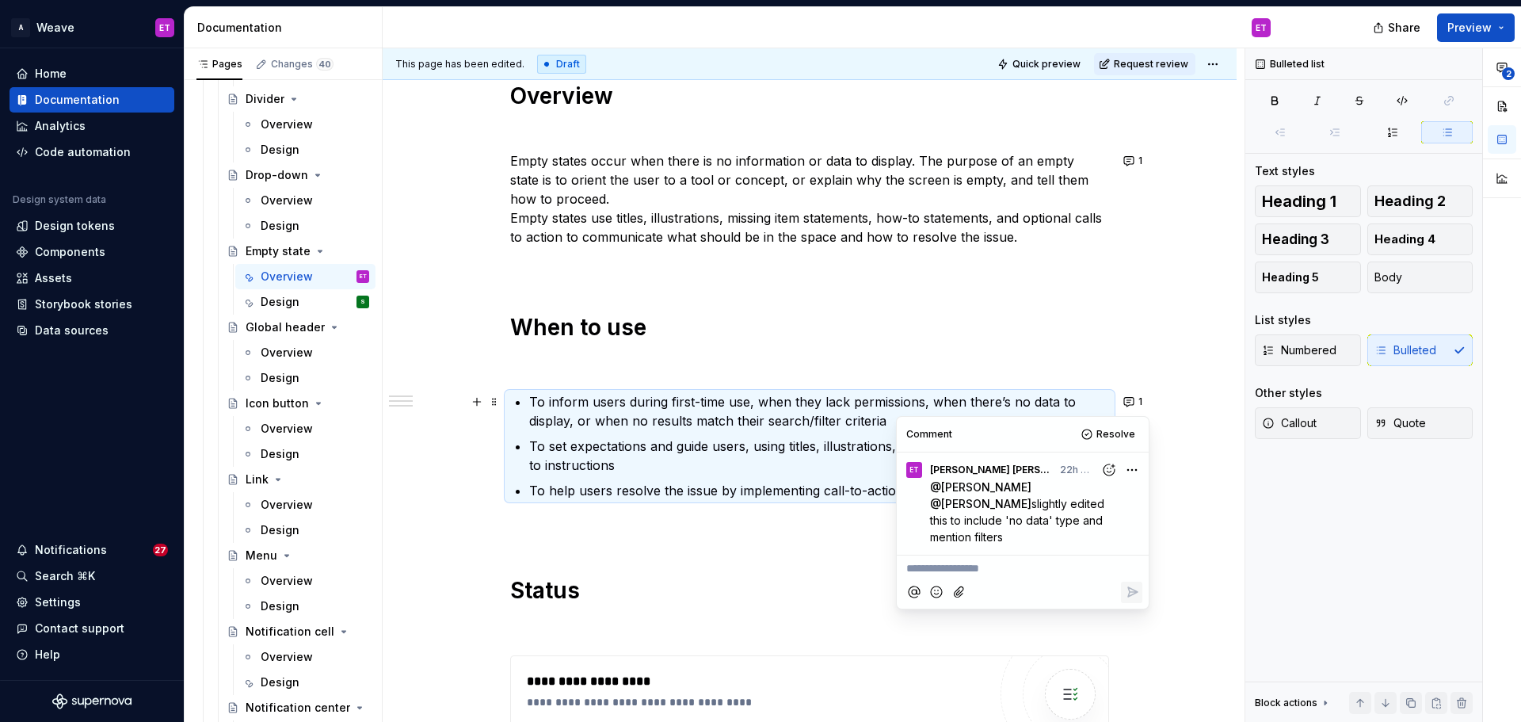
click at [1194, 486] on div "**********" at bounding box center [810, 401] width 854 height 1640
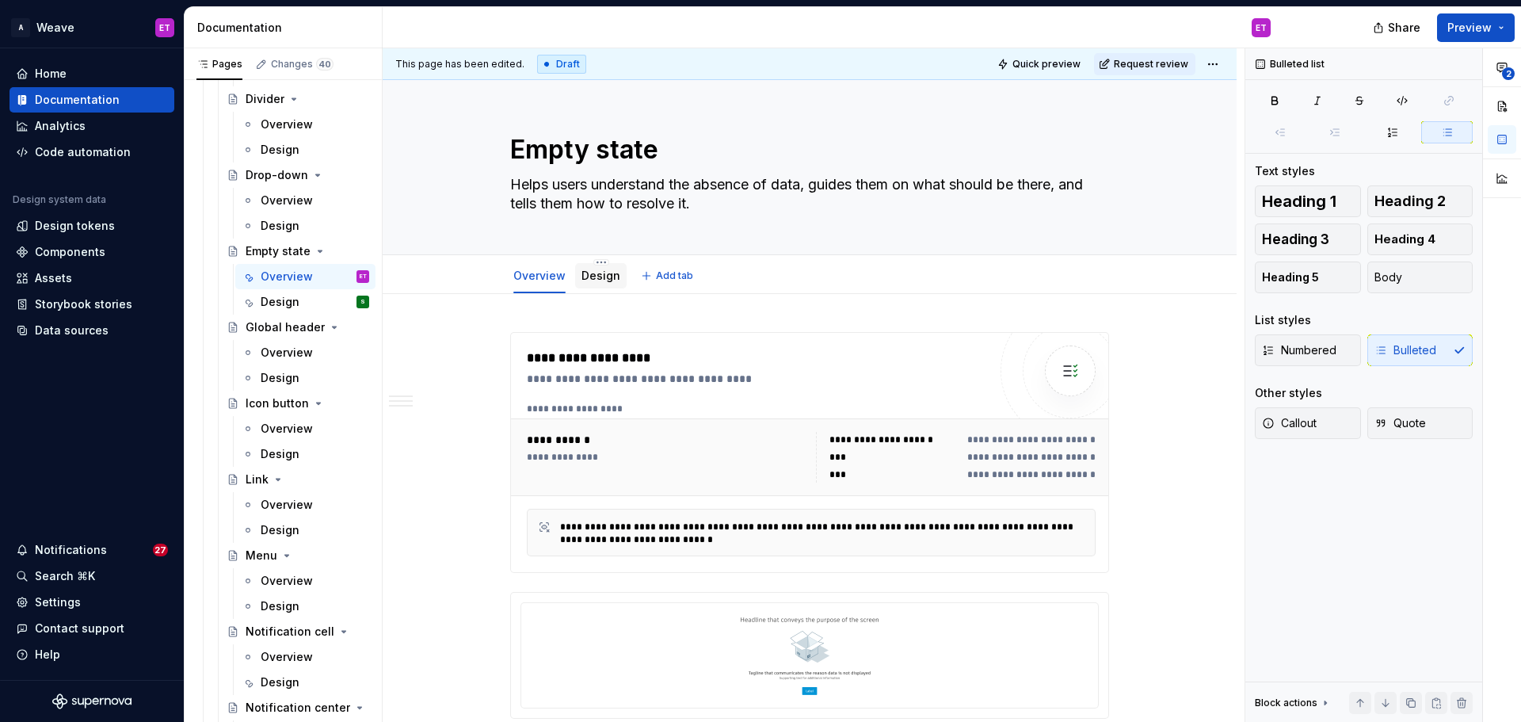
click at [594, 280] on link "Design" at bounding box center [600, 275] width 39 height 13
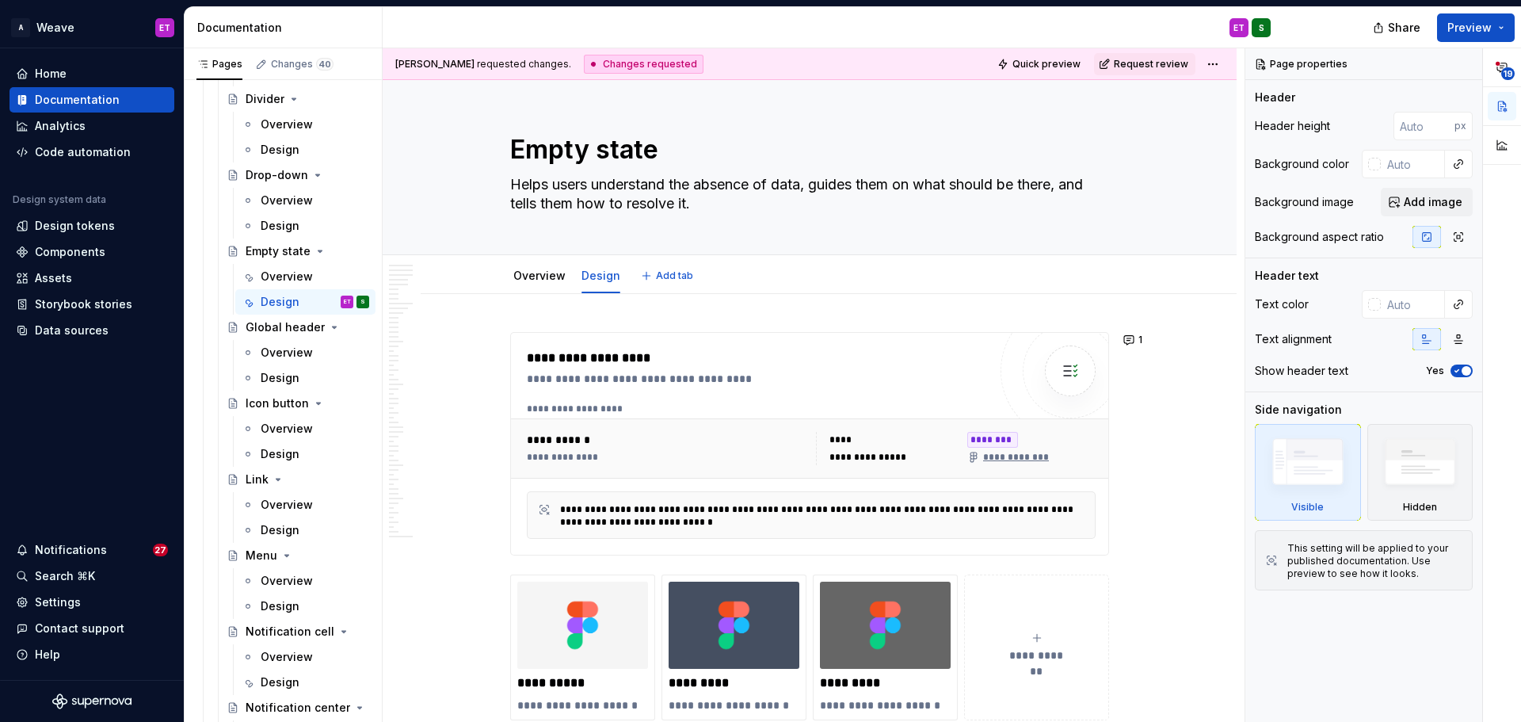
type textarea "*"
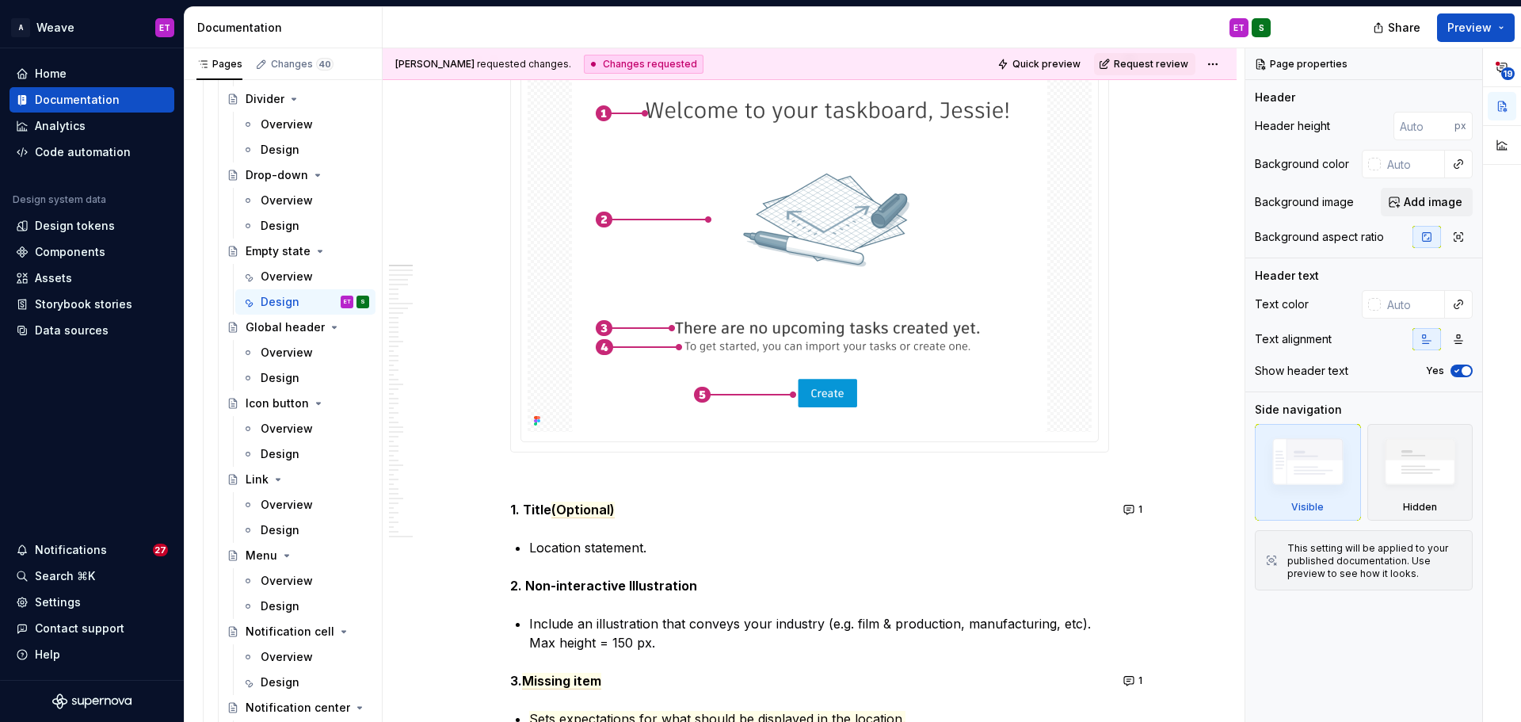
scroll to position [1109, 0]
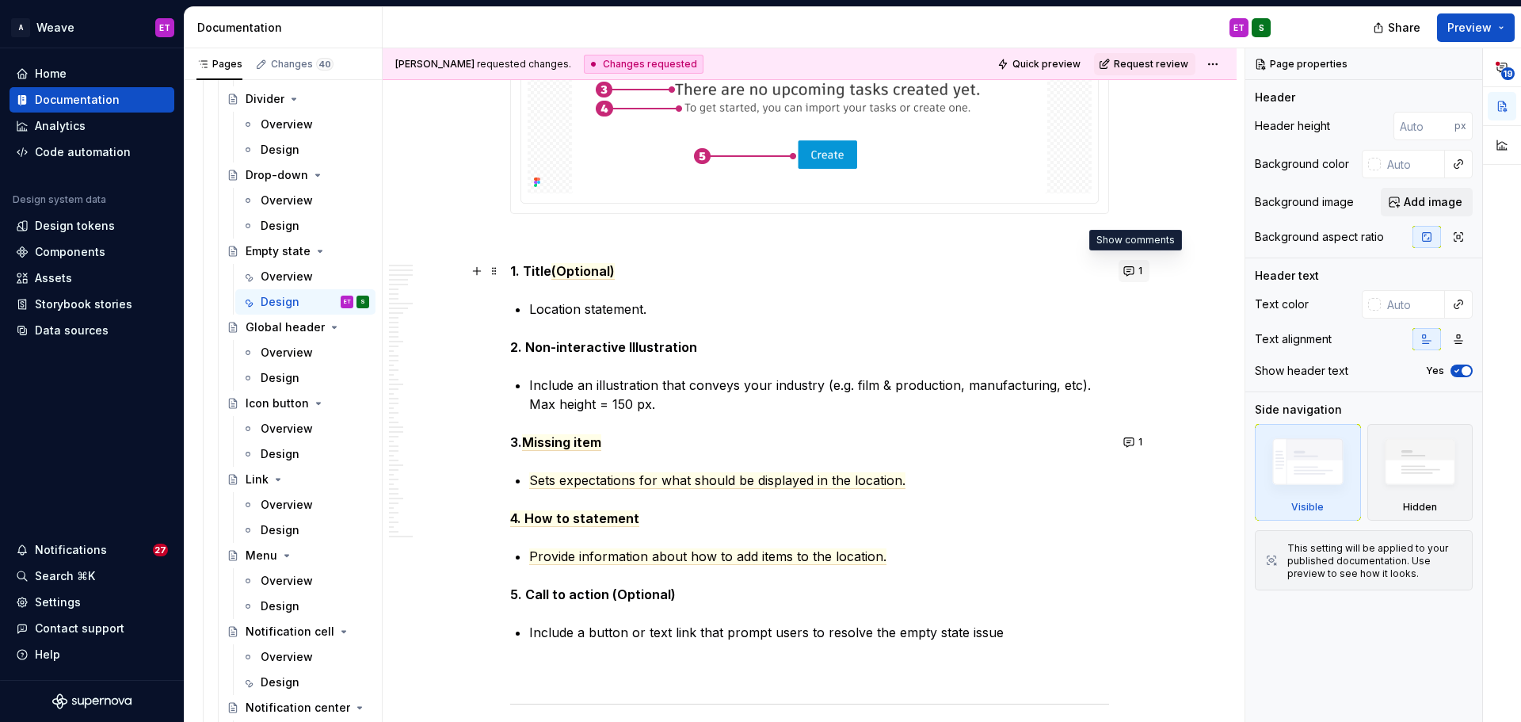
click at [1126, 266] on button "1" at bounding box center [1133, 271] width 31 height 22
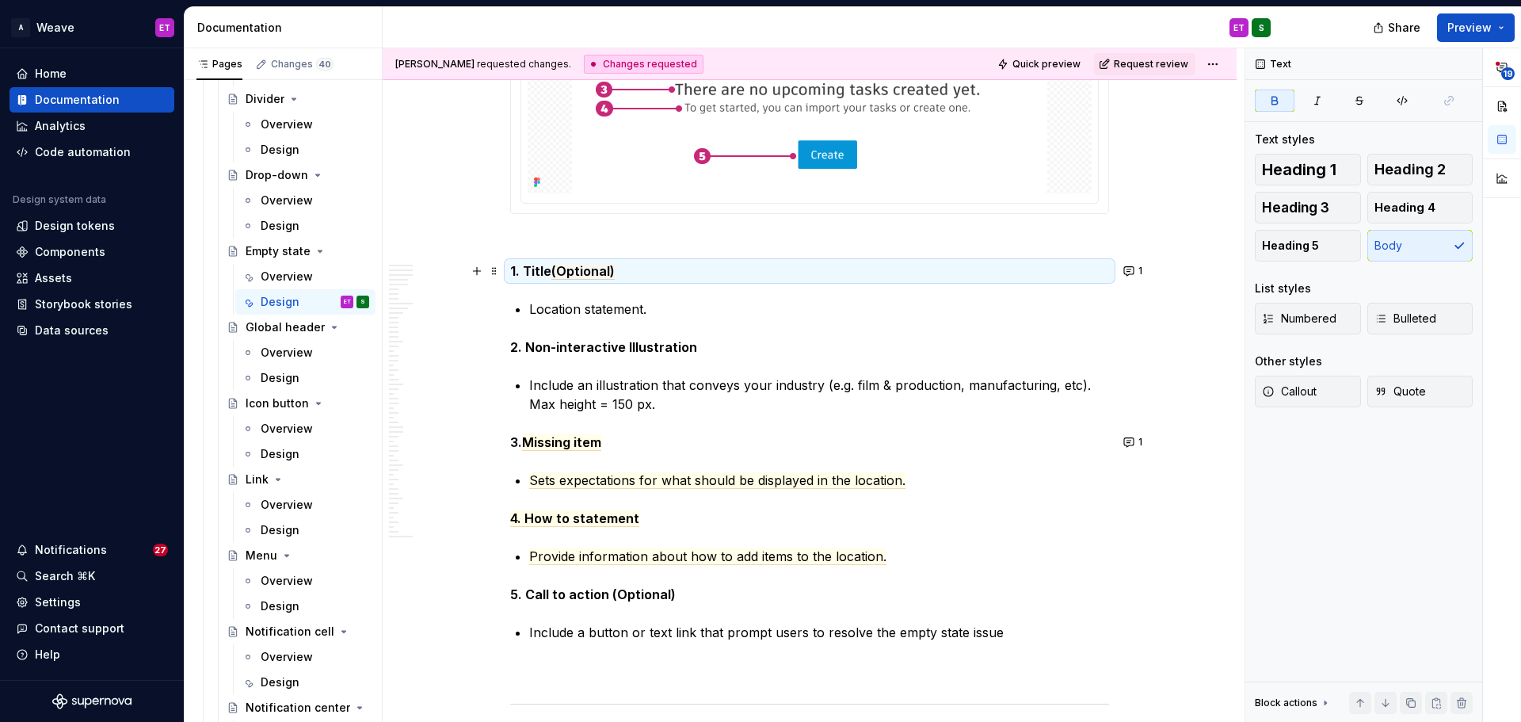
click at [1122, 442] on button "1" at bounding box center [1133, 442] width 31 height 22
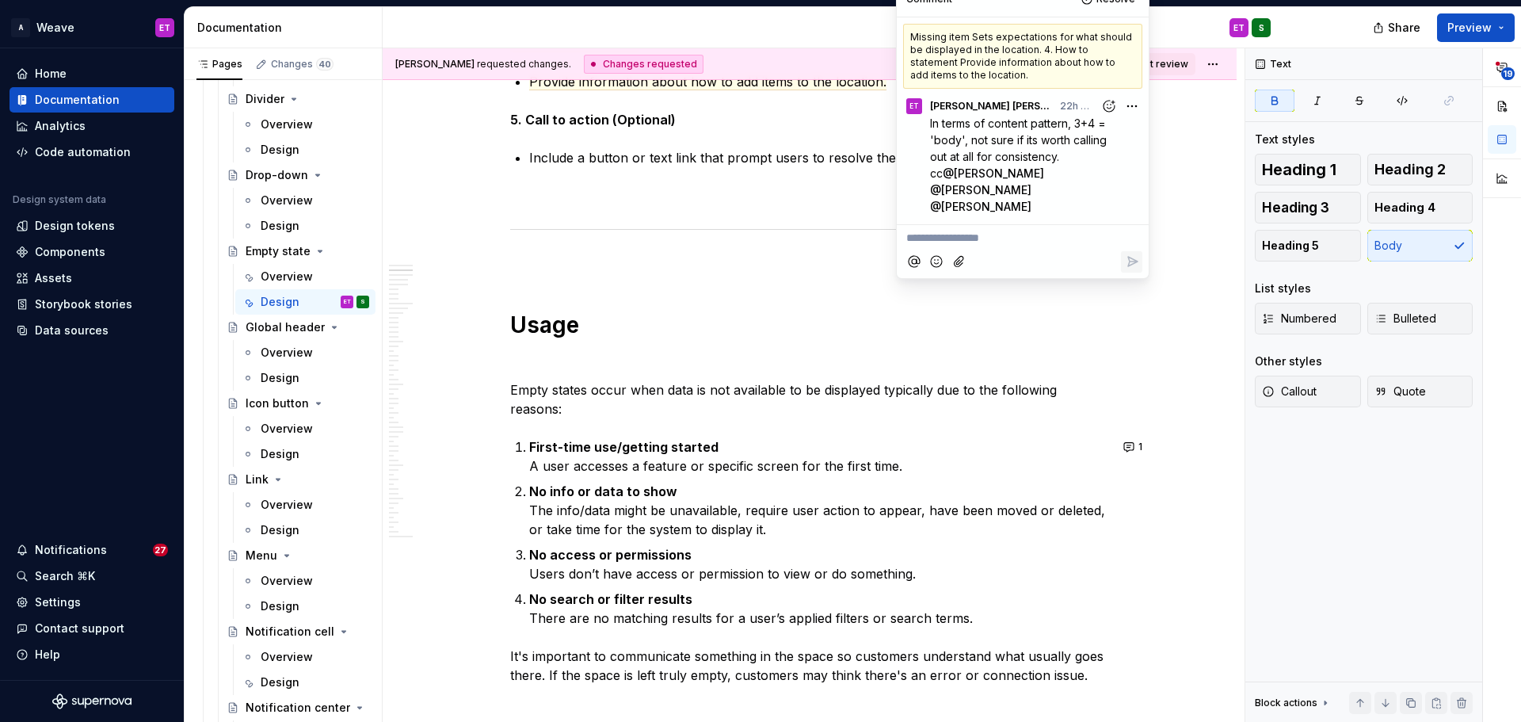
scroll to position [1584, 0]
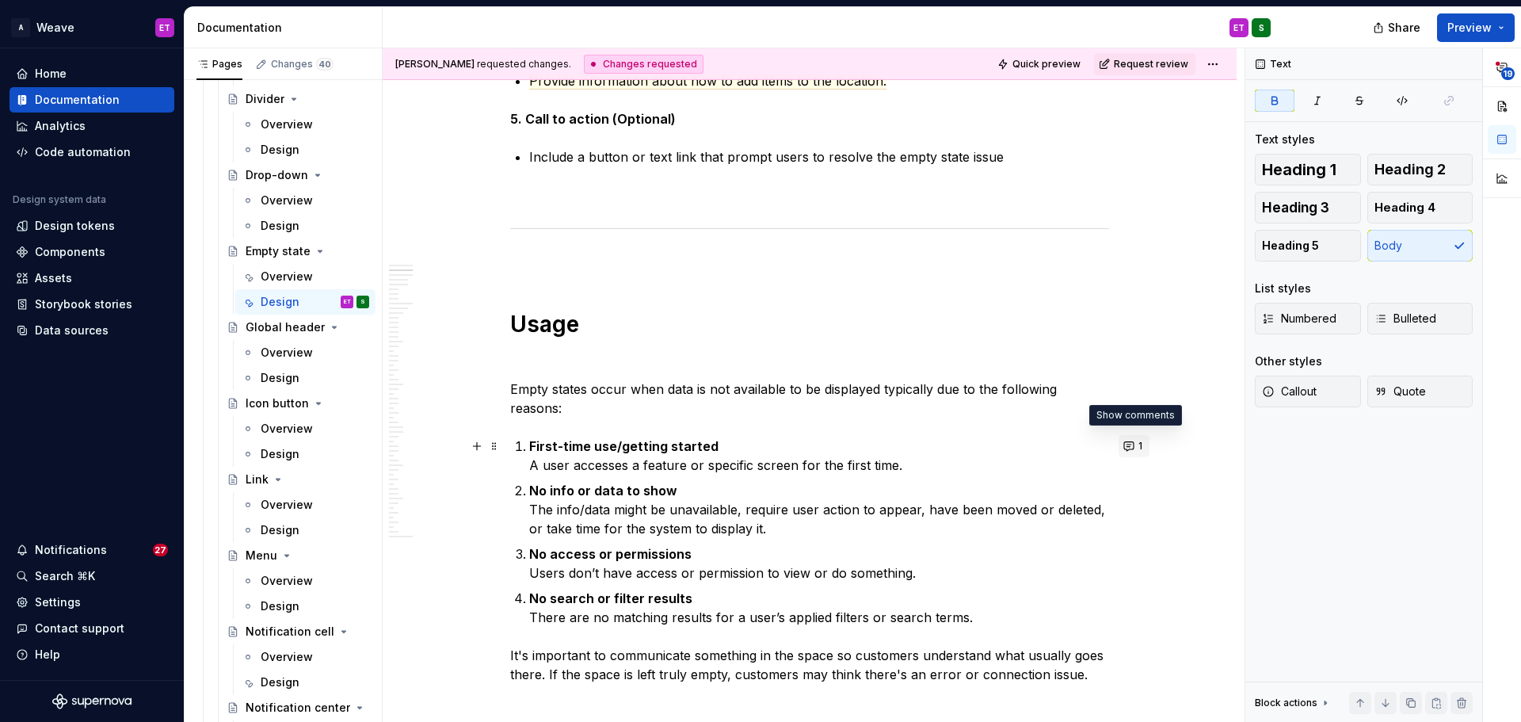
click at [1129, 446] on button "1" at bounding box center [1133, 446] width 31 height 22
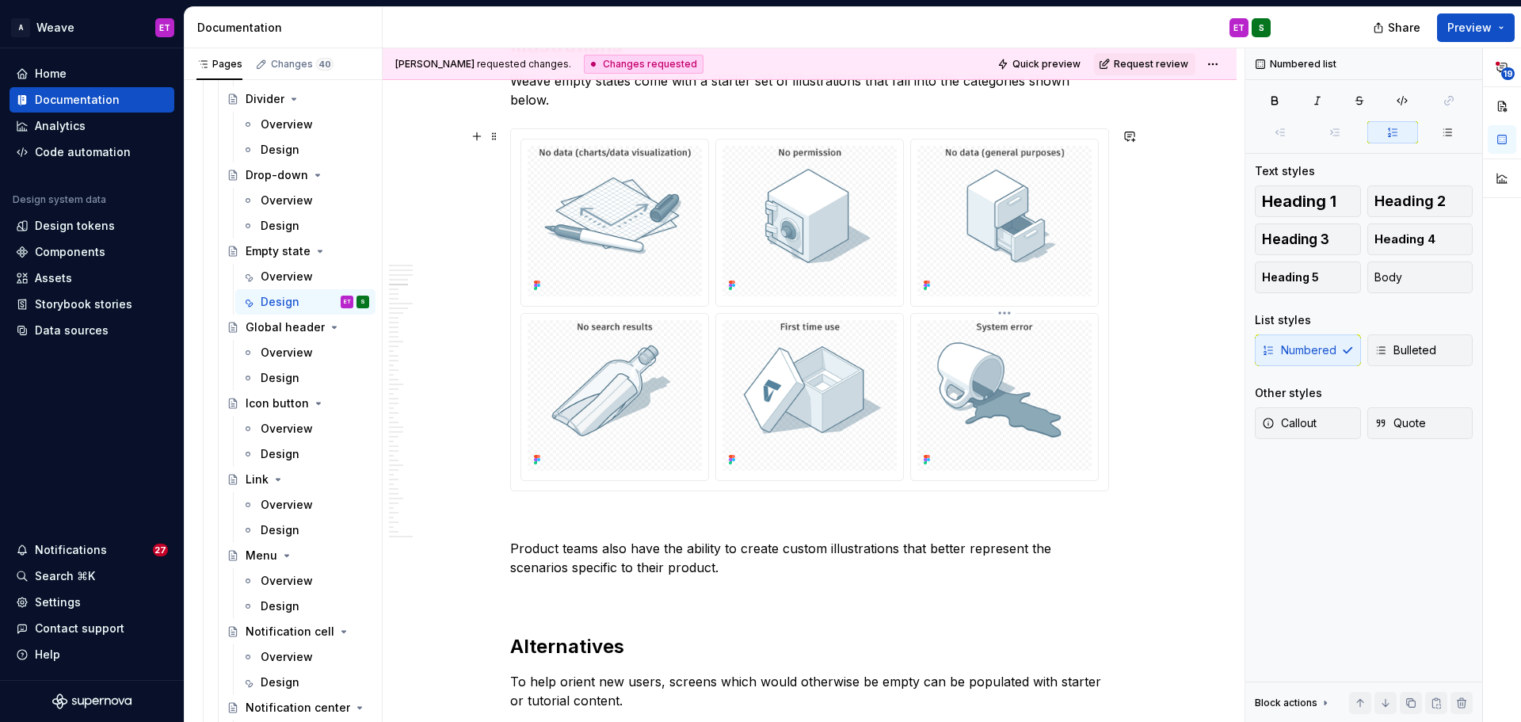
scroll to position [2455, 0]
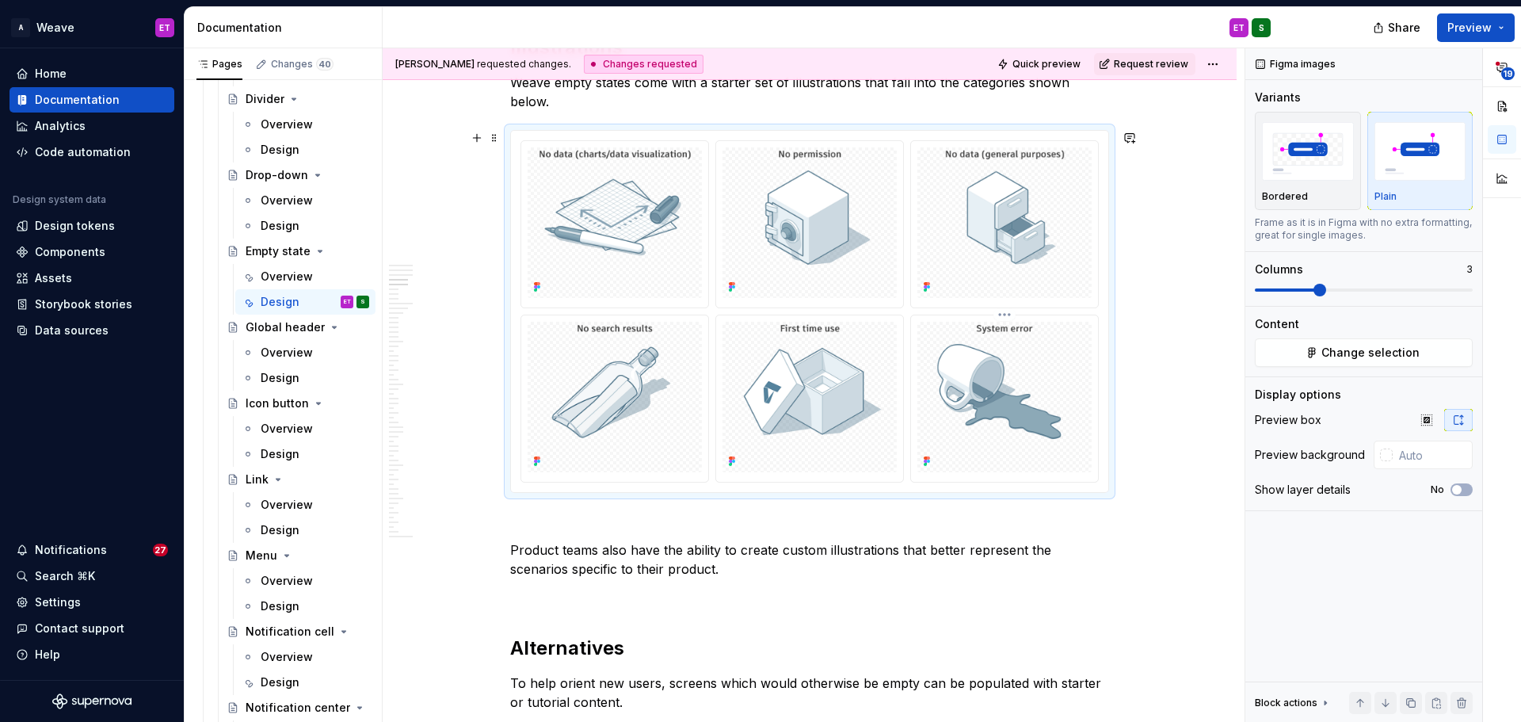
click at [1030, 381] on img at bounding box center [1004, 397] width 174 height 150
click at [1126, 128] on button "button" at bounding box center [1129, 138] width 22 height 22
click at [968, 140] on span "[PERSON_NAME]" at bounding box center [952, 145] width 90 height 16
click at [1049, 139] on span "[PERSON_NAME]" at bounding box center [1042, 145] width 90 height 16
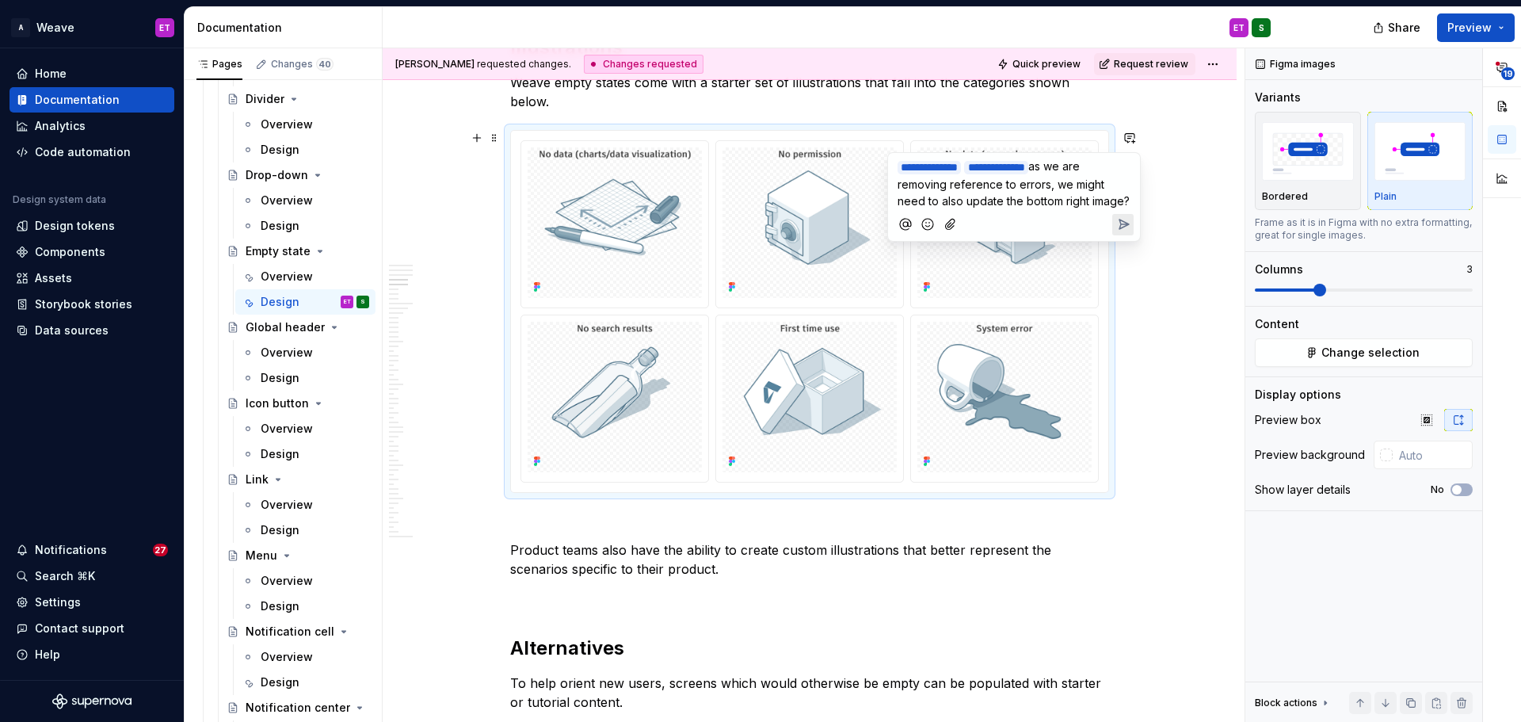
click at [999, 196] on span "as we are removing reference to errors, we might need to also update the bottom…" at bounding box center [1013, 183] width 232 height 48
click at [1129, 239] on icon "Send" at bounding box center [1123, 241] width 16 height 16
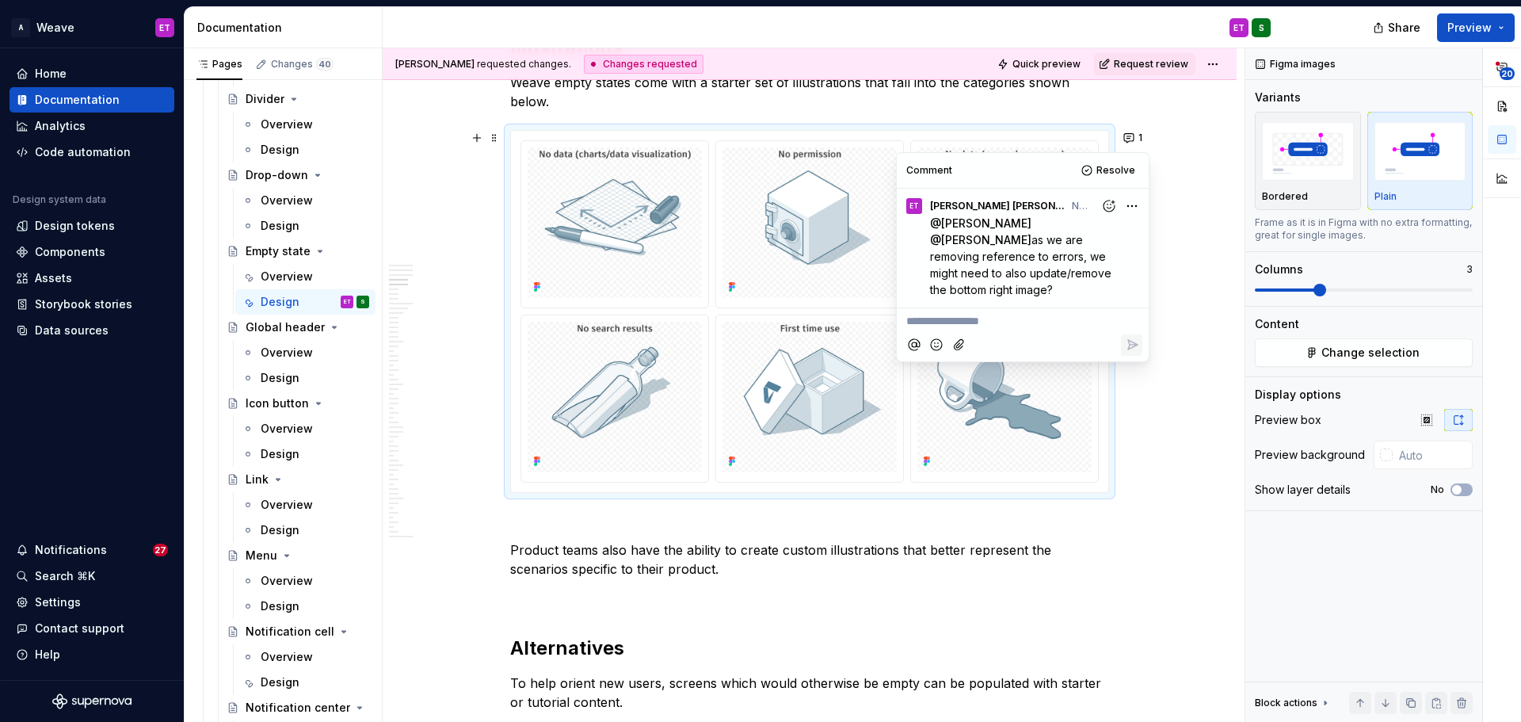
type textarea "*"
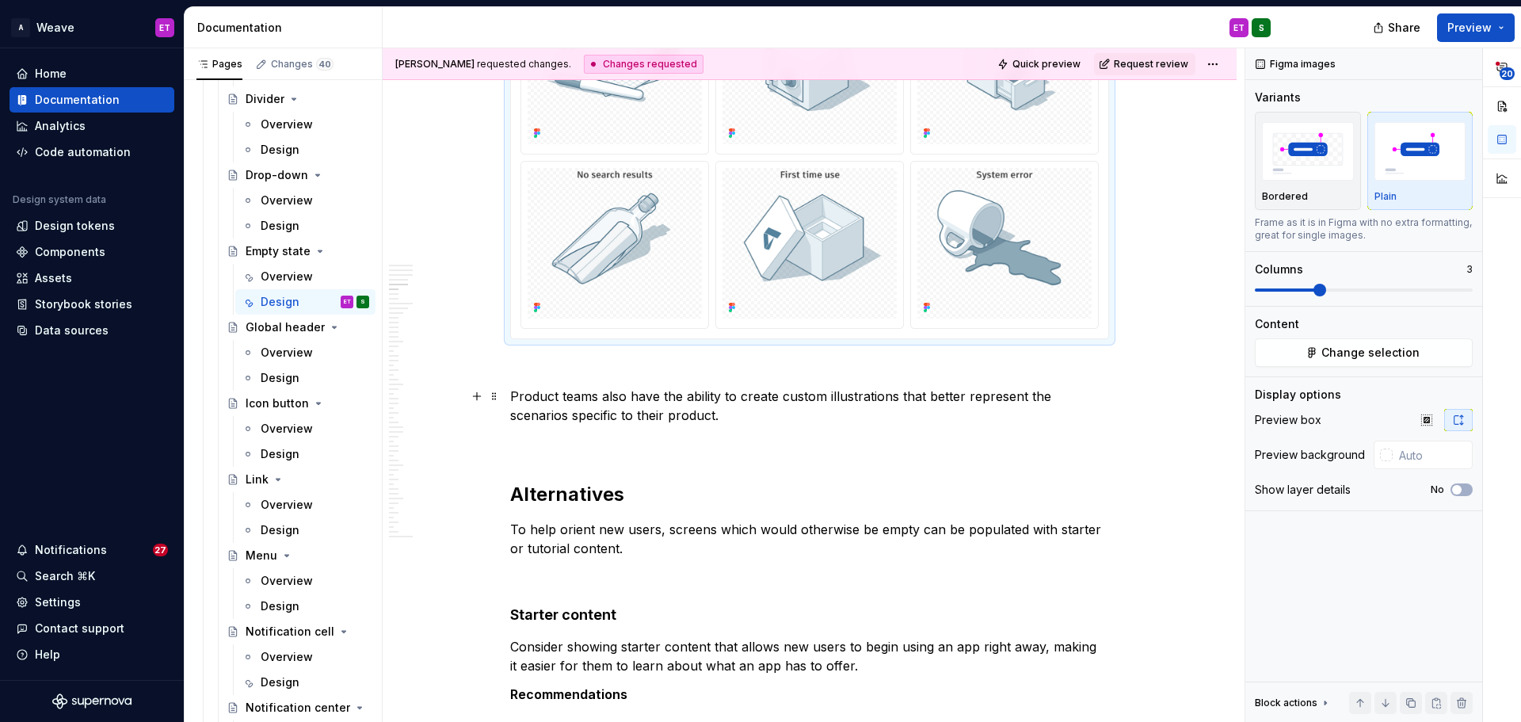
scroll to position [2614, 0]
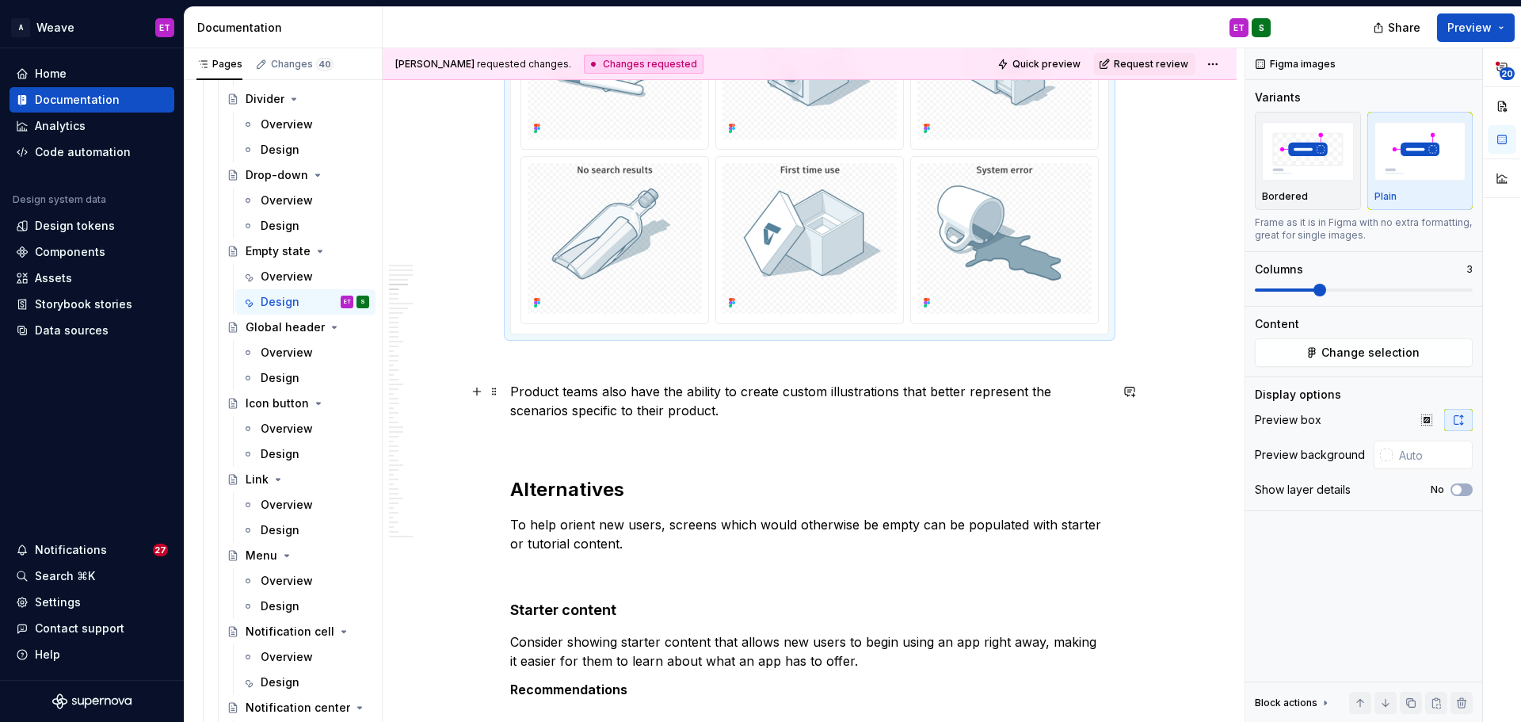
click at [949, 402] on p "Product teams also have the ability to create custom illustrations that better …" at bounding box center [809, 401] width 599 height 38
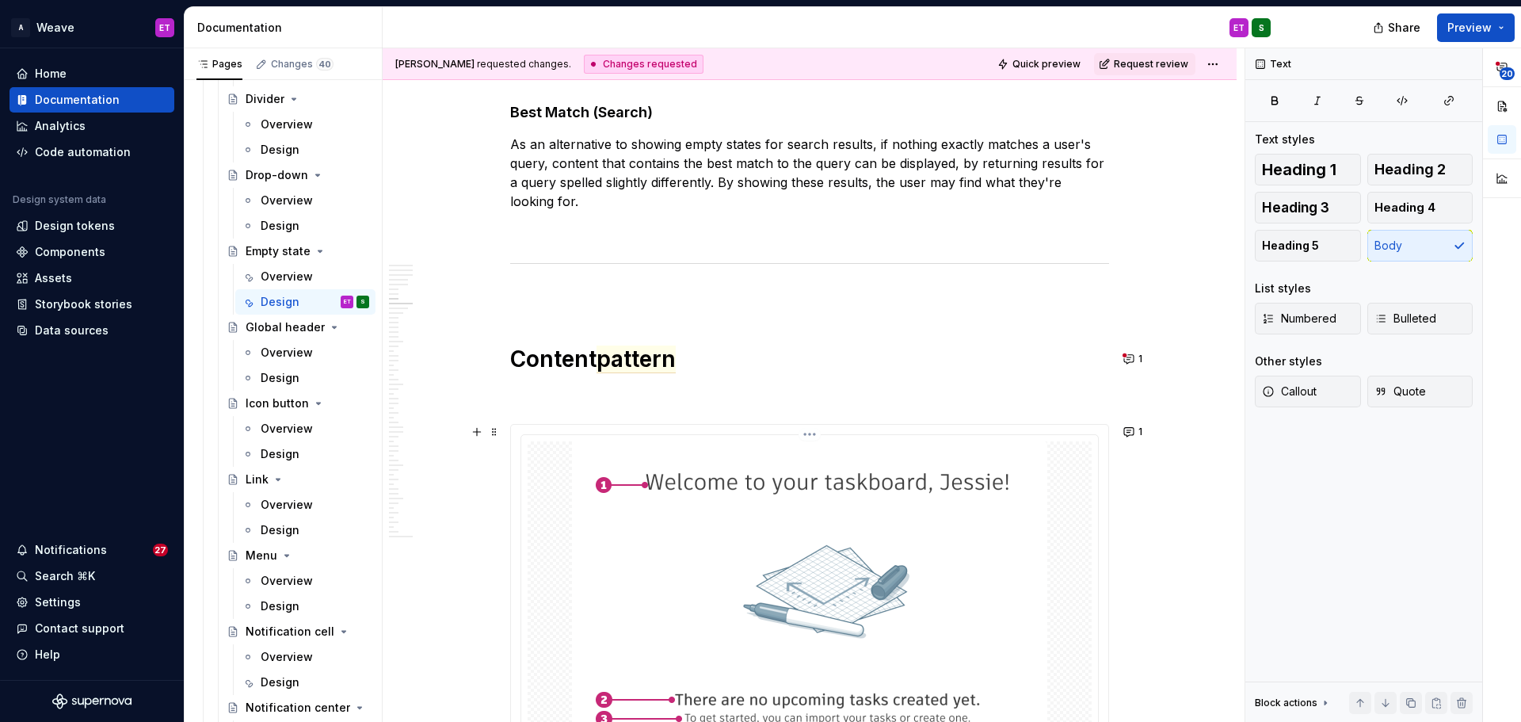
scroll to position [3643, 0]
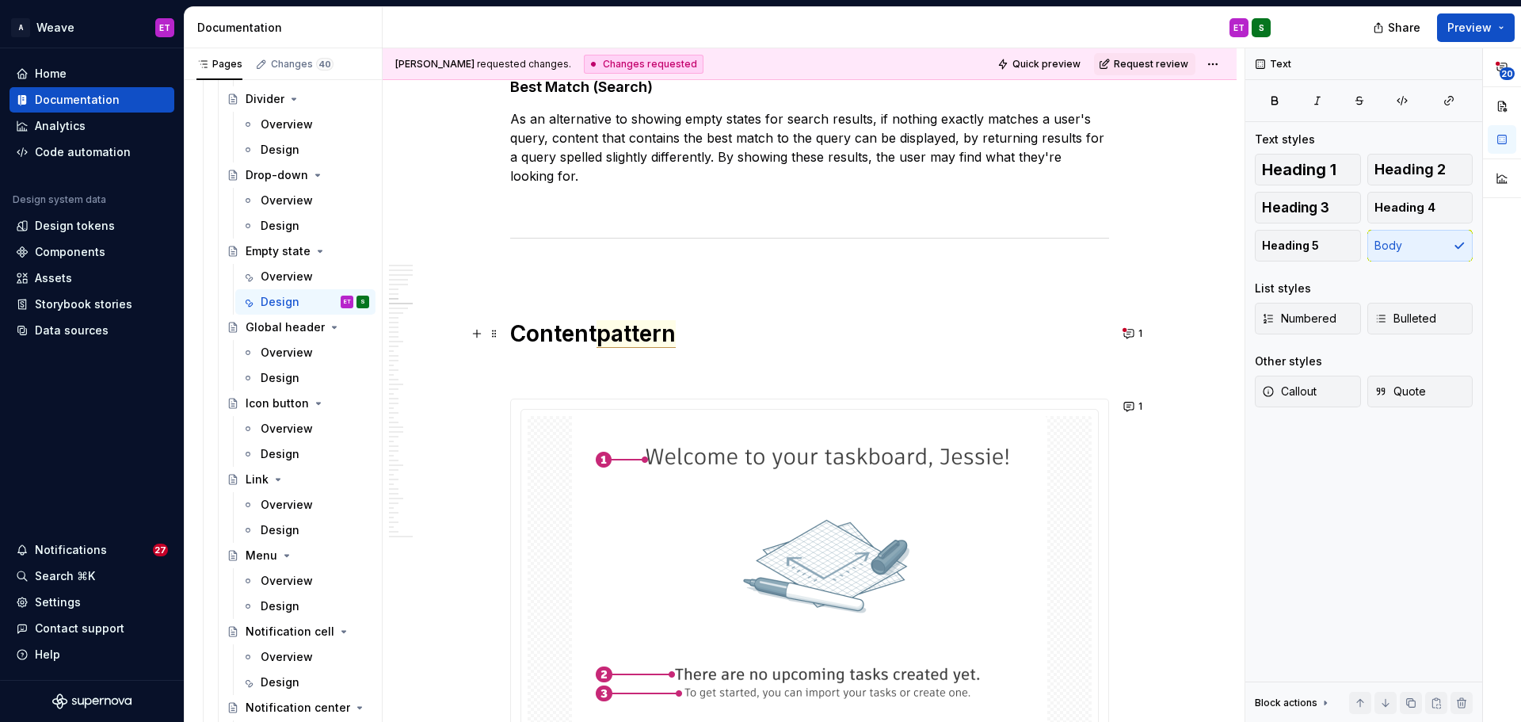
click at [644, 335] on span "pattern" at bounding box center [635, 334] width 79 height 28
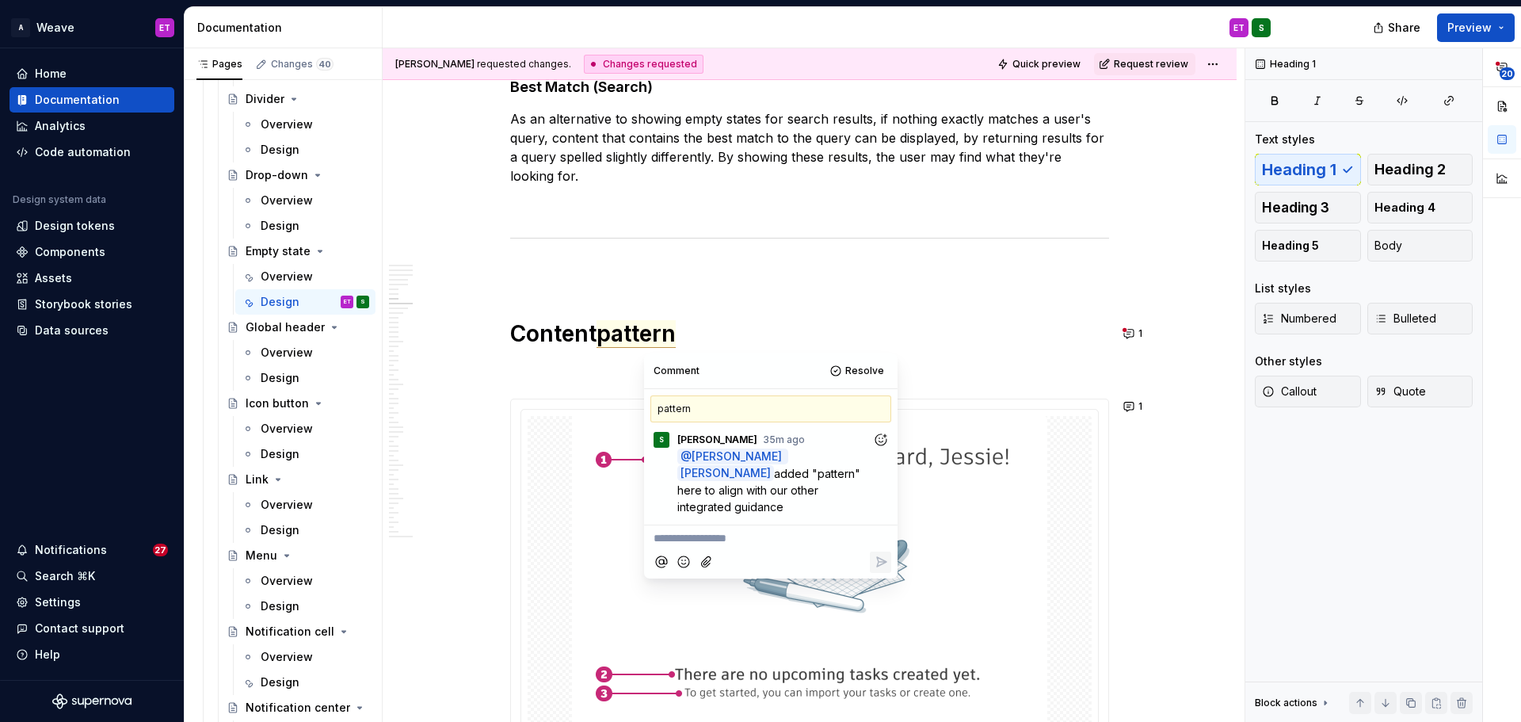
click at [888, 434] on icon "Add reaction" at bounding box center [881, 440] width 16 height 16
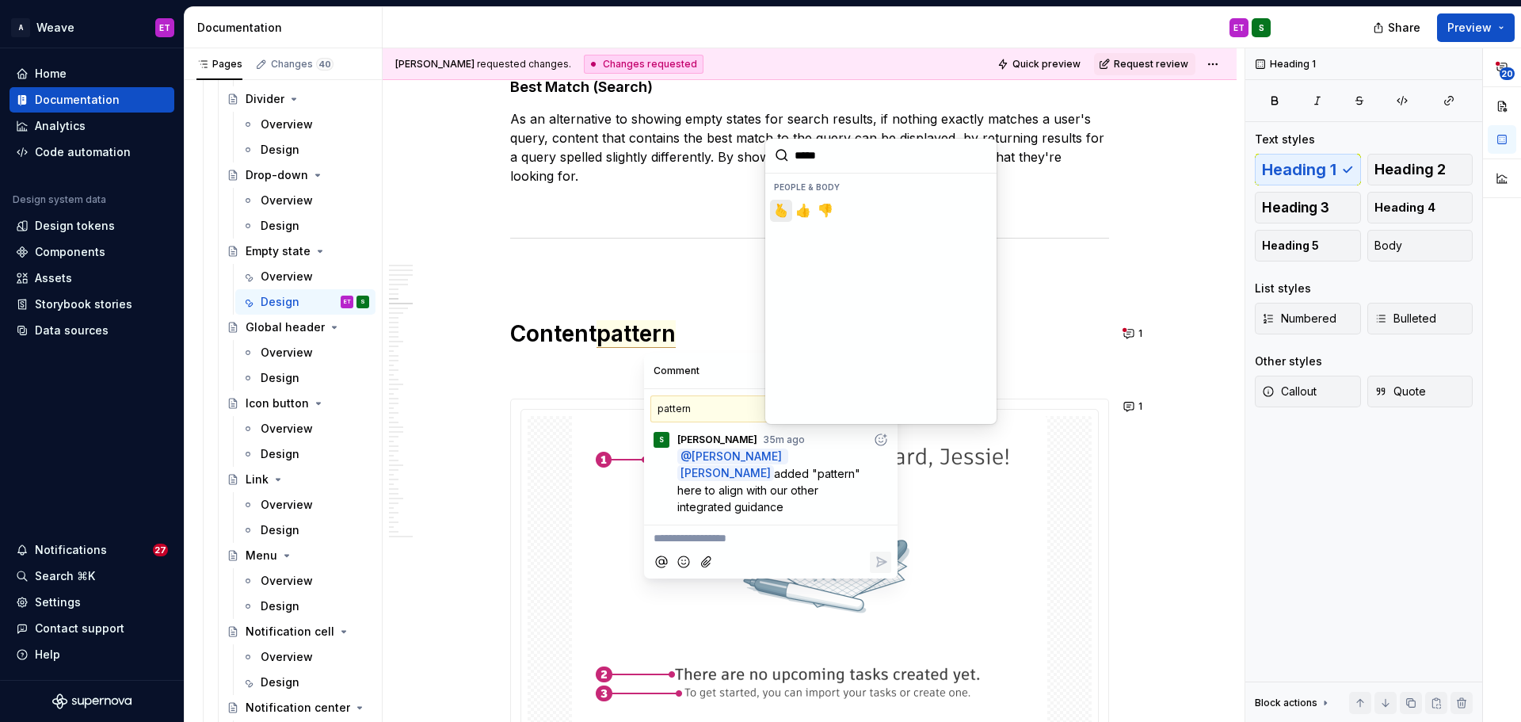
type input "******"
click at [775, 205] on span "👍️" at bounding box center [781, 211] width 13 height 16
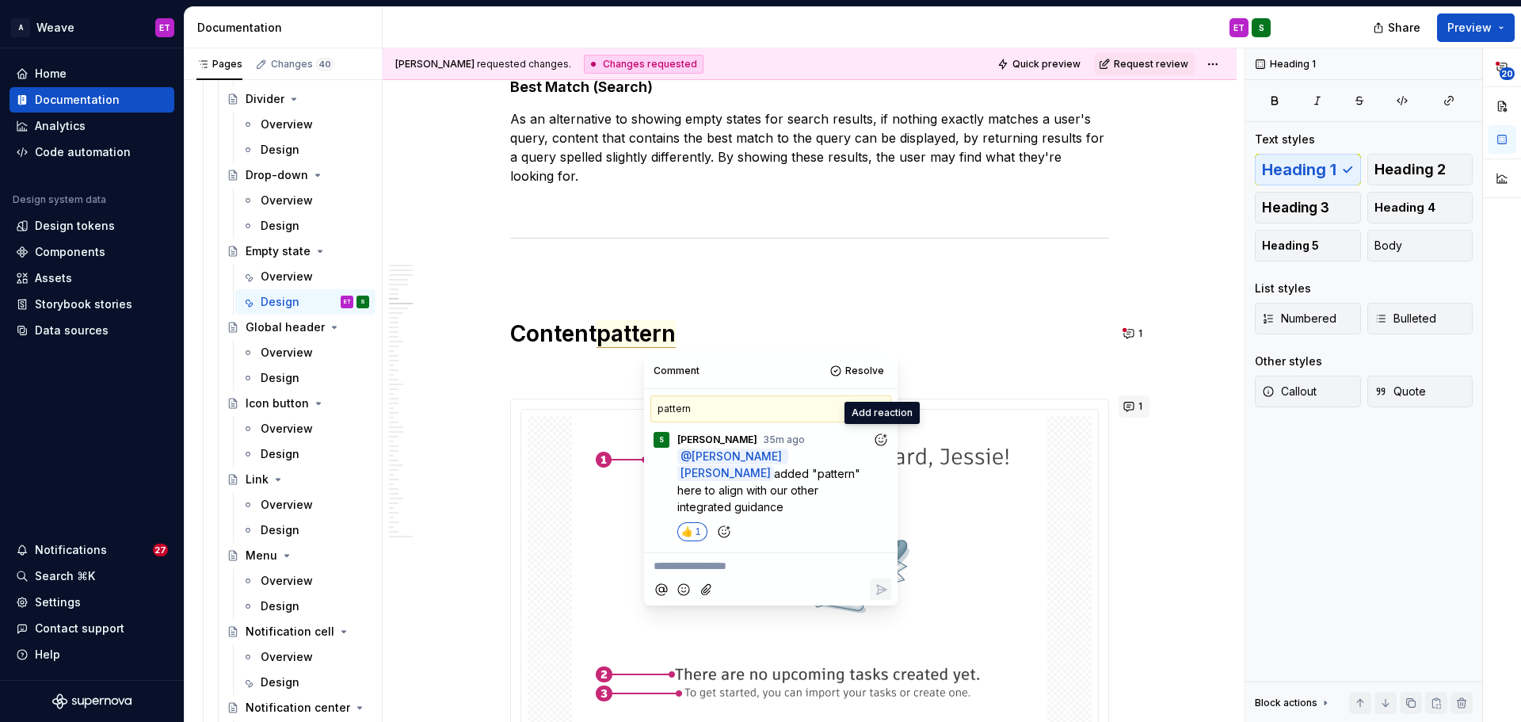
click at [1129, 403] on button "1" at bounding box center [1133, 406] width 31 height 22
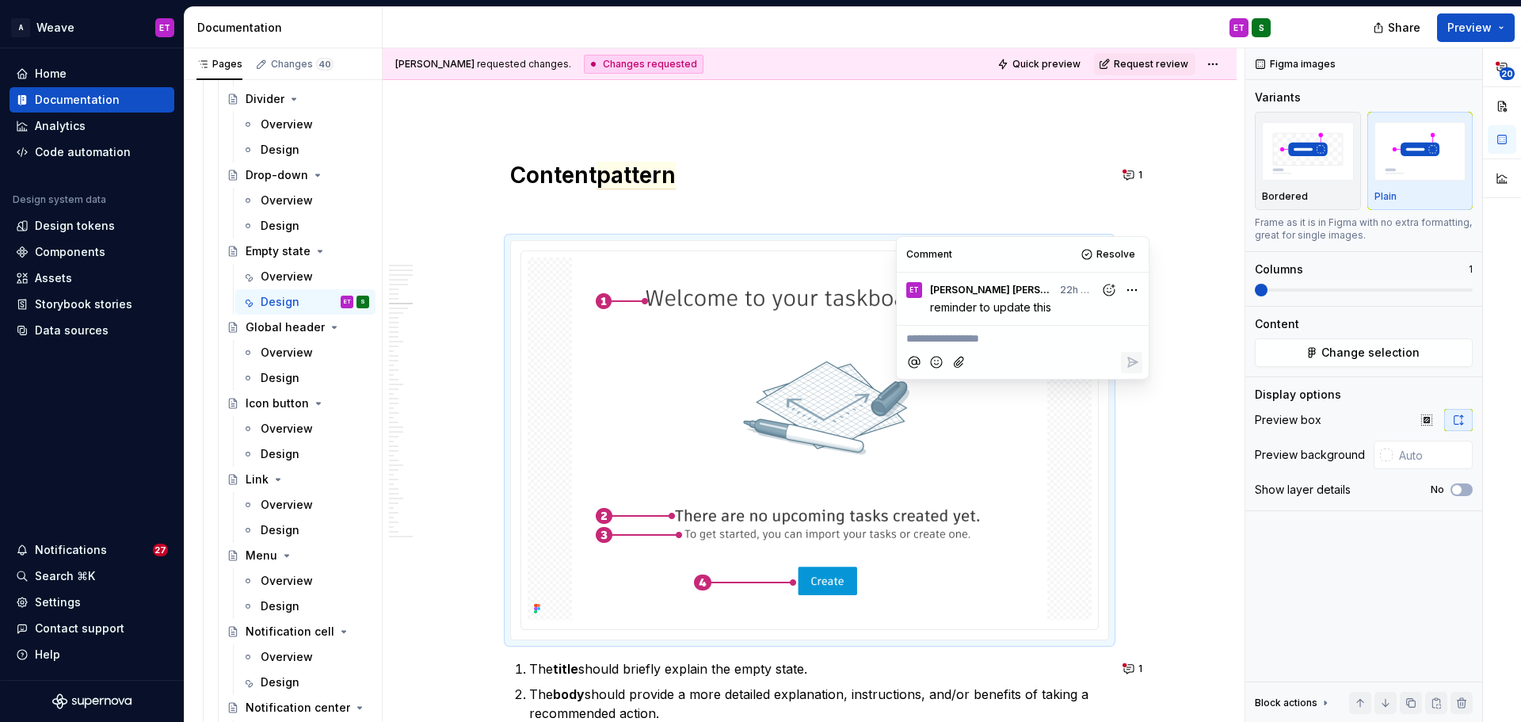
scroll to position [4119, 0]
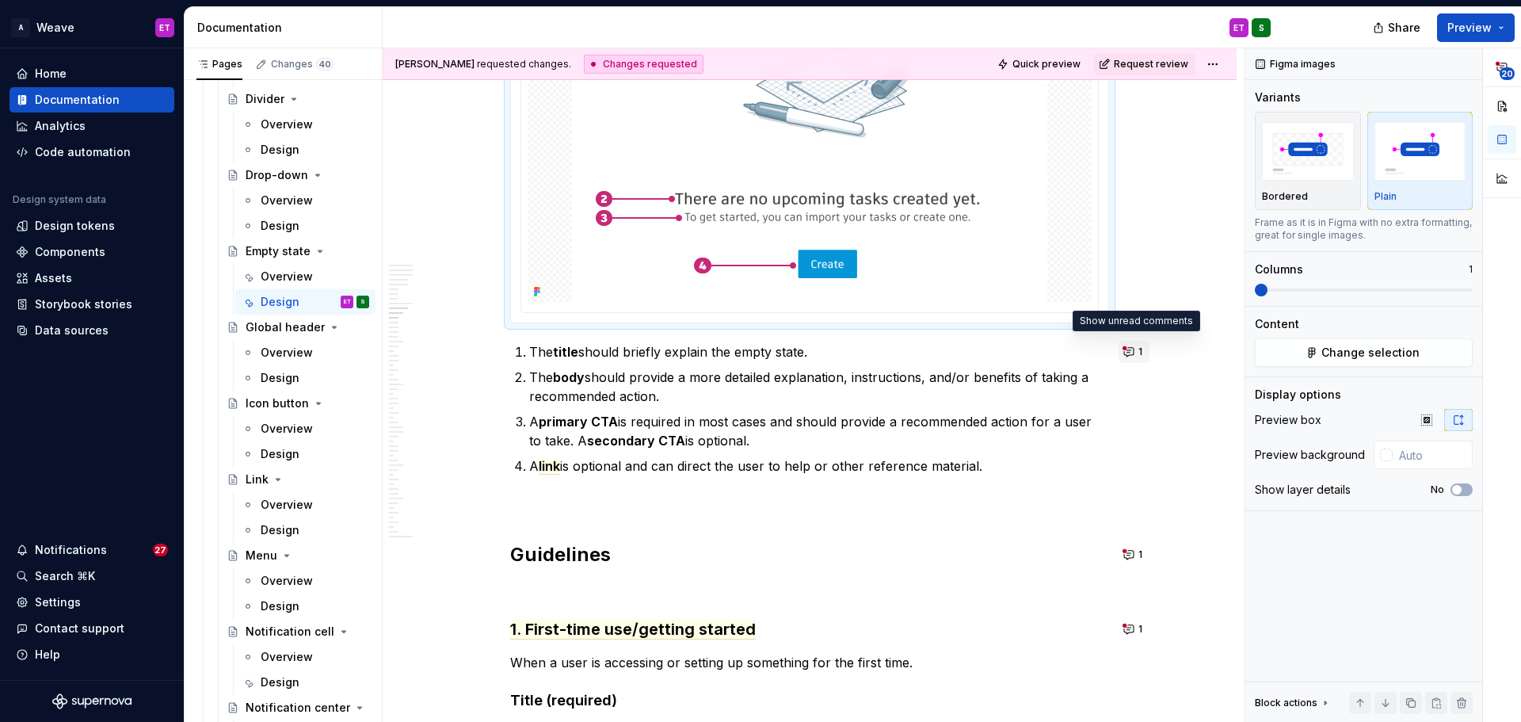
click at [1130, 353] on button "1" at bounding box center [1133, 352] width 31 height 22
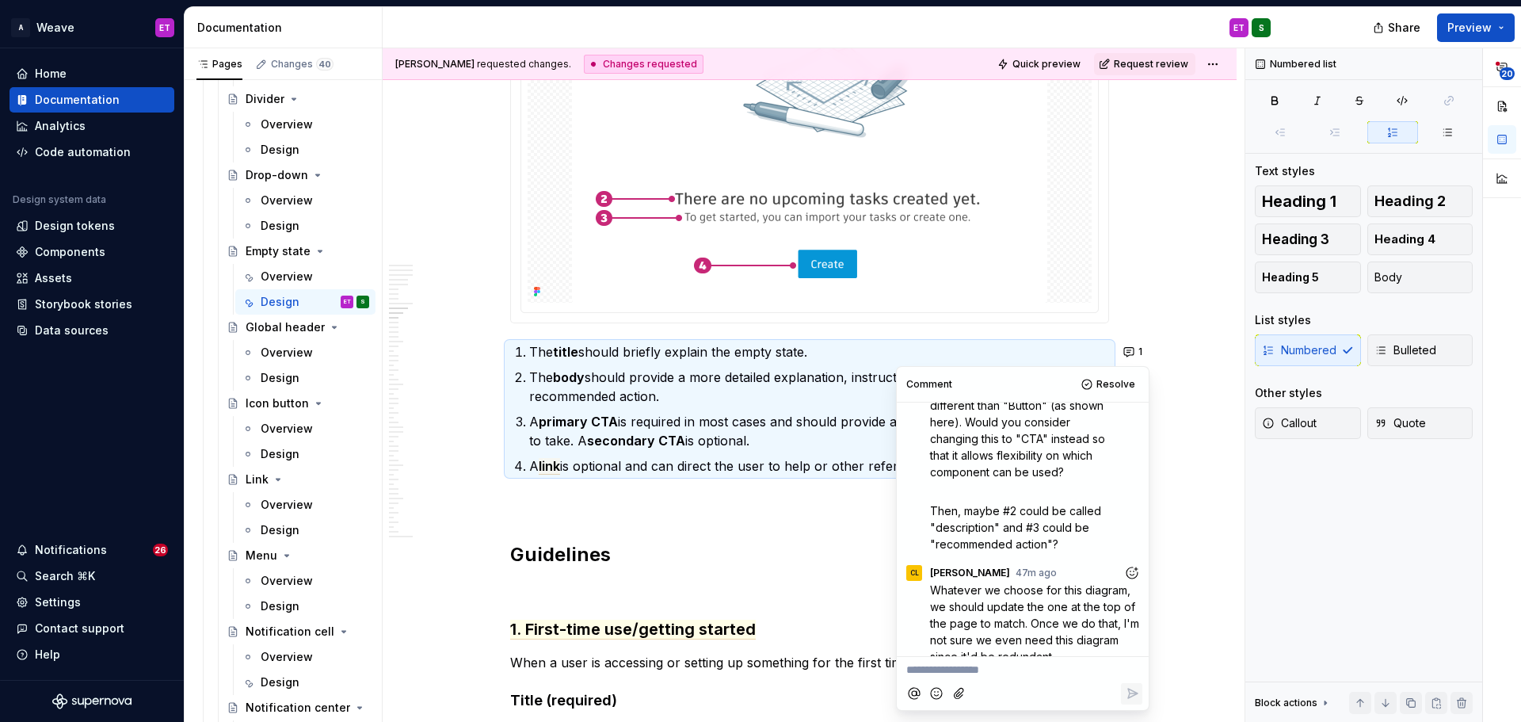
scroll to position [131, 0]
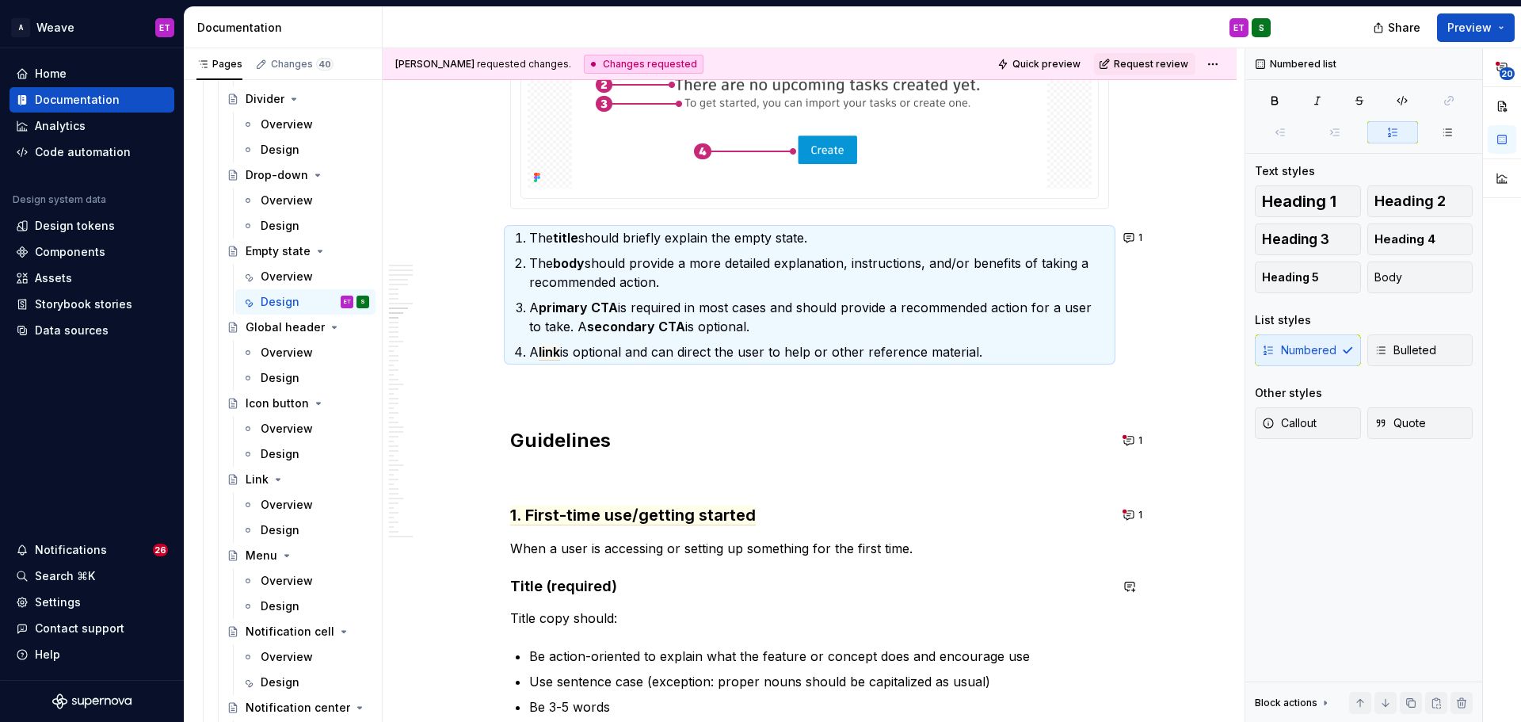
scroll to position [4277, 0]
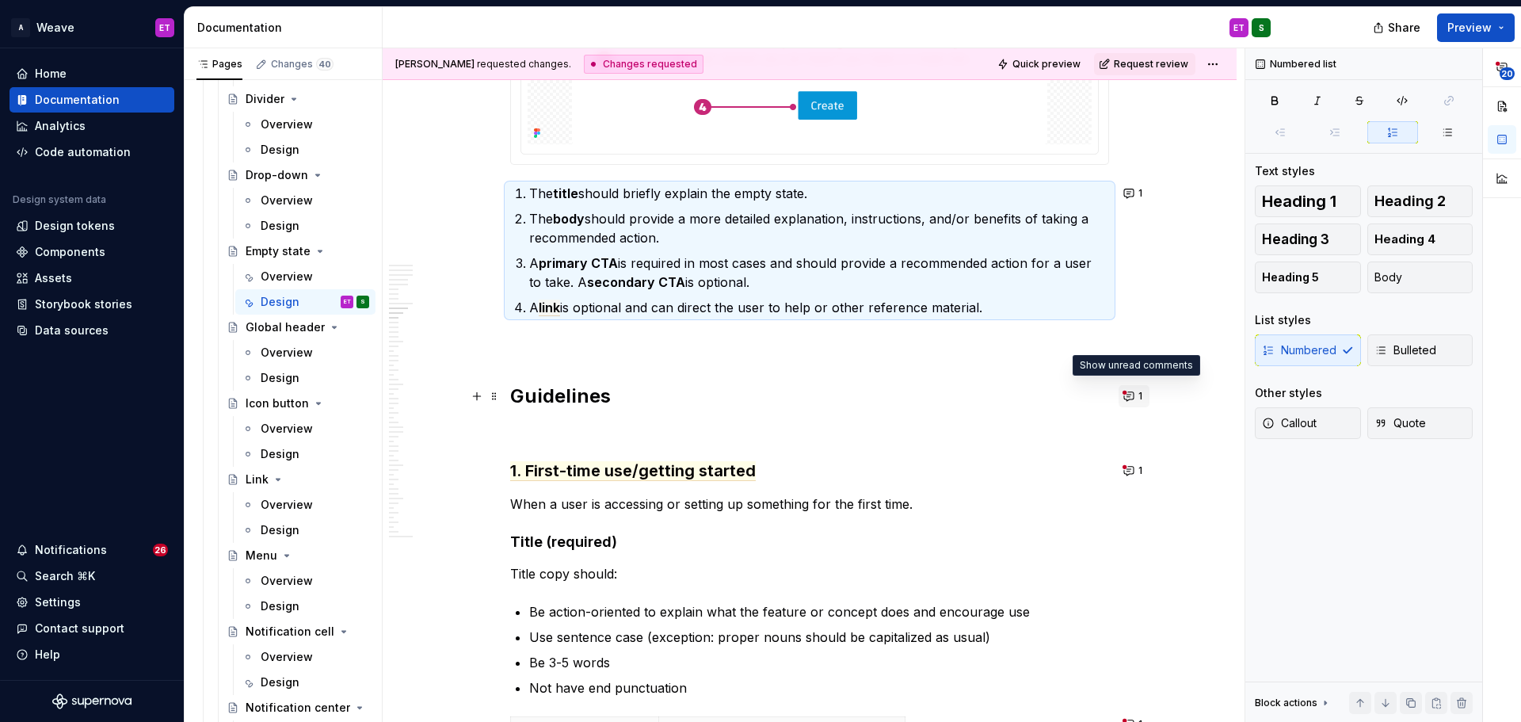
click at [1141, 393] on span "1" at bounding box center [1140, 396] width 4 height 13
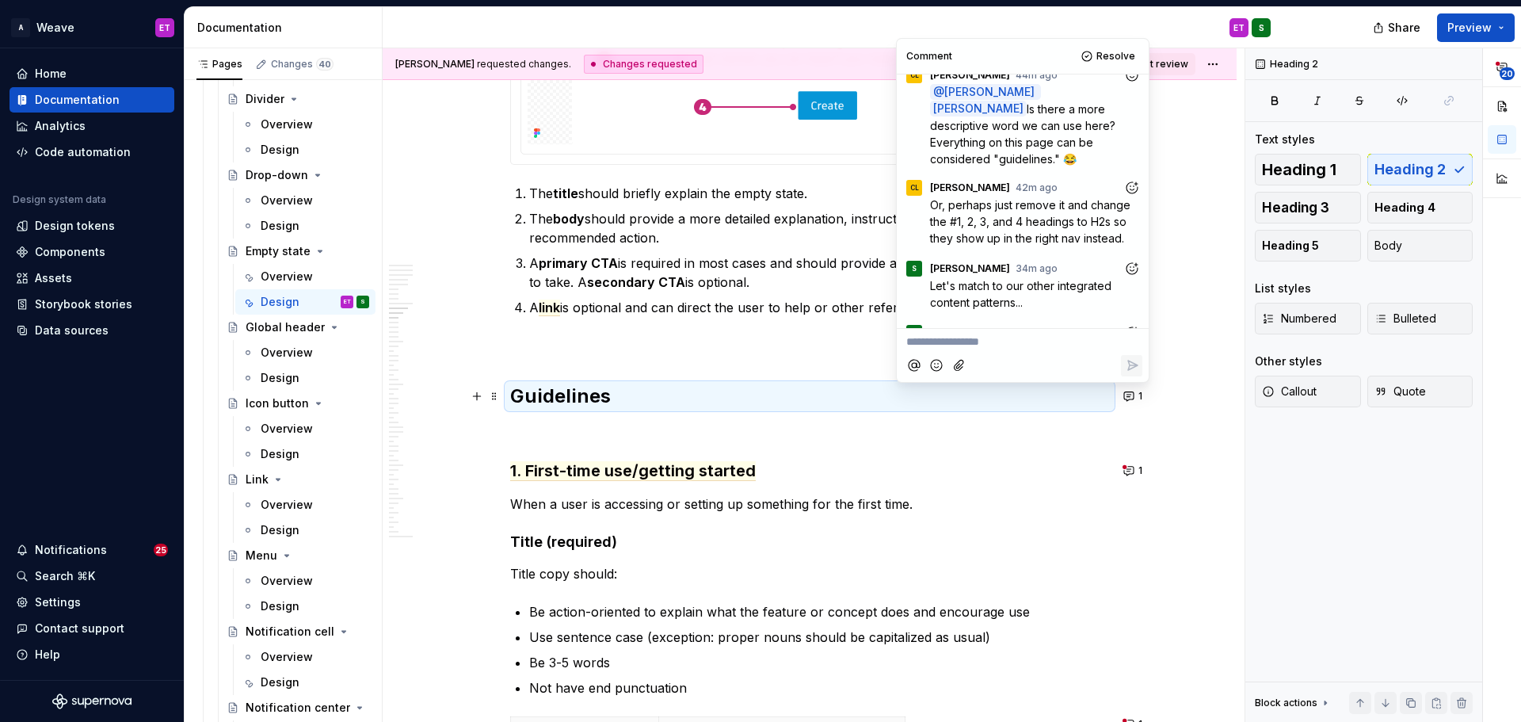
scroll to position [0, 0]
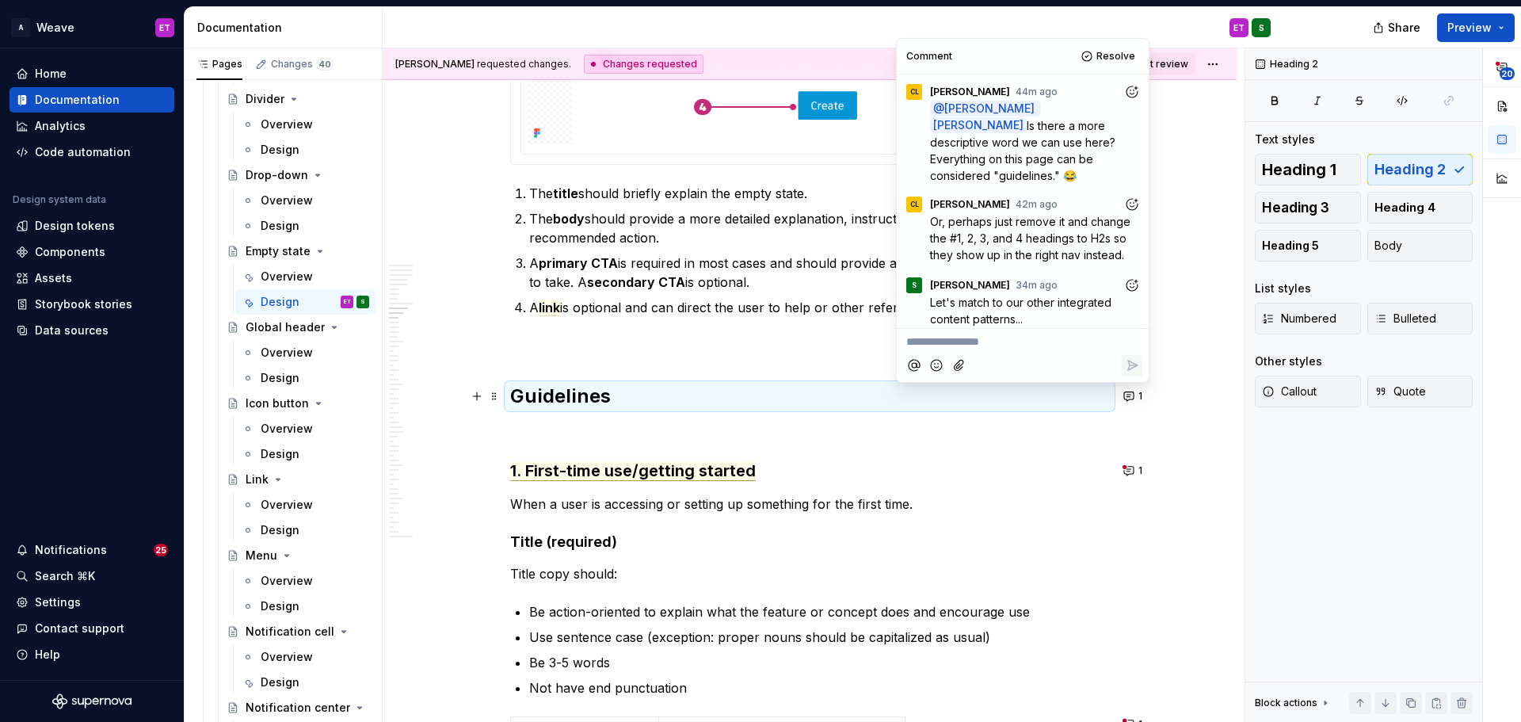
click at [689, 477] on span "1. First-time use/getting started" at bounding box center [633, 471] width 246 height 20
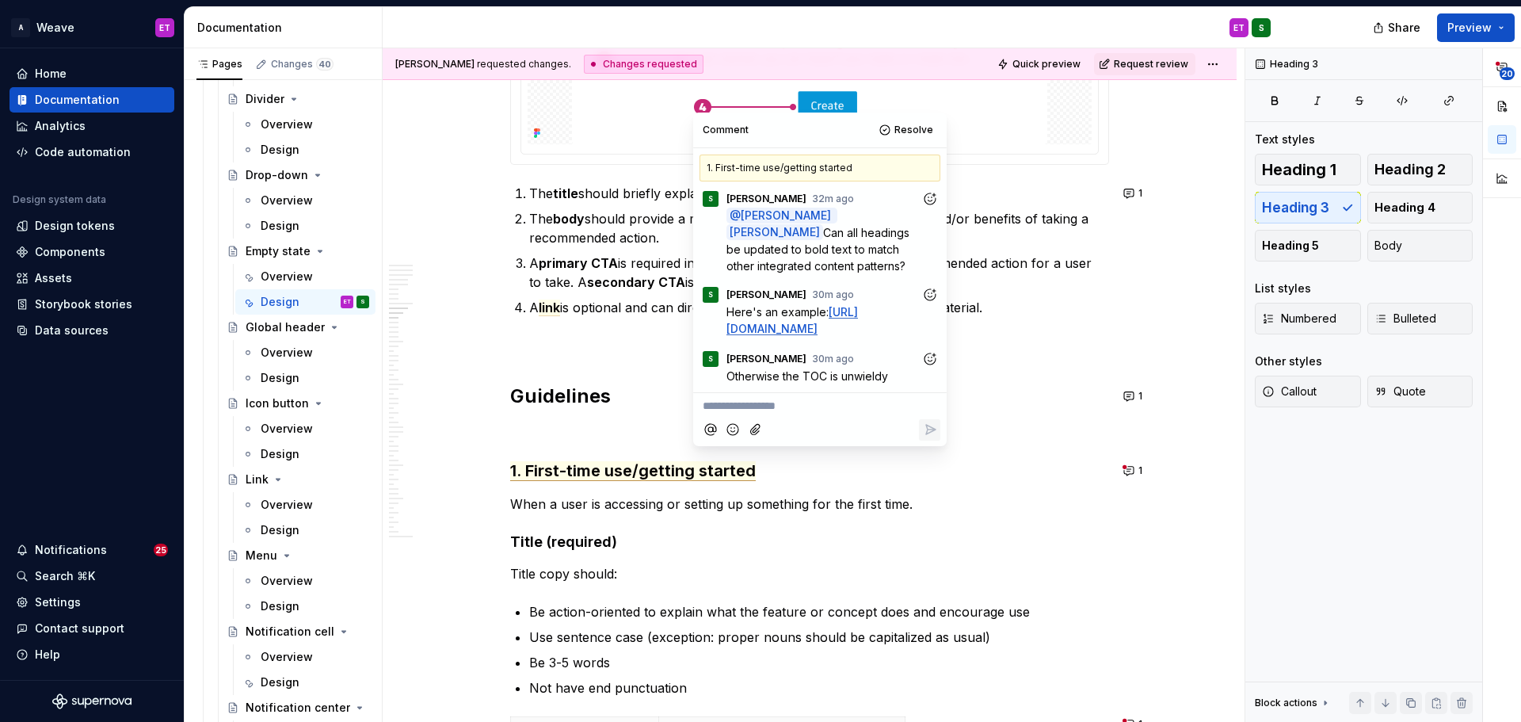
scroll to position [57, 0]
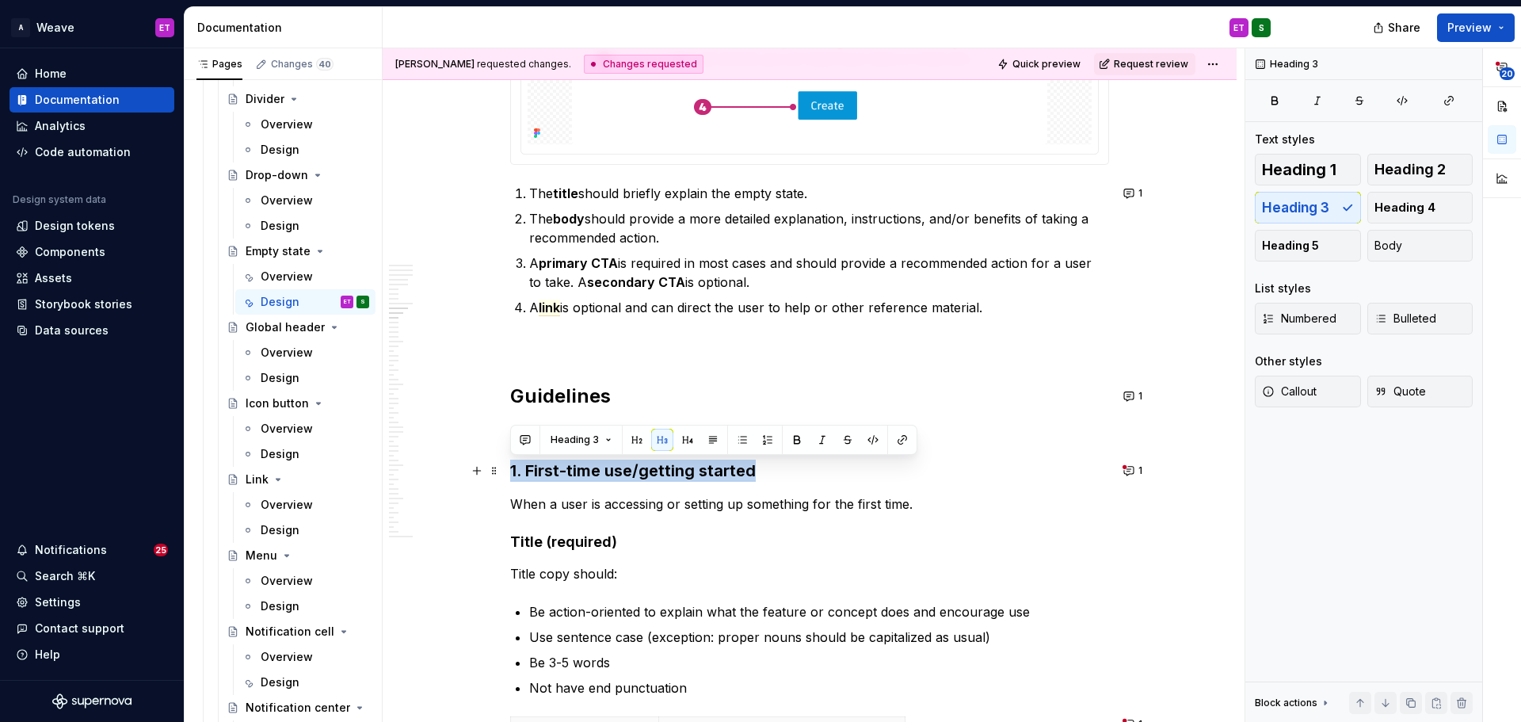
drag, startPoint x: 782, startPoint y: 472, endPoint x: 509, endPoint y: 477, distance: 272.5
click at [790, 440] on button "button" at bounding box center [797, 439] width 22 height 22
click at [796, 437] on button "button" at bounding box center [797, 439] width 22 height 22
click at [630, 444] on button "button" at bounding box center [637, 439] width 22 height 22
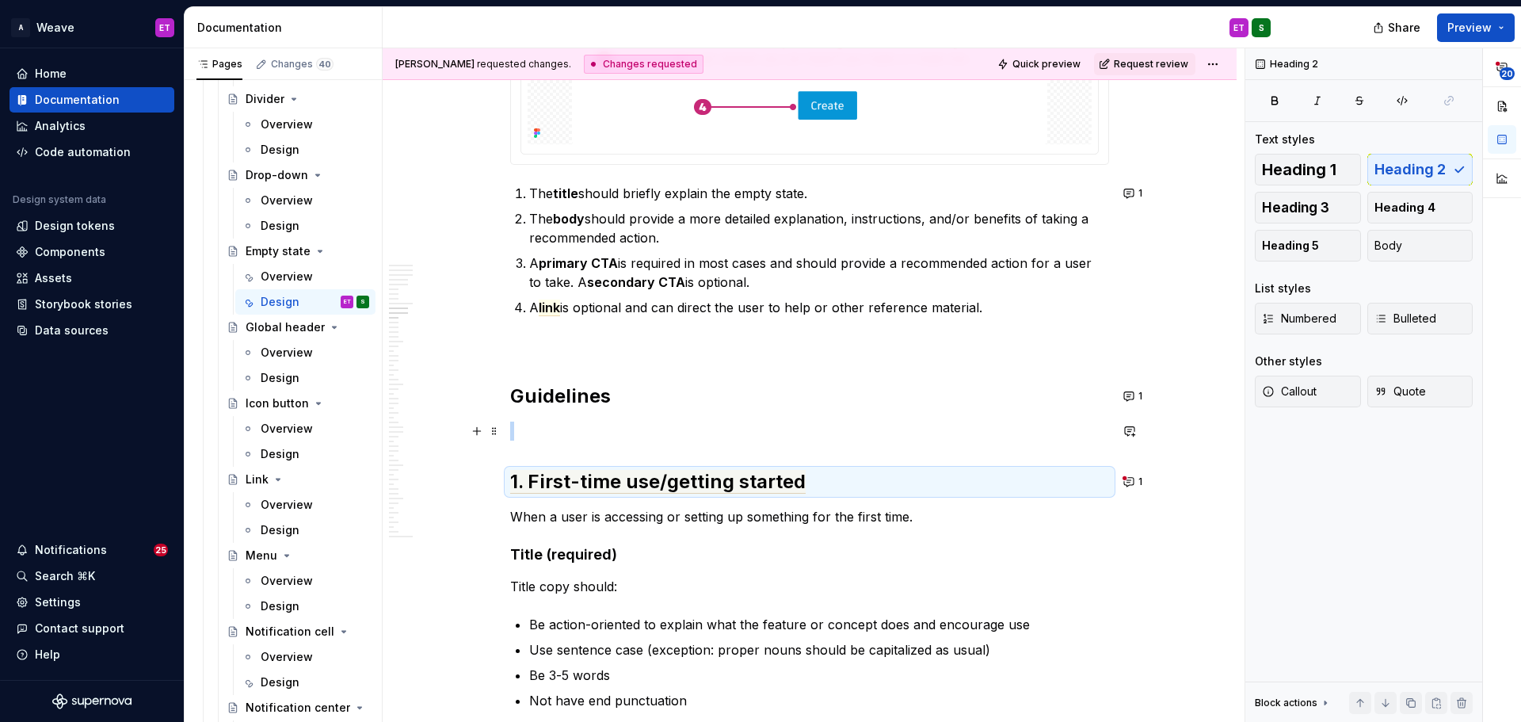
click at [878, 436] on p at bounding box center [809, 430] width 599 height 19
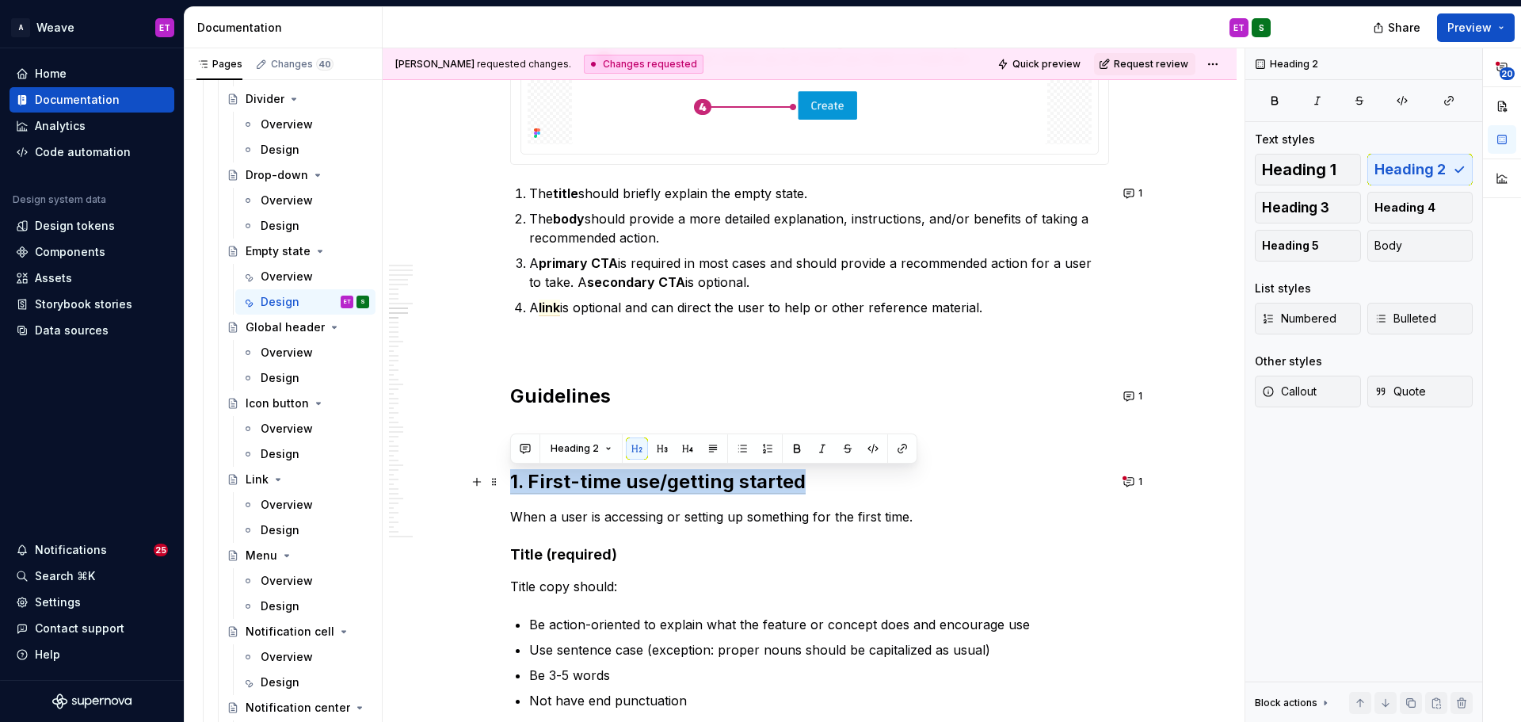
drag, startPoint x: 806, startPoint y: 480, endPoint x: 513, endPoint y: 490, distance: 292.4
click at [513, 490] on h2 "1. First-time use/getting started" at bounding box center [809, 481] width 599 height 25
click at [795, 451] on button "button" at bounding box center [797, 448] width 22 height 22
click at [790, 449] on button "button" at bounding box center [797, 448] width 22 height 22
click at [977, 489] on h2 "1. First-time use/getting started" at bounding box center [809, 481] width 599 height 25
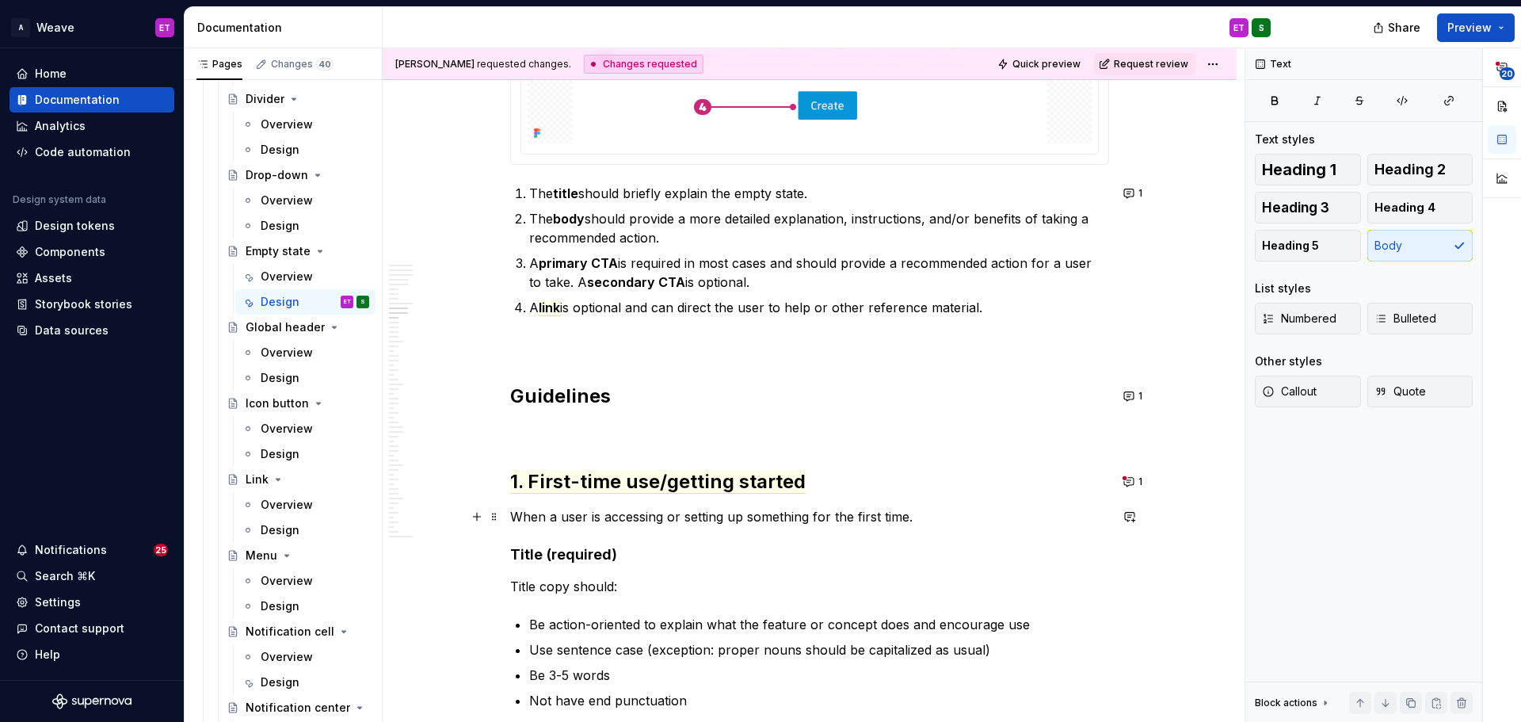
click at [1024, 522] on p "When a user is accessing or setting up something for the first time." at bounding box center [809, 516] width 599 height 19
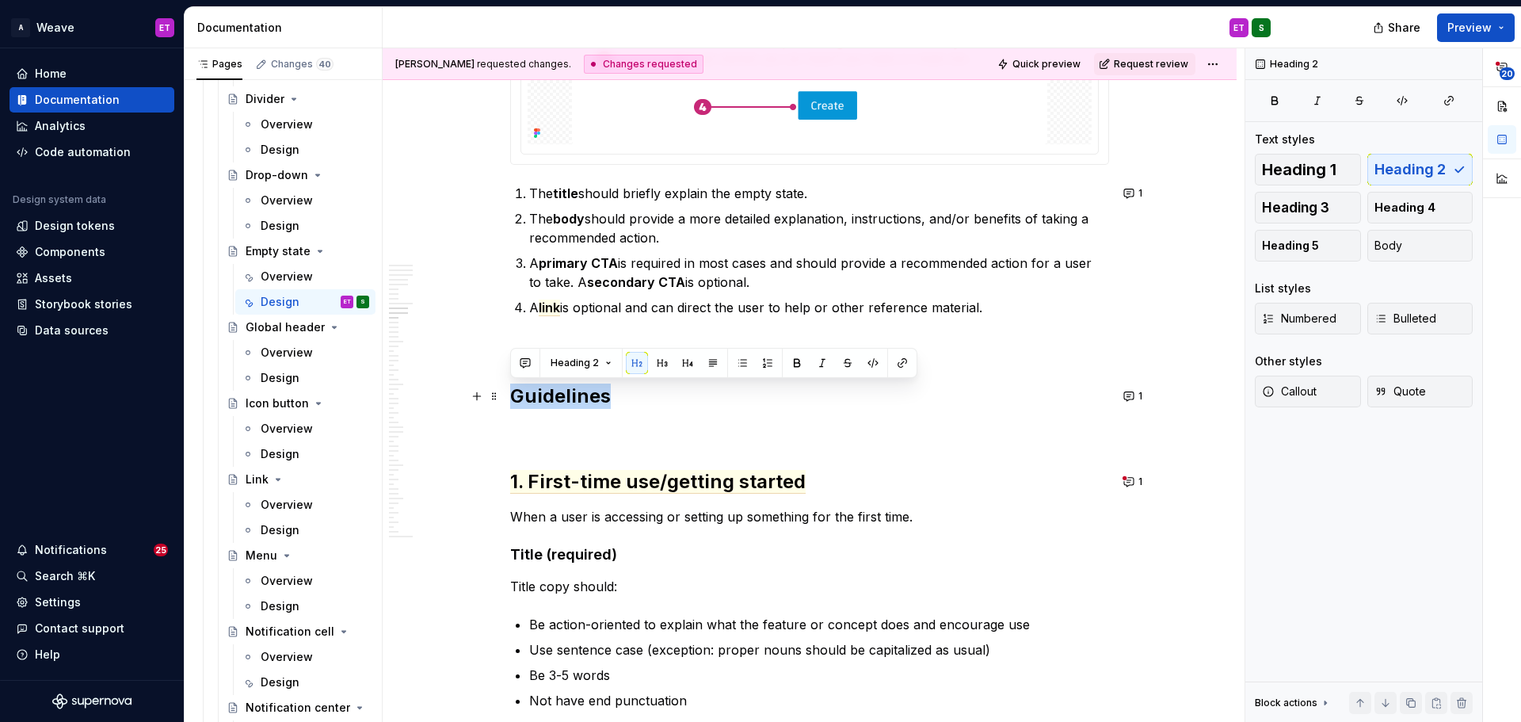
drag, startPoint x: 628, startPoint y: 398, endPoint x: 515, endPoint y: 406, distance: 113.6
click at [515, 406] on h2 "Guidelines" at bounding box center [809, 395] width 599 height 25
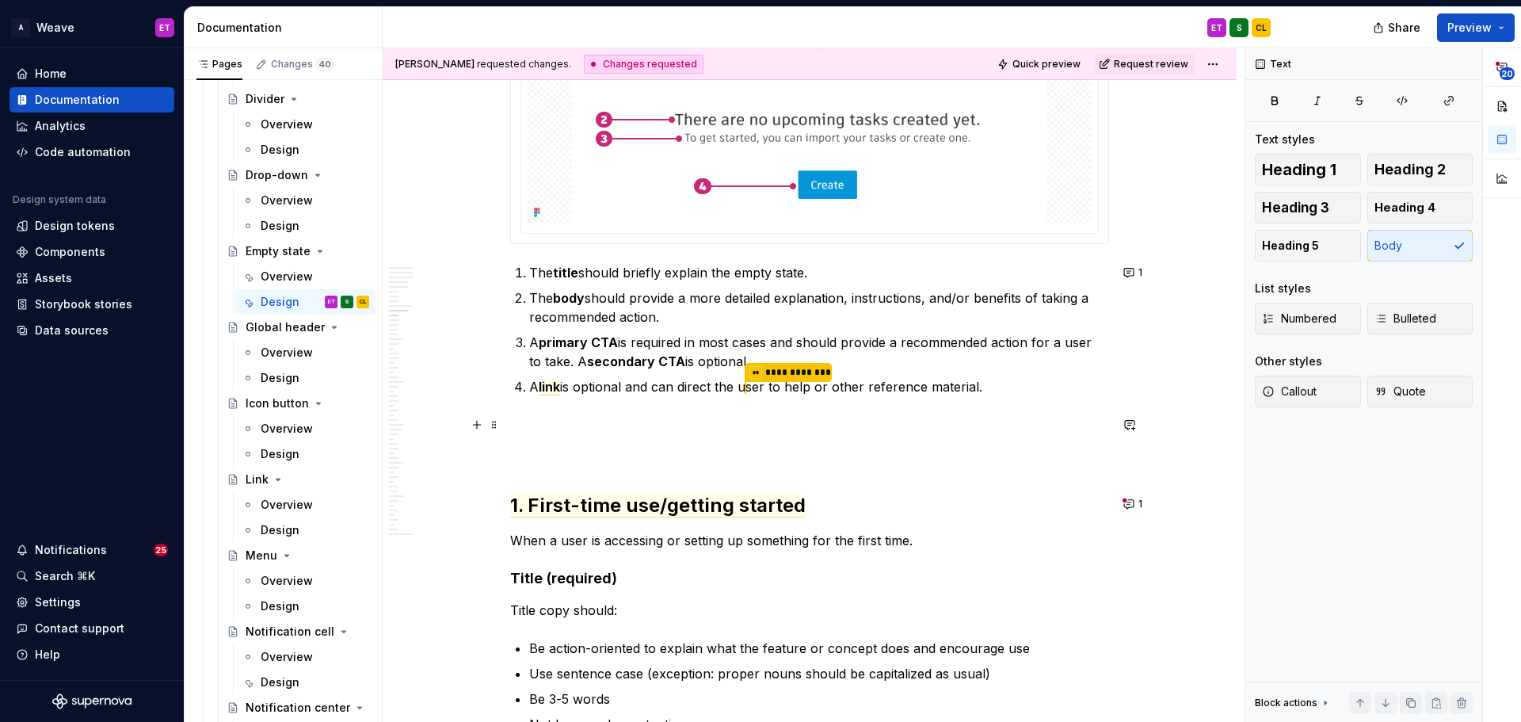
scroll to position [4119, 0]
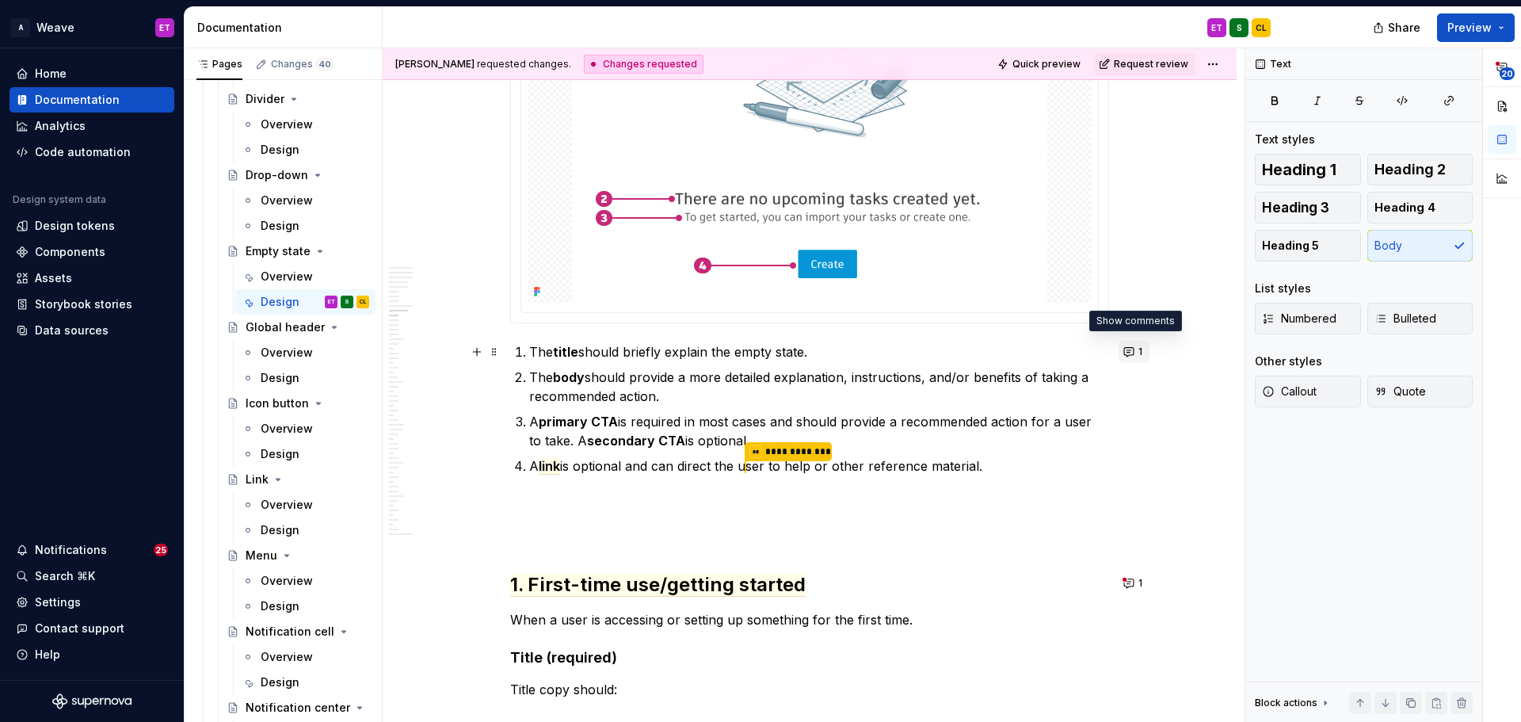
click at [1129, 352] on button "1" at bounding box center [1133, 352] width 31 height 22
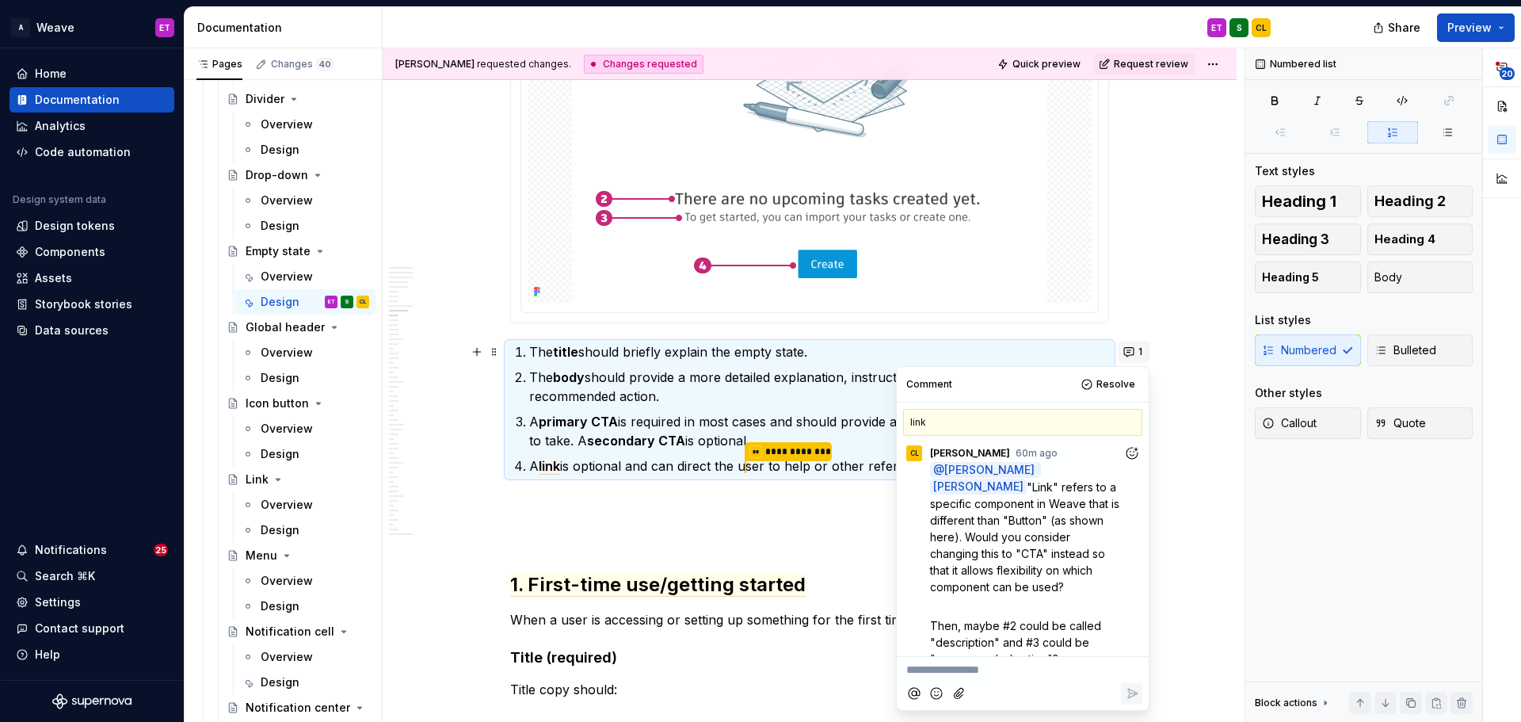
scroll to position [131, 0]
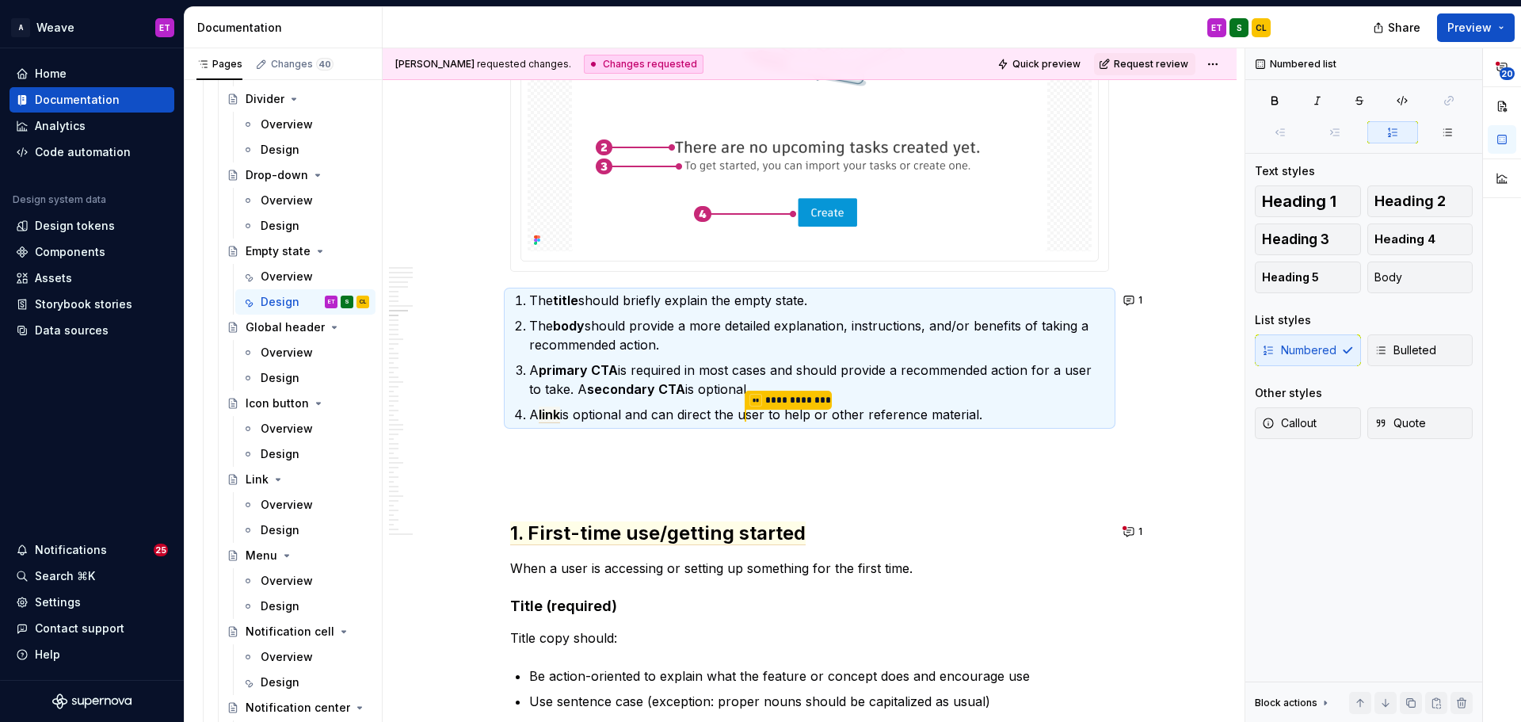
scroll to position [4198, 0]
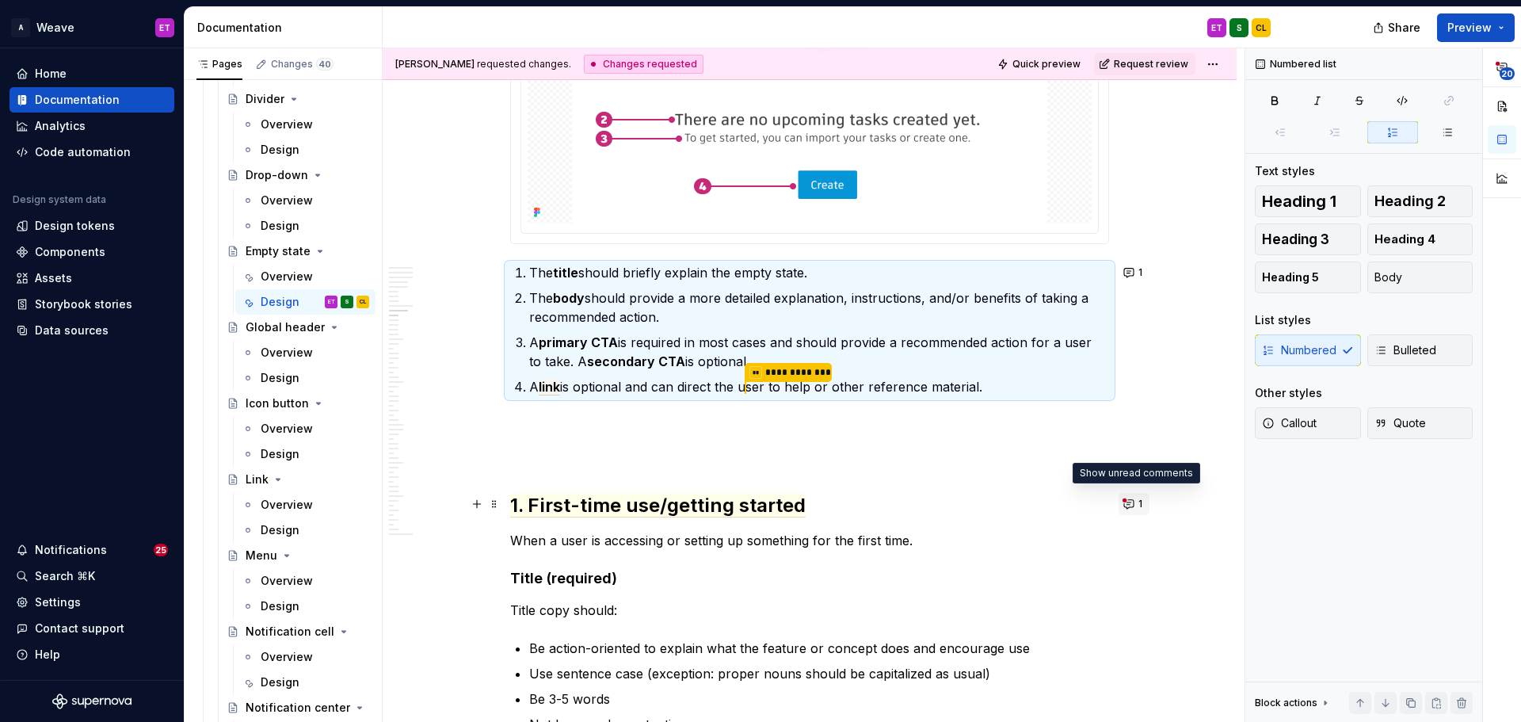
click at [1125, 507] on button "1" at bounding box center [1133, 504] width 31 height 22
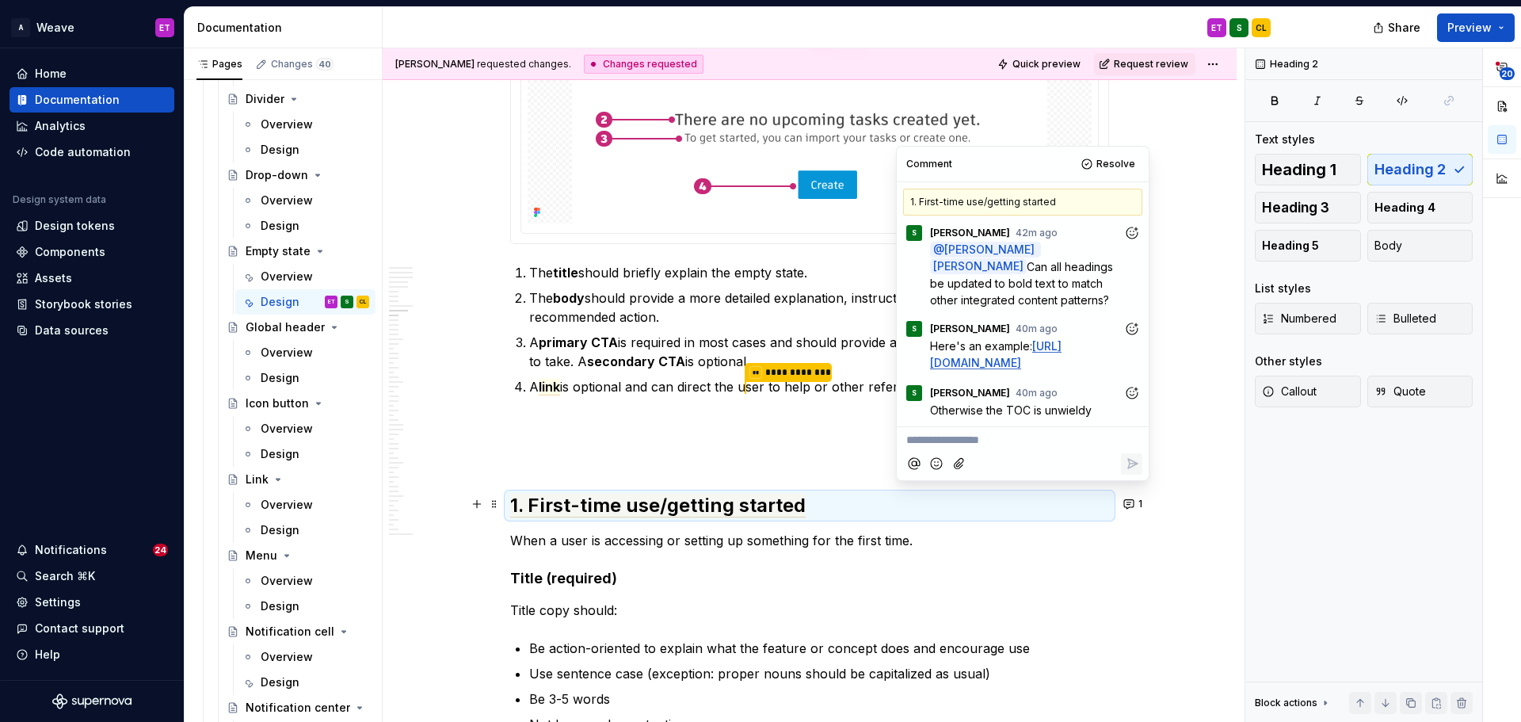
scroll to position [57, 0]
click at [1067, 574] on h4 "Title (required)" at bounding box center [809, 578] width 599 height 19
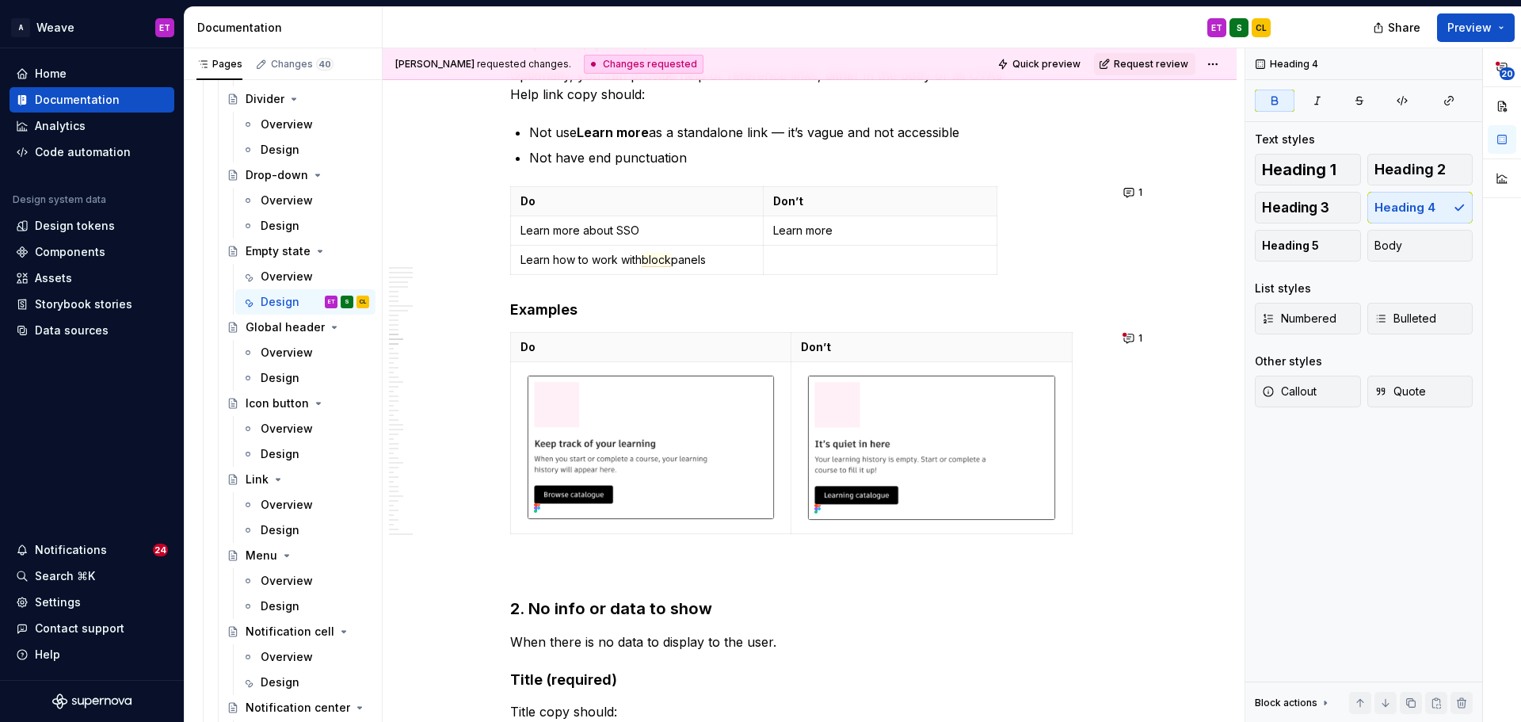
scroll to position [5861, 0]
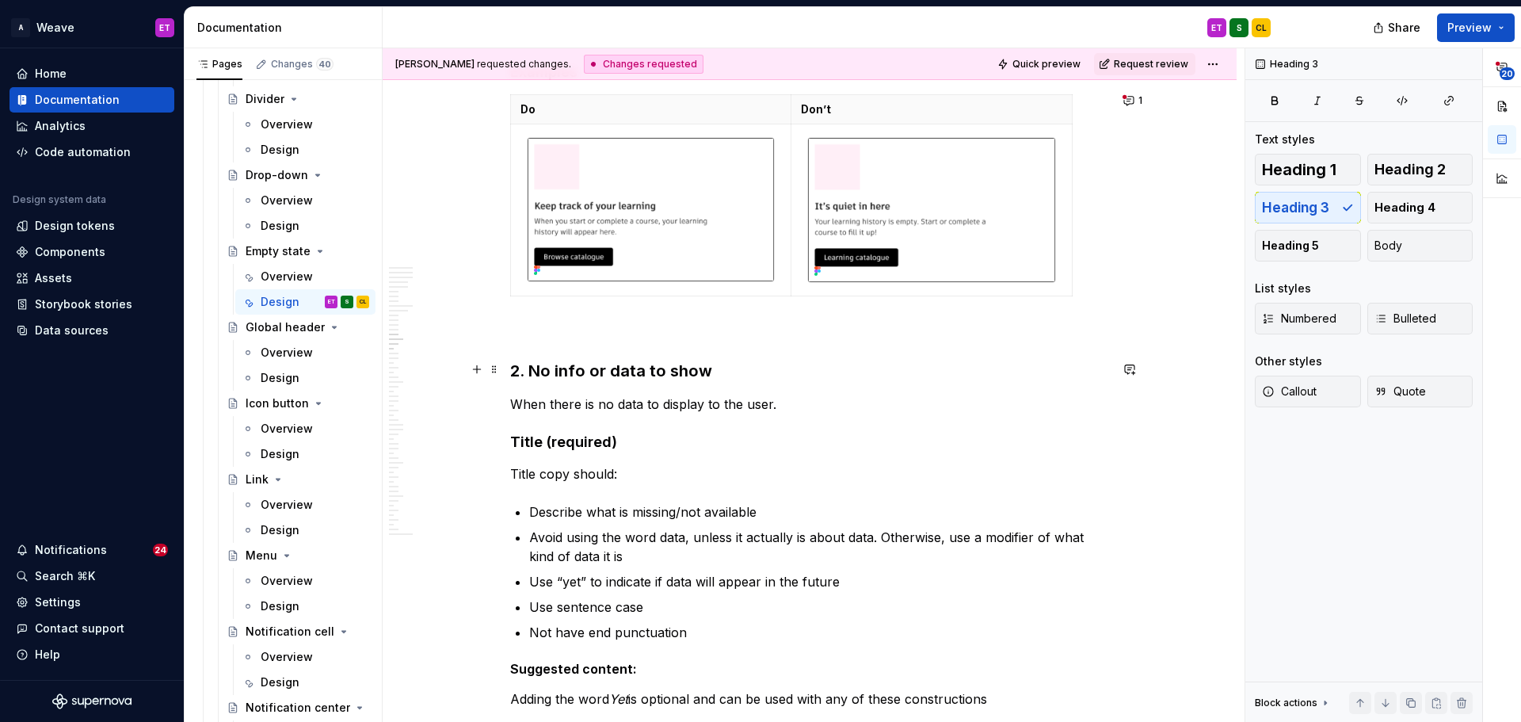
click at [649, 371] on h3 "2. No info or data to show" at bounding box center [809, 371] width 599 height 22
click at [1420, 166] on span "Heading 2" at bounding box center [1409, 170] width 71 height 16
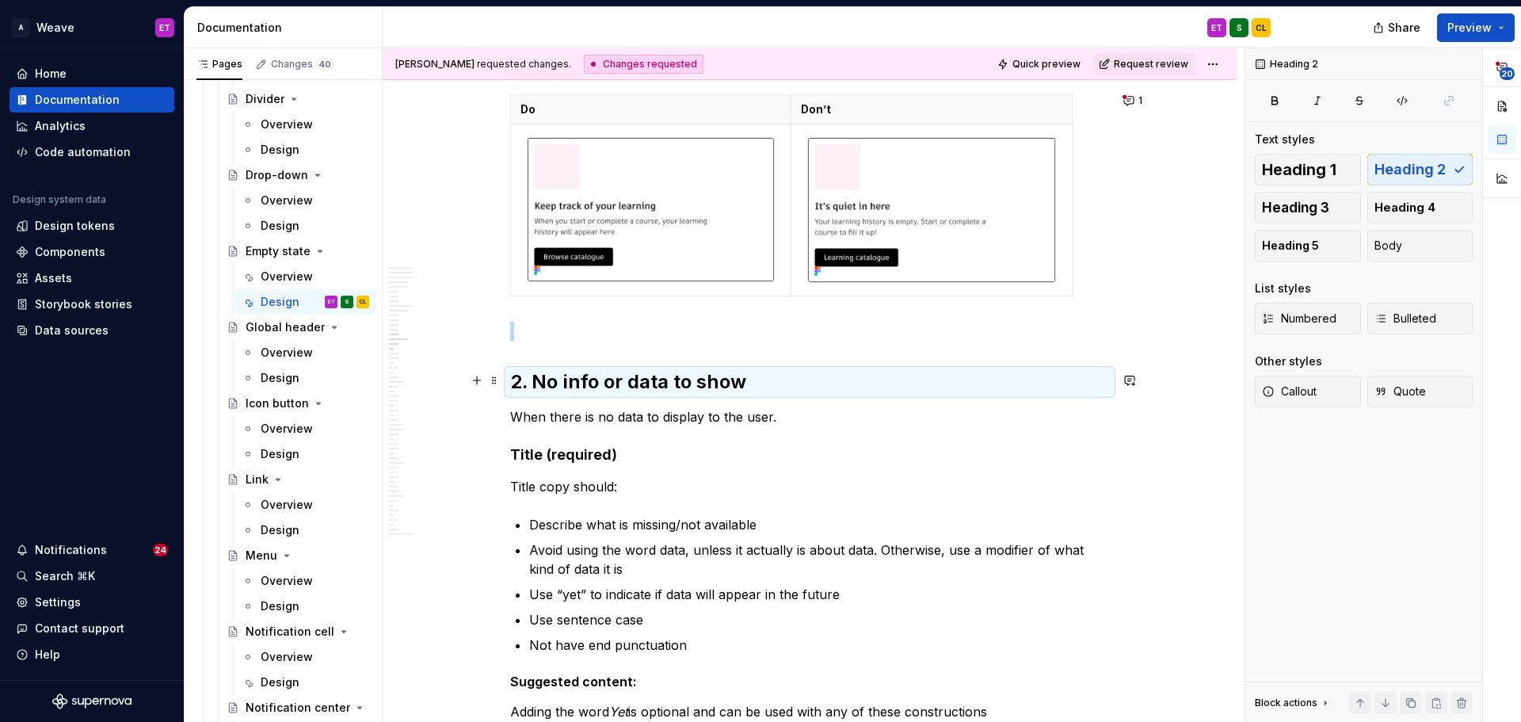
click at [683, 370] on h2 "2. No info or data to show" at bounding box center [809, 381] width 599 height 25
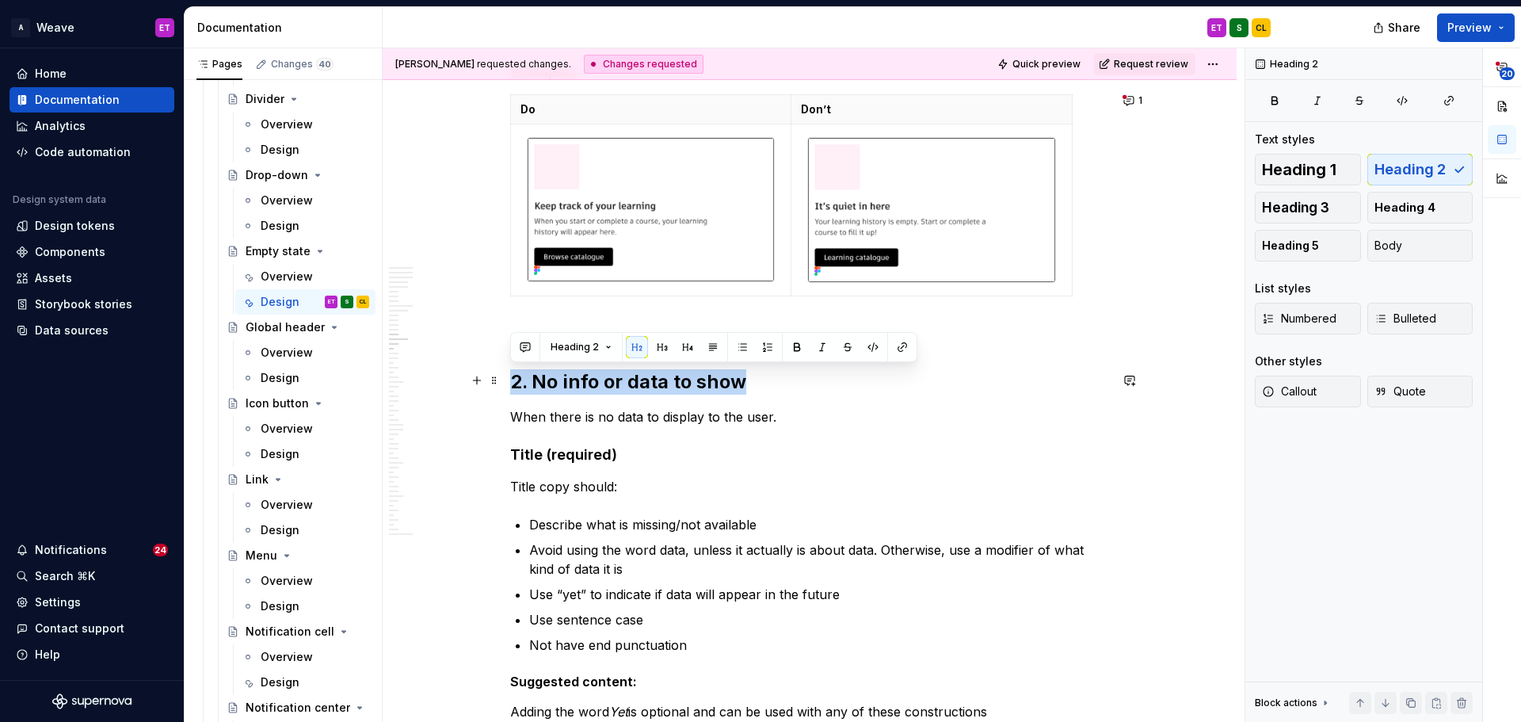
drag, startPoint x: 760, startPoint y: 382, endPoint x: 503, endPoint y: 383, distance: 256.6
click at [795, 351] on button "button" at bounding box center [797, 347] width 22 height 22
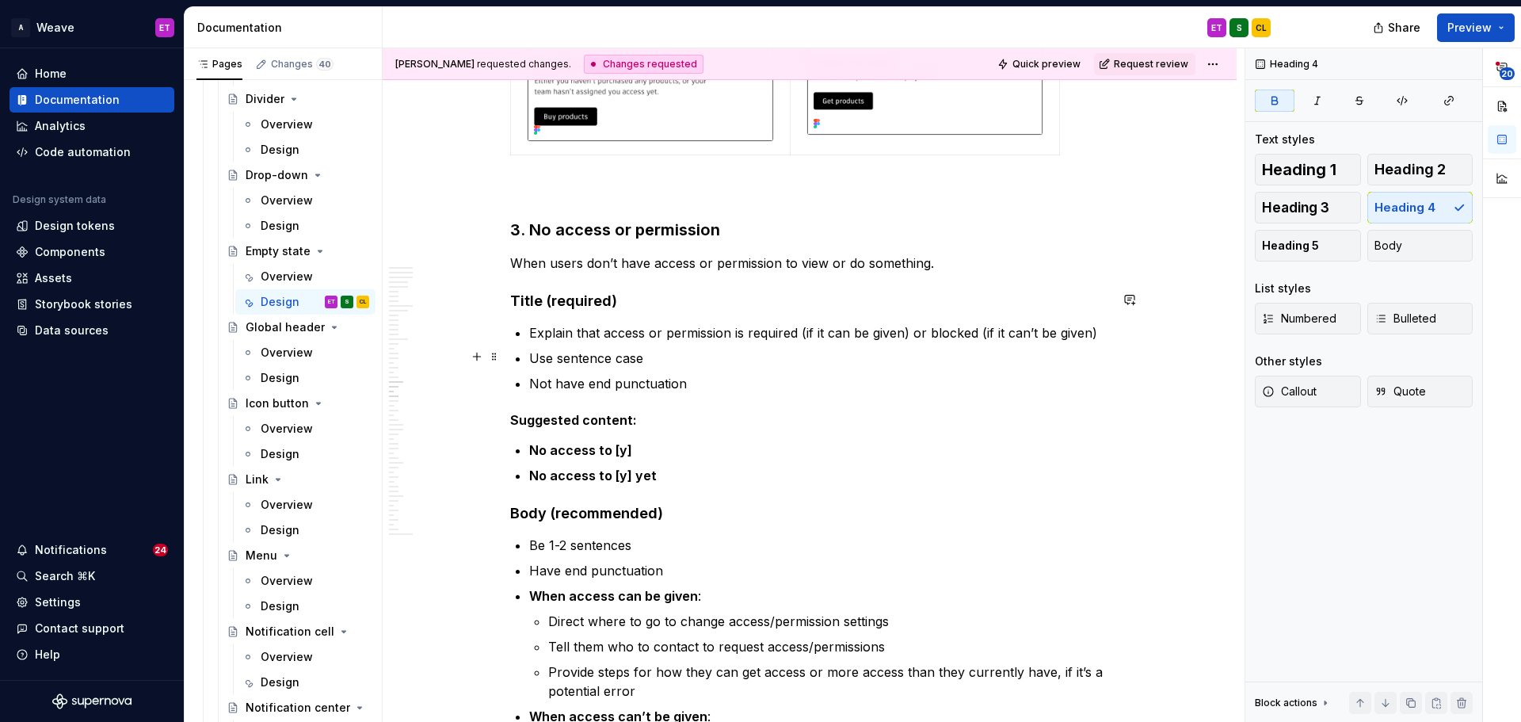
scroll to position [7683, 0]
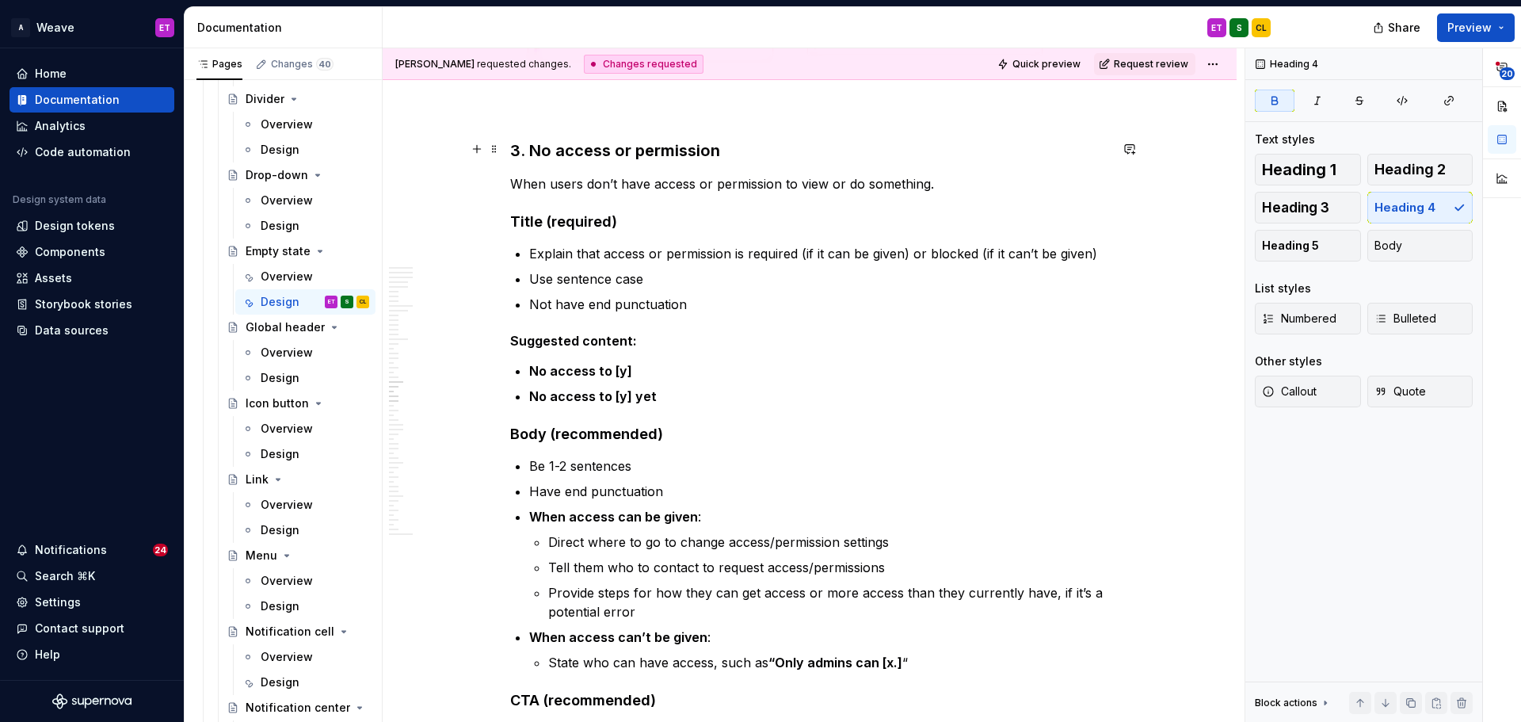
click at [702, 147] on h3 "3. No access or permission" at bounding box center [809, 150] width 599 height 22
drag, startPoint x: 1397, startPoint y: 171, endPoint x: 1134, endPoint y: 200, distance: 264.6
click at [1397, 170] on span "Heading 2" at bounding box center [1409, 170] width 71 height 16
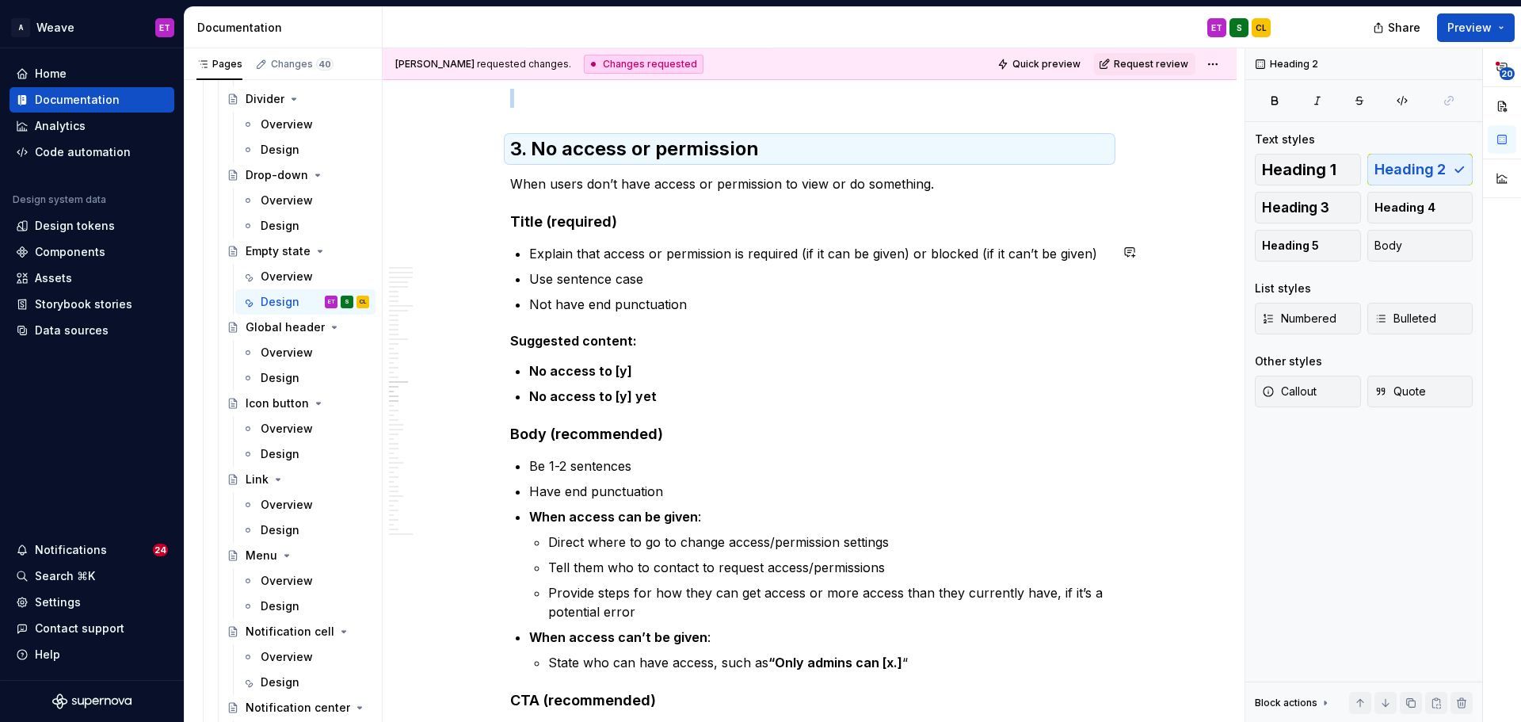
click at [958, 577] on ul "Direct where to go to change access/permission settings Tell them who to contac…" at bounding box center [828, 576] width 561 height 89
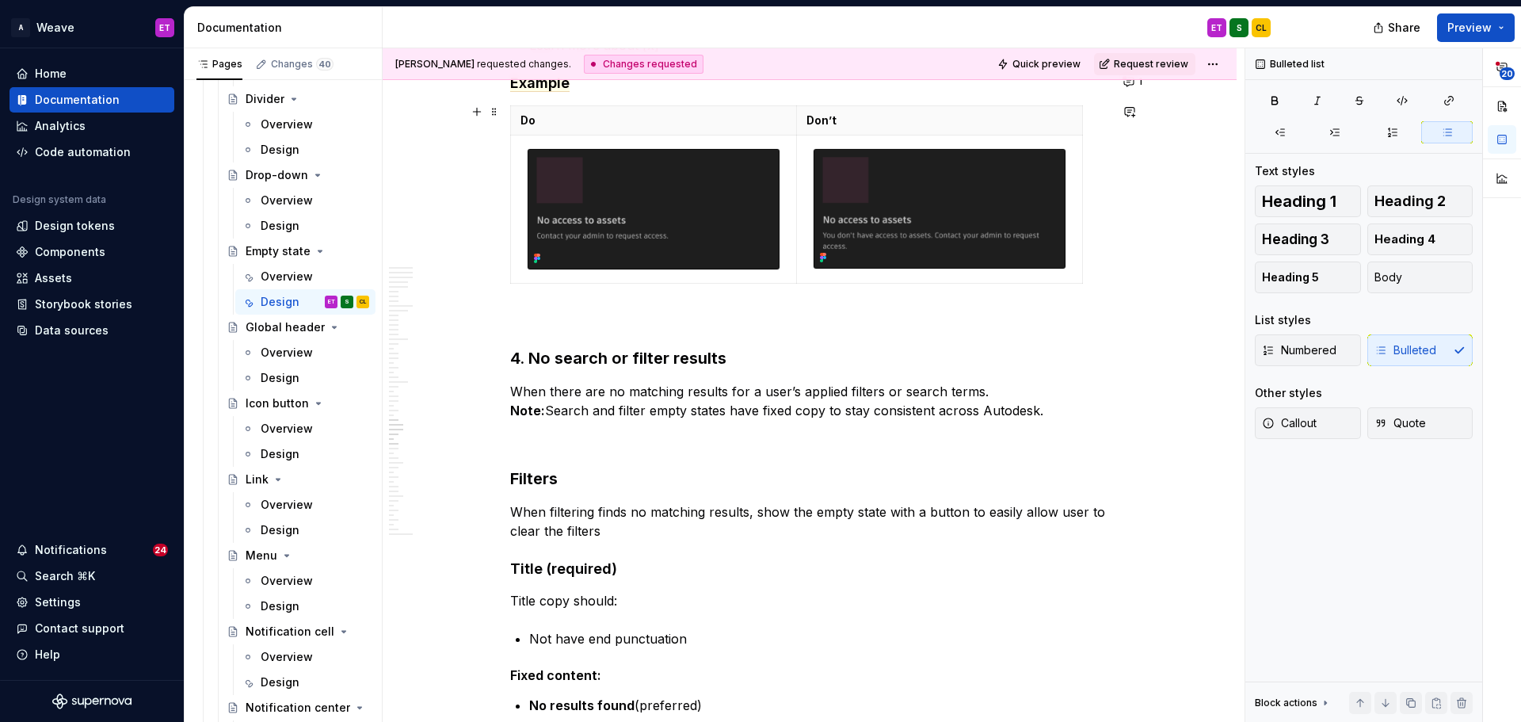
scroll to position [8884, 0]
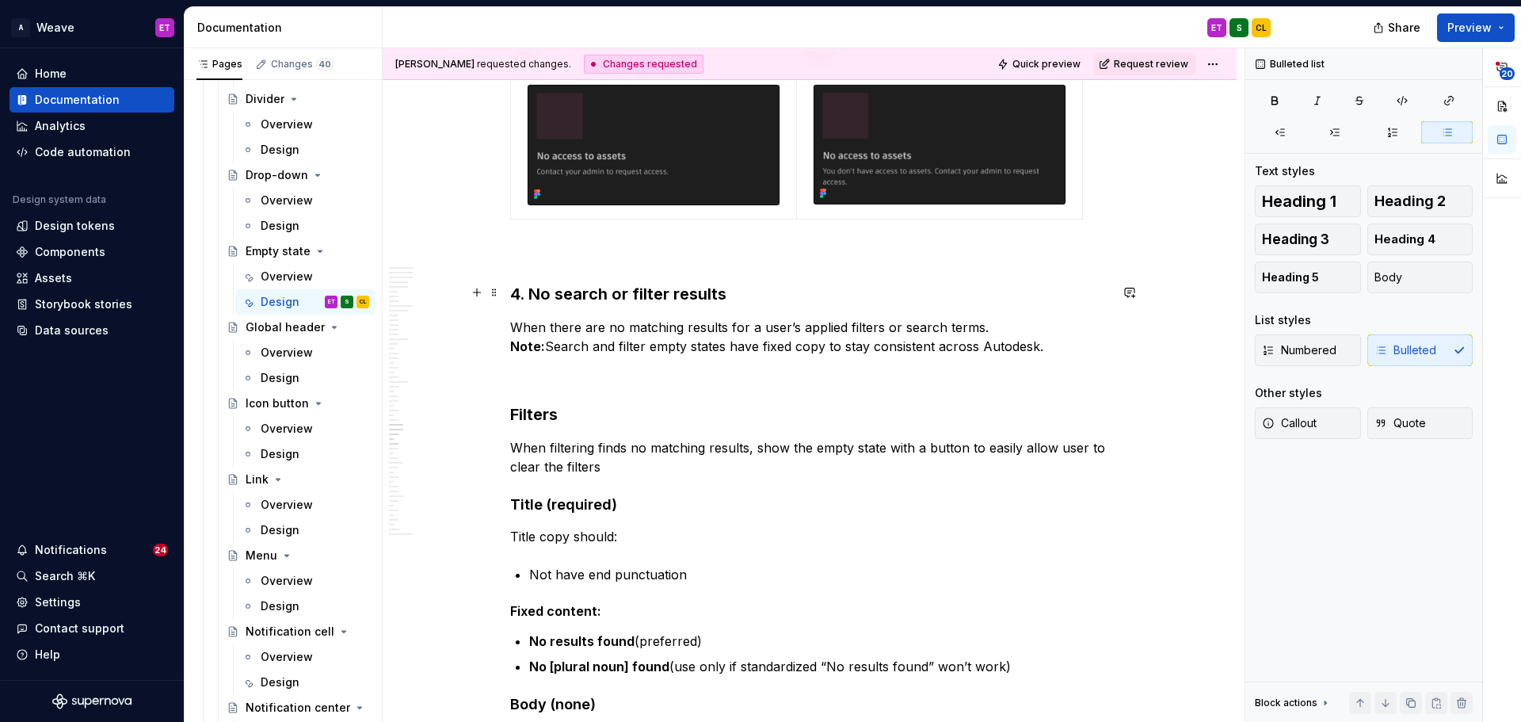
click at [615, 292] on h3 "4. No search or filter results" at bounding box center [809, 294] width 599 height 22
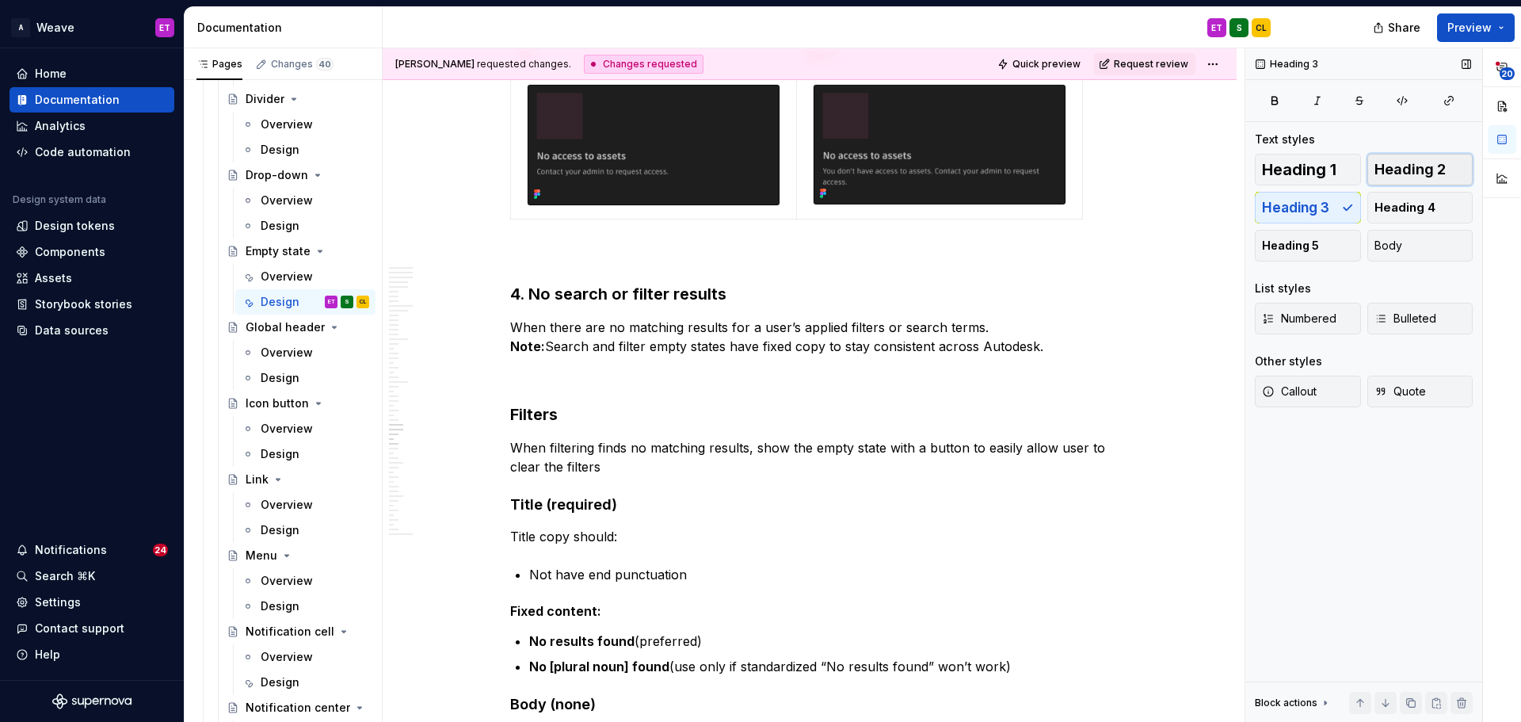
click at [1420, 165] on span "Heading 2" at bounding box center [1409, 170] width 71 height 16
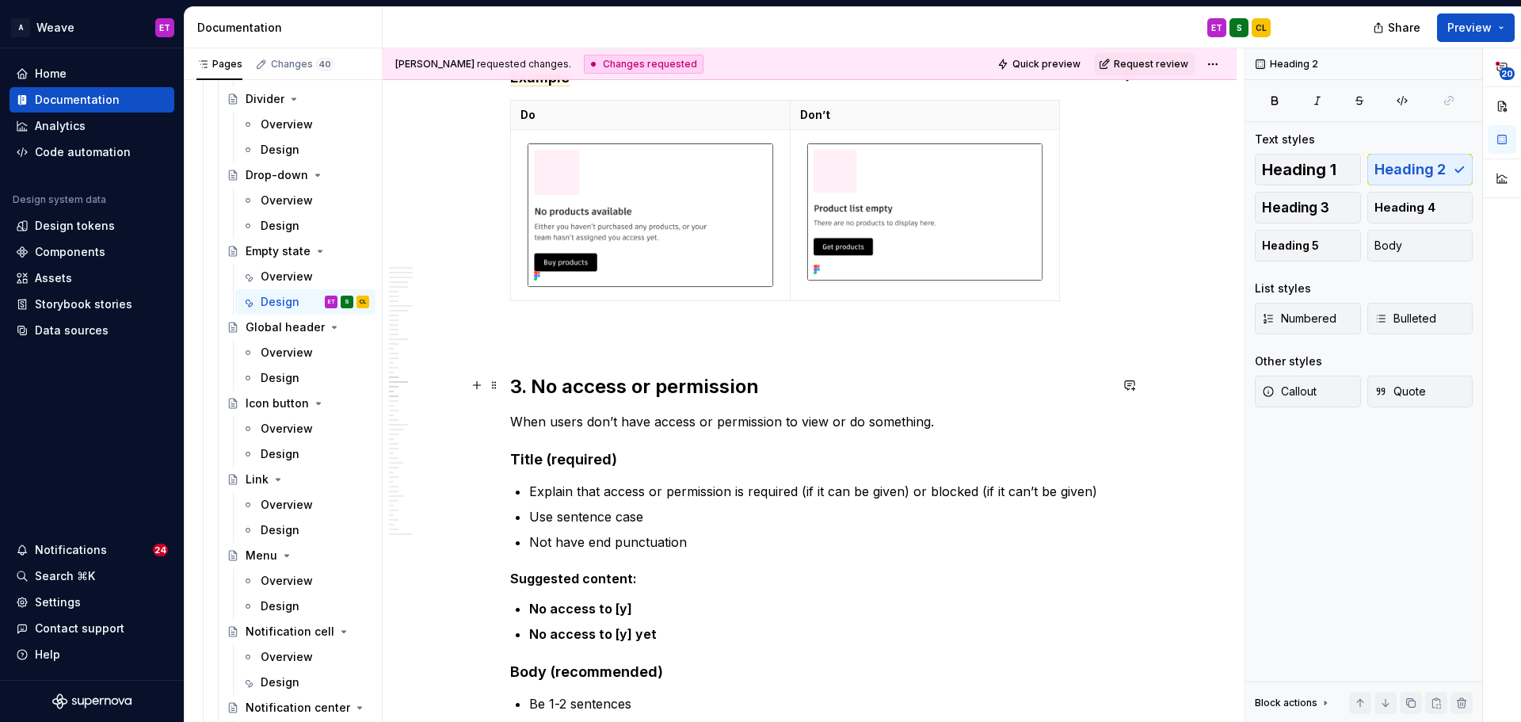
scroll to position [7220, 0]
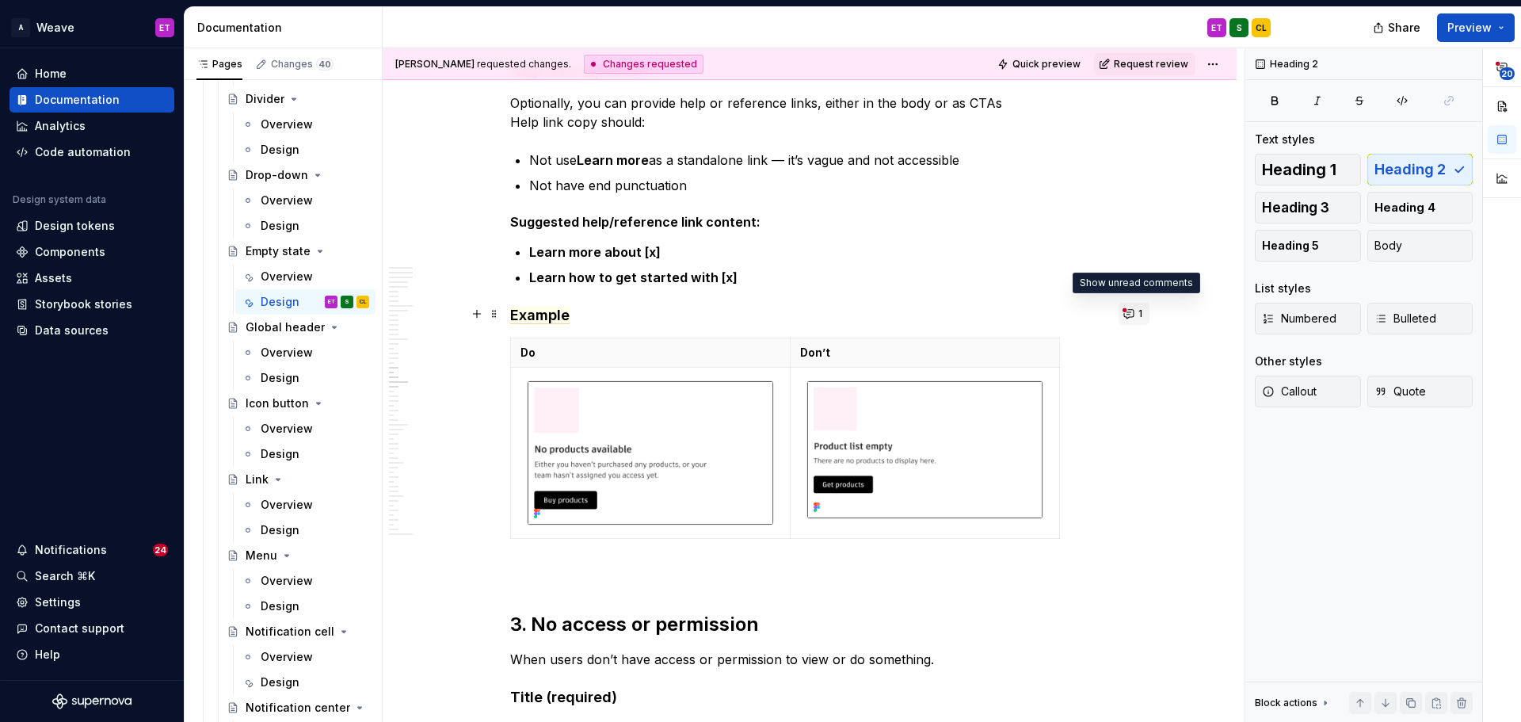
click at [1128, 311] on button "1" at bounding box center [1133, 314] width 31 height 22
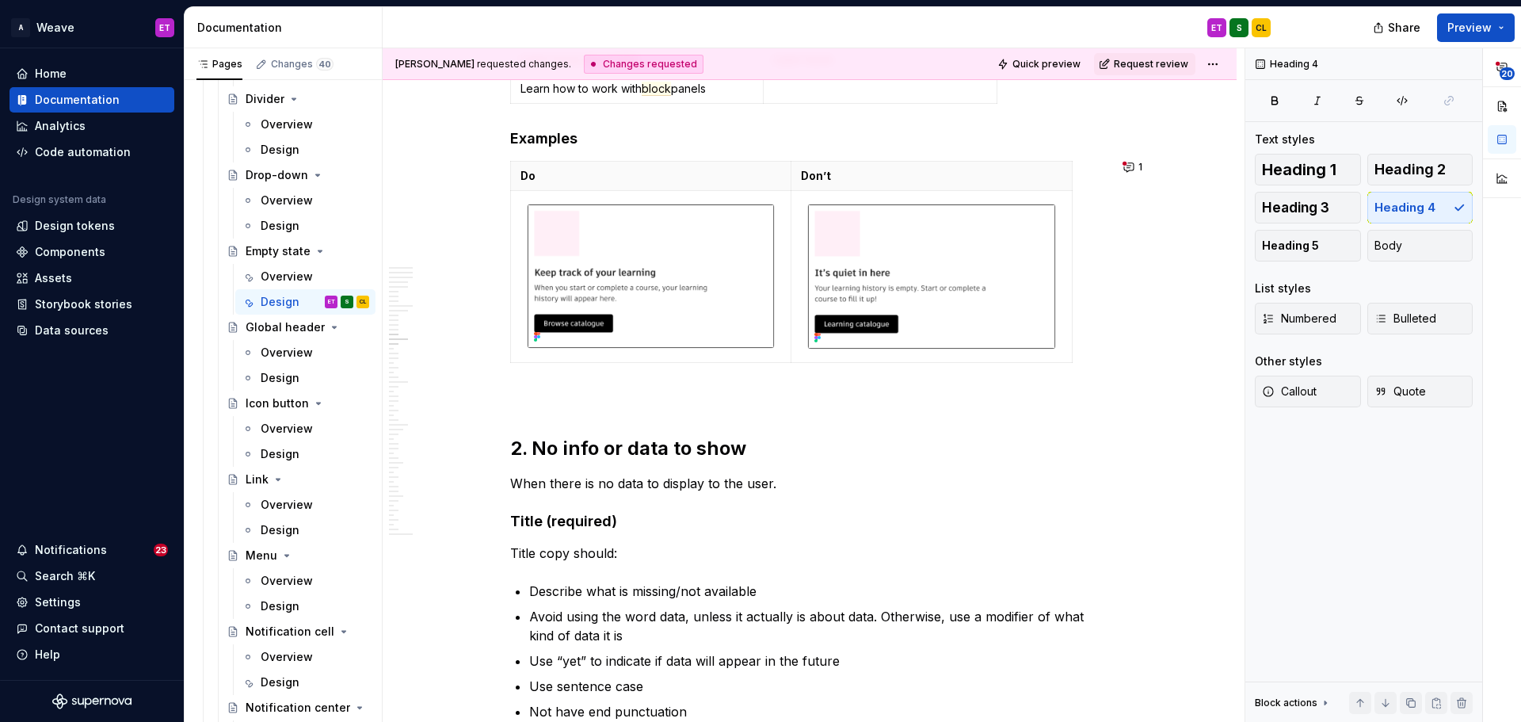
scroll to position [5557, 0]
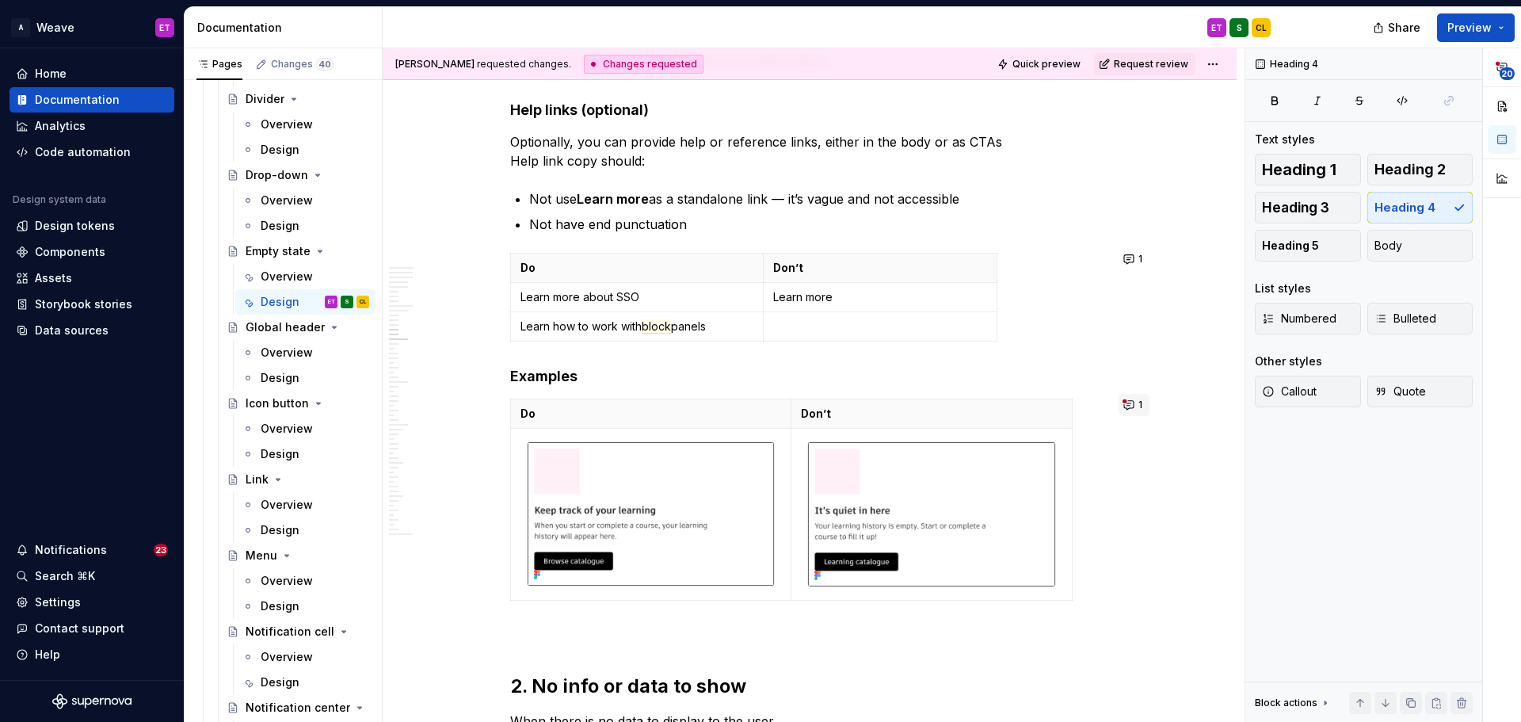
click at [1134, 406] on button "1" at bounding box center [1133, 405] width 31 height 22
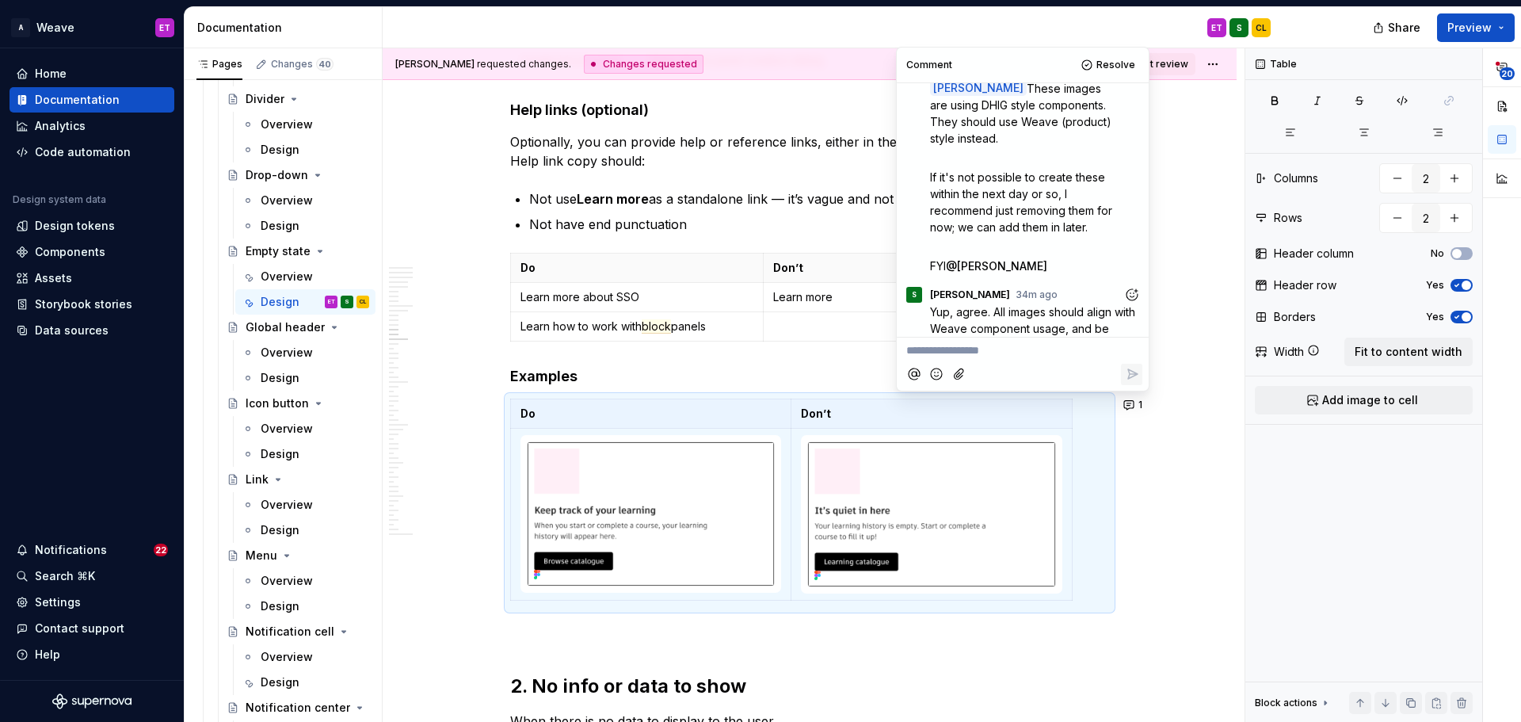
scroll to position [70, 0]
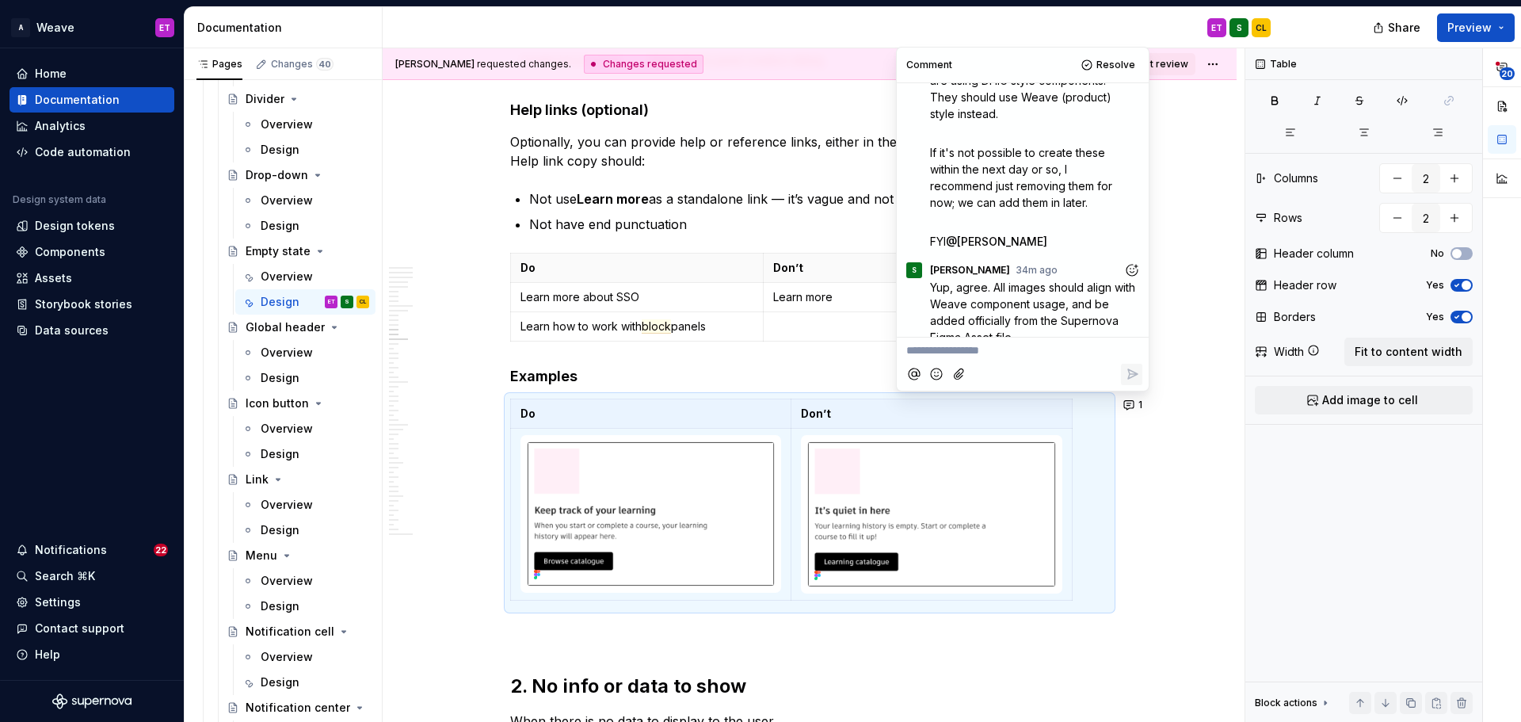
type textarea "*"
click at [1020, 352] on p "**********" at bounding box center [1022, 350] width 233 height 17
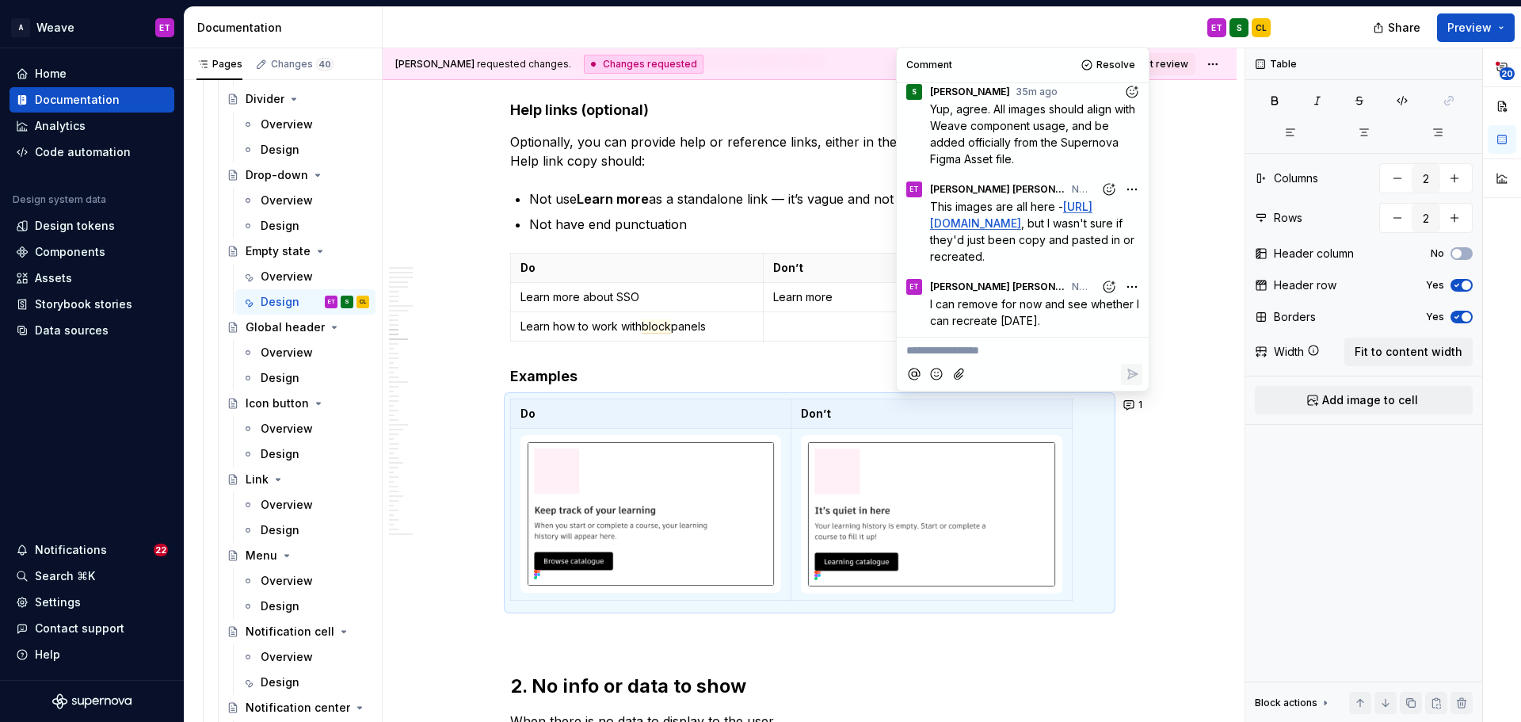
scroll to position [265, 0]
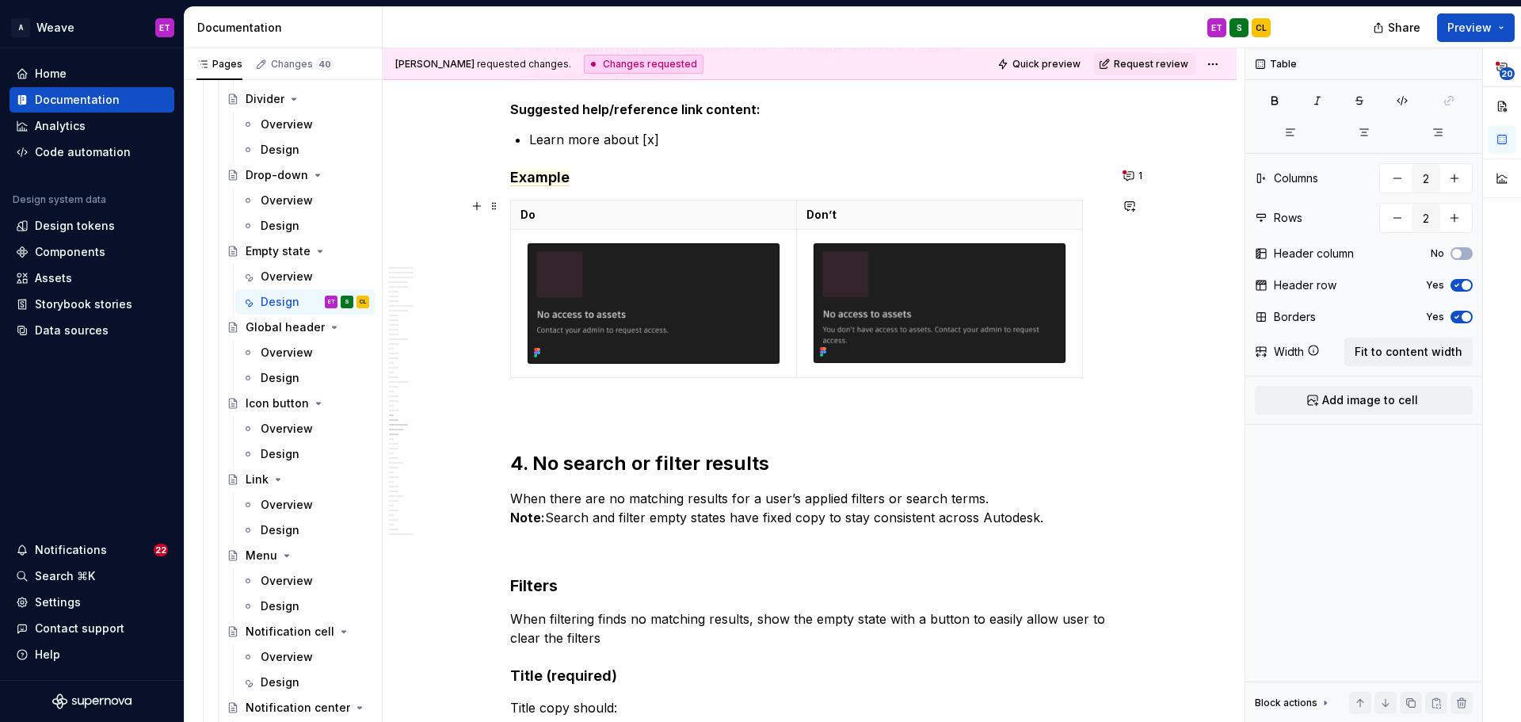
scroll to position [8646, 0]
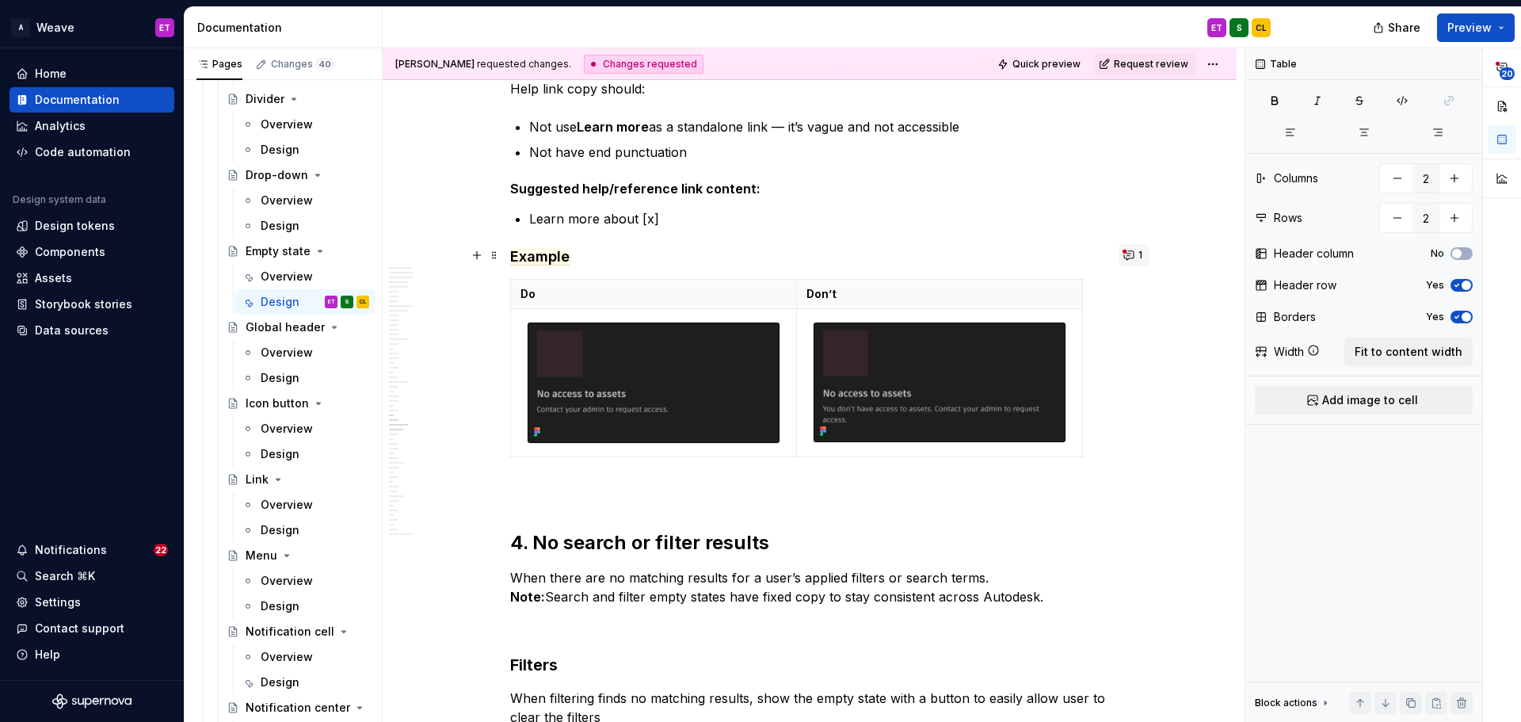
click at [1131, 249] on button "1" at bounding box center [1133, 255] width 31 height 22
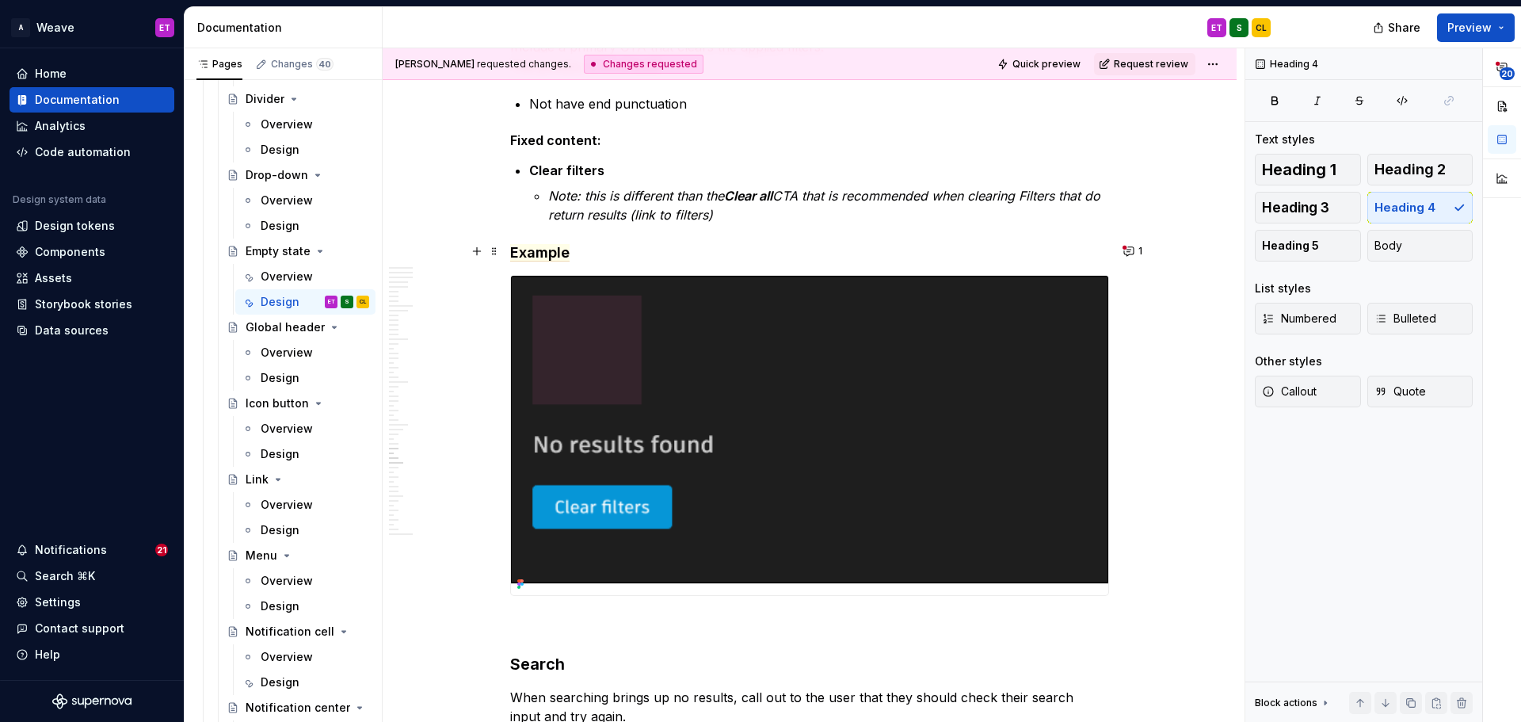
scroll to position [9676, 0]
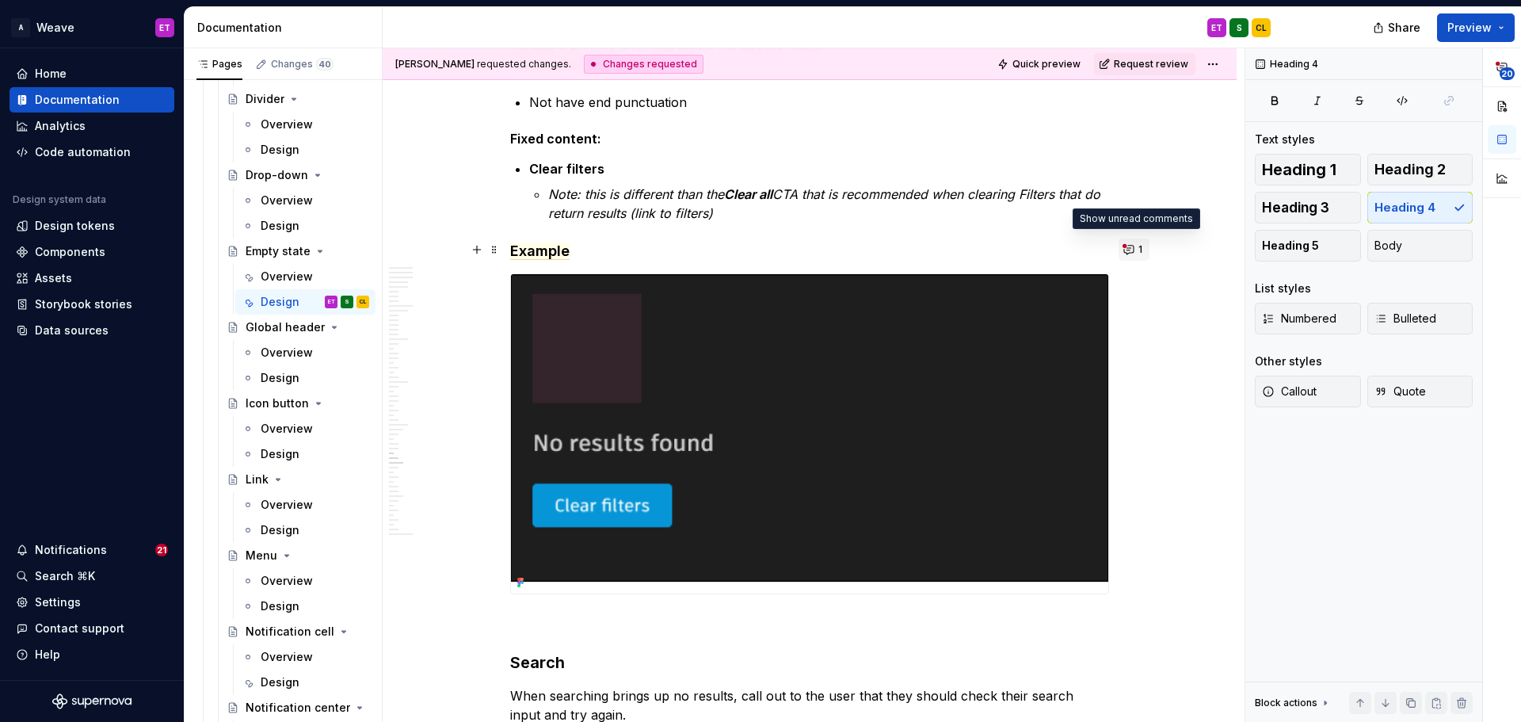
click at [1130, 256] on button "1" at bounding box center [1133, 249] width 31 height 22
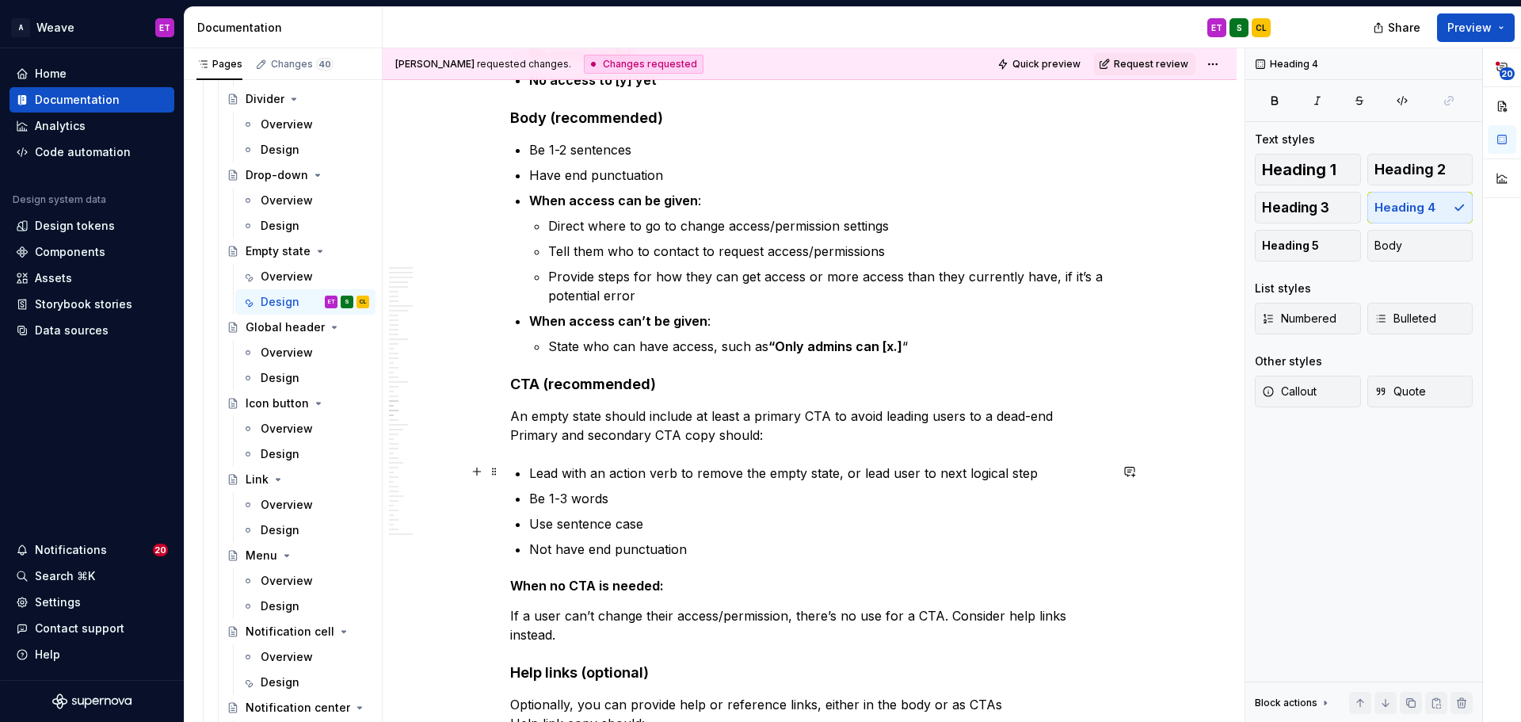
scroll to position [7854, 0]
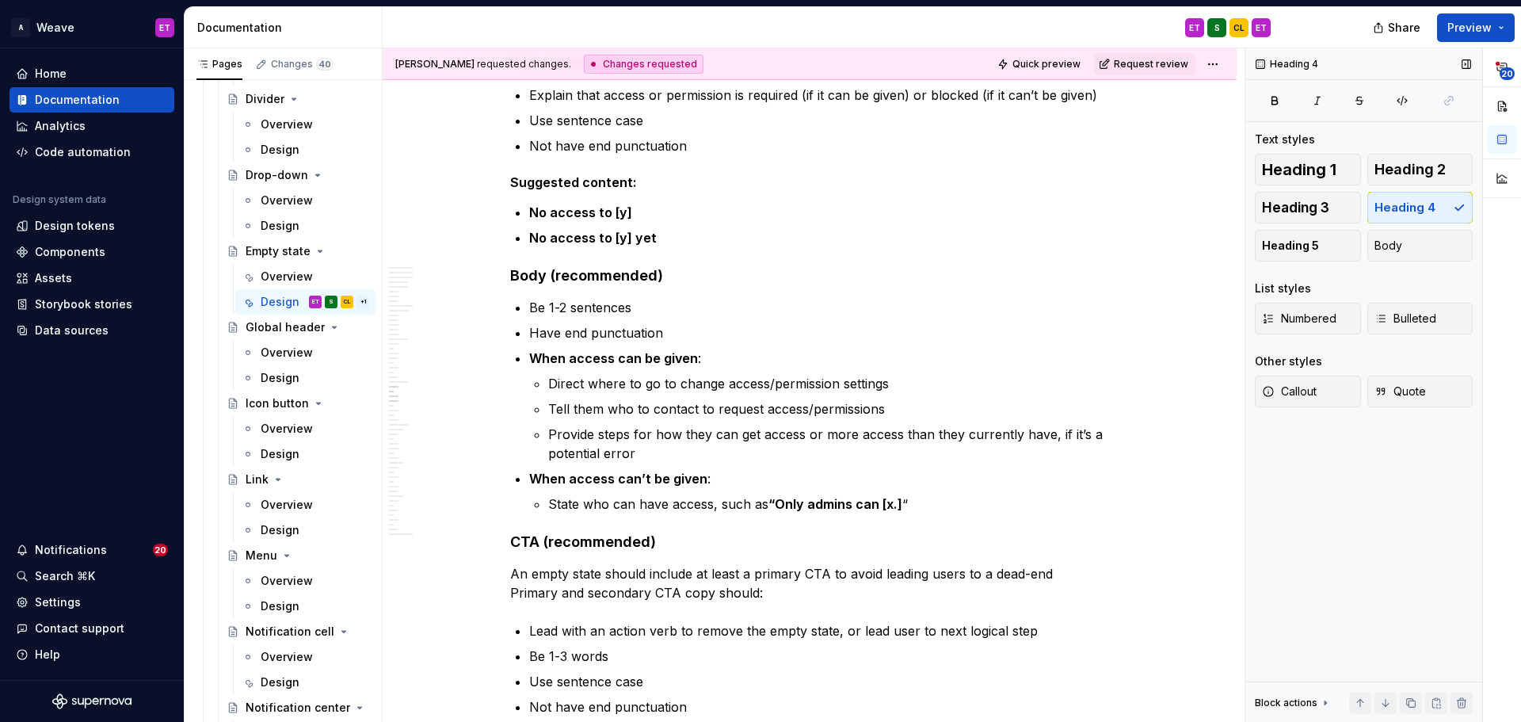
type textarea "*"
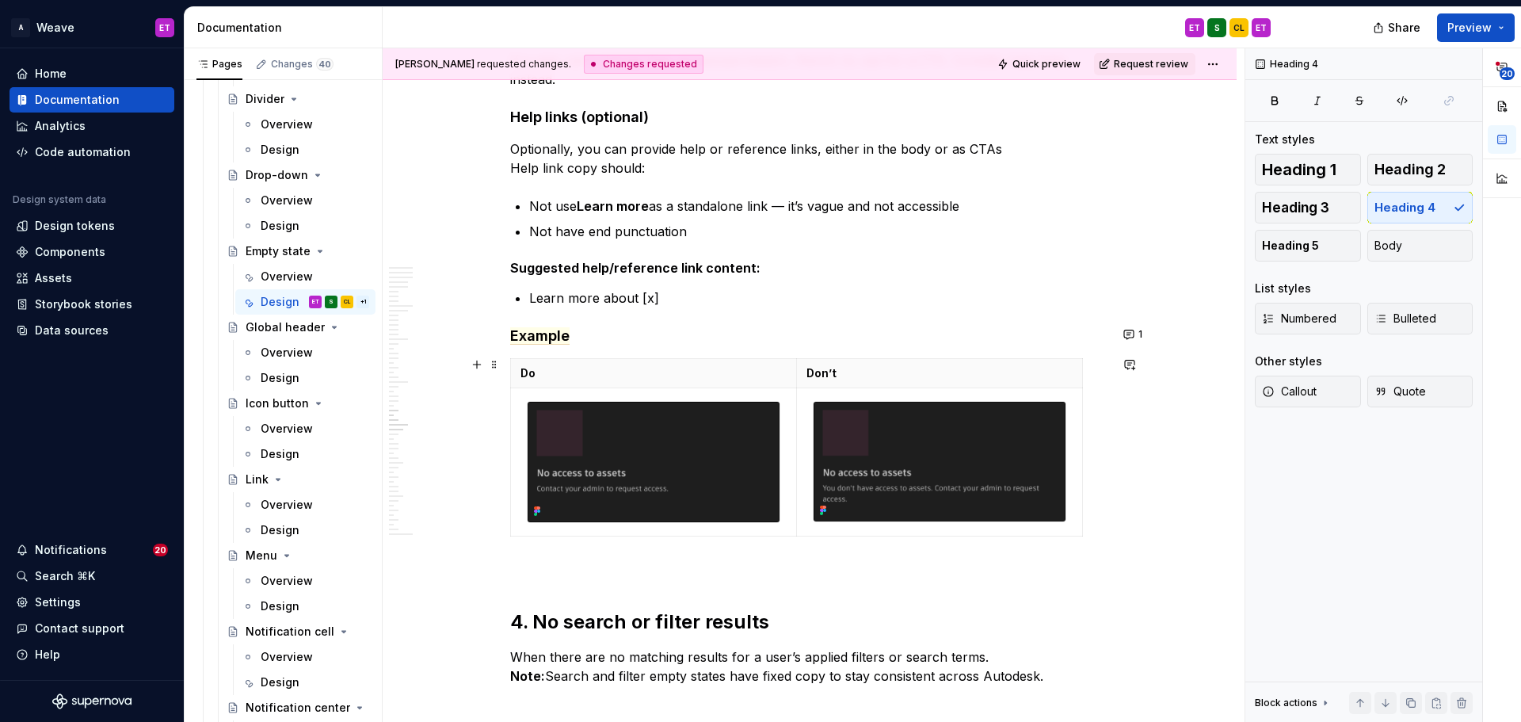
scroll to position [8804, 0]
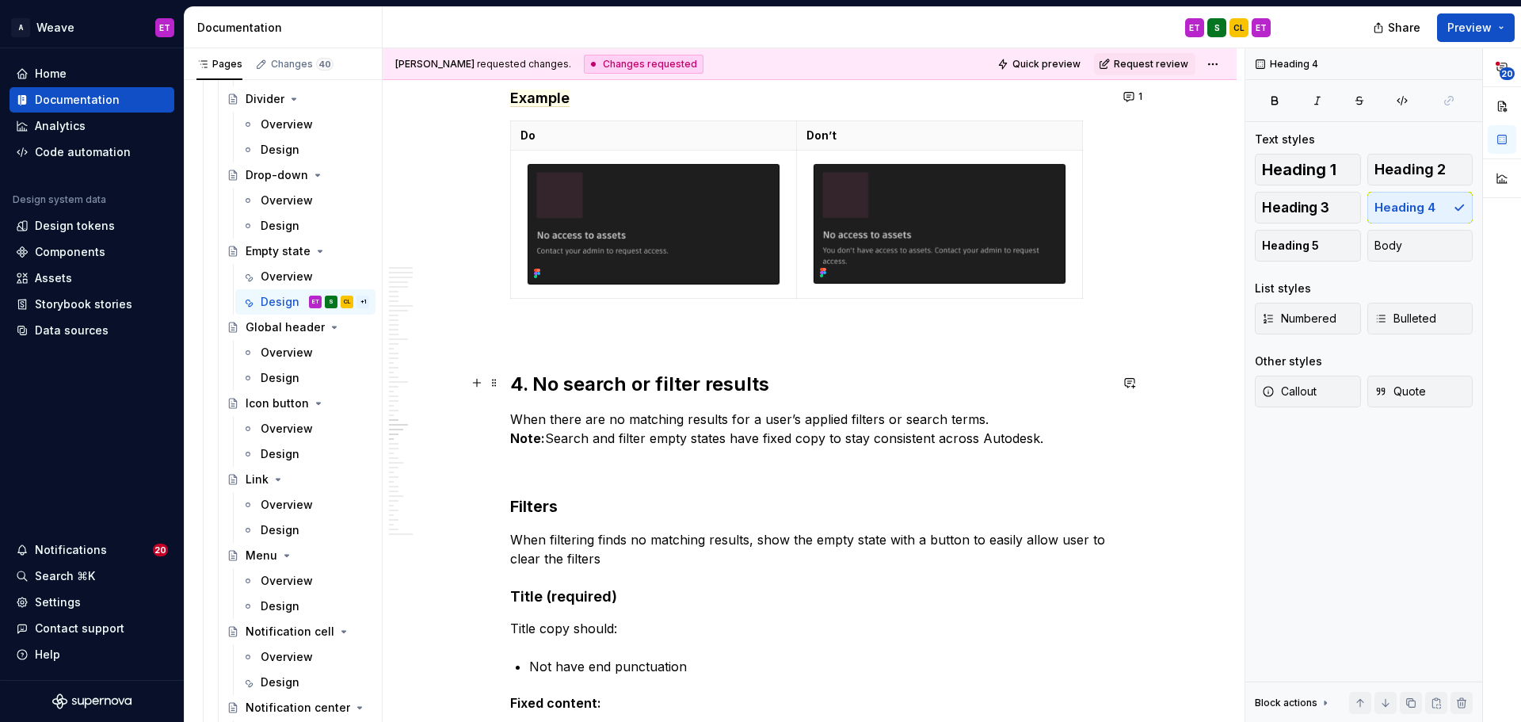
click at [656, 379] on h2 "4. No search or filter results" at bounding box center [809, 383] width 599 height 25
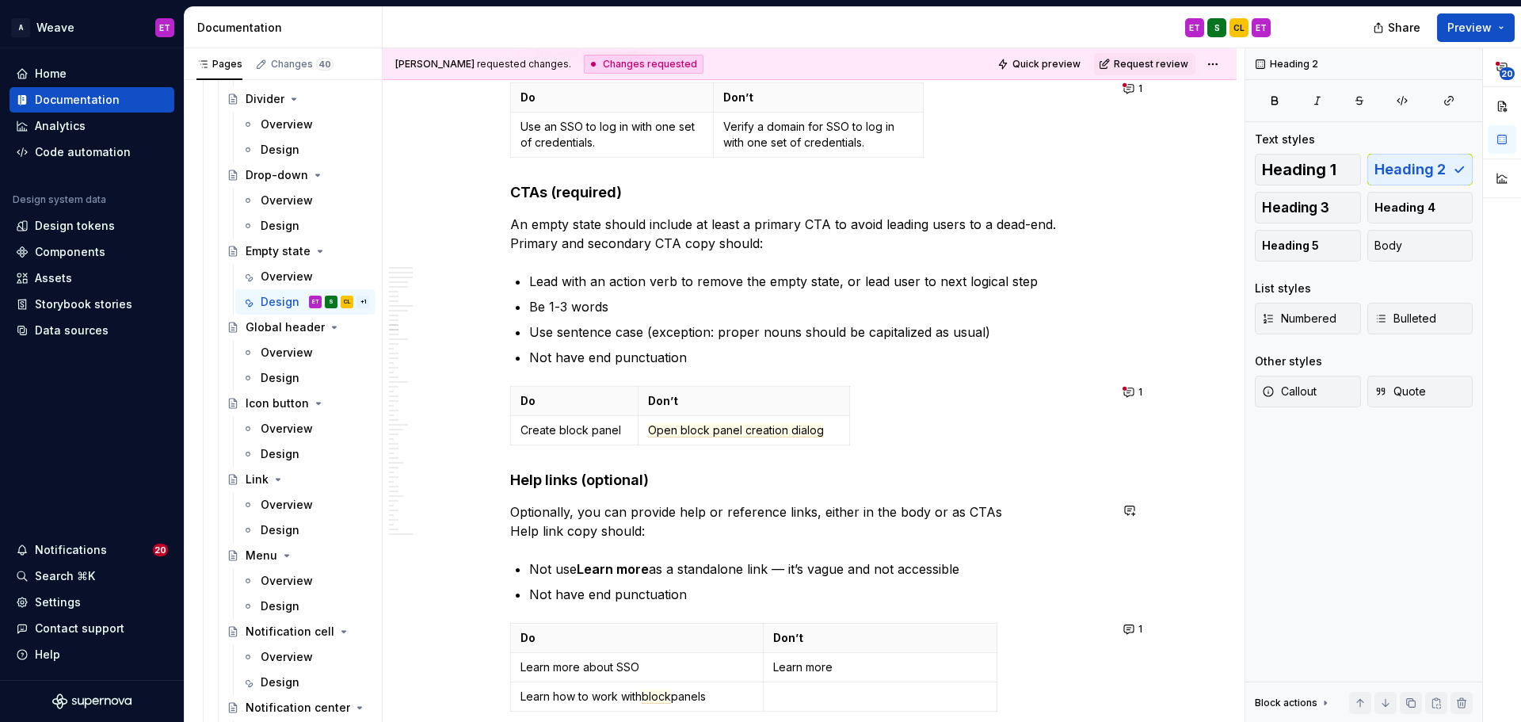
scroll to position [5003, 0]
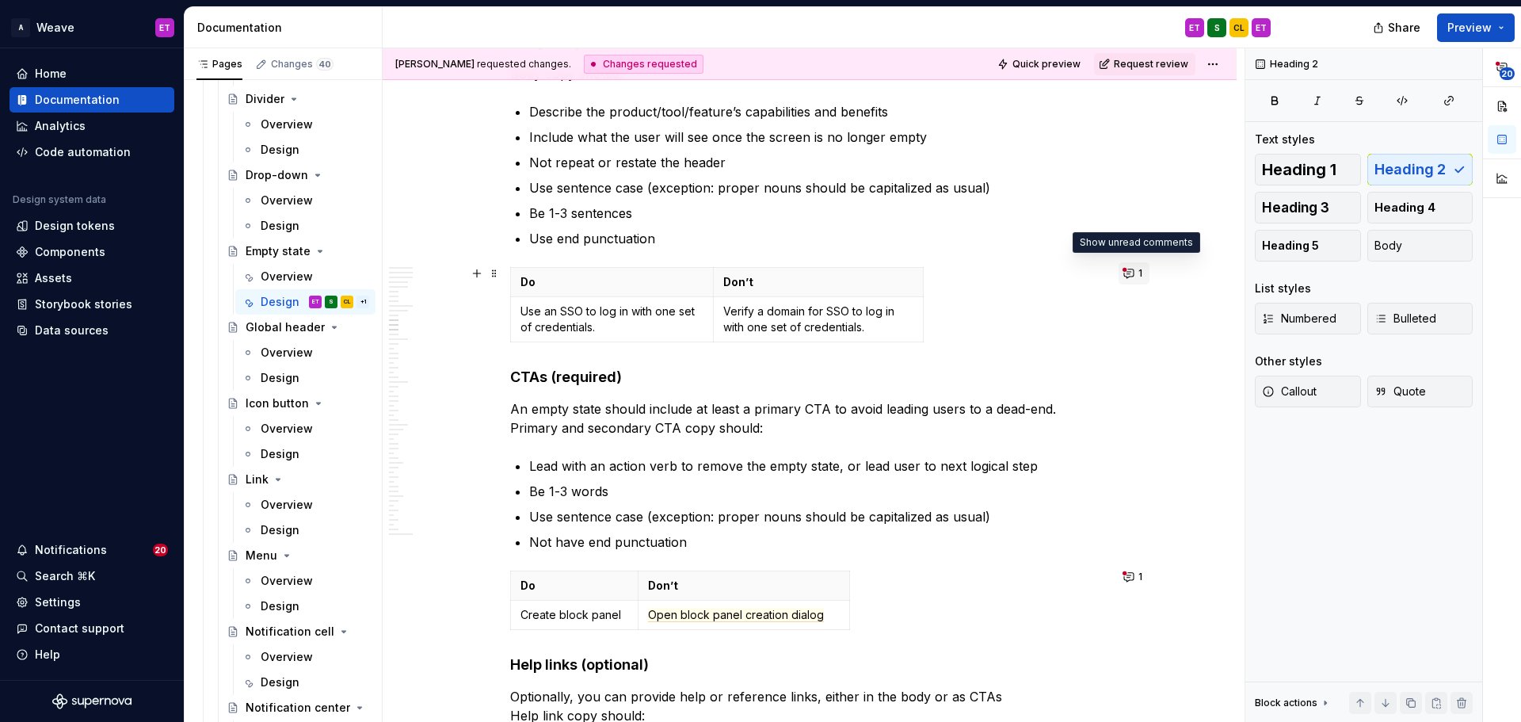
click at [1132, 271] on button "1" at bounding box center [1133, 273] width 31 height 22
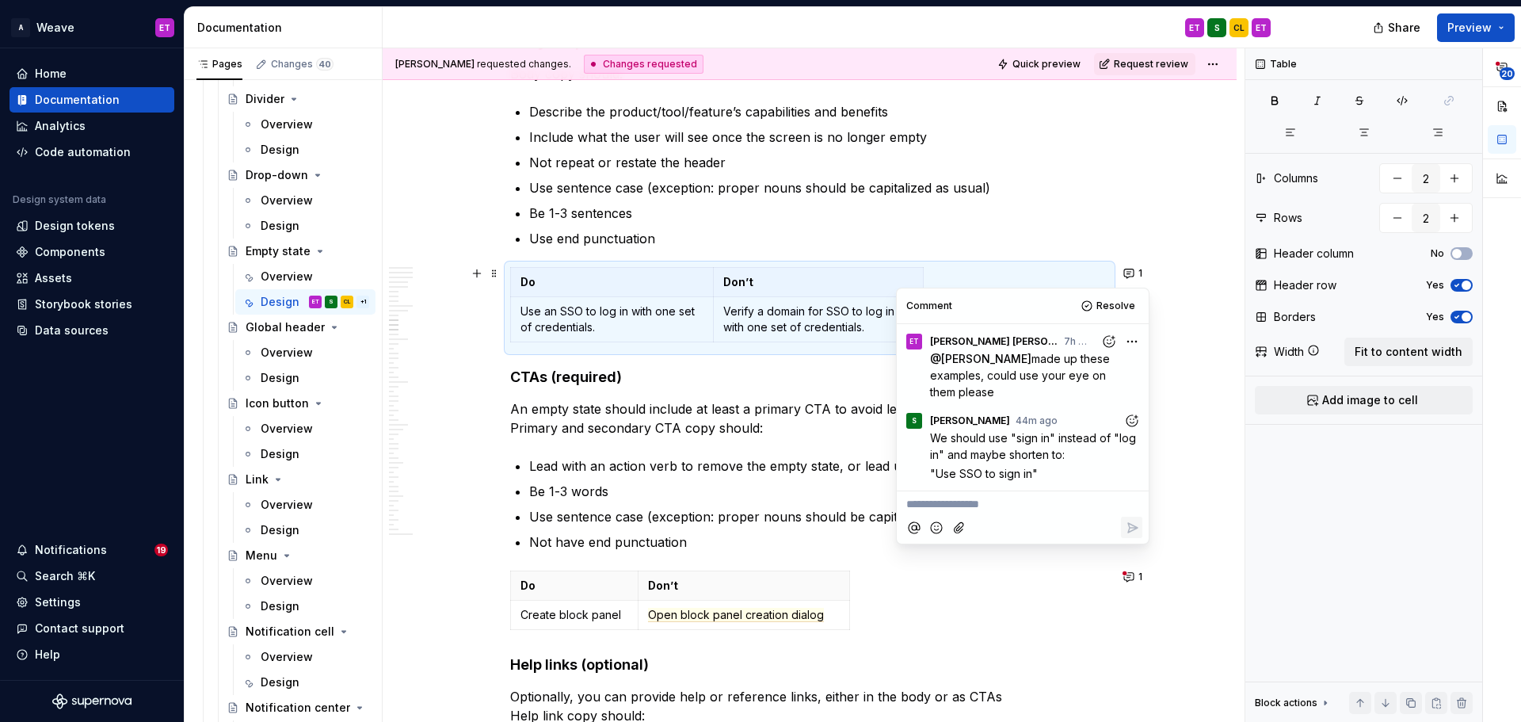
click at [564, 306] on p "Use an SSO to log in with one set of credentials." at bounding box center [611, 319] width 183 height 32
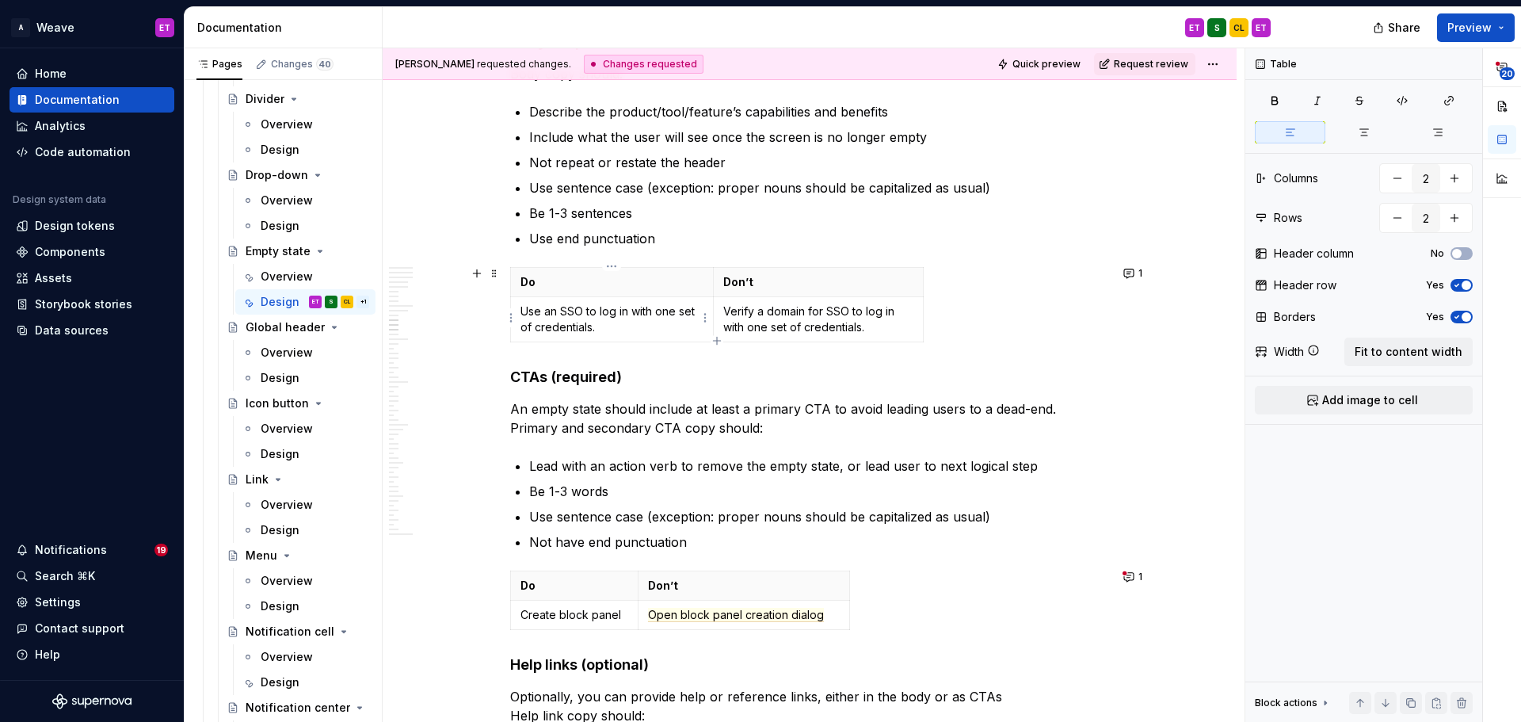
click at [562, 308] on p "Use an SSO to log in with one set of credentials." at bounding box center [611, 319] width 183 height 32
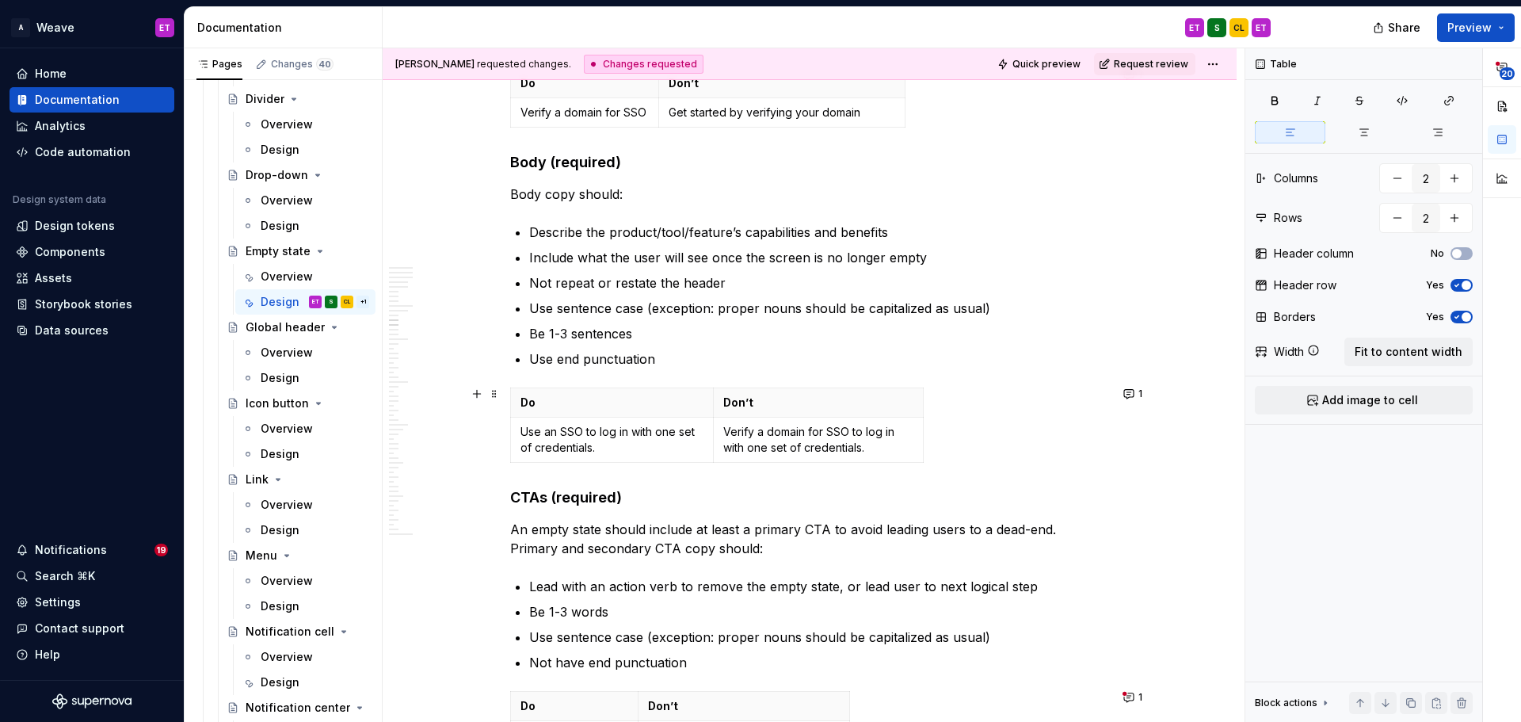
scroll to position [4765, 0]
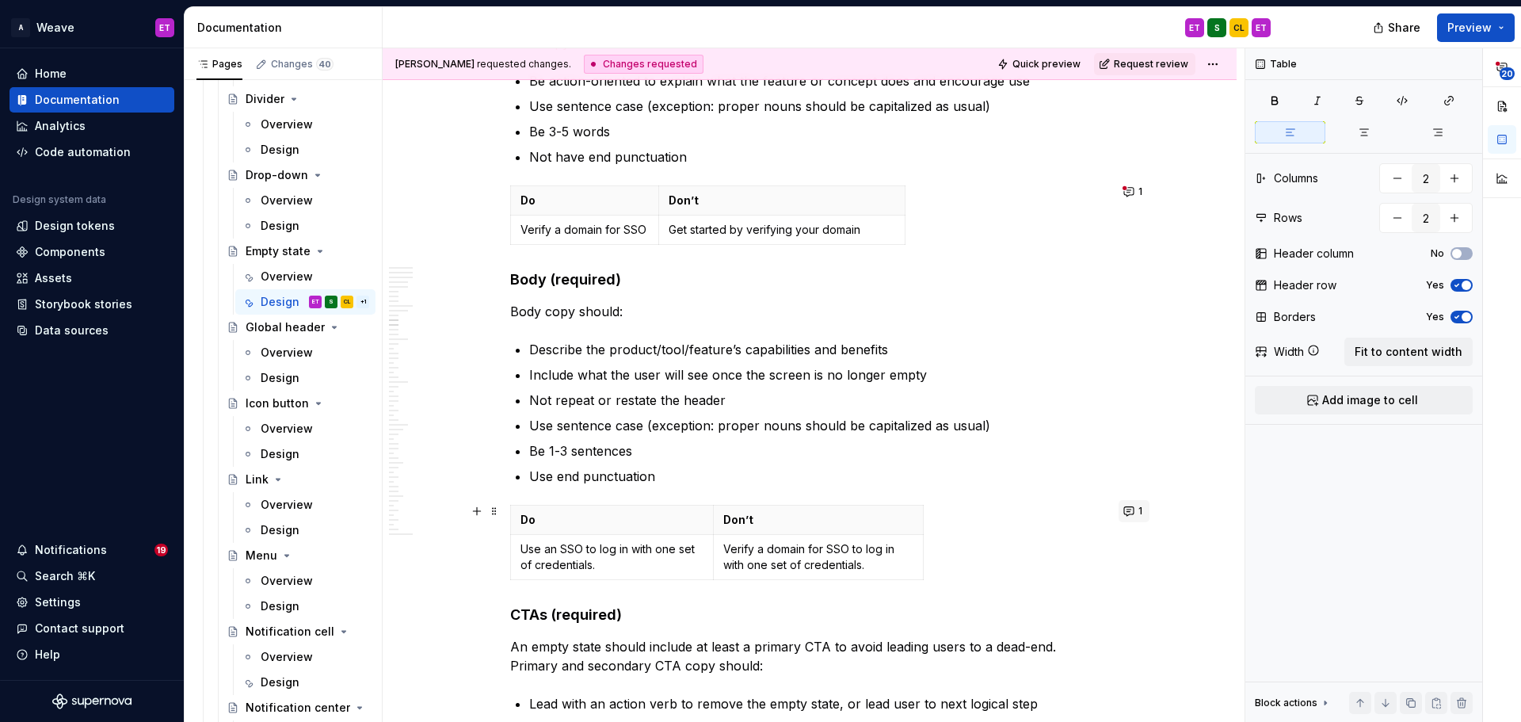
click at [1138, 510] on span "1" at bounding box center [1140, 511] width 4 height 13
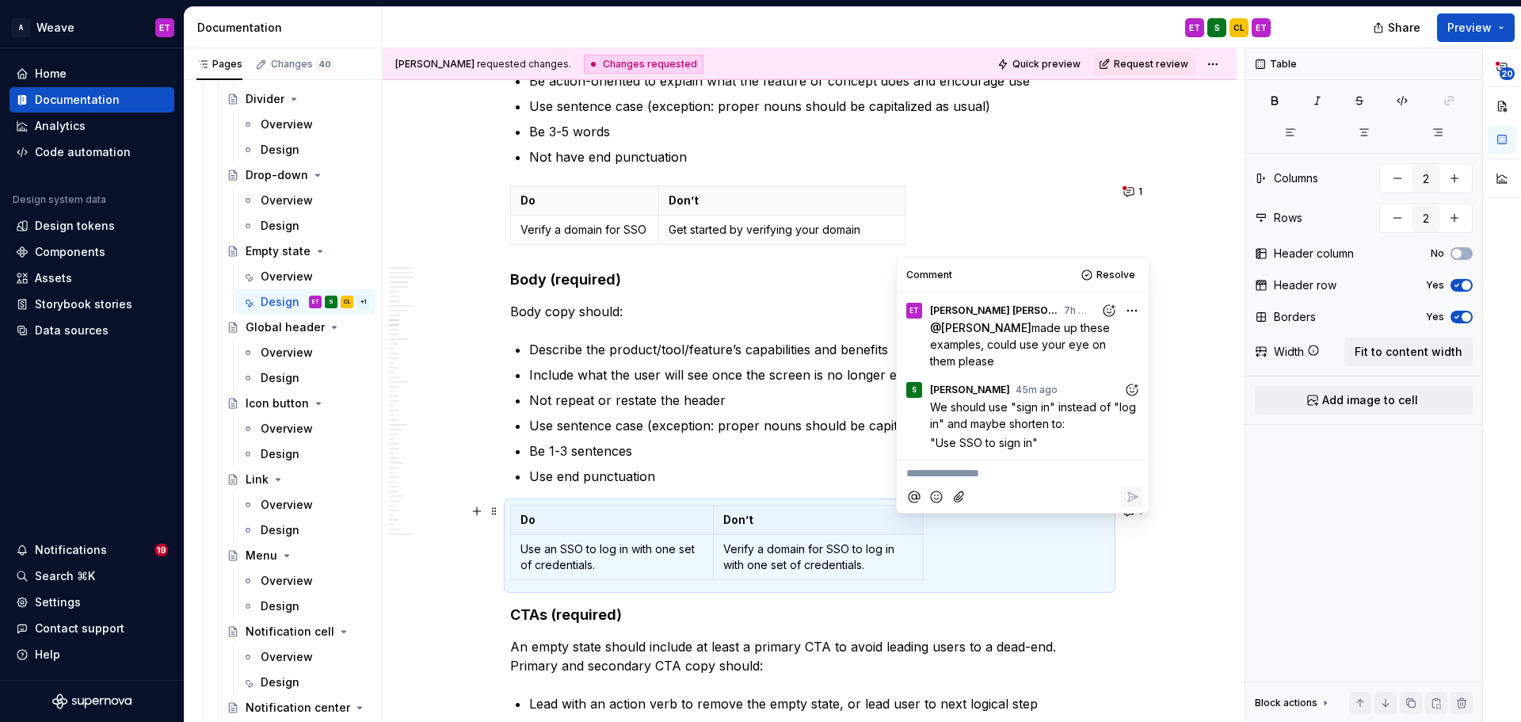
click at [605, 547] on p "Use an SSO to log in with one set of credentials." at bounding box center [611, 557] width 183 height 32
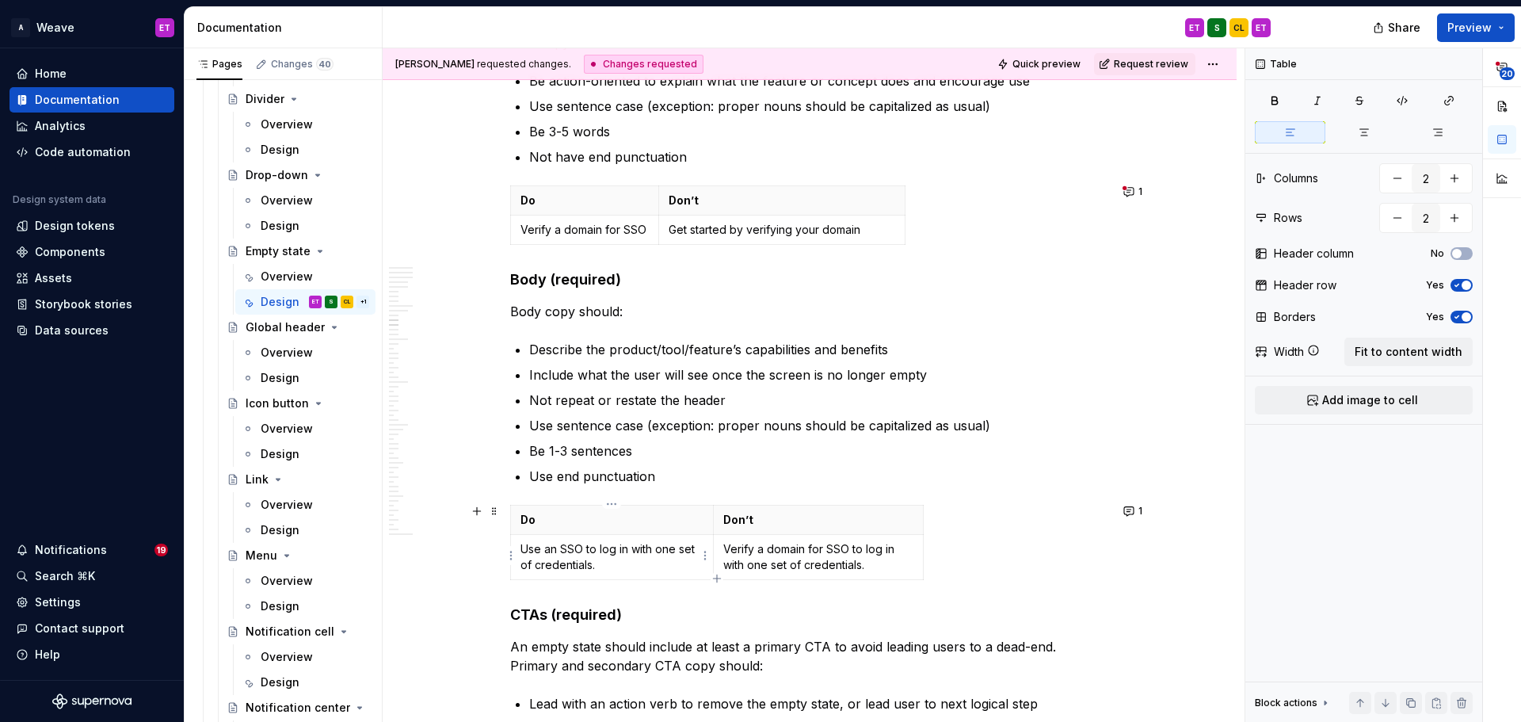
click at [608, 549] on p "Use an SSO to log in with one set of credentials." at bounding box center [611, 557] width 183 height 32
click at [878, 547] on p "Verify a domain for SSO to log in with one set of credentials." at bounding box center [818, 557] width 191 height 32
click at [861, 551] on p "Verify a domain for SSO tosign in with one set of credentials." at bounding box center [818, 557] width 191 height 32
click at [1132, 511] on button "1" at bounding box center [1133, 511] width 31 height 22
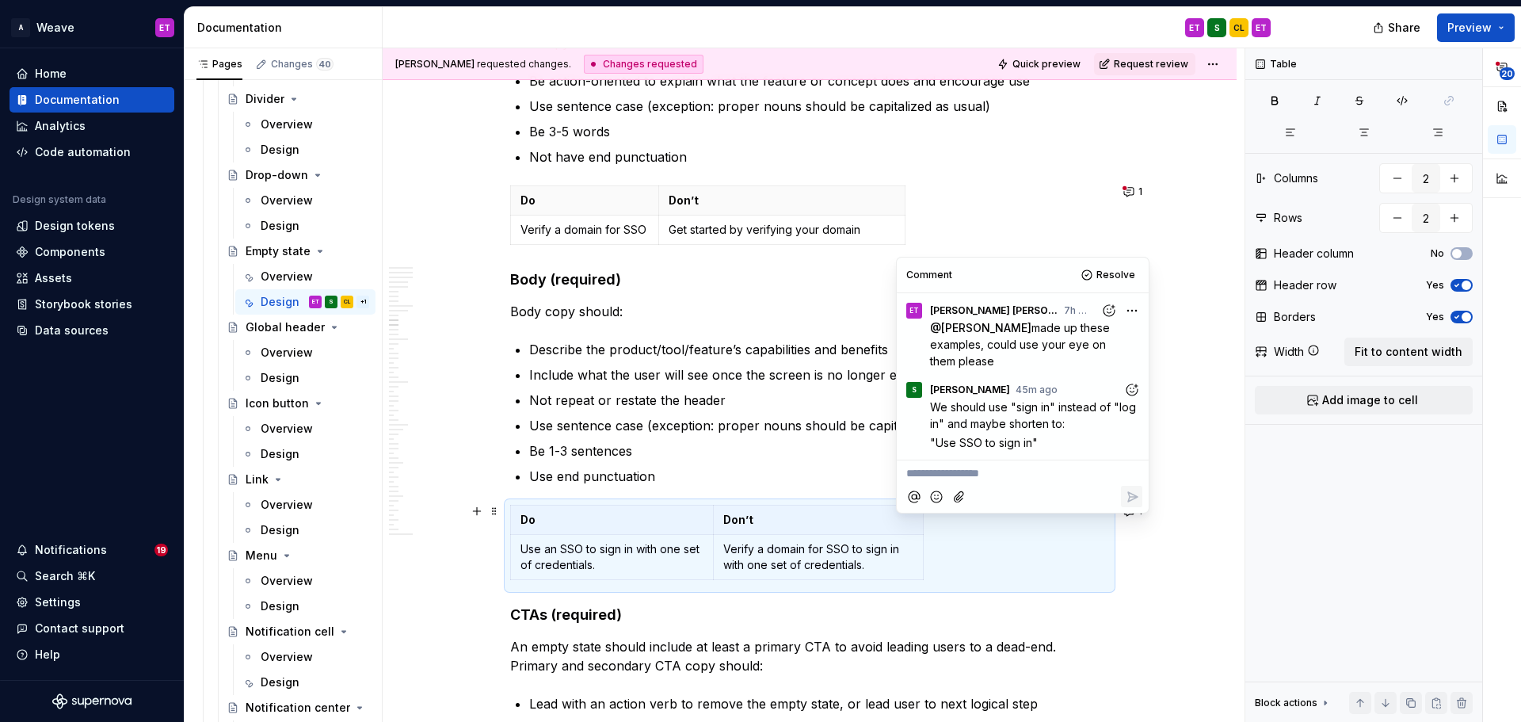
click at [1005, 465] on p "**********" at bounding box center [1022, 473] width 233 height 17
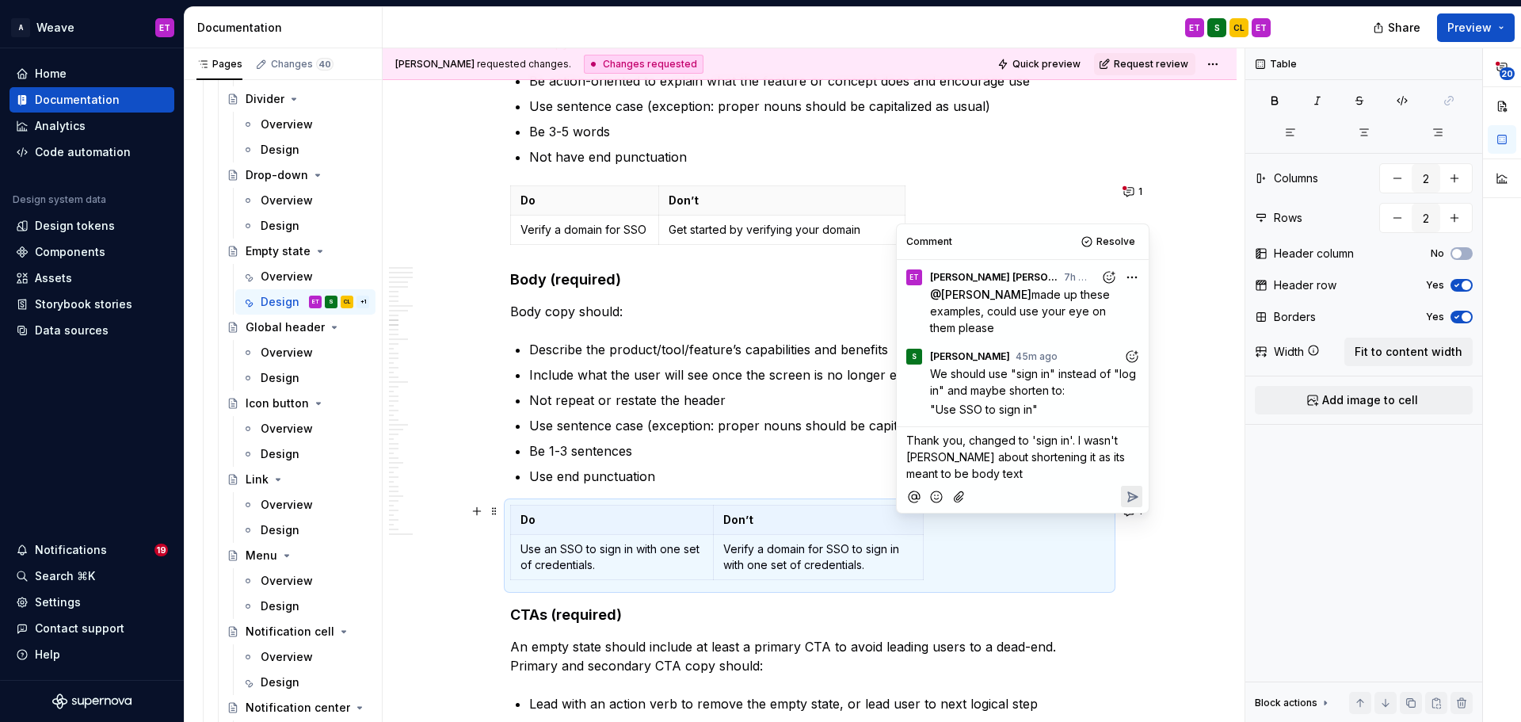
click at [930, 444] on span "Thank you, changed to 'sign in'. I wasn't suer about shortening it as its meant…" at bounding box center [1017, 456] width 222 height 47
click at [969, 460] on p "Thank you, changed to 'sign in'. I wasn't sure about shortening it as its meant…" at bounding box center [1022, 457] width 233 height 50
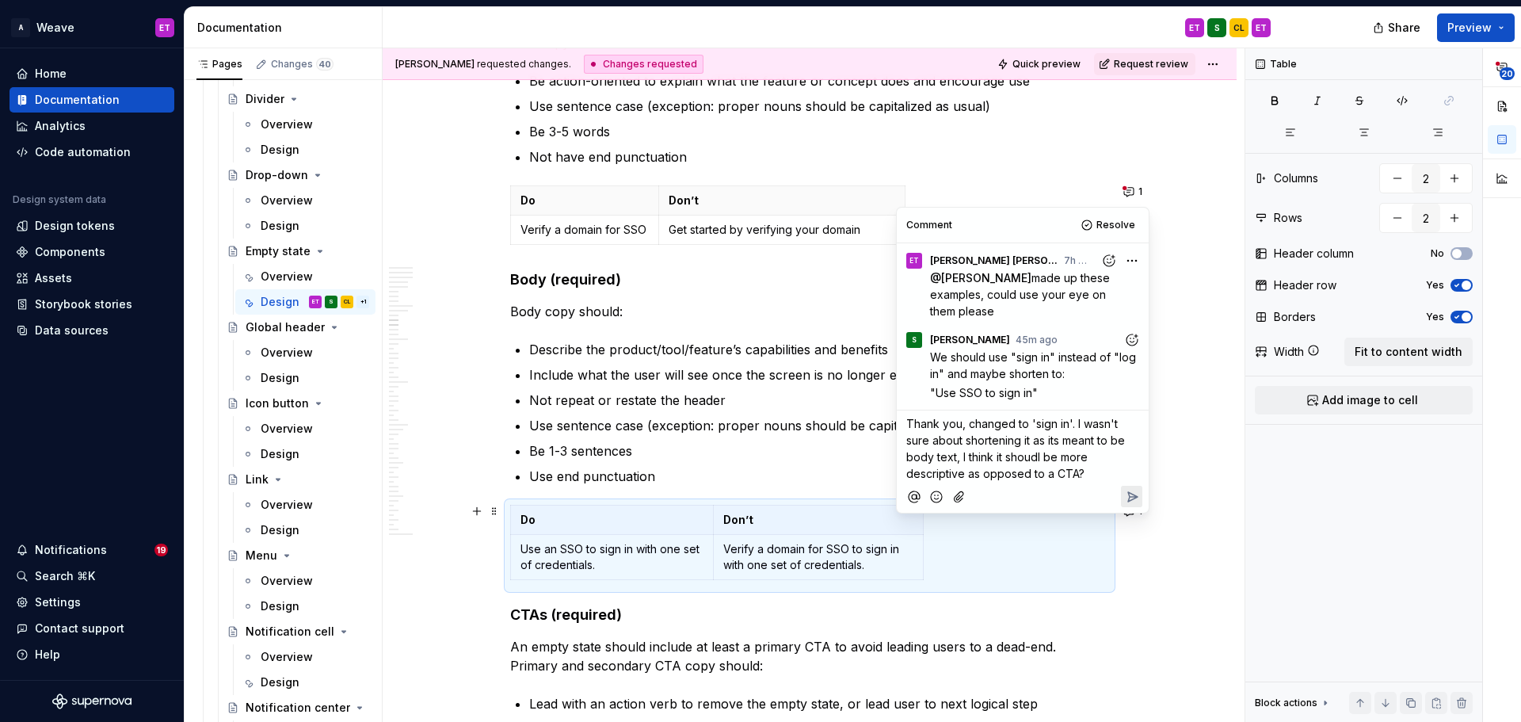
click at [1005, 431] on p "Thank you, changed to 'sign in'. I wasn't sure about shortening it as its meant…" at bounding box center [1022, 448] width 233 height 67
click at [1063, 438] on span "Thank you, changed to 'sign in'. I wasn't sure about shortening it as its meant…" at bounding box center [1017, 448] width 222 height 63
click at [1043, 440] on span "Thank you, changed to 'sign in'. I wasn't sure about shortening it as its meant…" at bounding box center [1017, 448] width 222 height 63
click at [1133, 489] on icon "Reply" at bounding box center [1132, 497] width 16 height 16
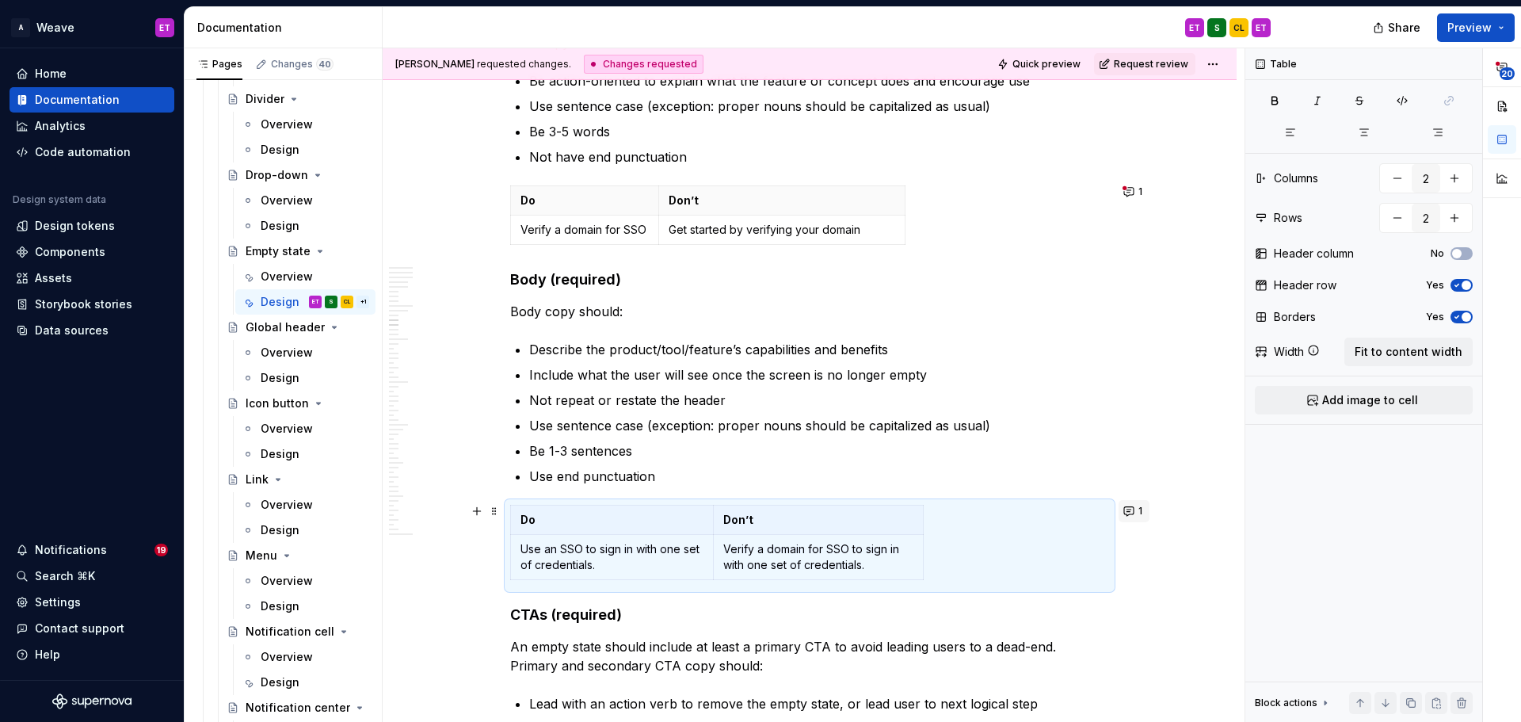
click at [1133, 505] on button "1" at bounding box center [1133, 511] width 31 height 22
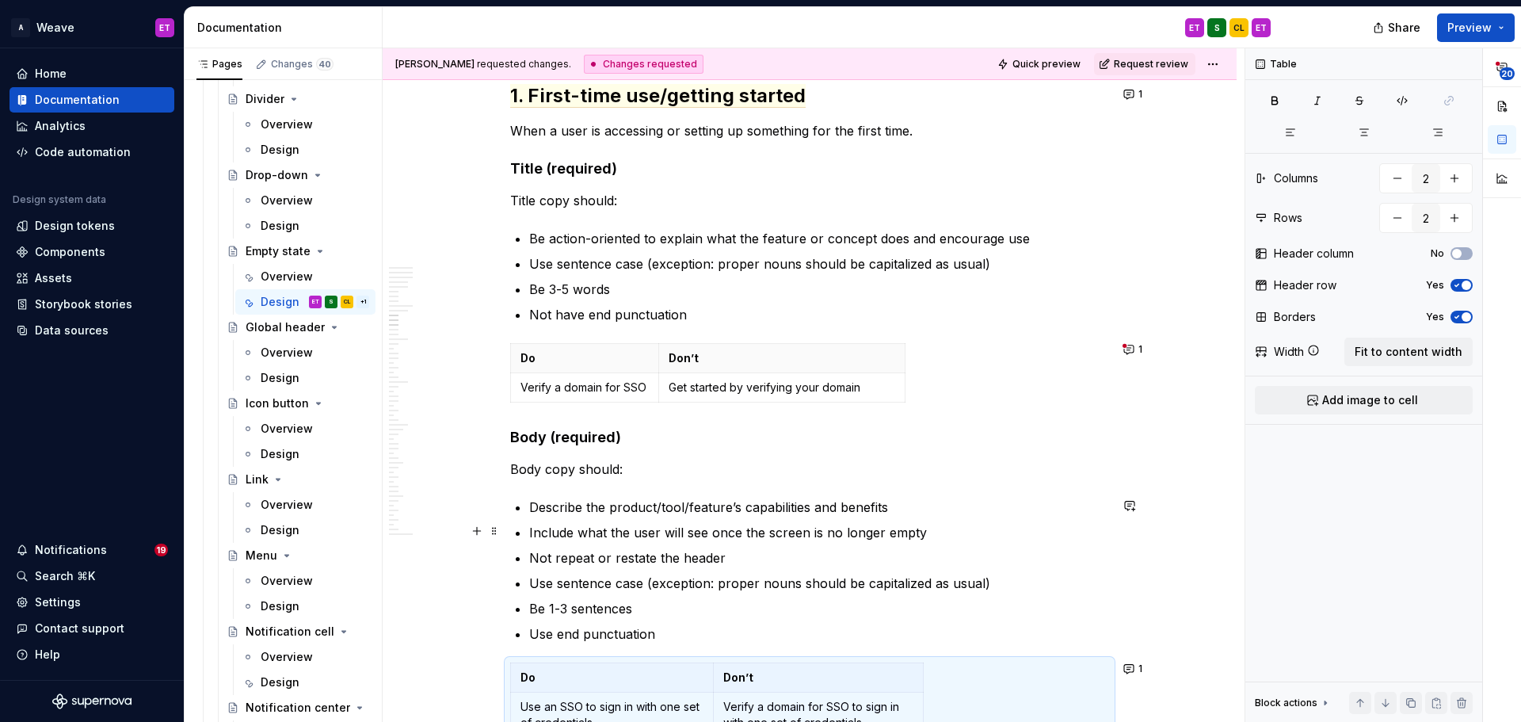
scroll to position [4607, 0]
click at [1136, 348] on button "1" at bounding box center [1133, 350] width 31 height 22
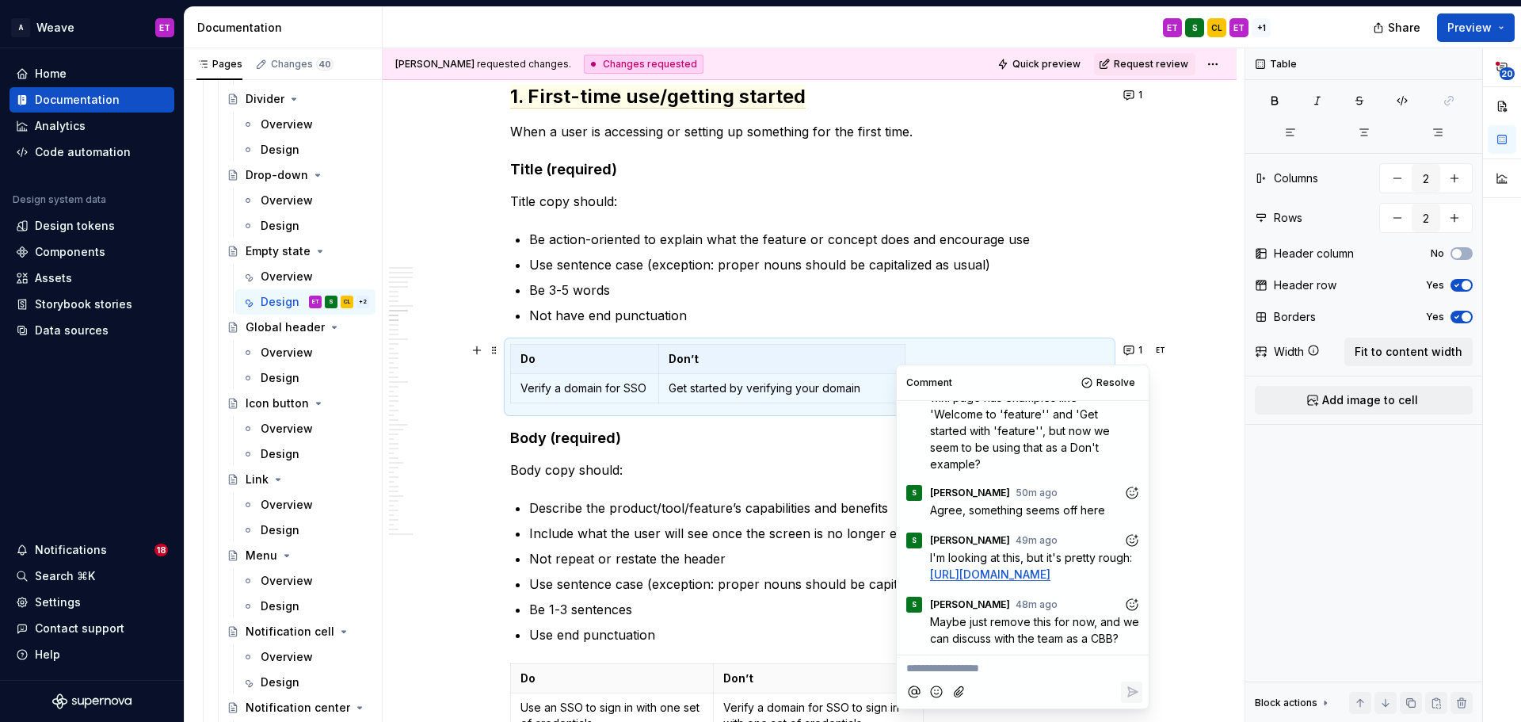
scroll to position [88, 0]
click at [1012, 667] on p "**********" at bounding box center [1022, 668] width 233 height 17
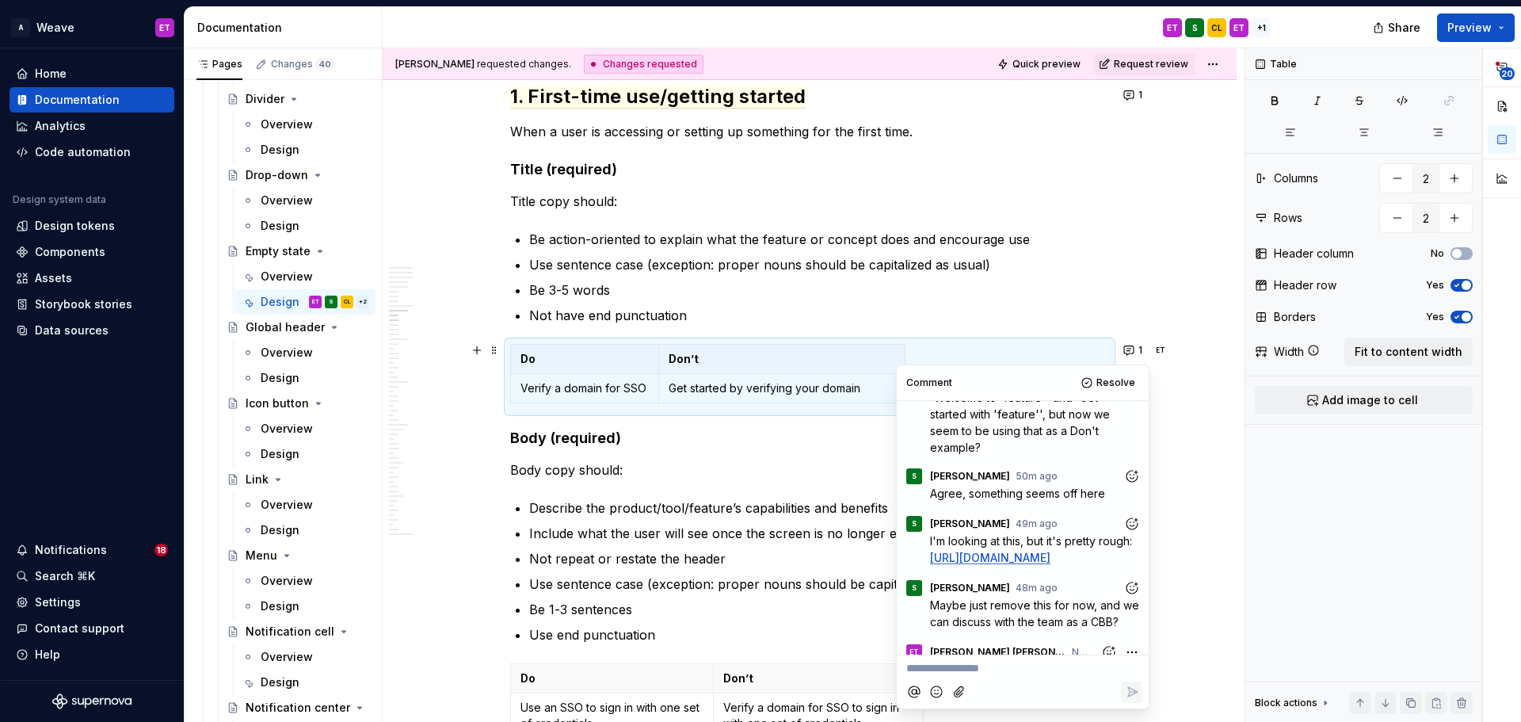
scroll to position [169, 0]
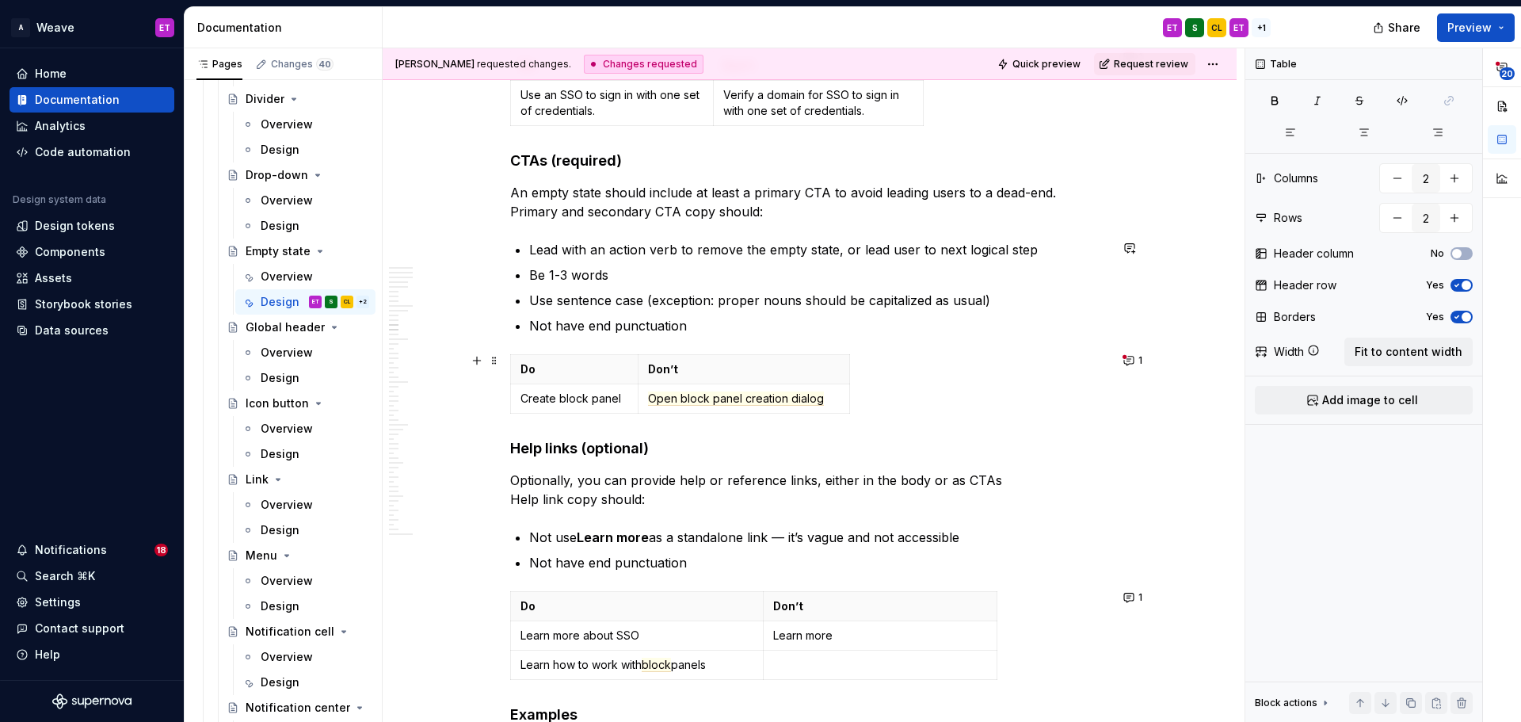
scroll to position [5240, 0]
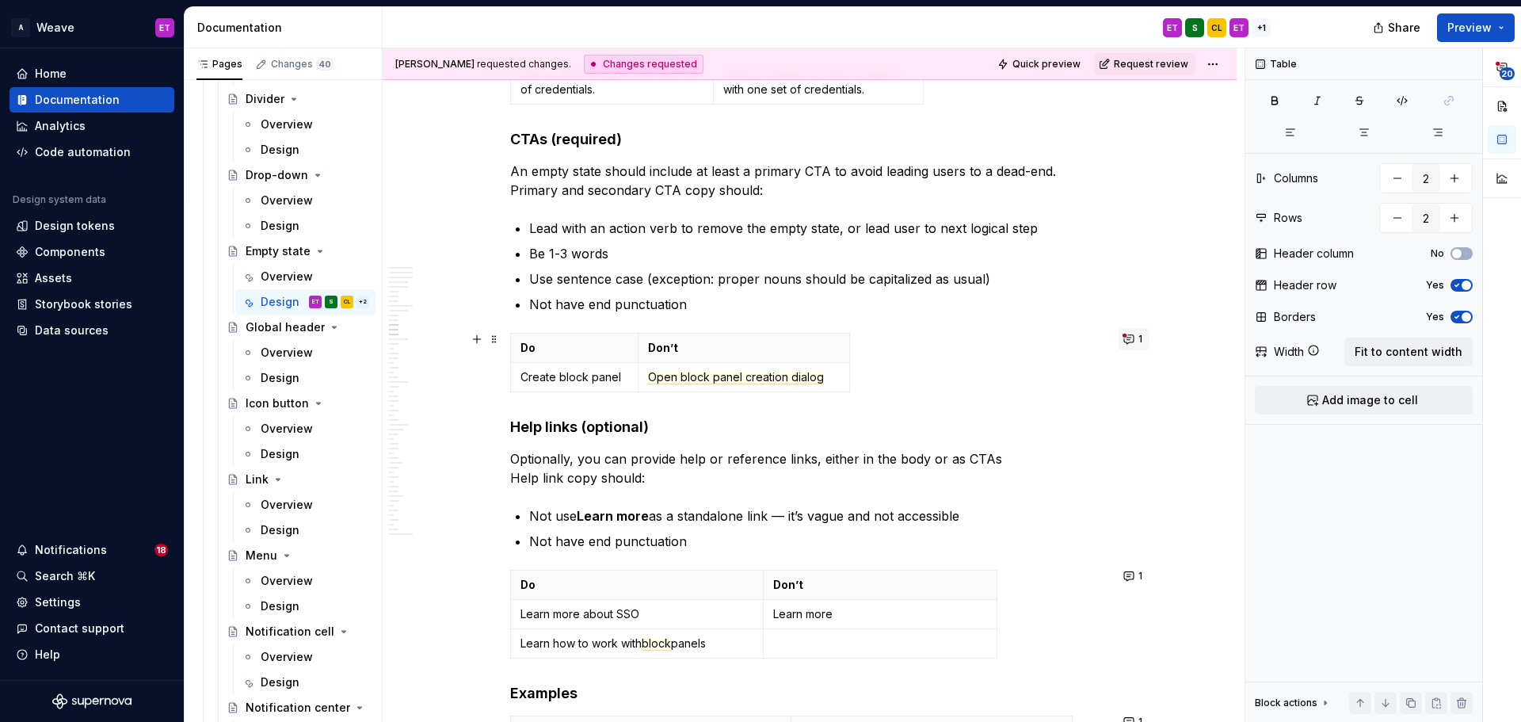
click at [1145, 335] on button "1" at bounding box center [1133, 339] width 31 height 22
click at [684, 375] on span "Open block panel creation dialog" at bounding box center [736, 377] width 176 height 14
click at [1133, 334] on button "1" at bounding box center [1133, 339] width 31 height 22
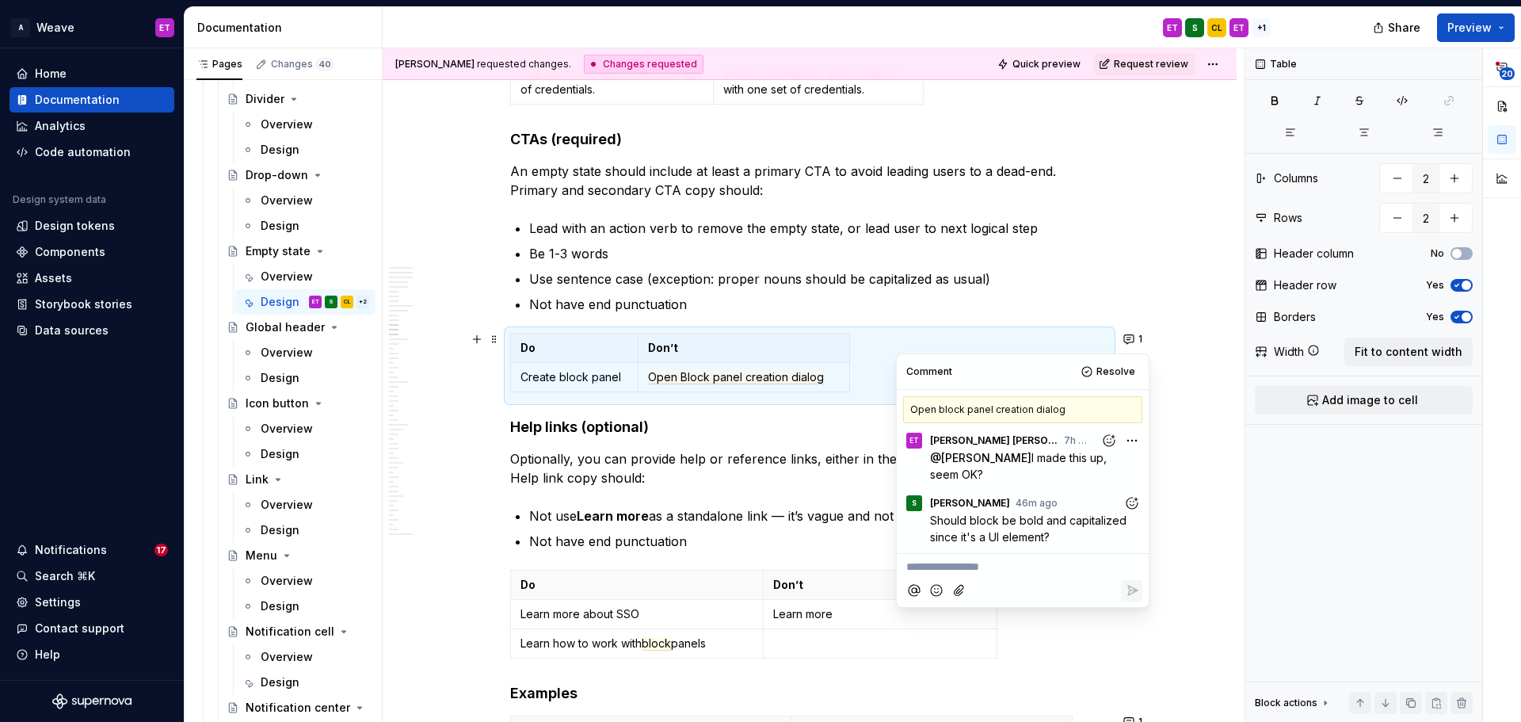
click at [1023, 558] on p "**********" at bounding box center [1022, 566] width 233 height 17
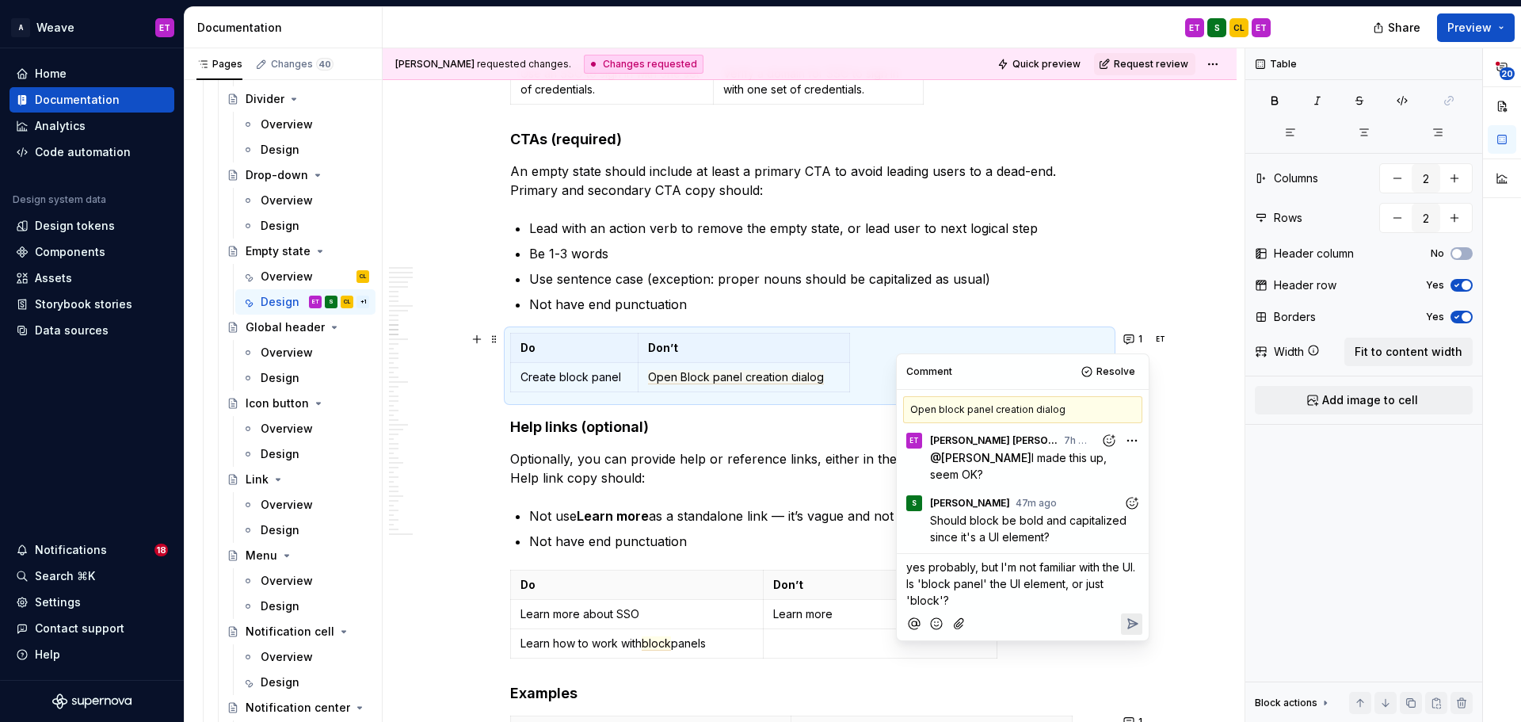
click at [911, 560] on span "yes probably, but I'm not familiar with the UI. Is 'block panel' the UI element…" at bounding box center [1022, 583] width 232 height 47
click at [1080, 568] on span "Yes probably, but I'm not familiar with the UI. Is 'block panel' the UI element…" at bounding box center [1022, 583] width 232 height 47
click at [1053, 579] on p "Yes probably, but I'm not familiar with the UI. Is 'block panel' the UI element…" at bounding box center [1022, 583] width 233 height 50
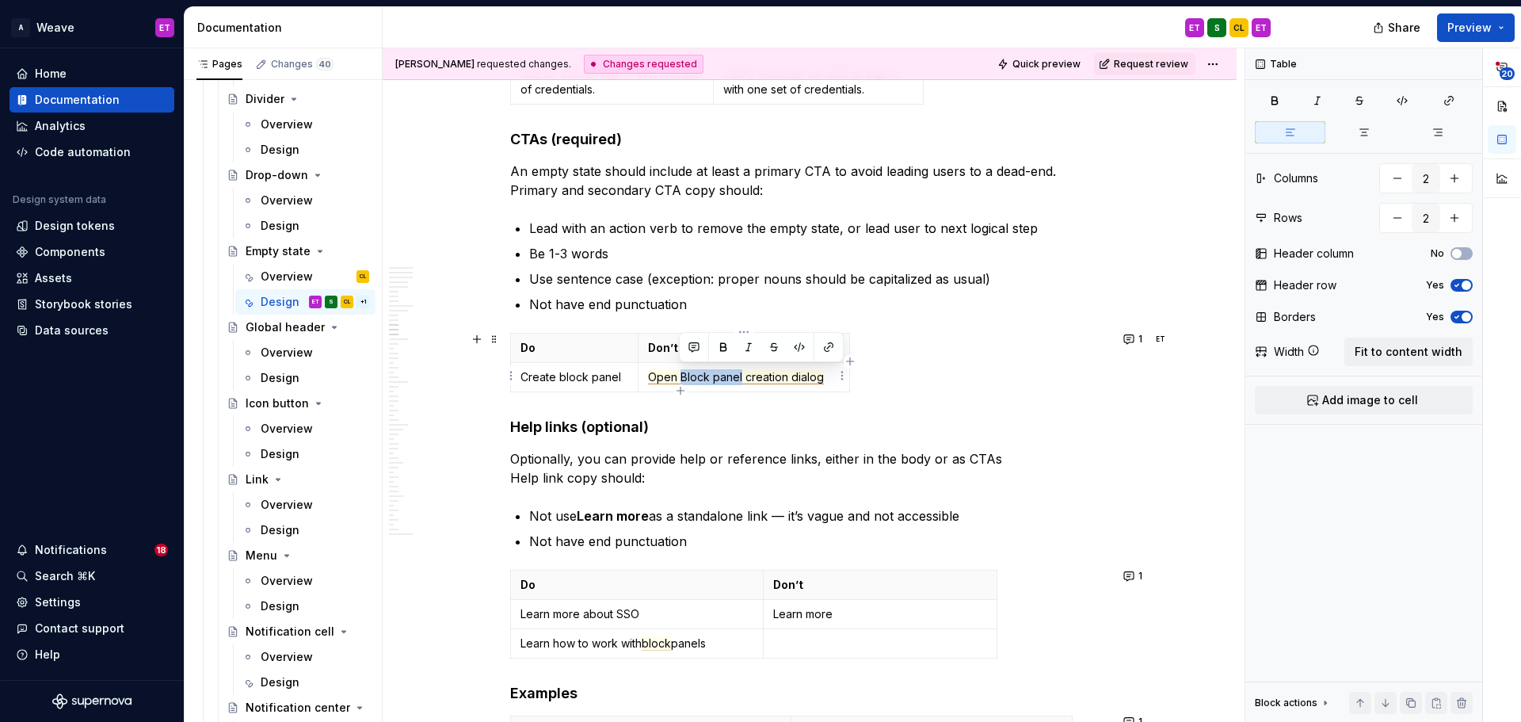
drag, startPoint x: 739, startPoint y: 379, endPoint x: 680, endPoint y: 377, distance: 58.6
click at [680, 377] on span "Open Block panel creation dialog" at bounding box center [736, 377] width 176 height 14
click at [732, 350] on button "button" at bounding box center [723, 347] width 22 height 22
click at [1025, 397] on div "Do Don’t Create block panel Open Block panel creation dialog" at bounding box center [809, 366] width 599 height 66
click at [1129, 579] on button "1" at bounding box center [1133, 576] width 31 height 22
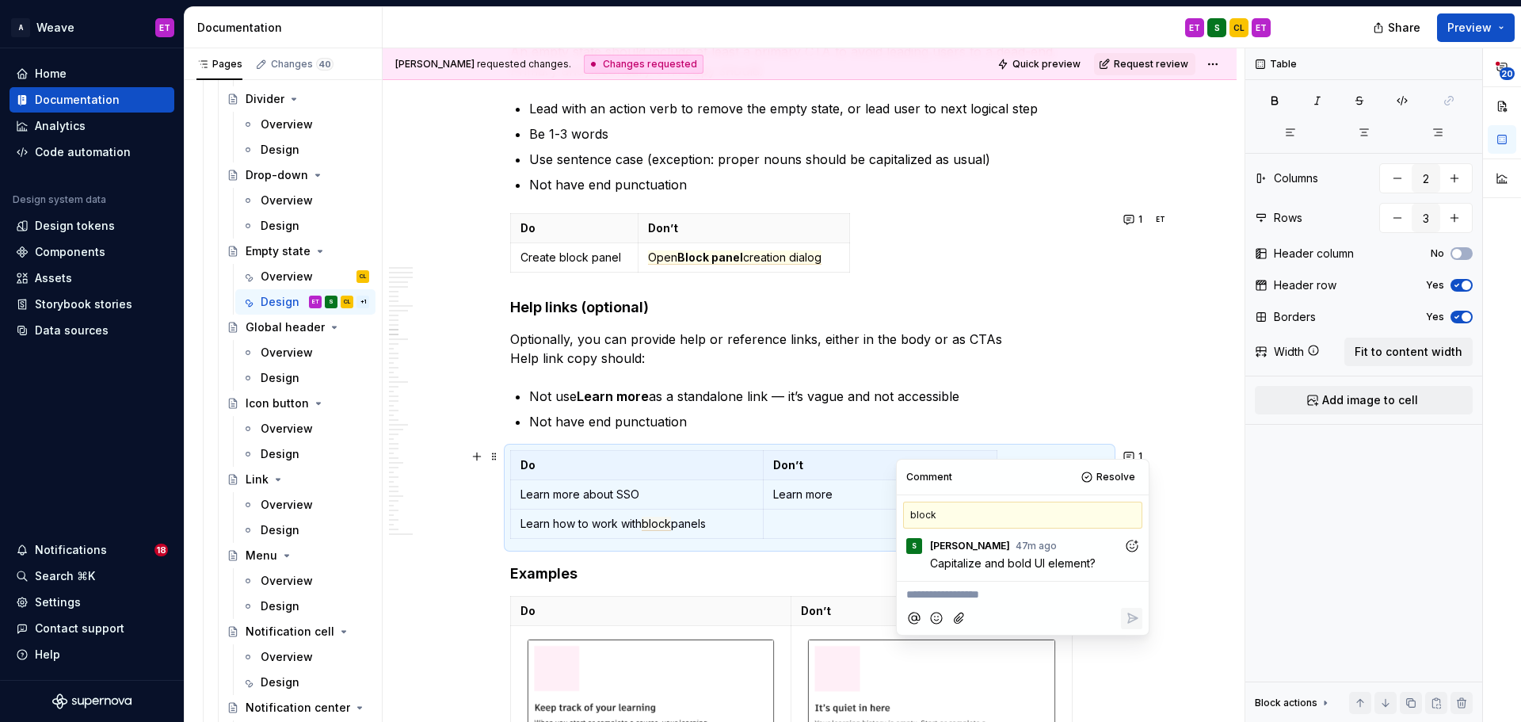
scroll to position [5399, 0]
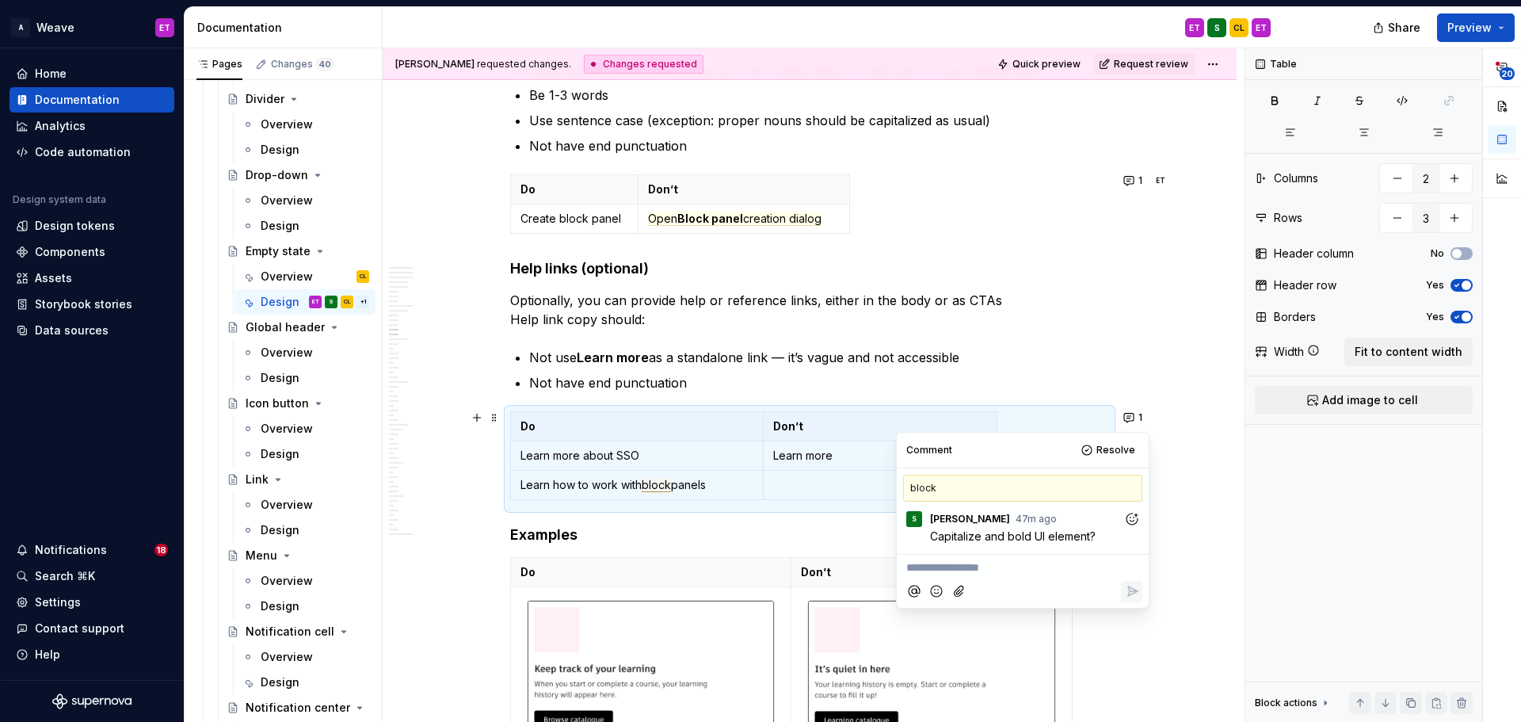
click at [653, 478] on span "block" at bounding box center [656, 485] width 29 height 14
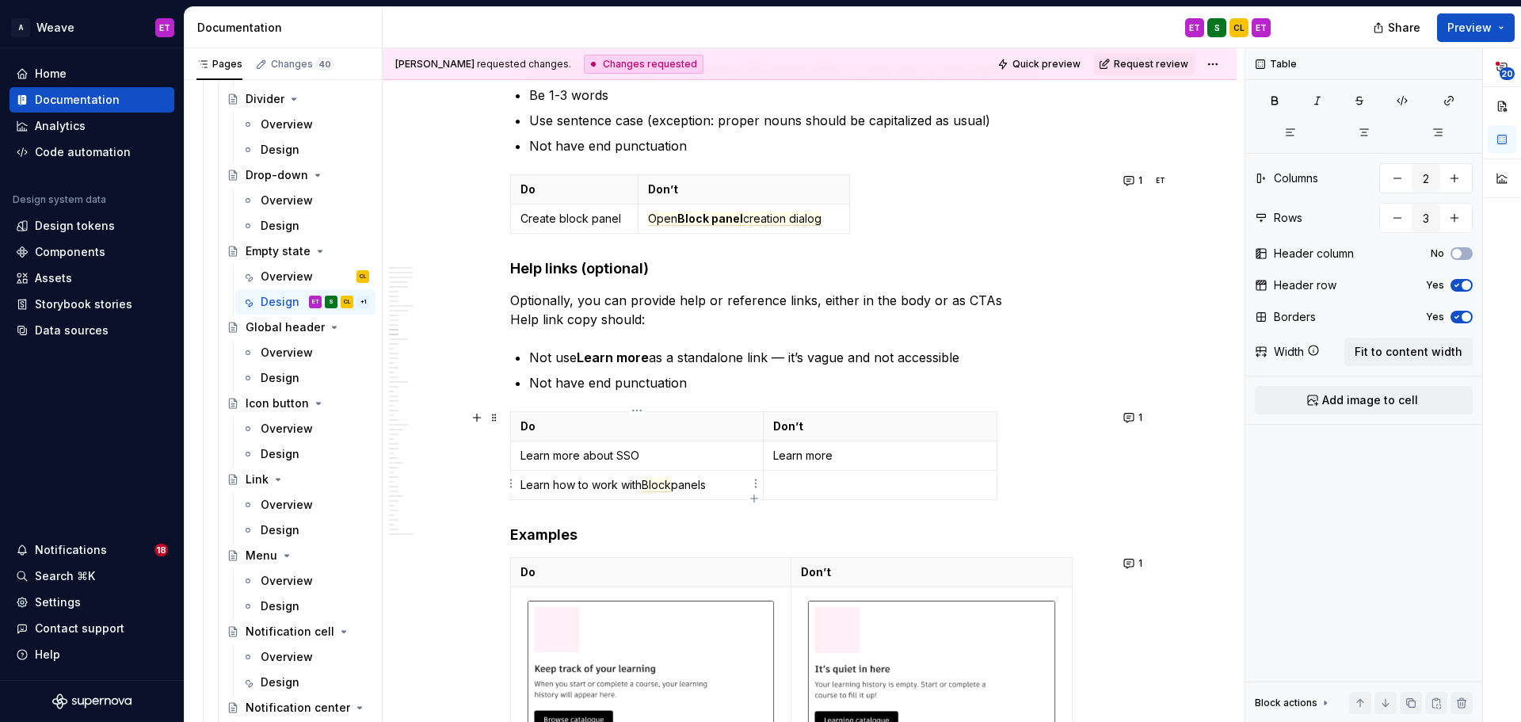
click at [715, 485] on p "Learn how to work with Block panels" at bounding box center [636, 485] width 233 height 16
drag, startPoint x: 675, startPoint y: 482, endPoint x: 646, endPoint y: 478, distance: 28.7
click at [646, 478] on p "Learn how to work with Block panels" at bounding box center [636, 486] width 233 height 16
click at [686, 459] on button "button" at bounding box center [691, 455] width 22 height 22
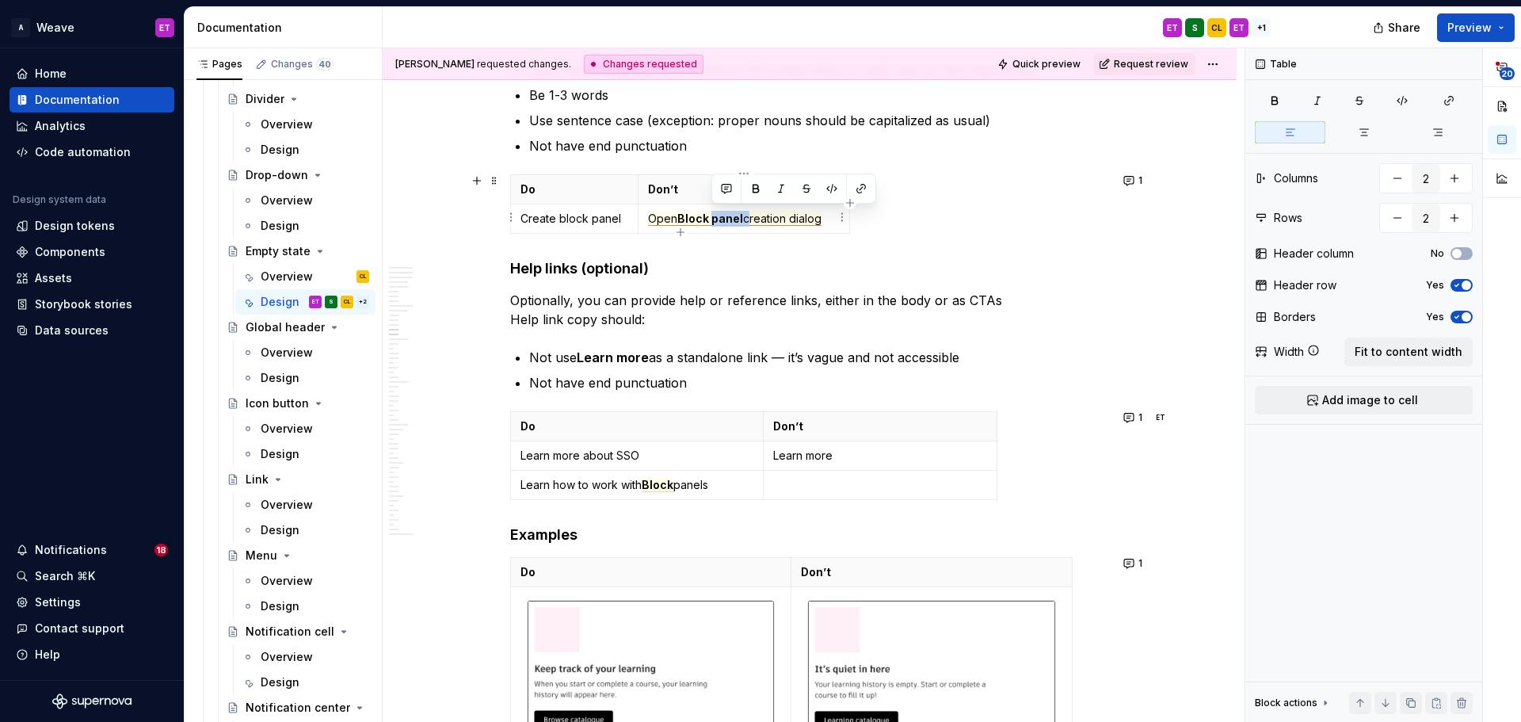
drag, startPoint x: 745, startPoint y: 220, endPoint x: 714, endPoint y: 214, distance: 30.8
click at [714, 214] on commenthighlight "Open Block panel creation dialog" at bounding box center [734, 218] width 173 height 14
click at [707, 487] on p "Learn how to work with Block panels" at bounding box center [636, 485] width 233 height 16
drag, startPoint x: 714, startPoint y: 485, endPoint x: 646, endPoint y: 481, distance: 68.2
click at [646, 481] on p "Learn how to work with Block panels" at bounding box center [636, 485] width 233 height 16
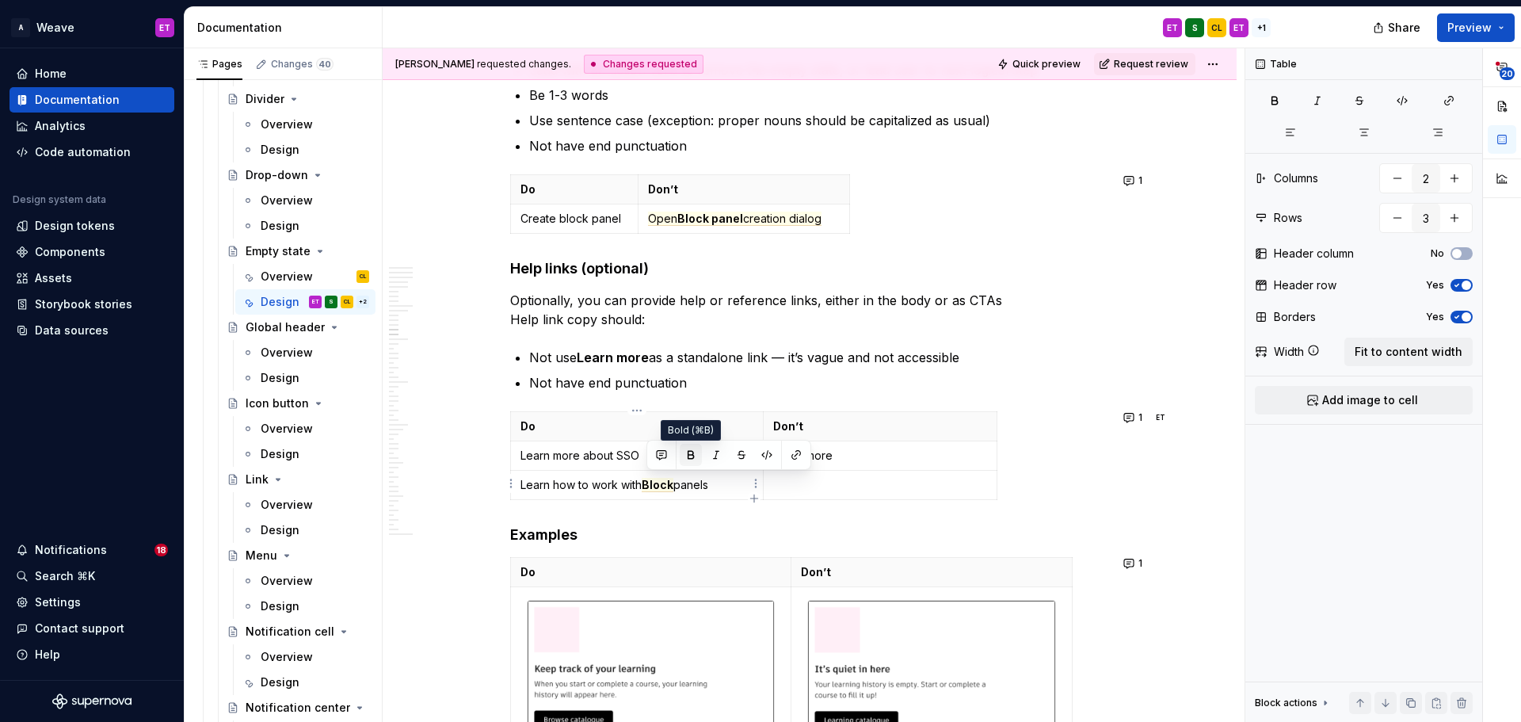
click at [694, 451] on button "button" at bounding box center [691, 455] width 22 height 22
click at [574, 223] on p "Create block panel" at bounding box center [574, 219] width 108 height 16
type input "2"
click at [561, 219] on p "Create block panel" at bounding box center [574, 219] width 108 height 16
click at [622, 214] on p "Create Block panel" at bounding box center [574, 219] width 108 height 16
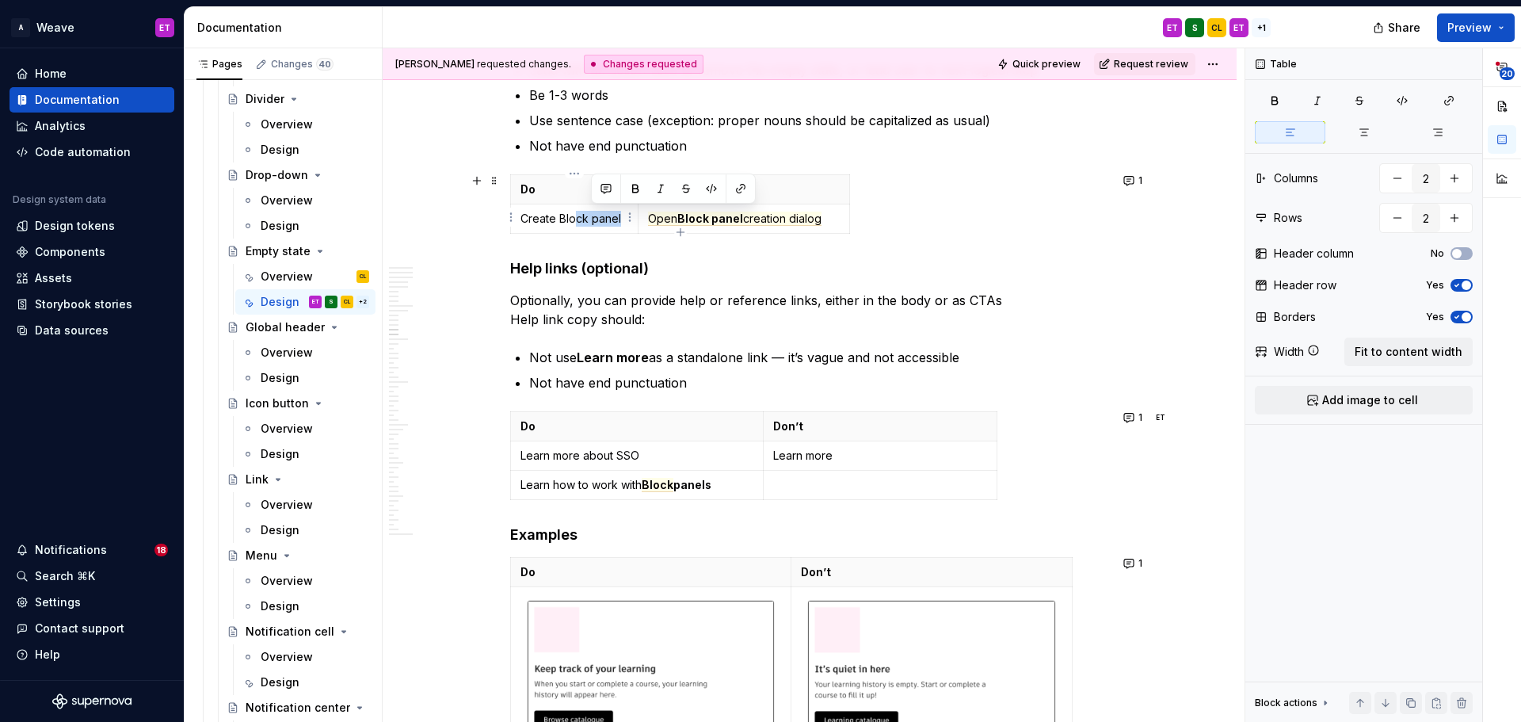
drag, startPoint x: 619, startPoint y: 219, endPoint x: 569, endPoint y: 219, distance: 49.9
click at [571, 219] on p "Create Block panel" at bounding box center [574, 219] width 108 height 16
click at [593, 215] on p "Create Block panel" at bounding box center [574, 219] width 108 height 16
click at [597, 217] on p "Create Block panel" at bounding box center [574, 219] width 108 height 16
click at [608, 215] on p "Create Block panel" at bounding box center [574, 219] width 108 height 16
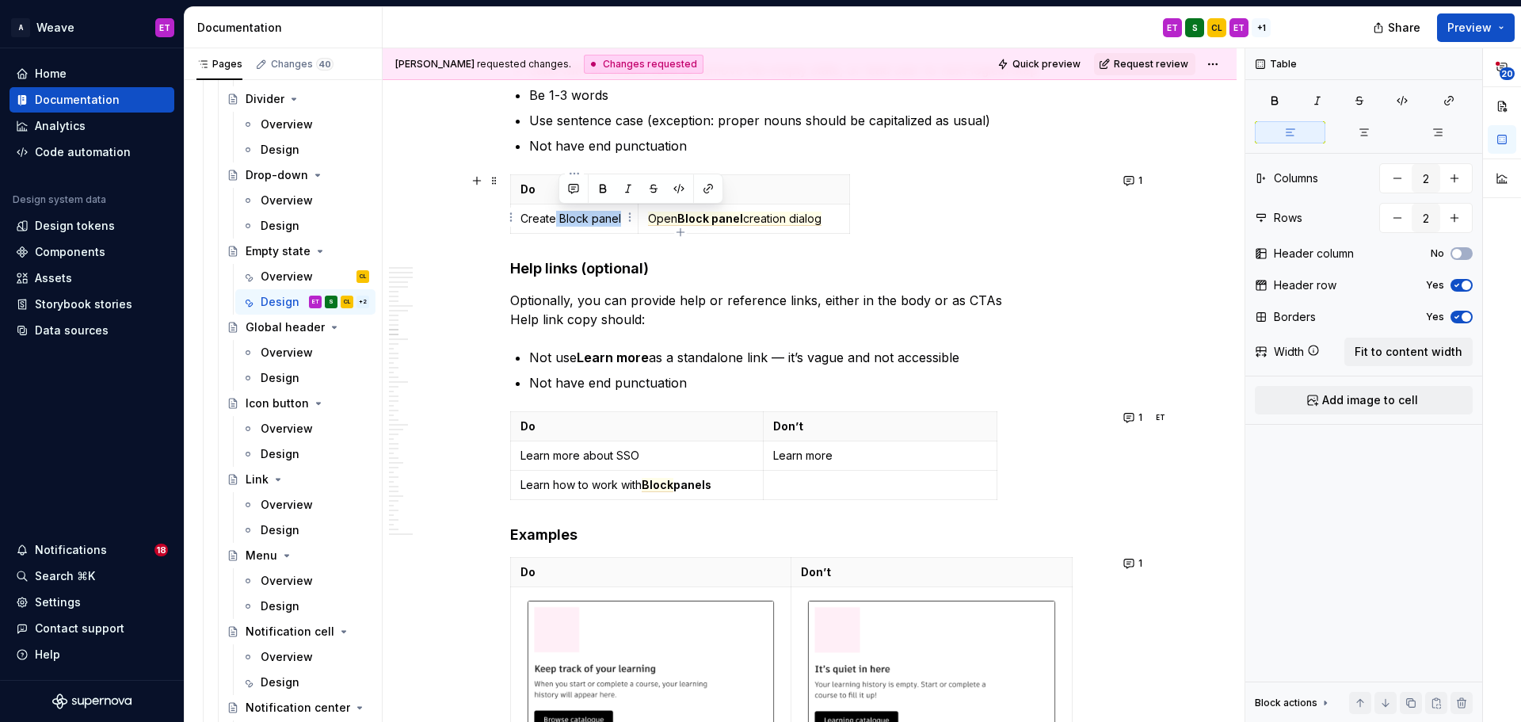
drag, startPoint x: 619, startPoint y: 217, endPoint x: 555, endPoint y: 212, distance: 63.5
click at [555, 212] on p "Create Block panel" at bounding box center [574, 219] width 108 height 16
click at [593, 189] on button "button" at bounding box center [599, 188] width 22 height 22
click at [900, 259] on h4 "Help links (optional)" at bounding box center [809, 268] width 599 height 19
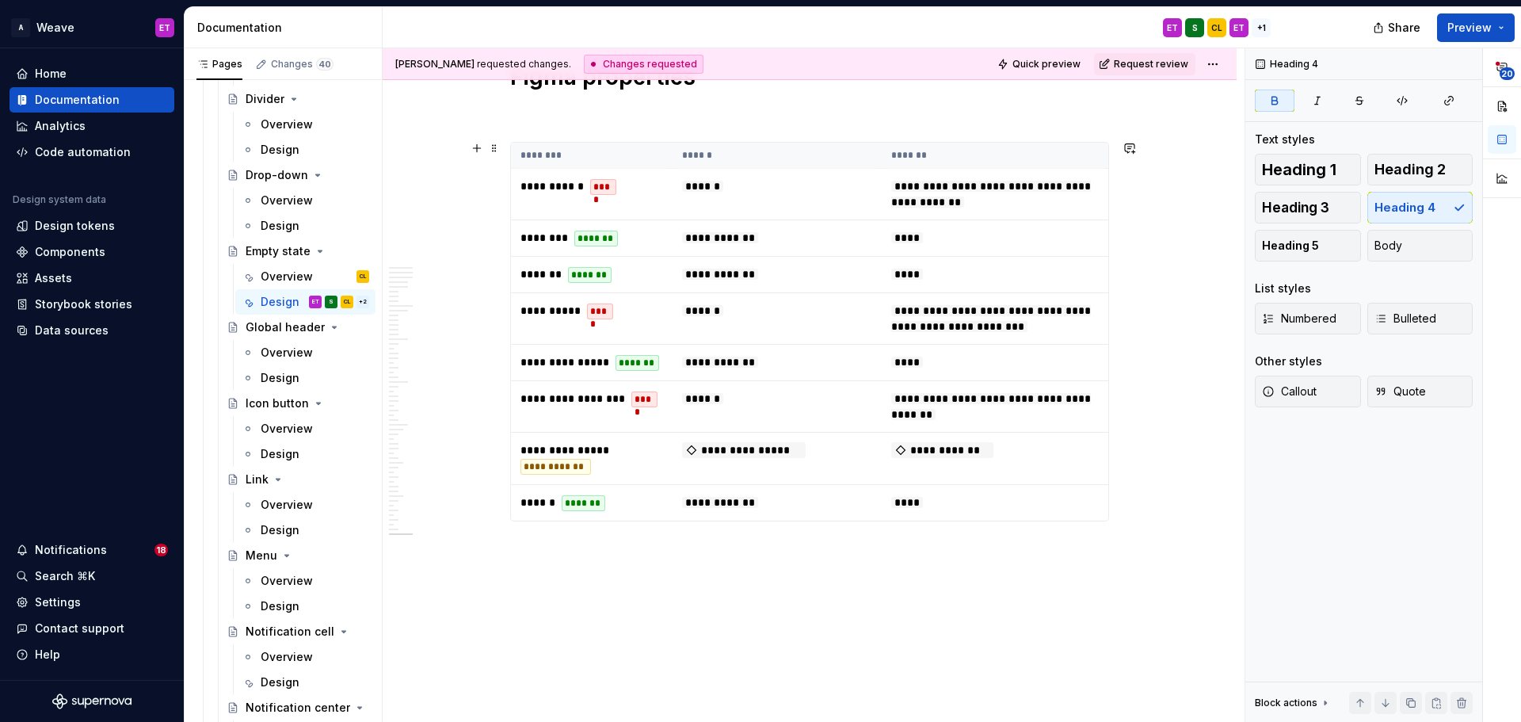
scroll to position [12413, 0]
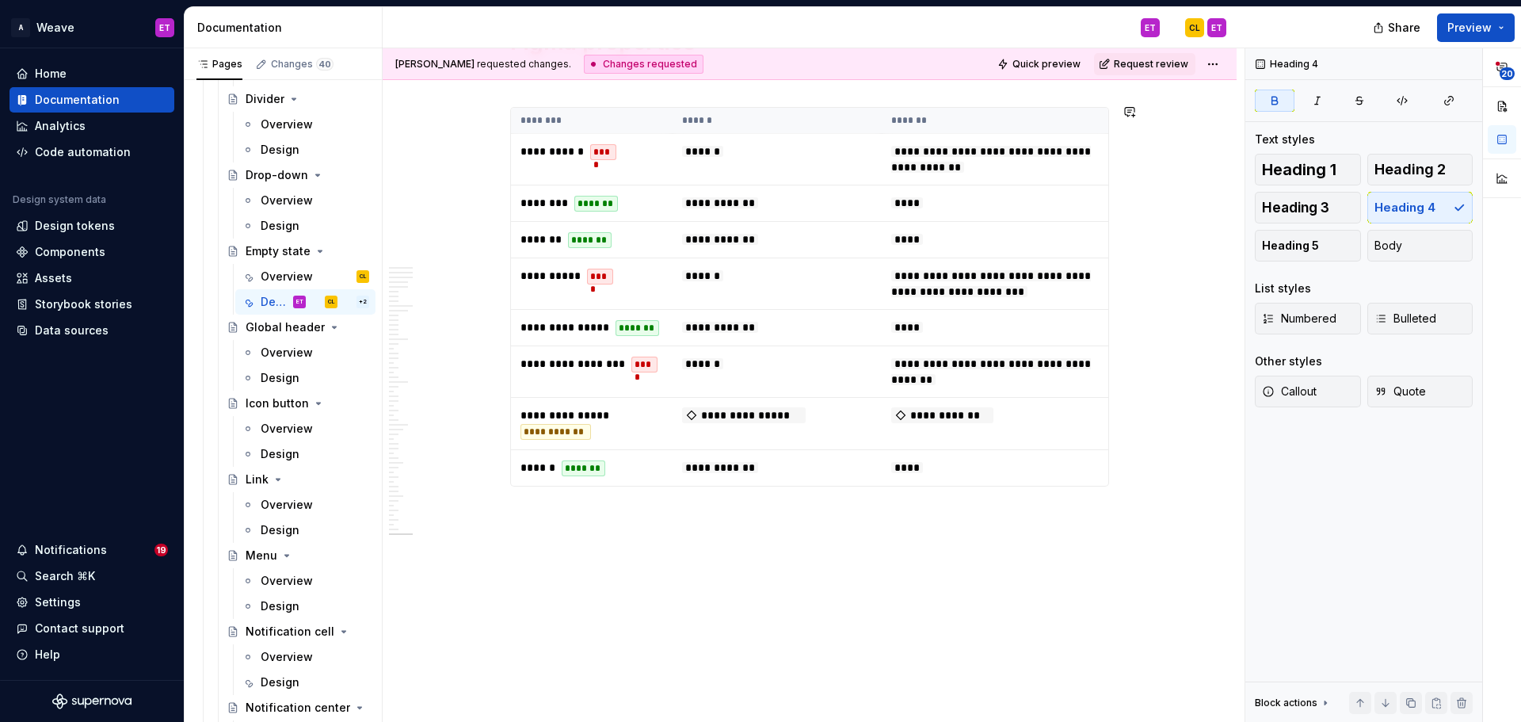
type textarea "*"
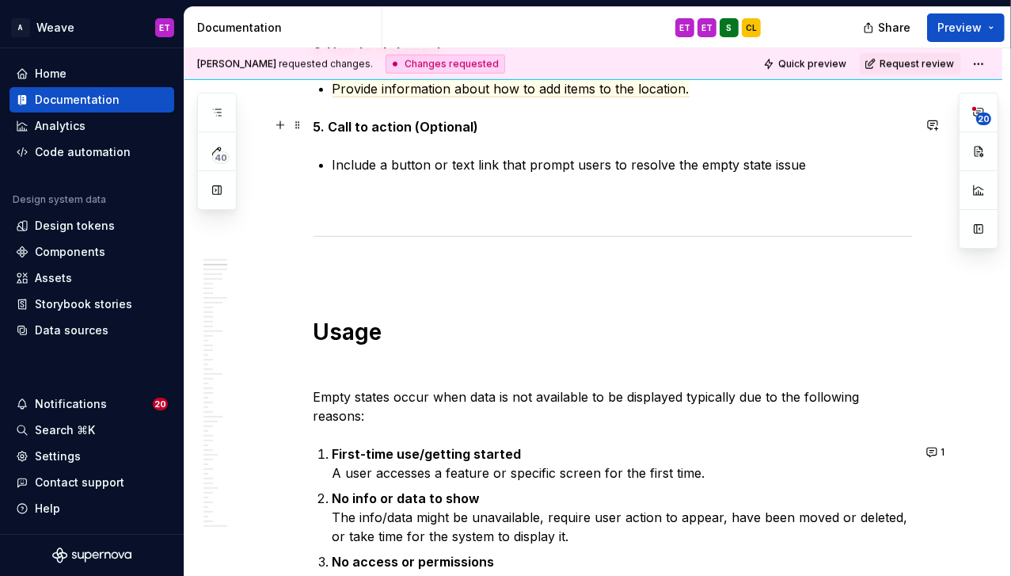
scroll to position [1663, 0]
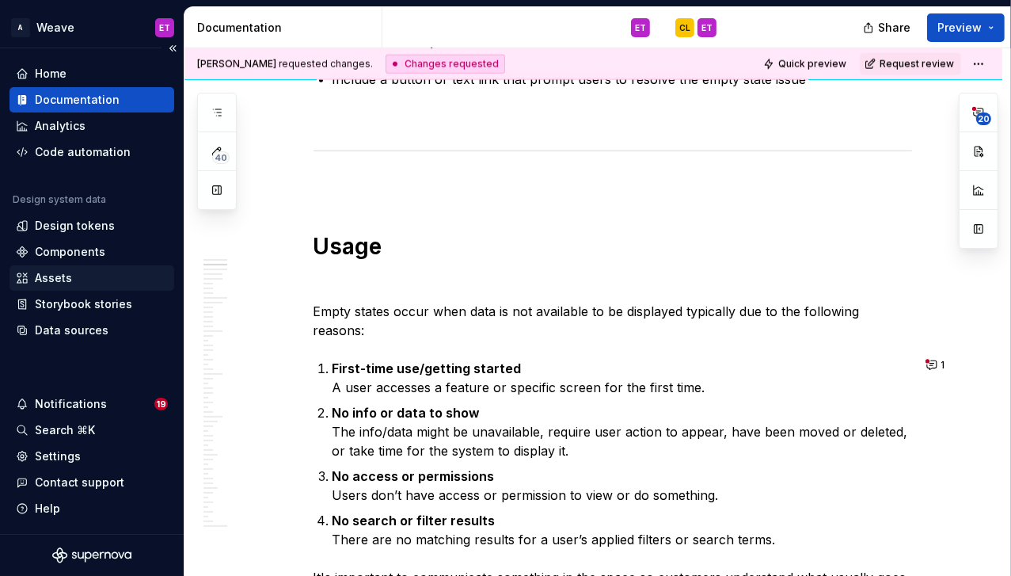
type textarea "*"
